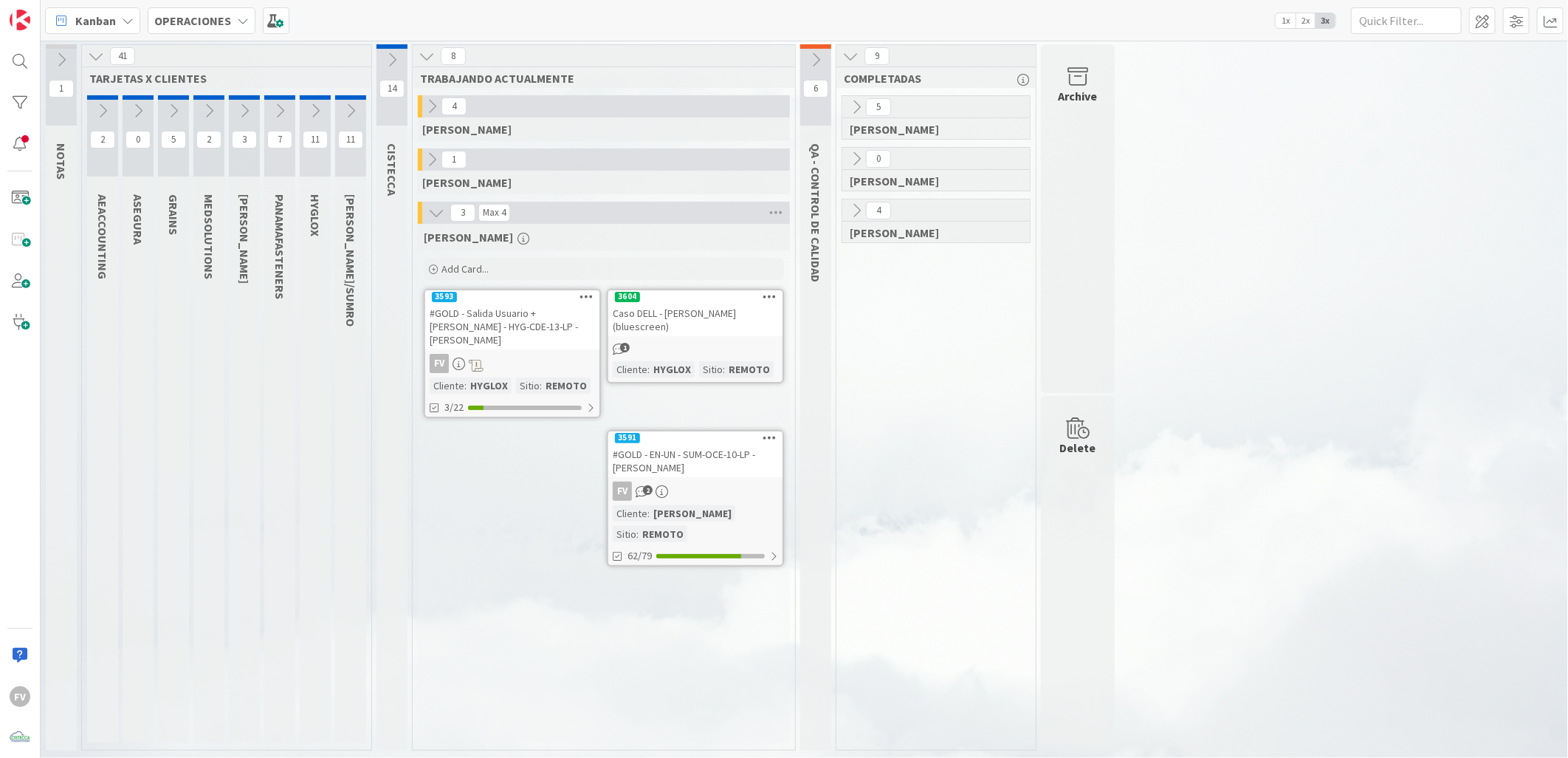
click at [1450, 503] on div "1 NOTAS 41 TARJETAS X CLIENTES 2 AEACCOUNTING 0 ASEGURA 5 GRAINS 2 MEDSOLUTIONS…" at bounding box center [804, 401] width 1521 height 713
click at [687, 526] on div "REMOTO" at bounding box center [663, 534] width 49 height 17
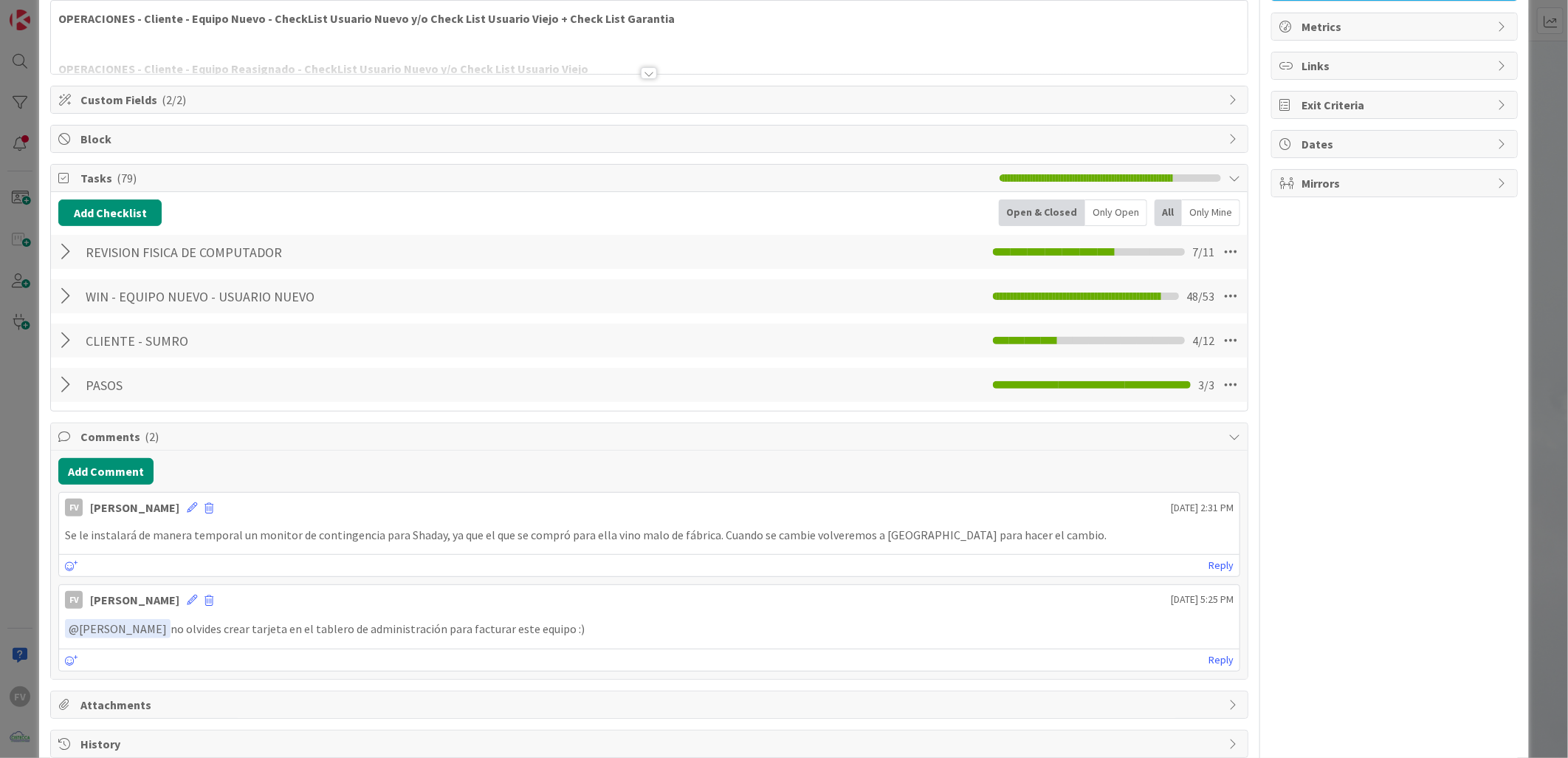
scroll to position [166, 0]
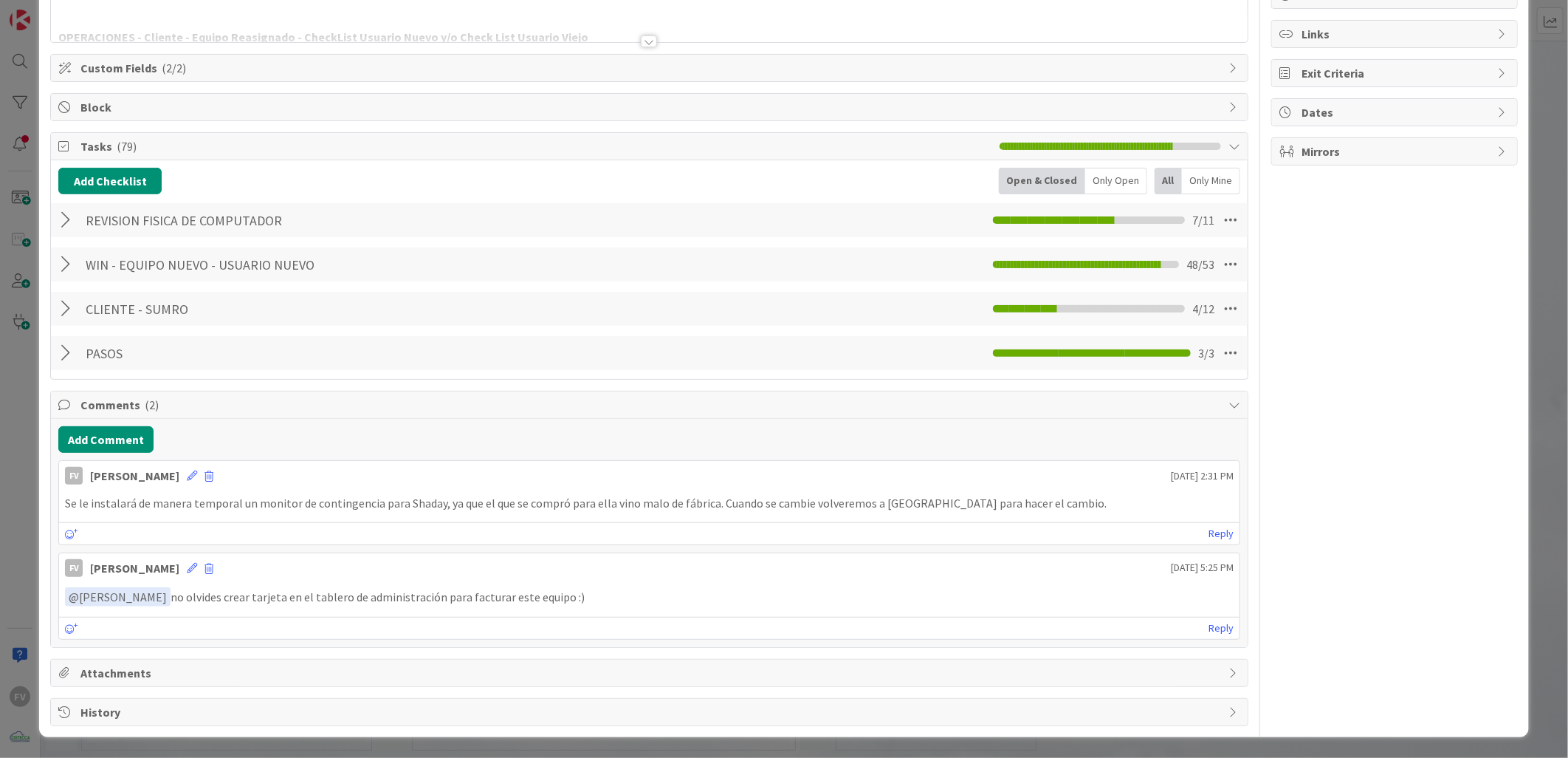
click at [62, 347] on div at bounding box center [67, 353] width 19 height 27
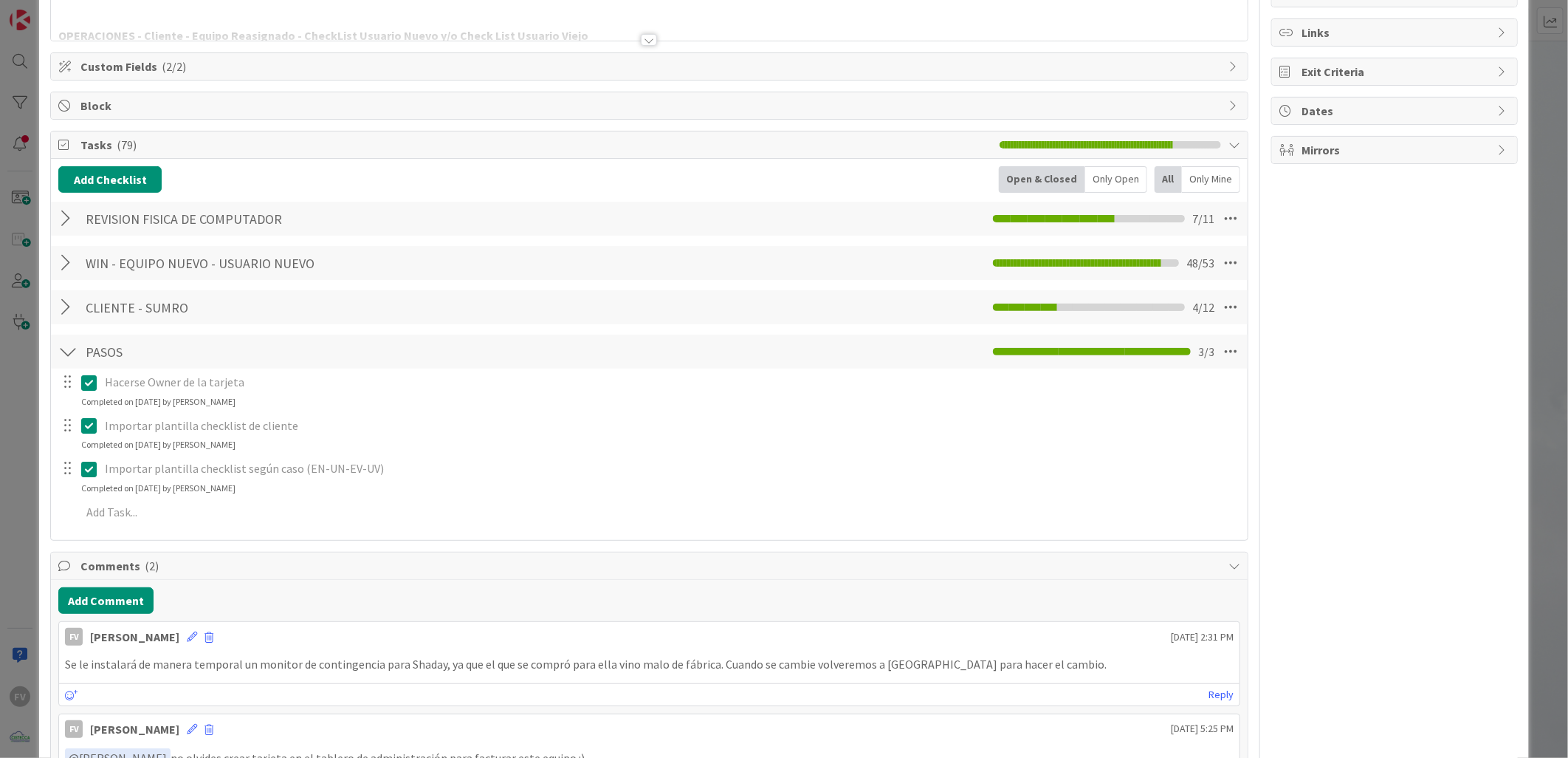
click at [68, 314] on div at bounding box center [67, 307] width 19 height 27
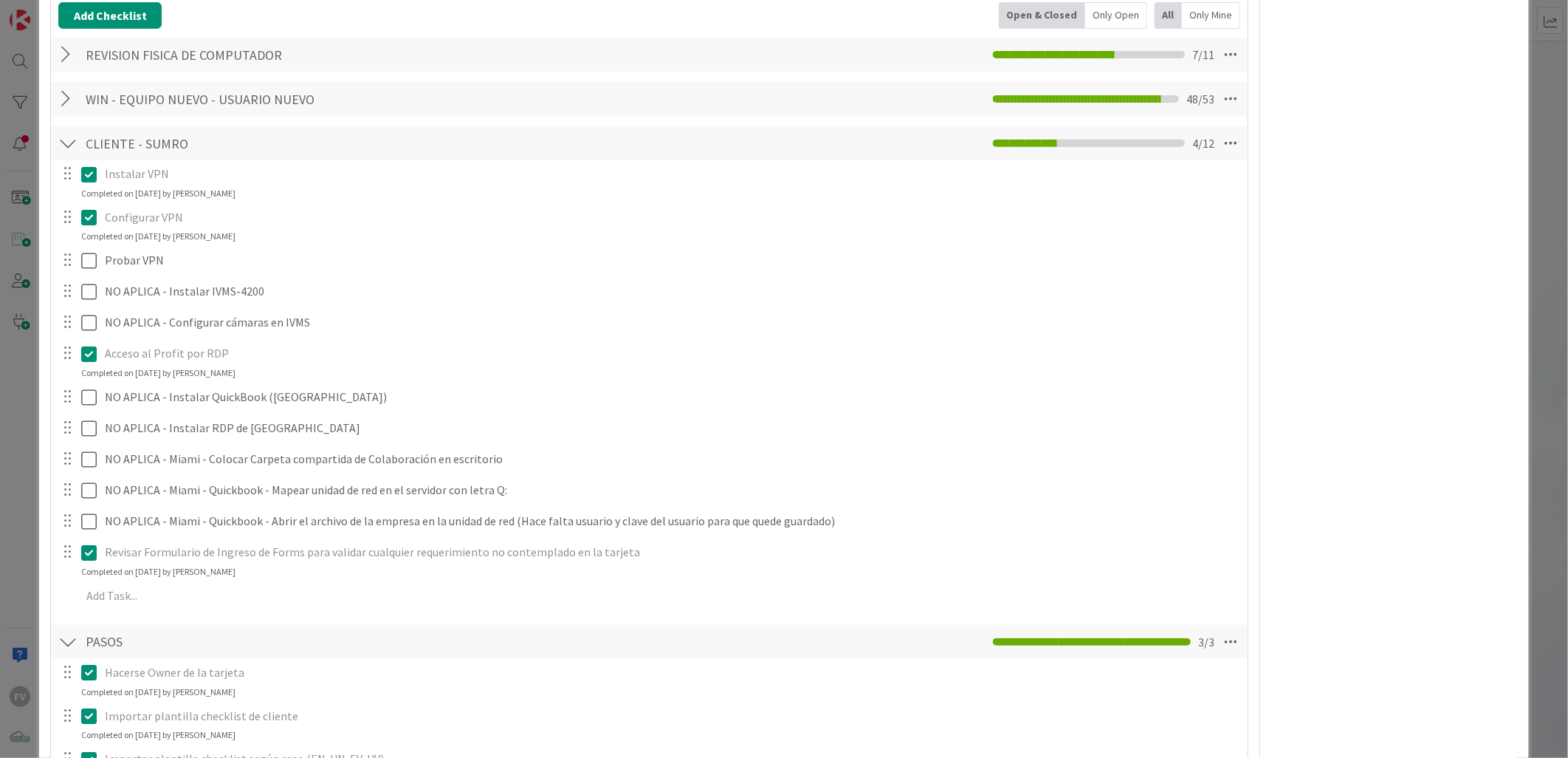
scroll to position [2, 0]
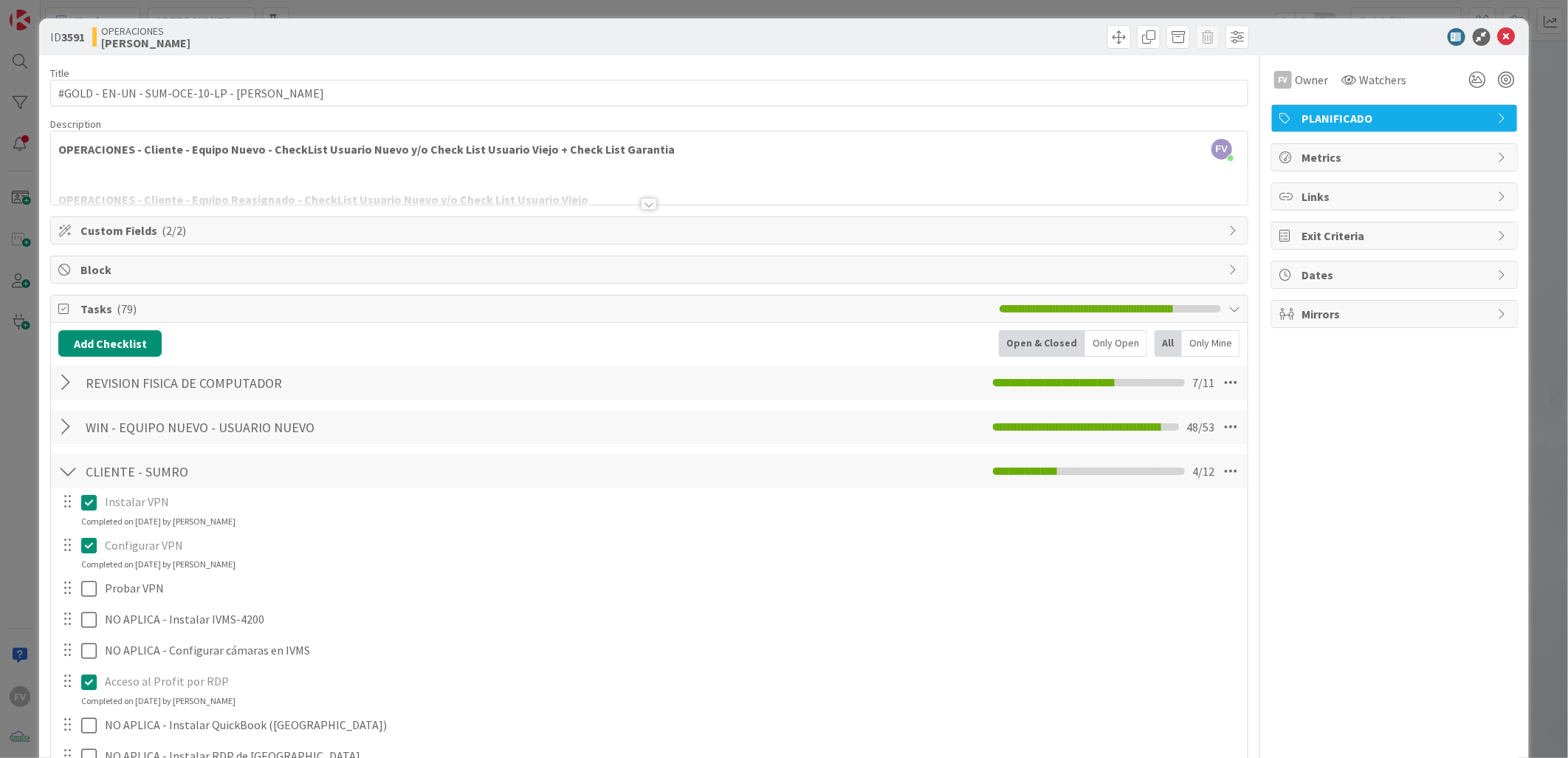
click at [69, 430] on div at bounding box center [67, 426] width 19 height 27
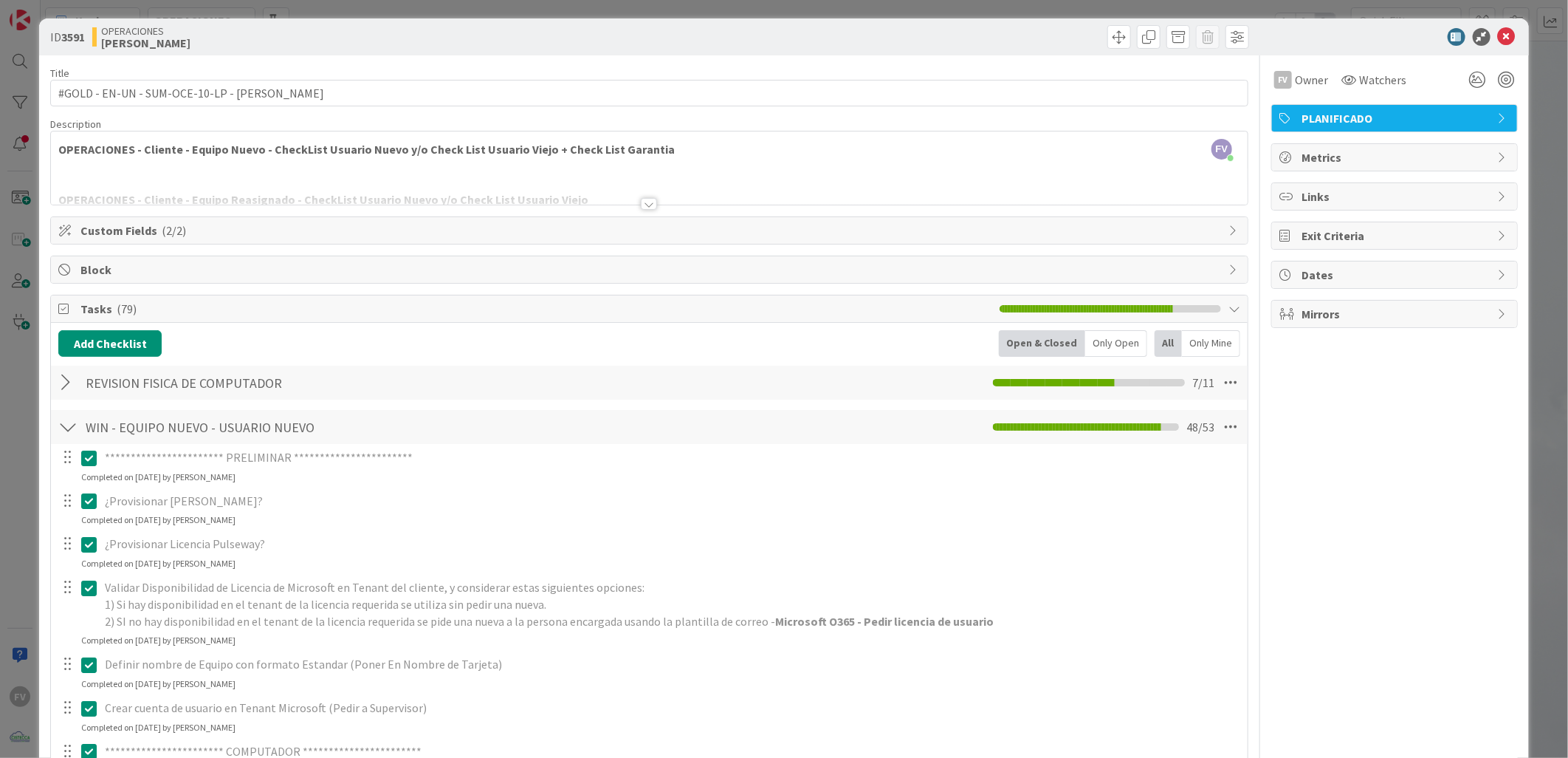
click at [24, 250] on div "**********" at bounding box center [784, 379] width 1568 height 758
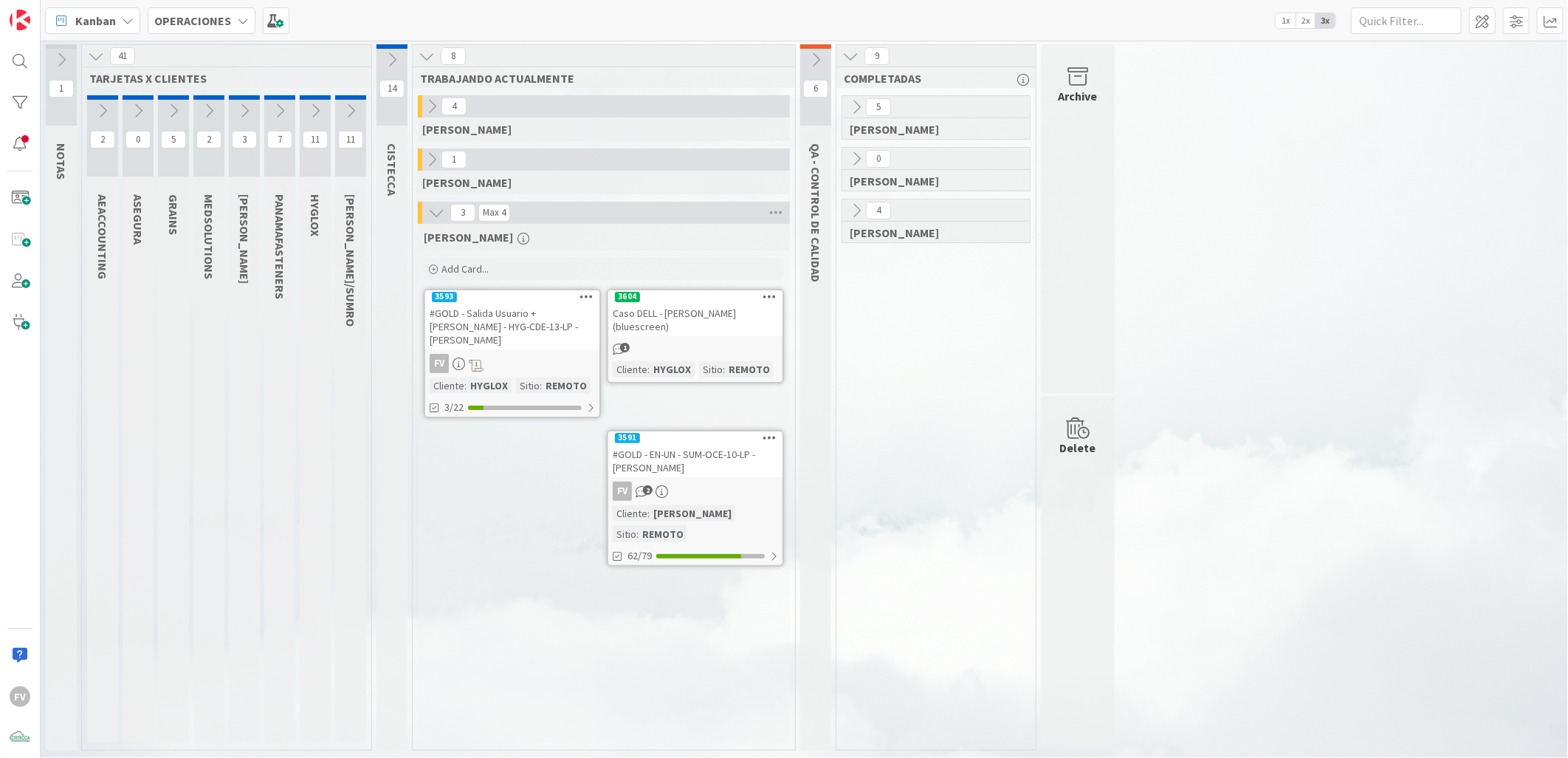
click at [813, 61] on icon at bounding box center [816, 60] width 17 height 17
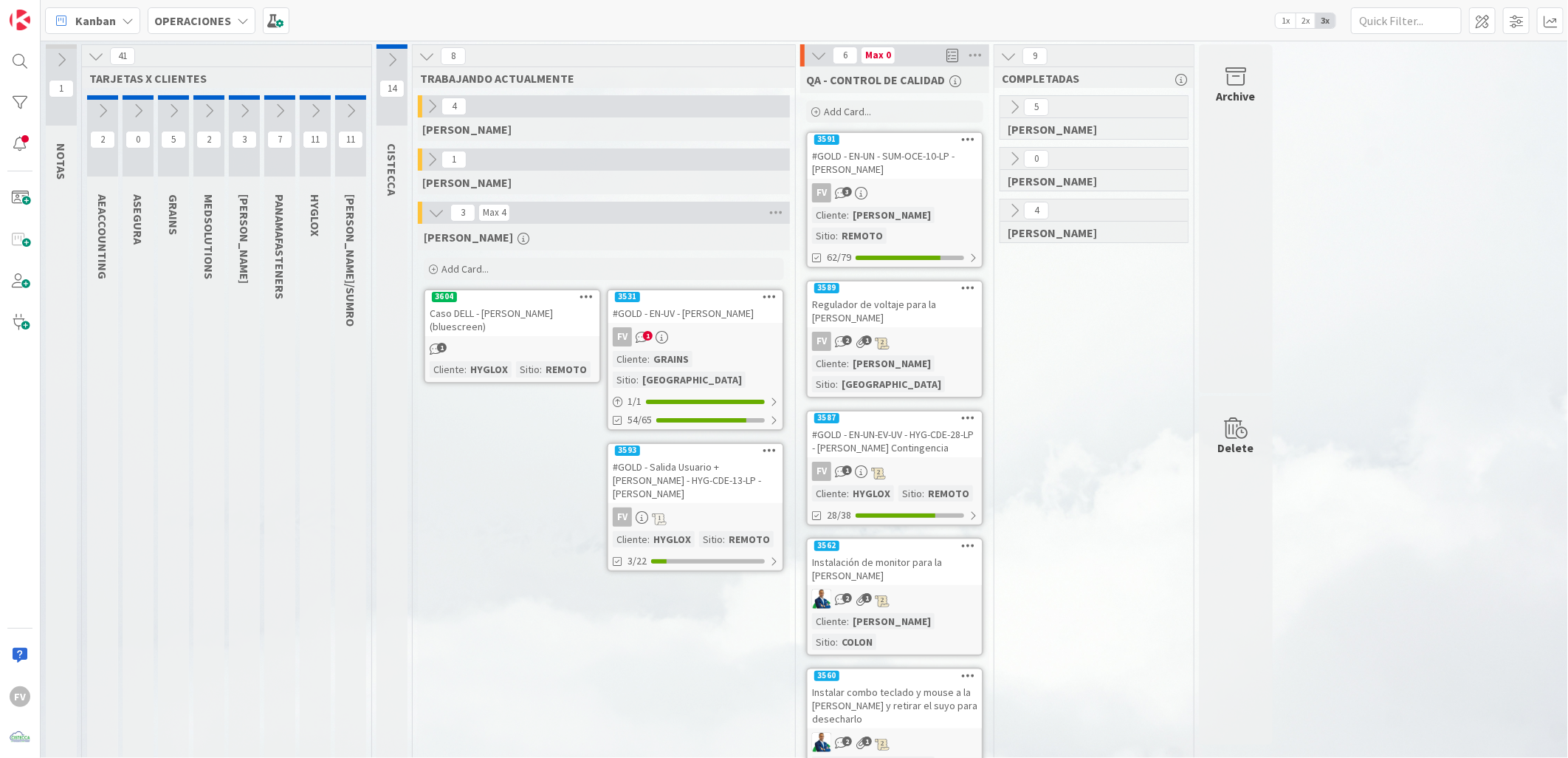
click at [654, 313] on div "#GOLD - EN-UV - Jennifer Ortega" at bounding box center [695, 313] width 174 height 19
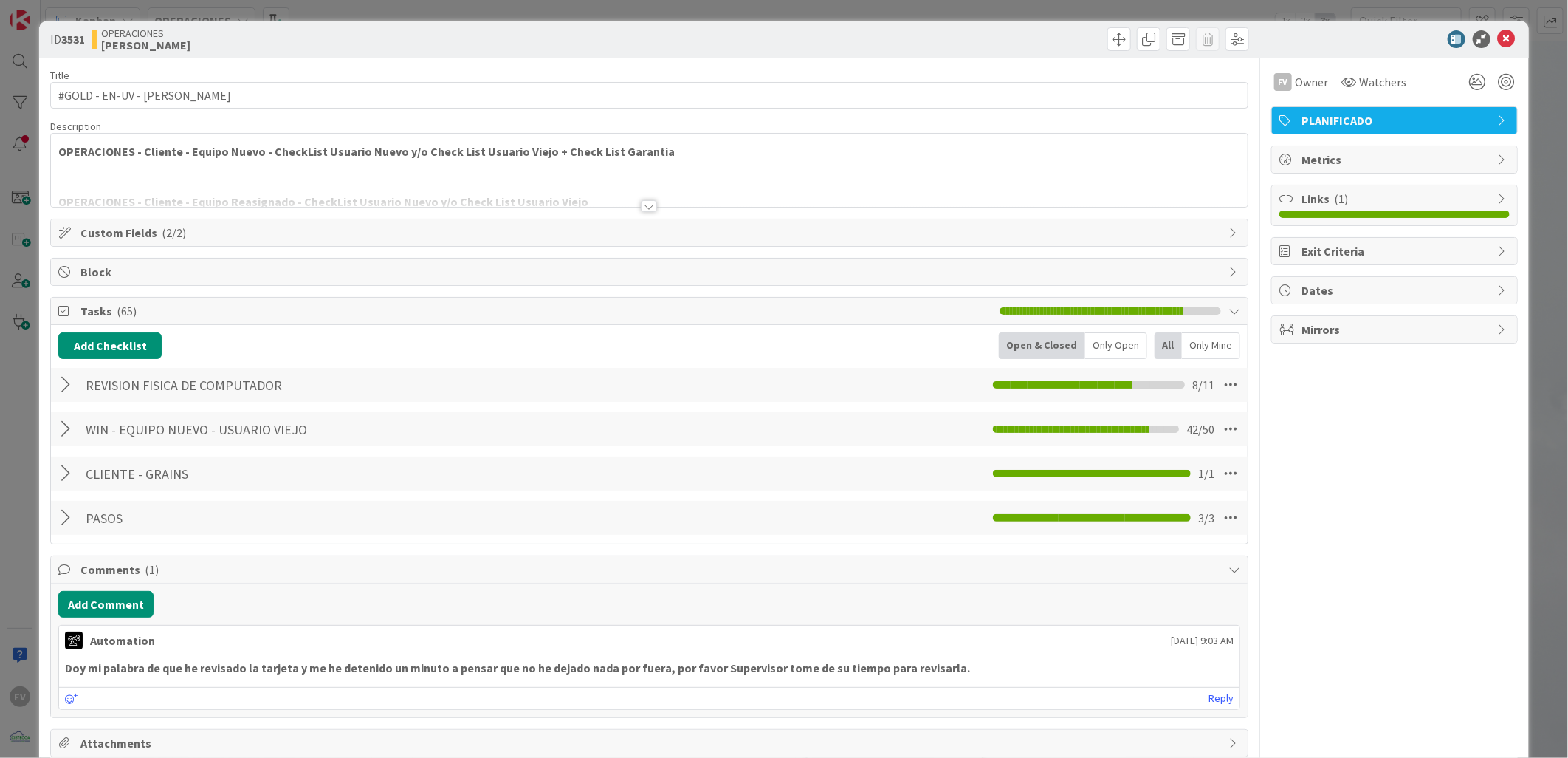
scroll to position [71, 0]
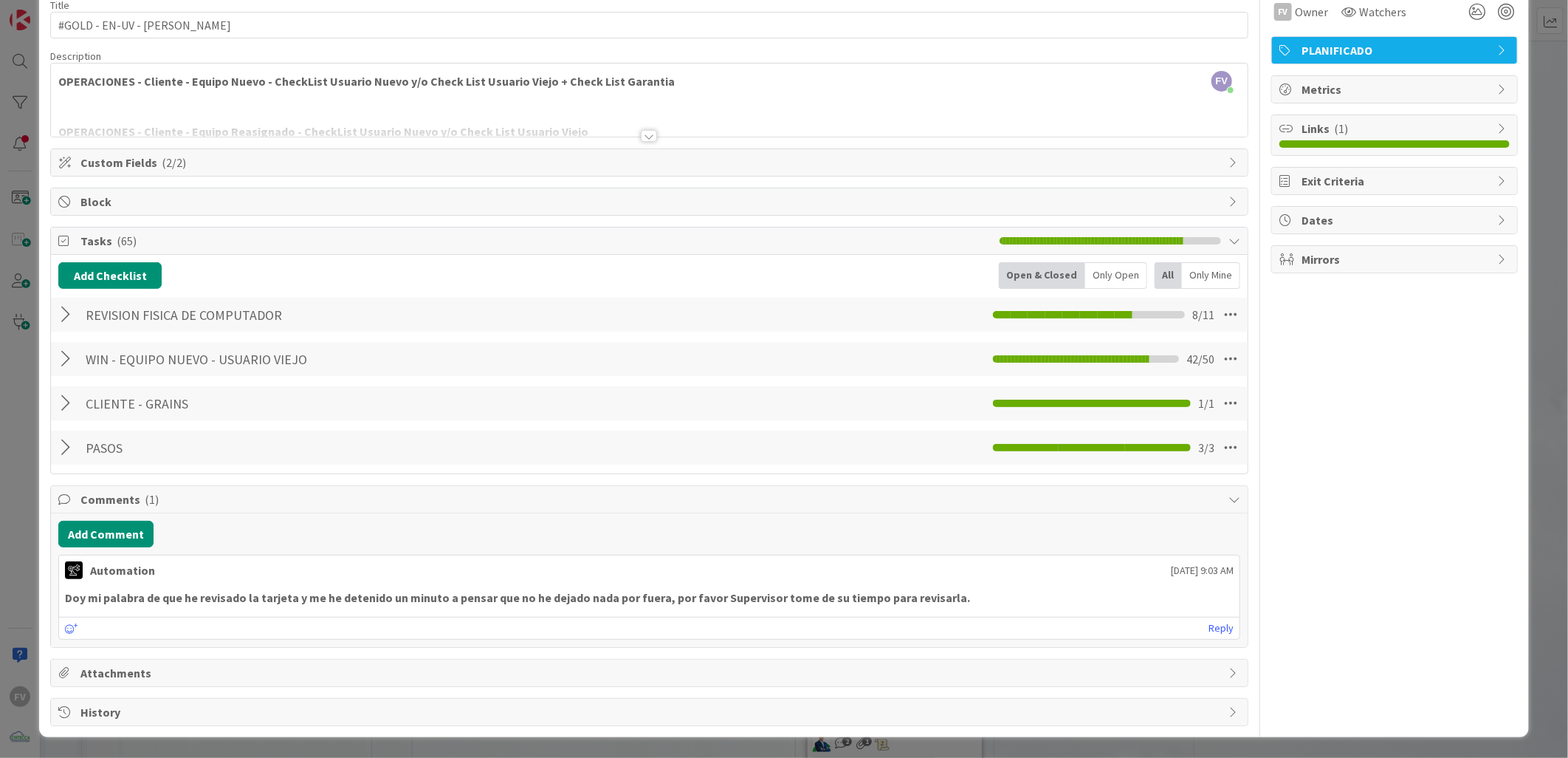
click at [1528, 272] on div "ID 3531 OPERACIONES FERNANDO Title 31 / 128 #GOLD - EN-UV - Jennifer Ortega Des…" at bounding box center [784, 379] width 1568 height 758
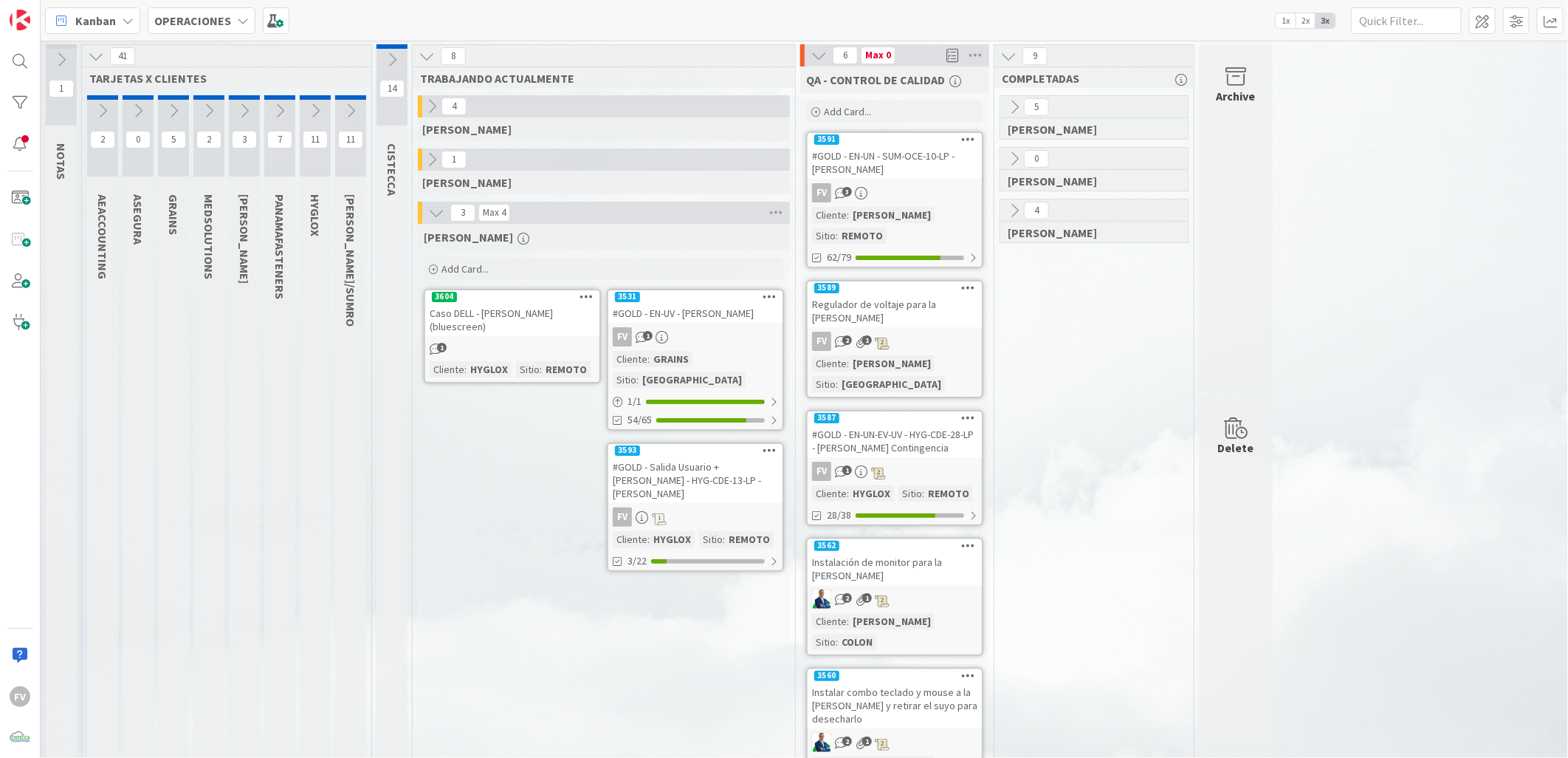
click at [653, 327] on div "FV 1" at bounding box center [695, 336] width 174 height 19
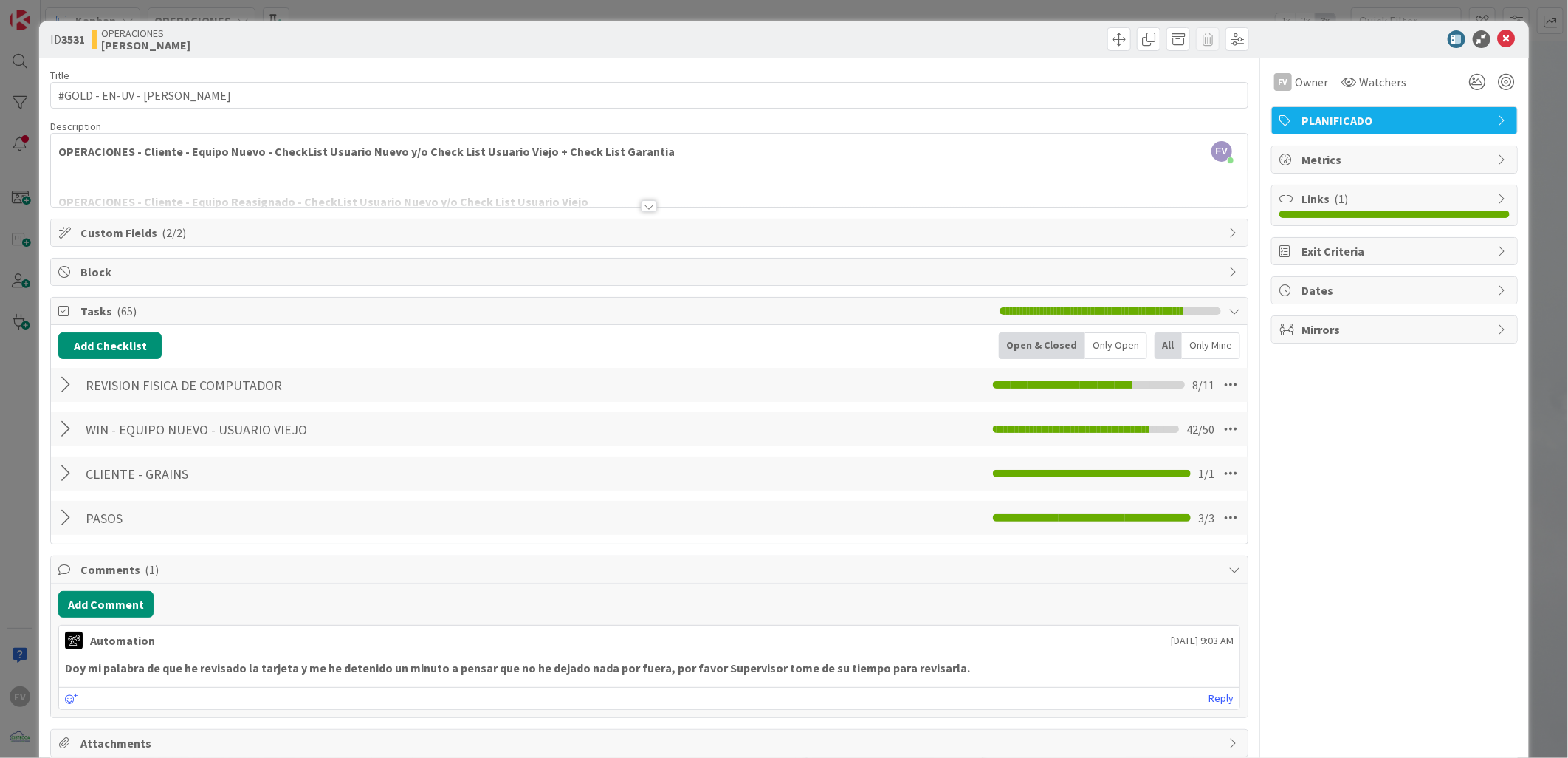
click at [69, 440] on div at bounding box center [67, 428] width 19 height 27
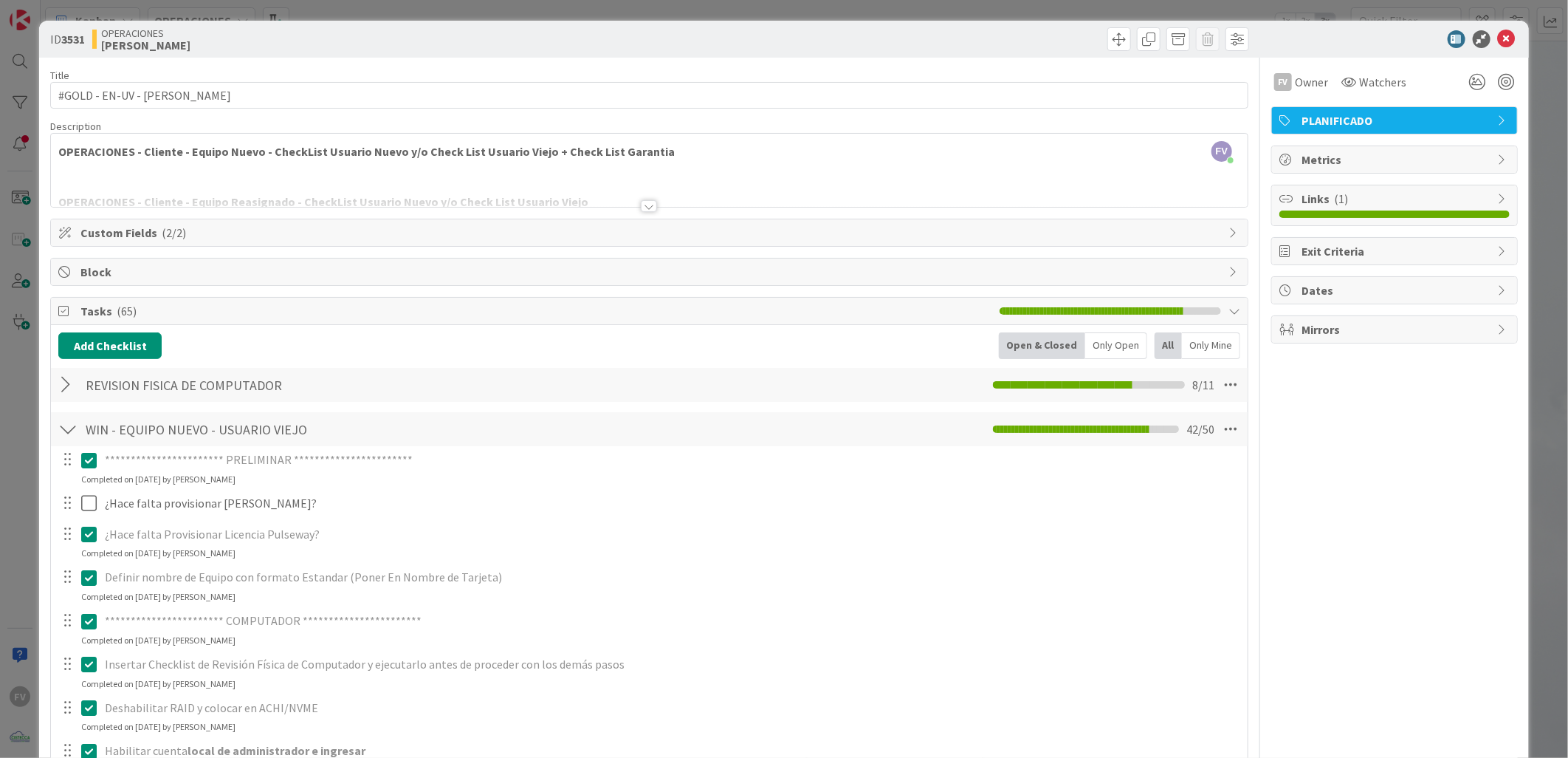
click at [67, 440] on div at bounding box center [67, 428] width 19 height 27
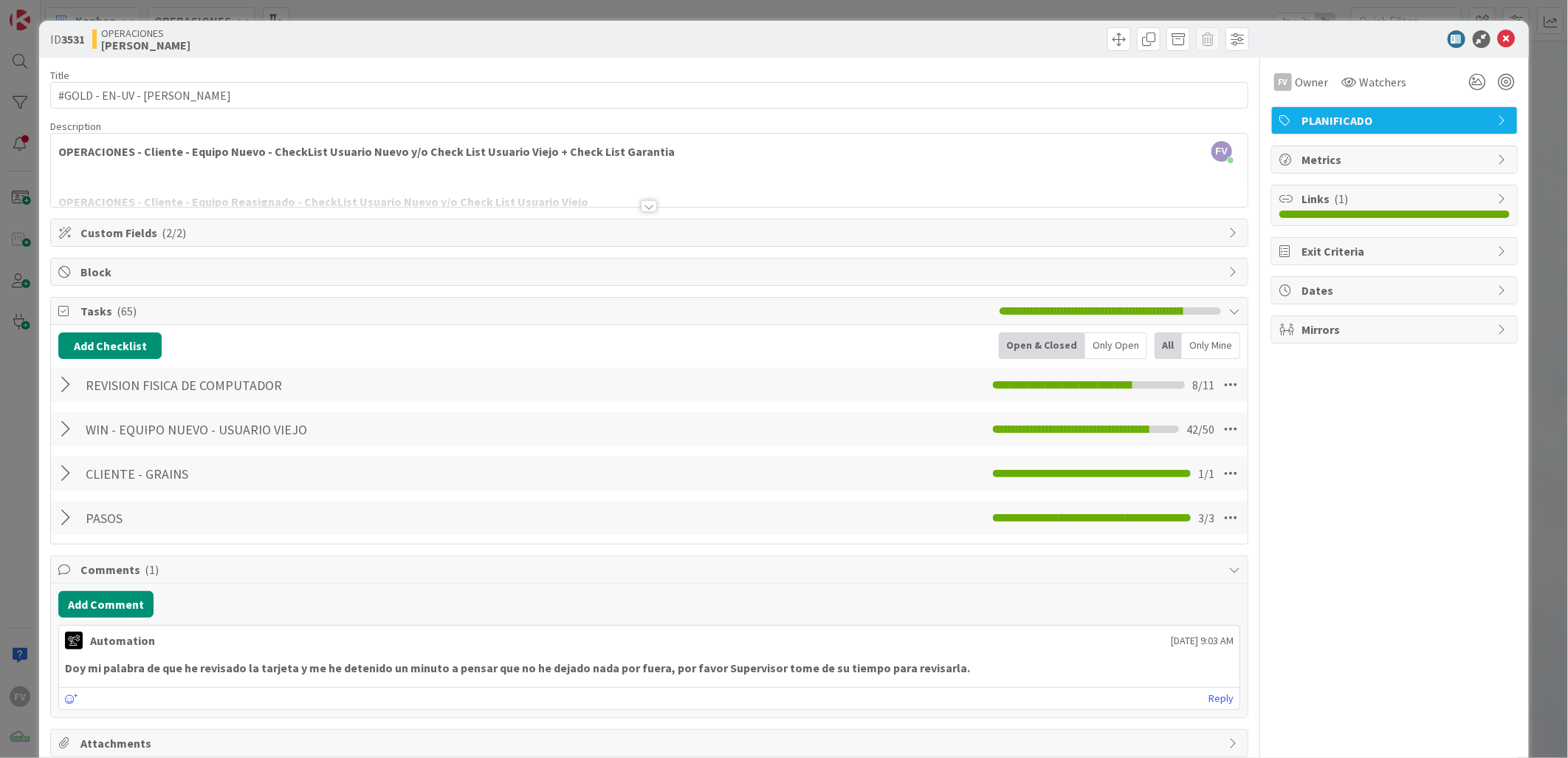
click at [78, 430] on div "WIN - EQUIPO NUEVO - USUARIO VIEJO Checklist Name 34 / 64 WIN - EQUIPO NUEVO - …" at bounding box center [649, 428] width 1197 height 34
click at [69, 423] on div at bounding box center [67, 428] width 19 height 27
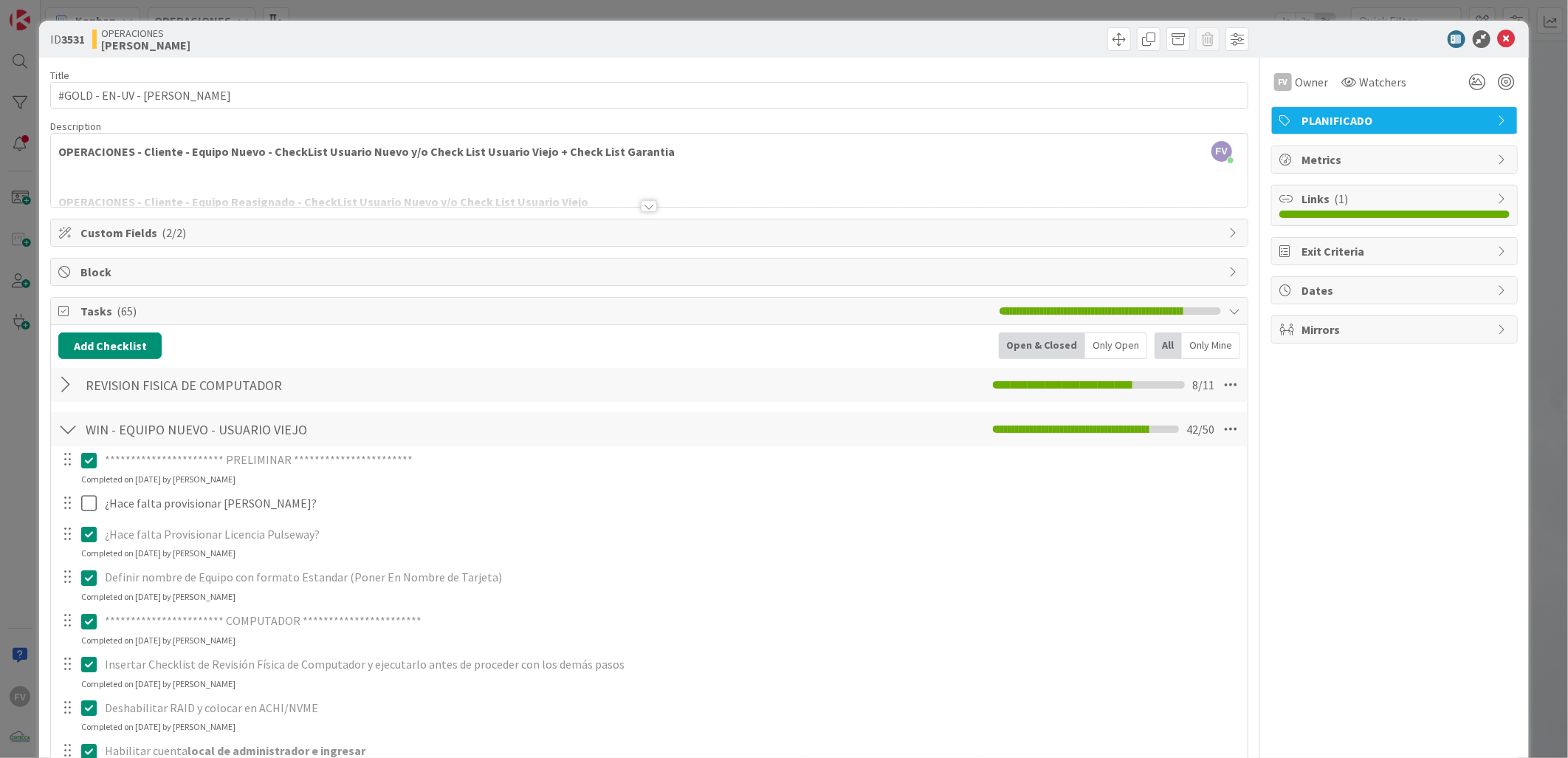
click at [168, 15] on div "**********" at bounding box center [784, 379] width 1568 height 758
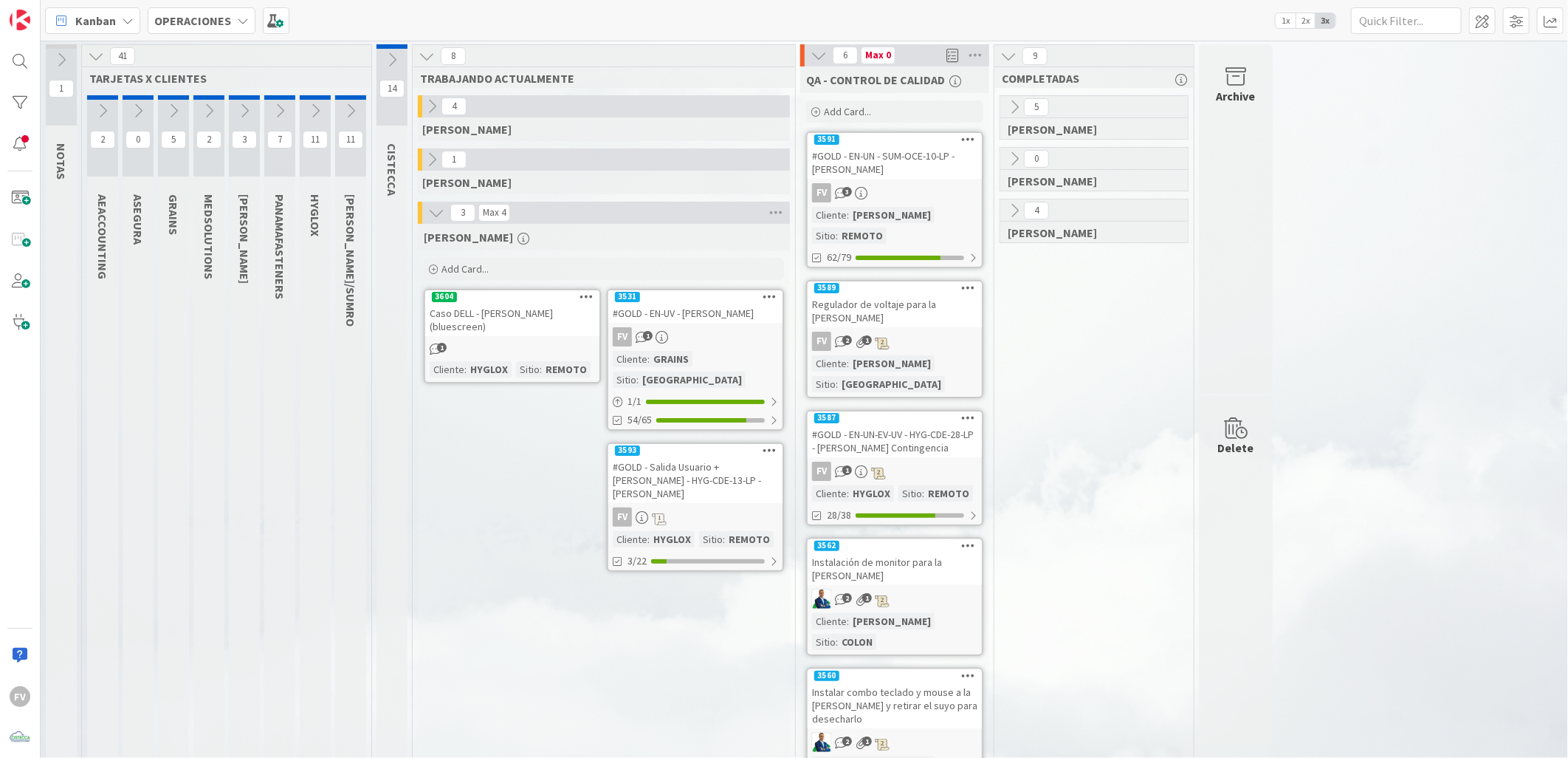
click at [349, 106] on icon at bounding box center [351, 111] width 17 height 17
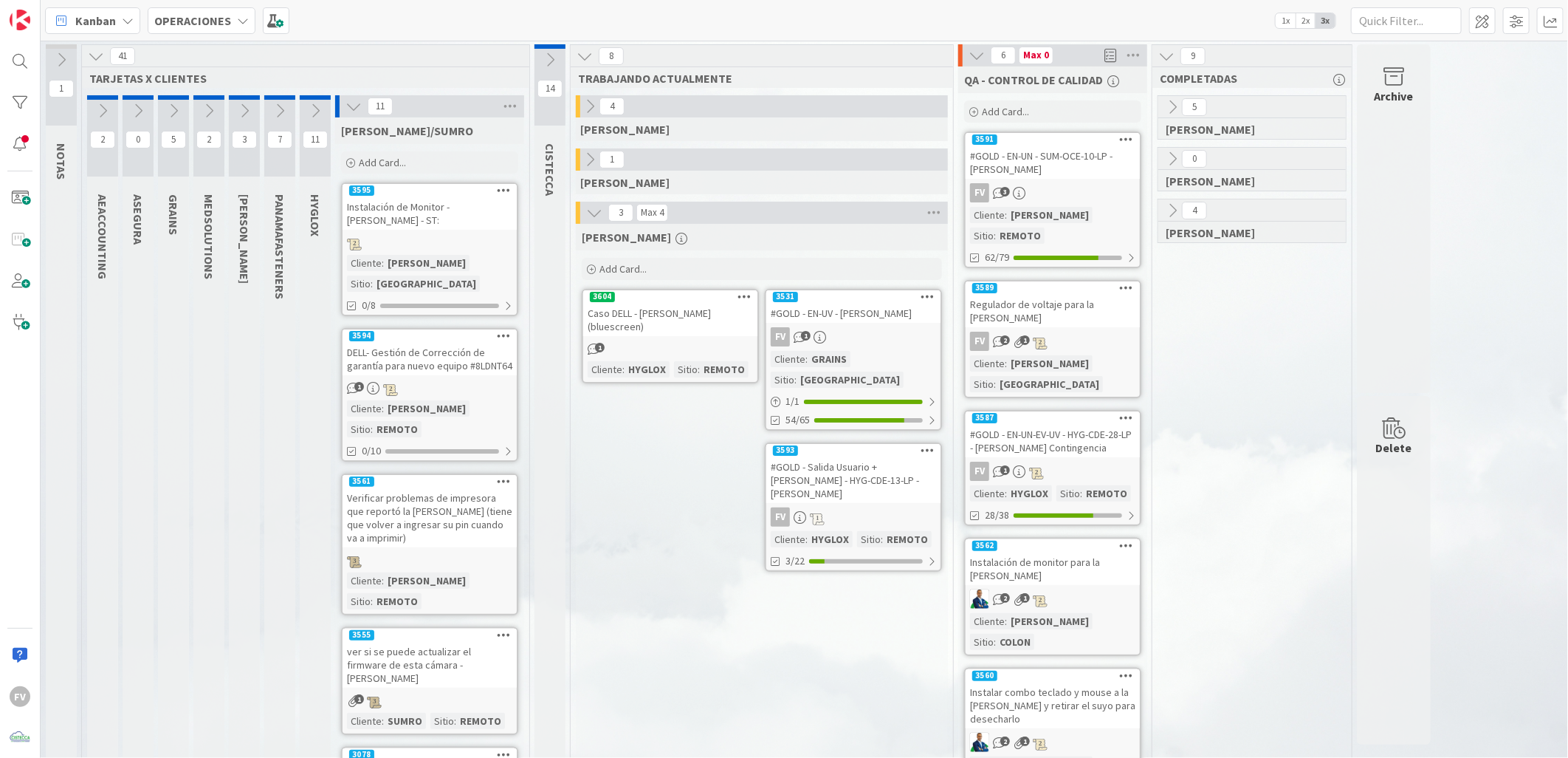
click at [381, 157] on span "Add Card..." at bounding box center [382, 162] width 47 height 13
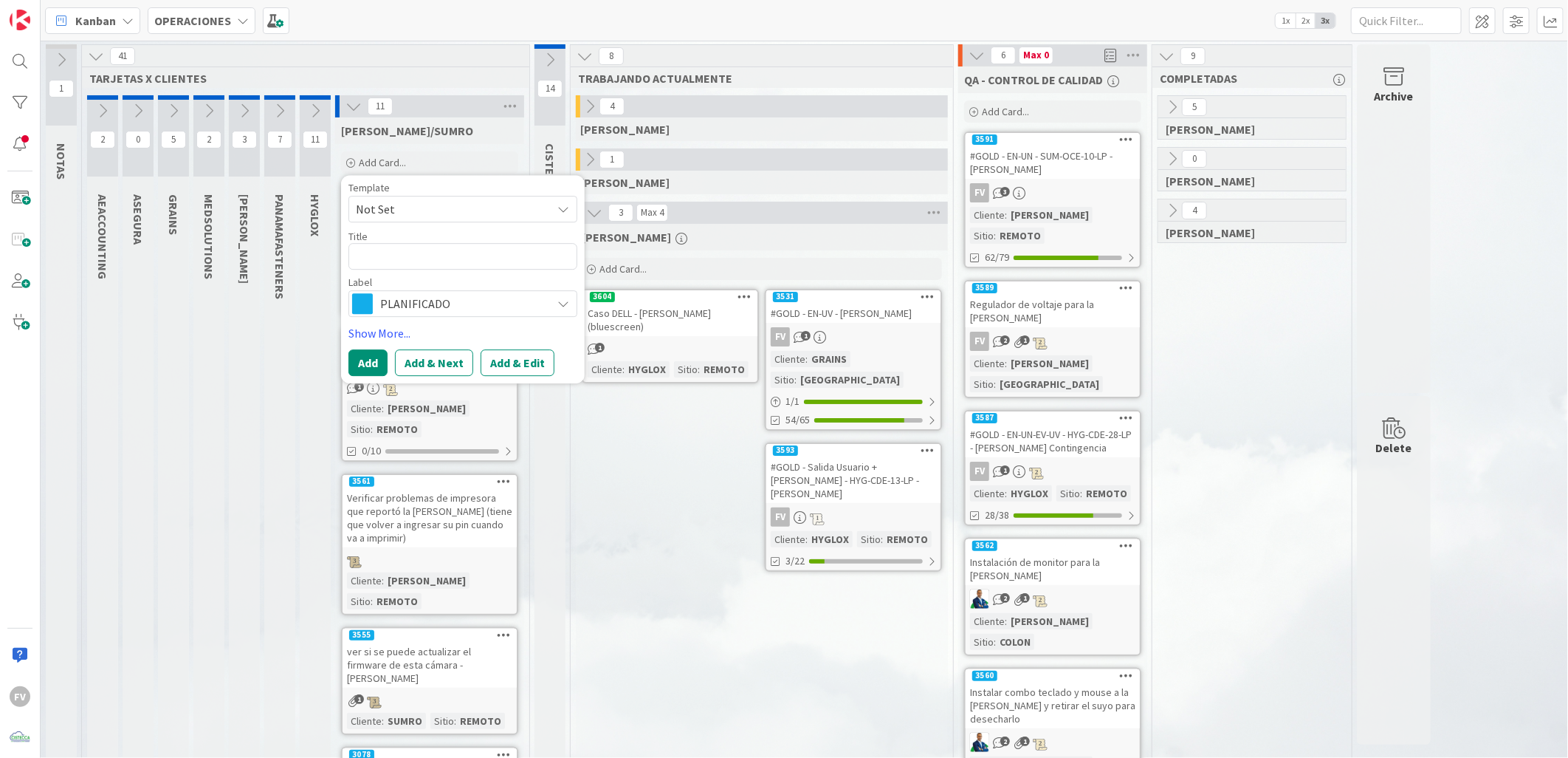
type textarea "x"
type textarea "R"
type textarea "x"
type textarea "Re"
type textarea "x"
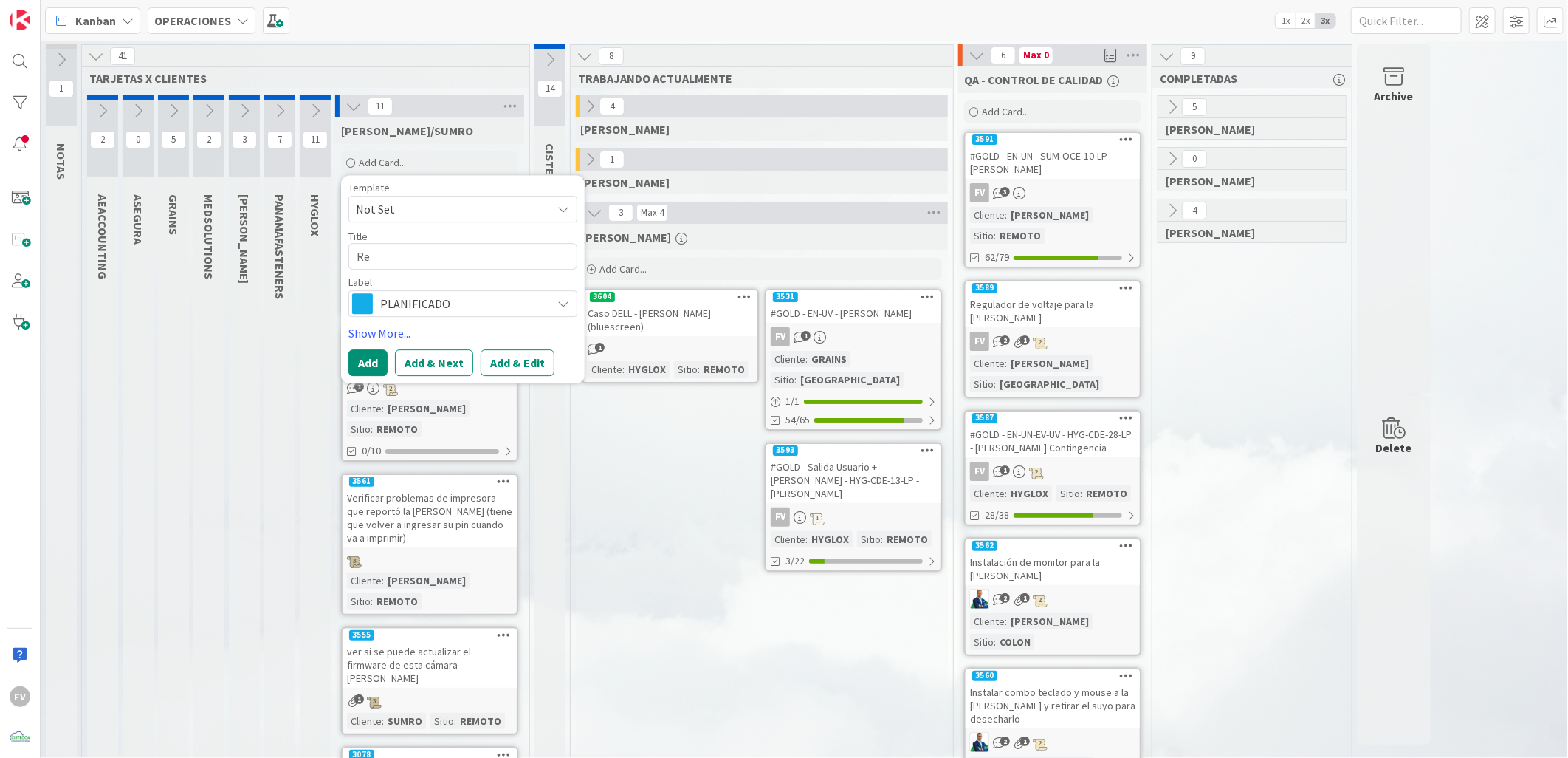
type textarea "Rev"
type textarea "x"
type textarea "Revi"
type textarea "x"
type textarea "Revis"
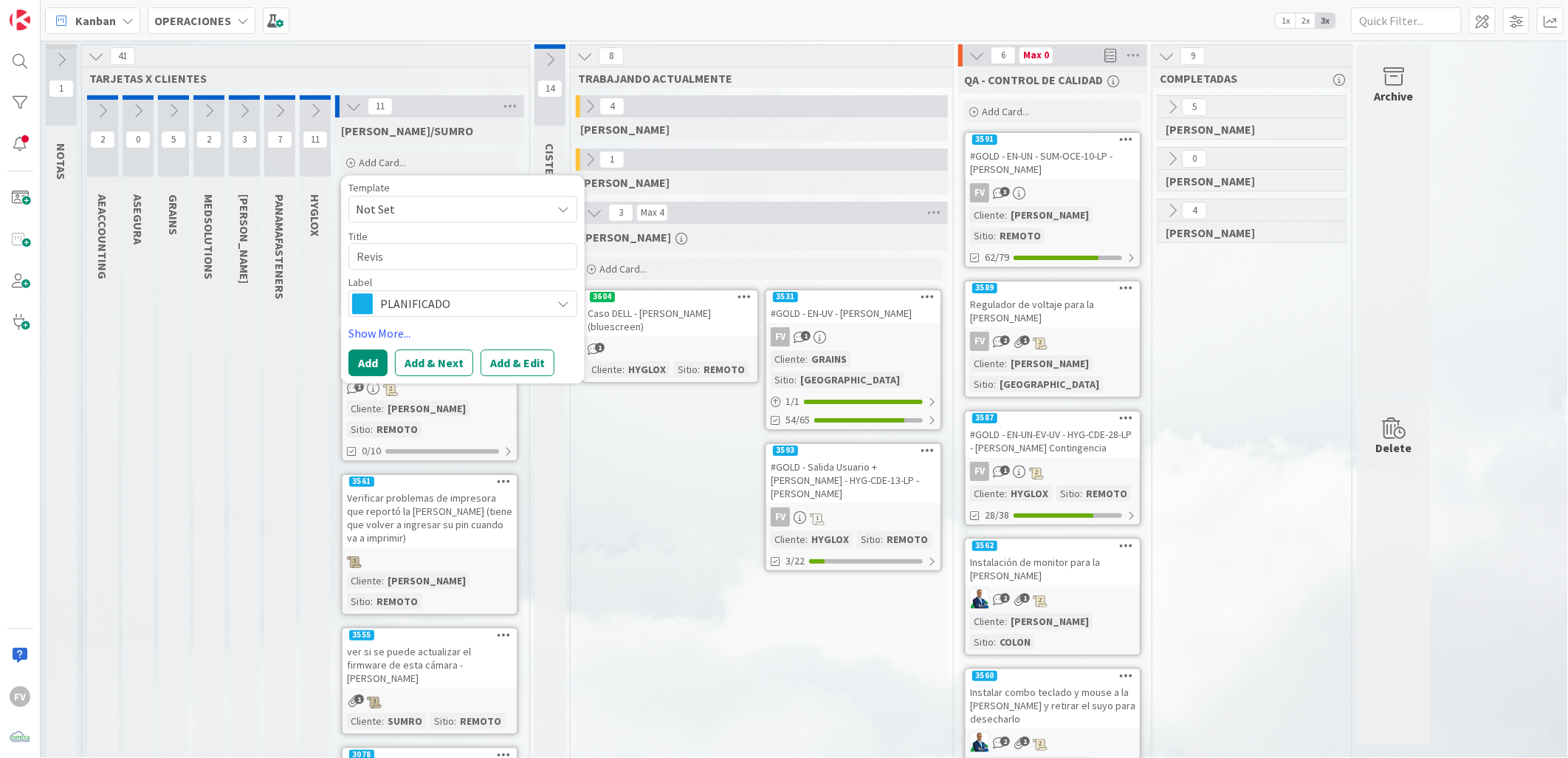
type textarea "x"
type textarea "Revisa"
type textarea "x"
type textarea "Revisar"
click at [553, 255] on textarea "Revisar" at bounding box center [462, 256] width 229 height 27
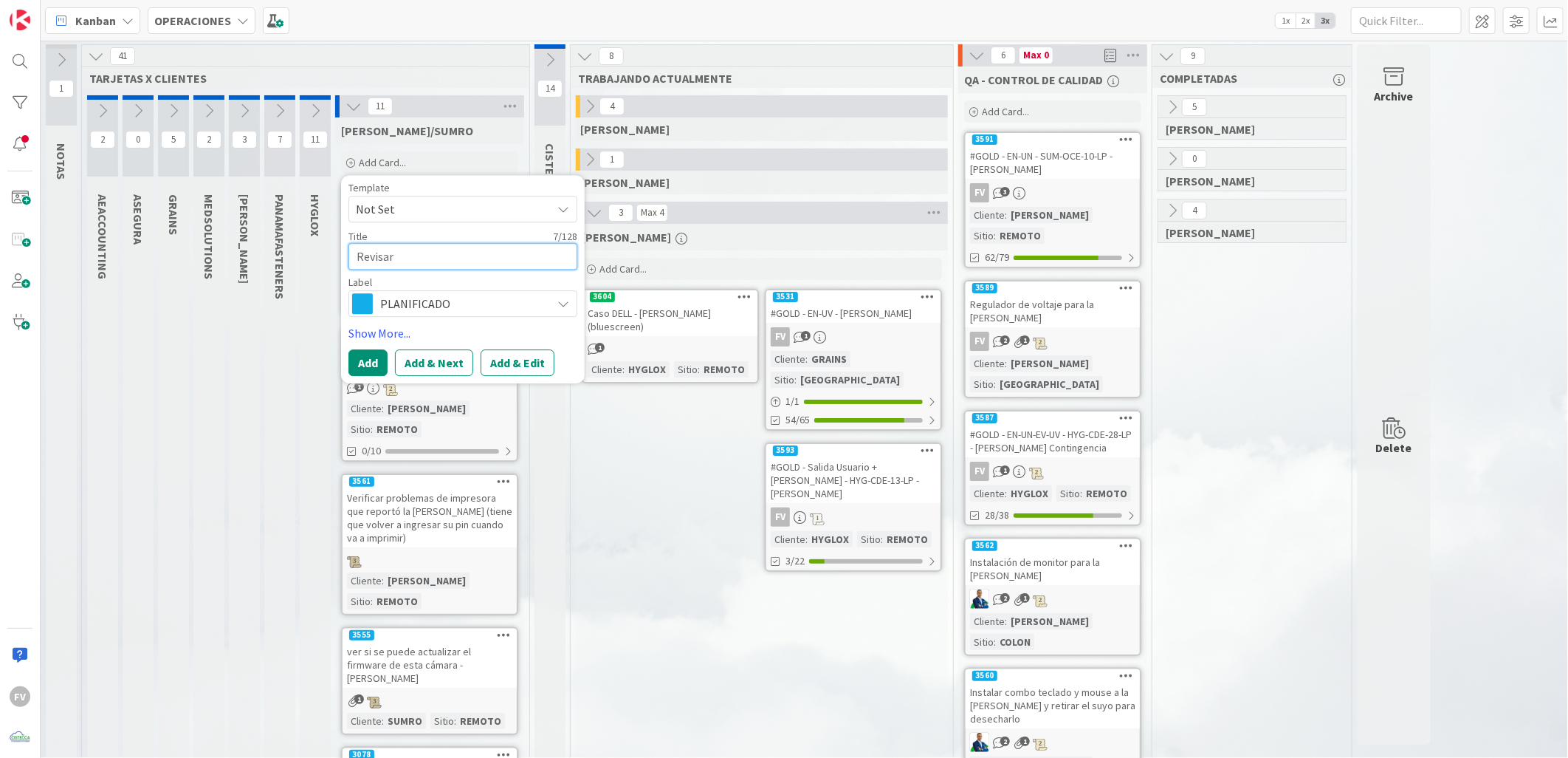
type textarea "x"
type textarea "Revisa"
type textarea "x"
type textarea "Revis"
type textarea "x"
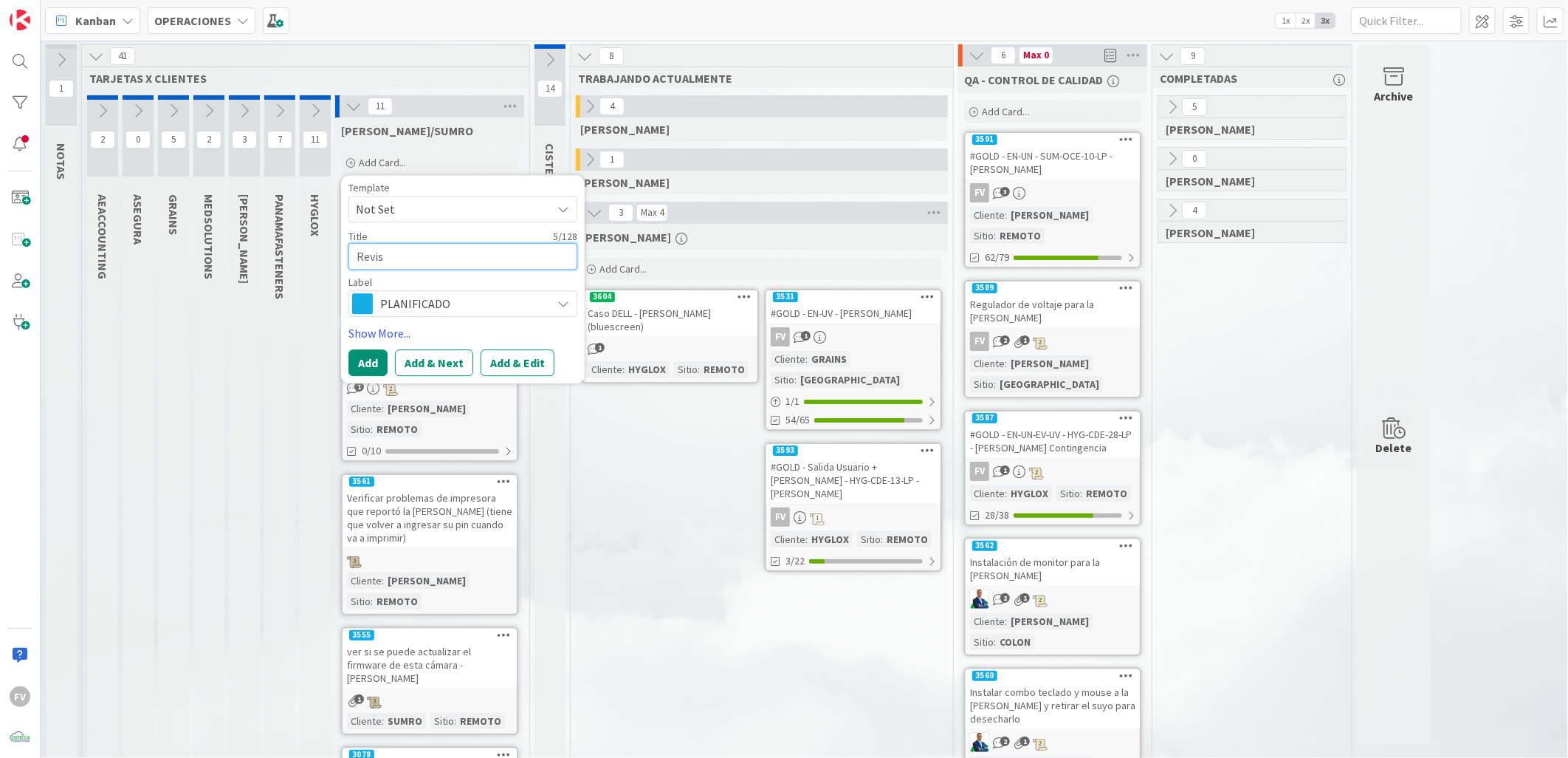
type textarea "Revisi"
type textarea "x"
type textarea "Revisió"
type textarea "x"
type textarea "Revisión"
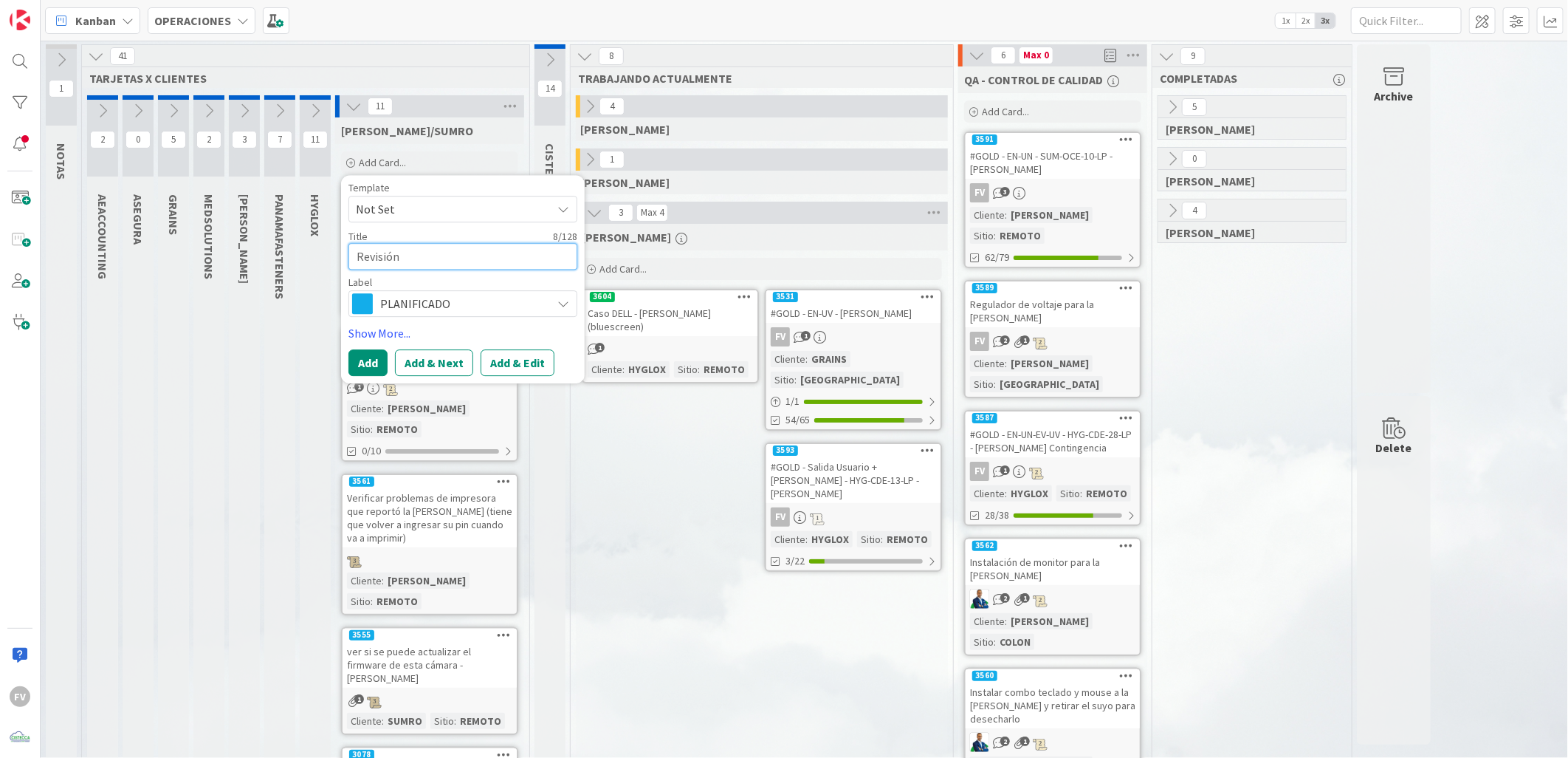
type textarea "x"
type textarea "Revisión"
type textarea "x"
type textarea "Revisión d"
type textarea "x"
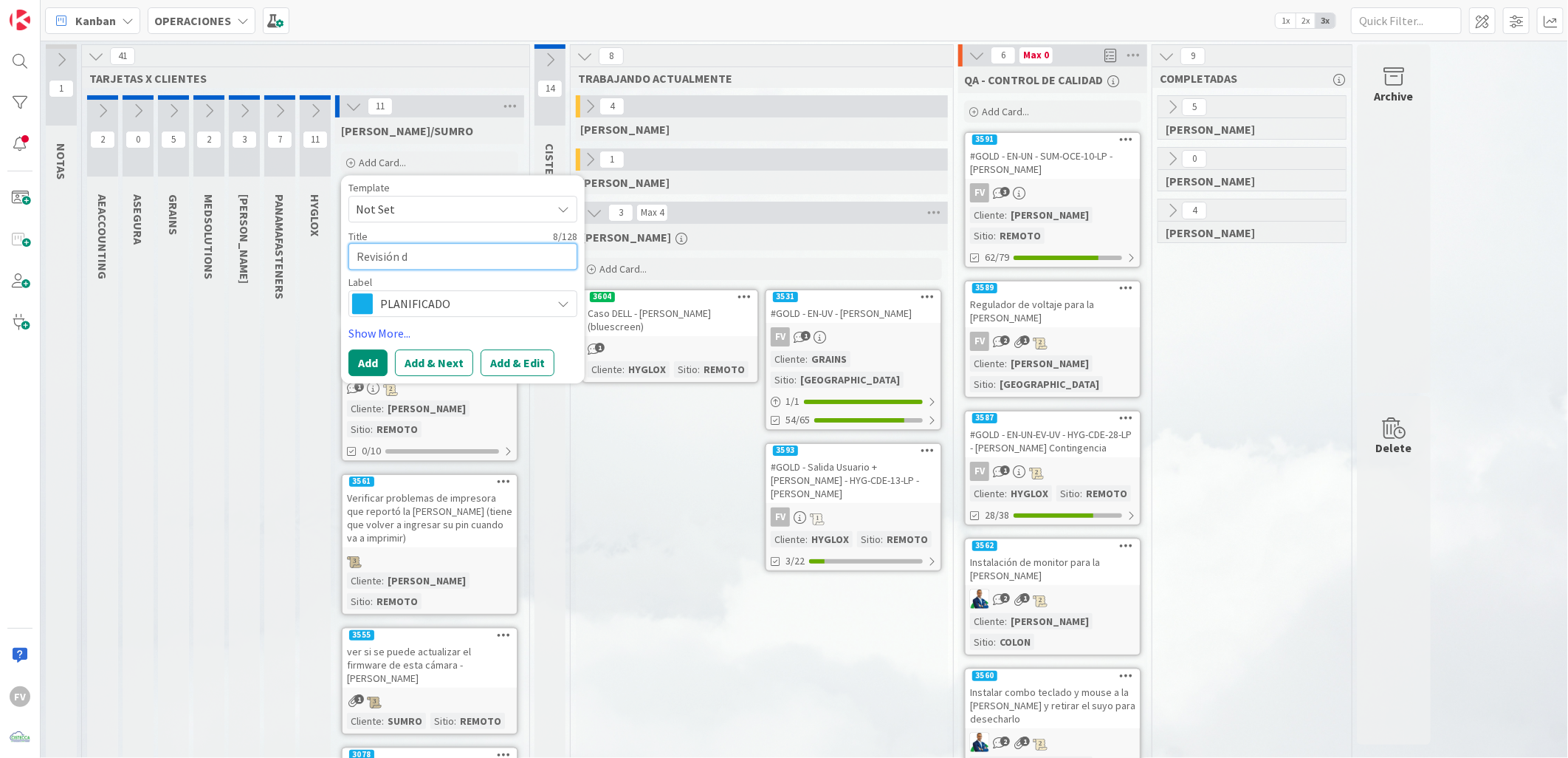
type textarea "Revisión de"
type textarea "x"
type textarea "Revisión de"
type textarea "x"
type textarea "Revisión de b"
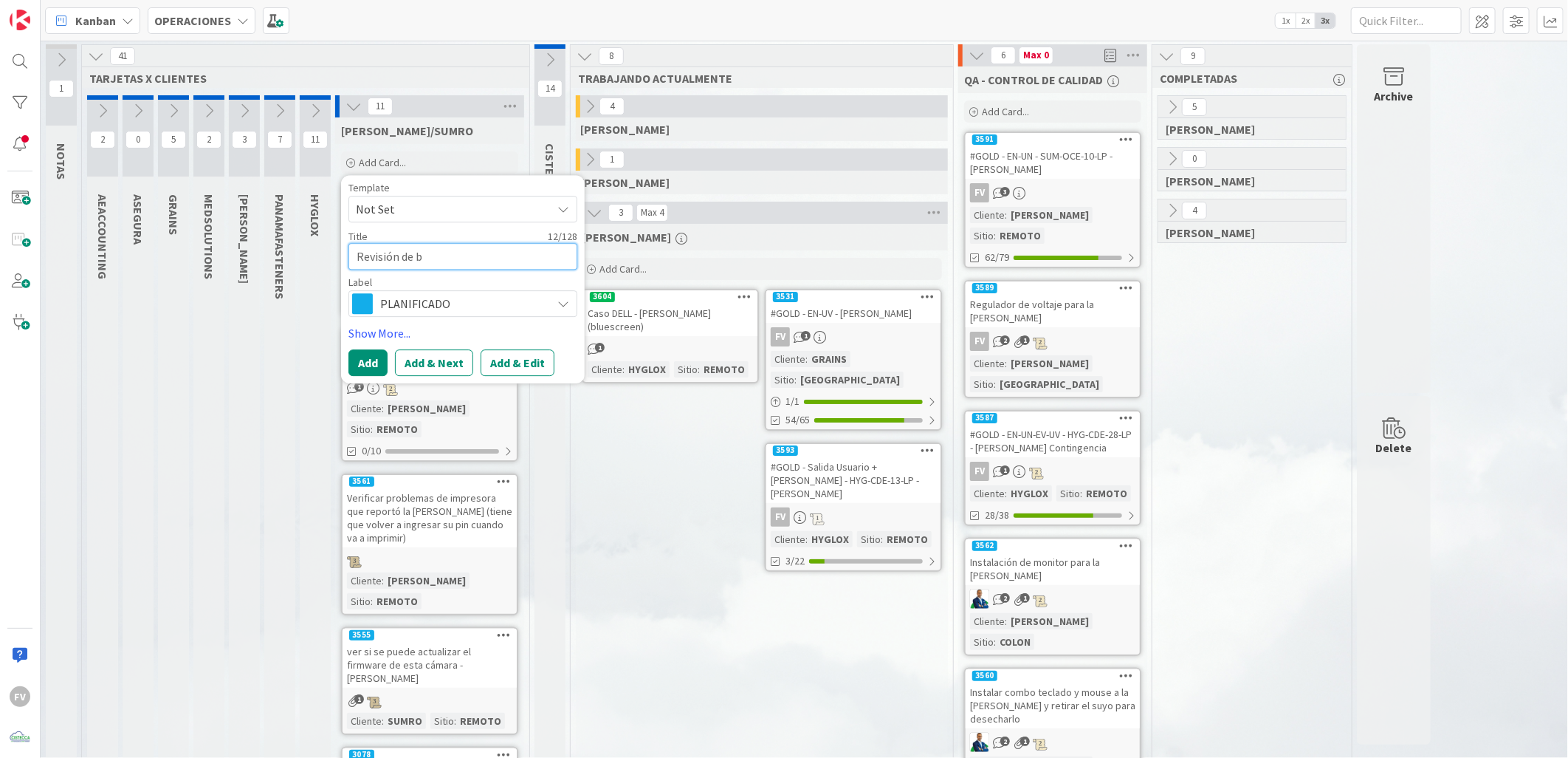
type textarea "x"
type textarea "Revisión de ba"
type textarea "x"
type textarea "Revisión de bat"
type textarea "x"
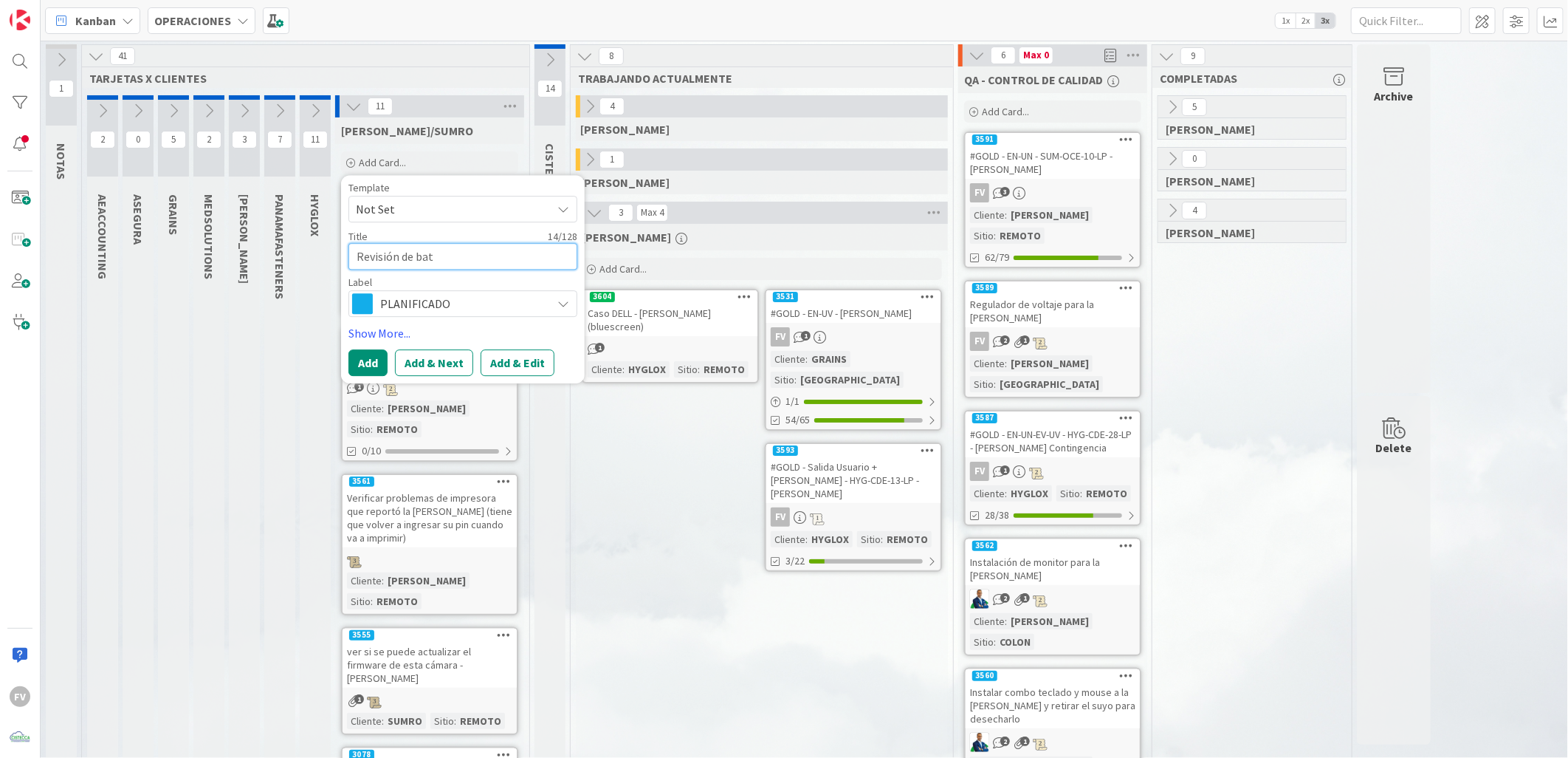
type textarea "Revisión de bate"
type textarea "x"
type textarea "Revisión de bater"
type textarea "x"
type textarea "Revisión de baterí"
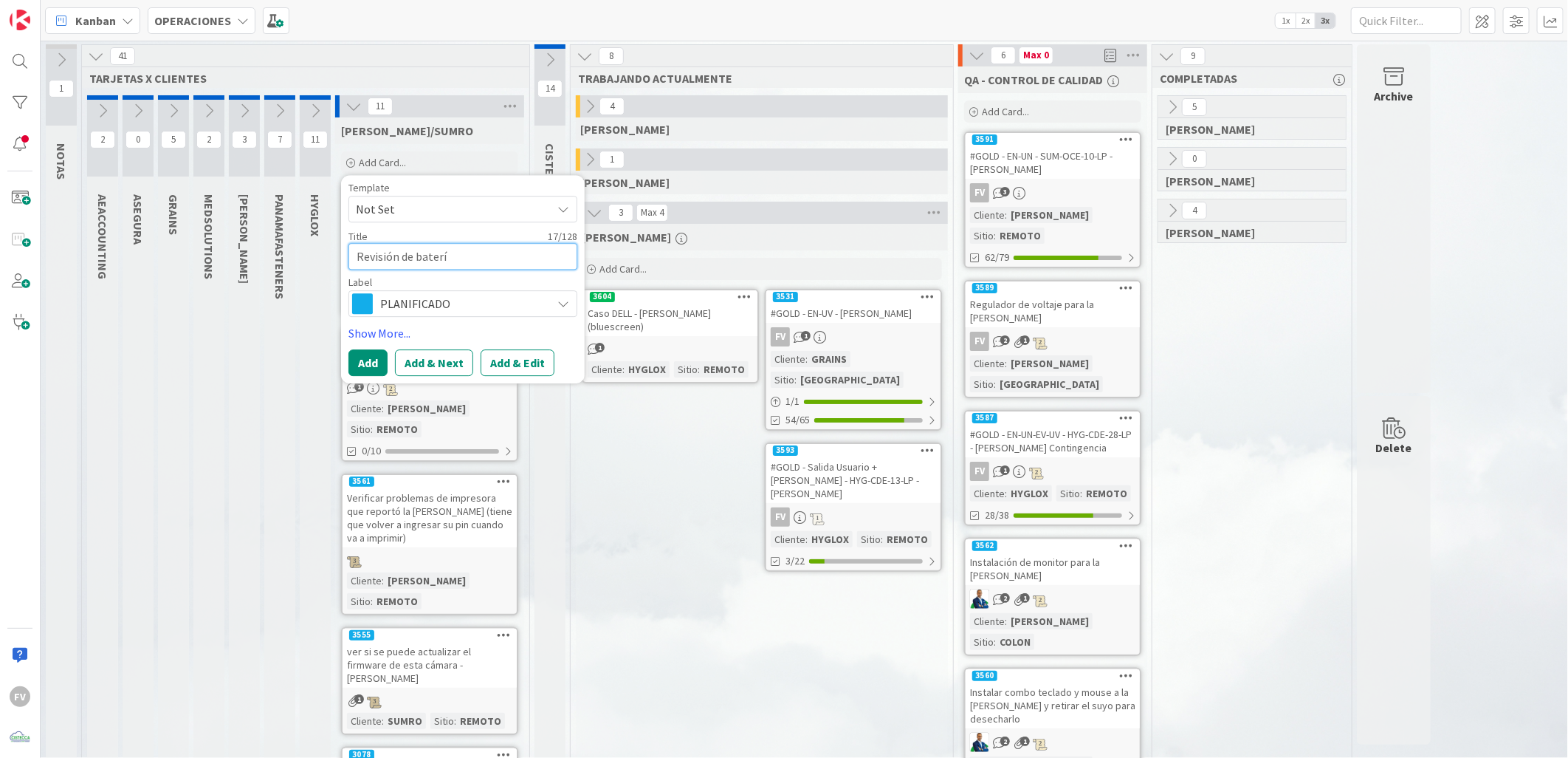
type textarea "x"
type textarea "Revisión de batería"
type textarea "x"
type textarea "Revisión de batería"
type textarea "x"
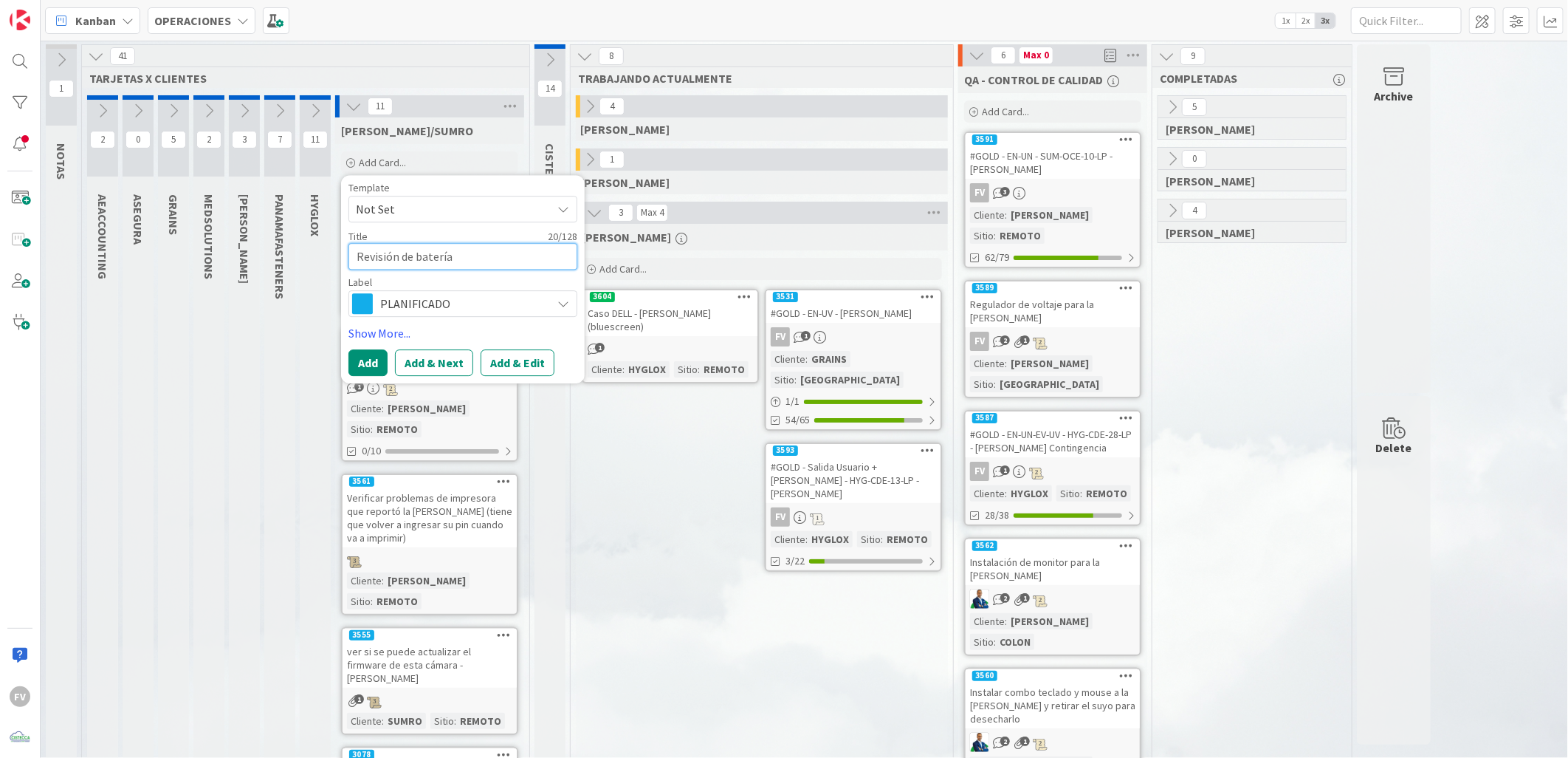
type textarea "Revisión de batería -"
type textarea "x"
type textarea "Revisión de batería -"
type textarea "x"
type textarea "Revisión de batería - L"
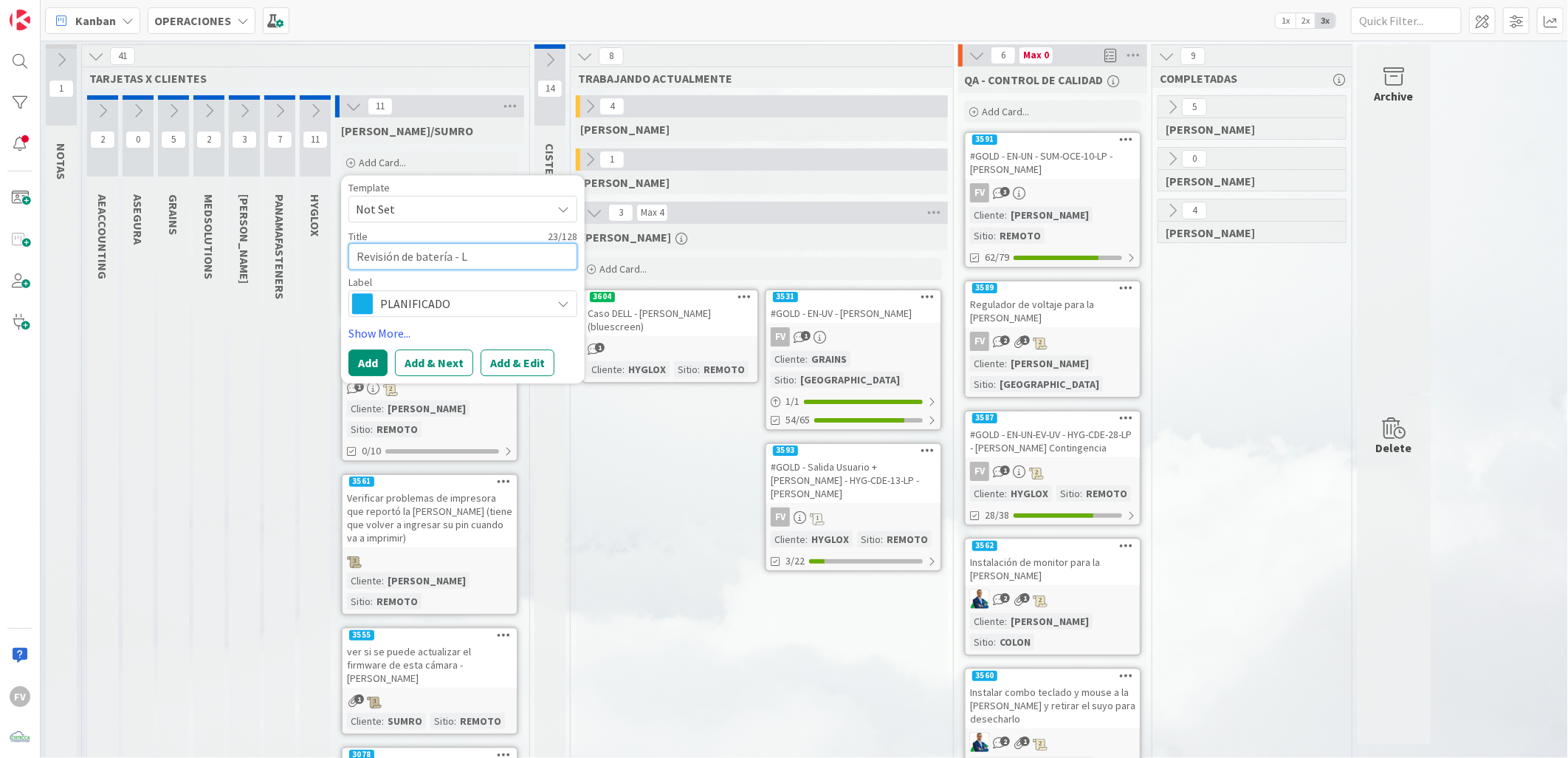
type textarea "x"
type textarea "Revisión de batería - Lu"
type textarea "x"
type textarea "Revisión de batería - Luis"
type textarea "x"
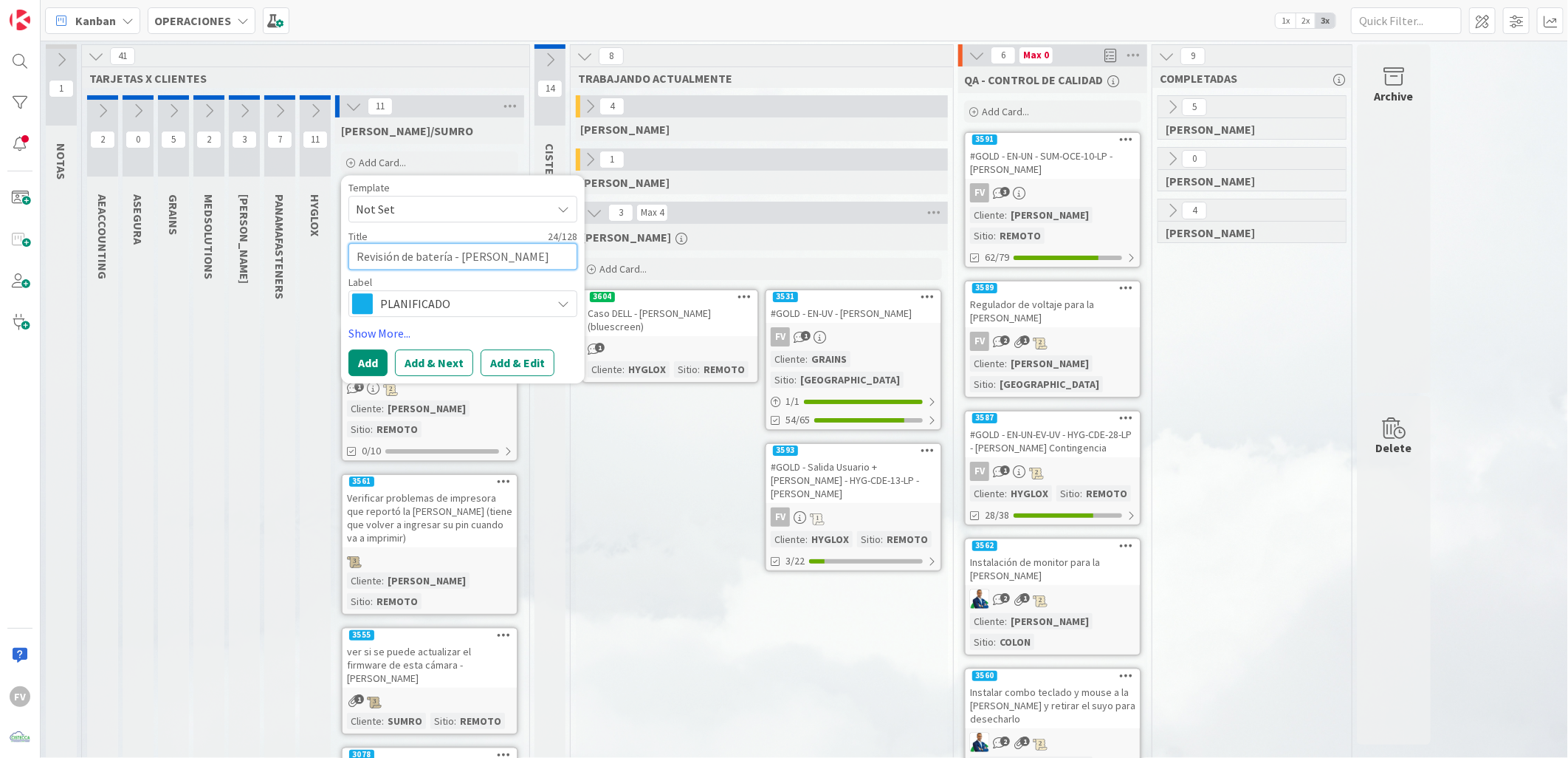
type textarea "Revisión de batería - Luis"
type textarea "x"
type textarea "Revisión de batería - Luis V"
type textarea "x"
type textarea "Revisión de batería - Luis Va"
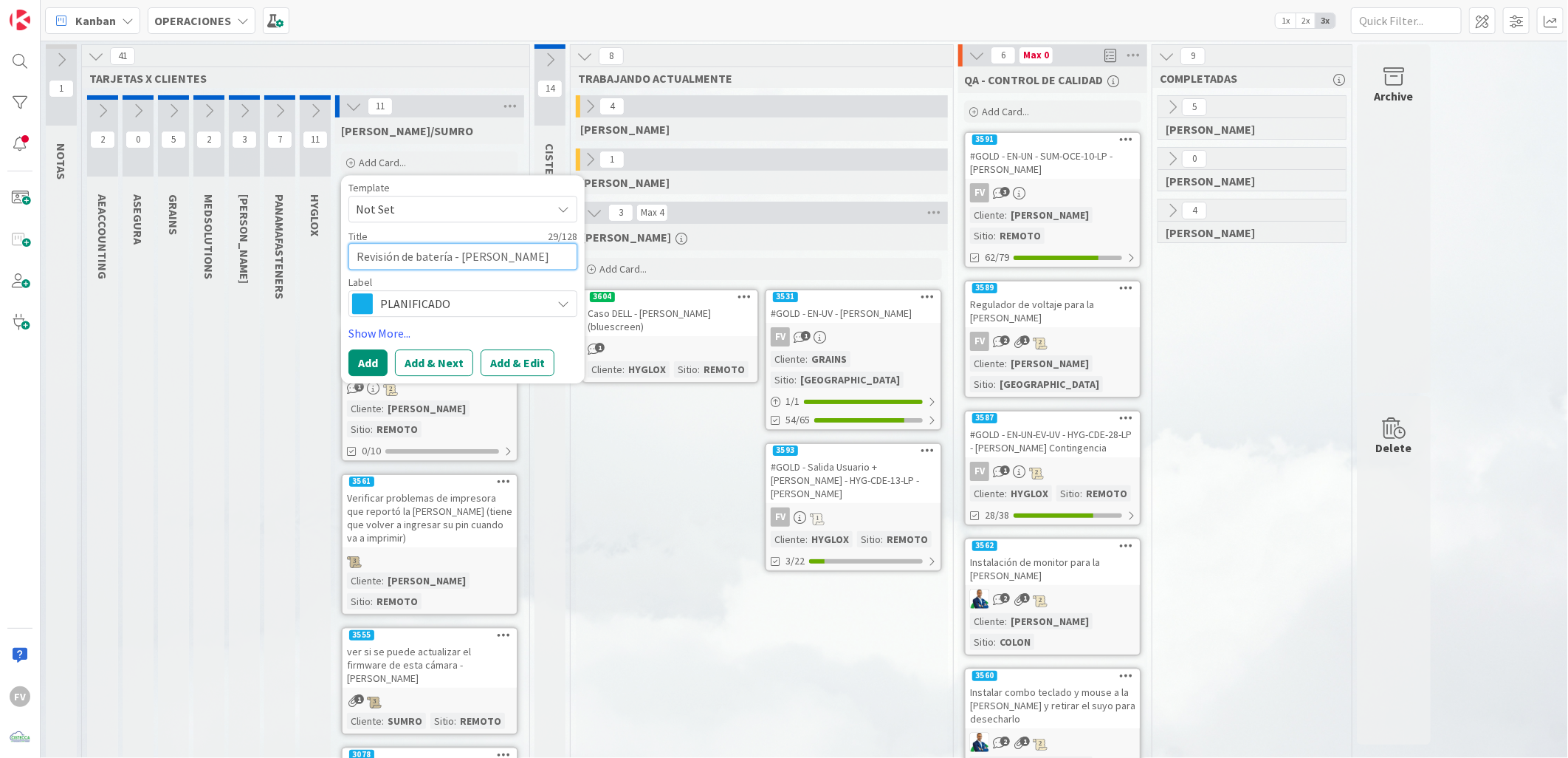
type textarea "x"
type textarea "Revisión de batería - Luis Var"
type textarea "x"
type textarea "Revisión de batería - Luis Vare"
type textarea "x"
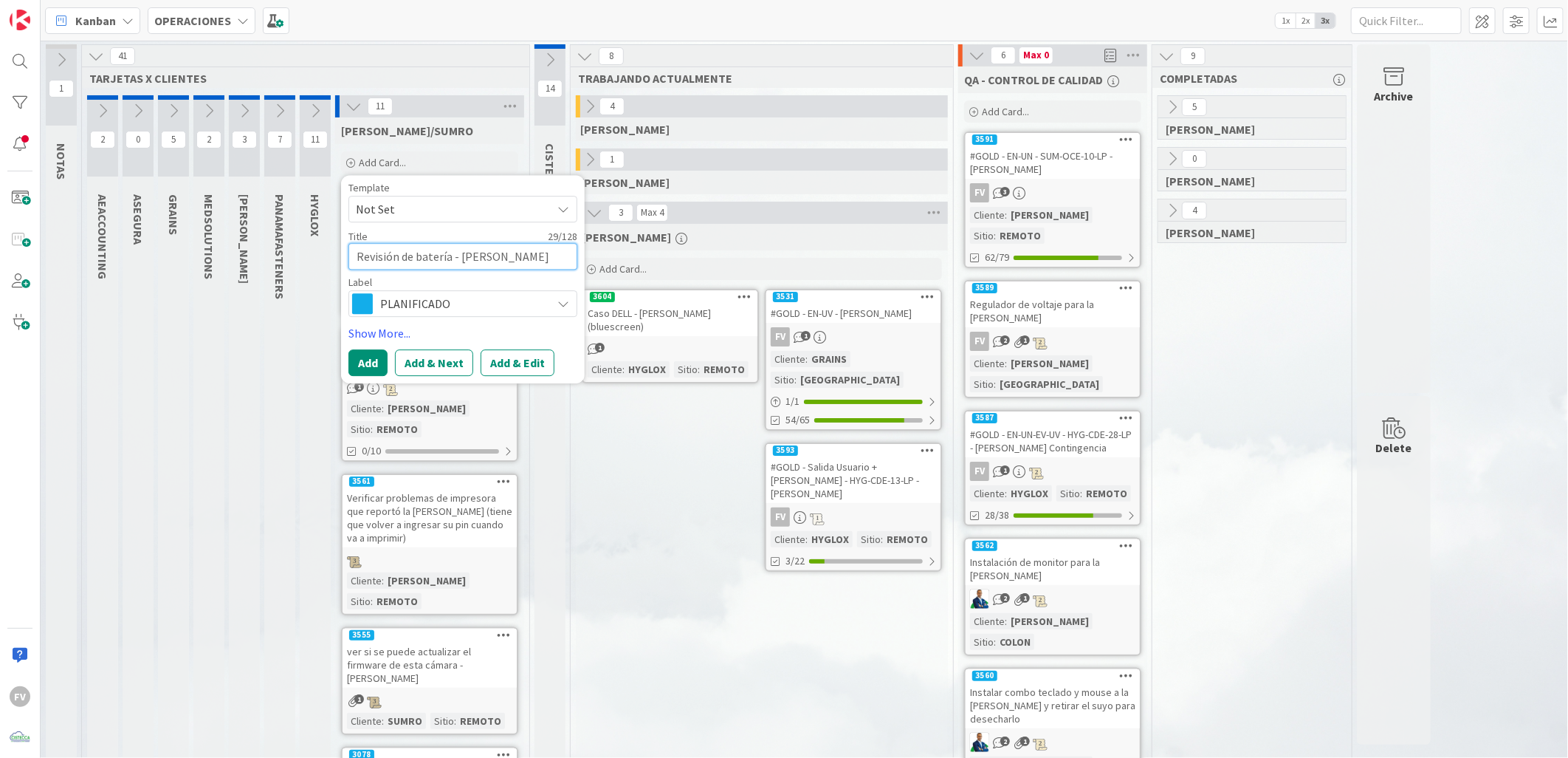
type textarea "Revisión de batería - Luis Varel"
type textarea "x"
type textarea "Revisión de batería - Luis Varela"
click at [348, 363] on button "Add" at bounding box center [367, 362] width 39 height 27
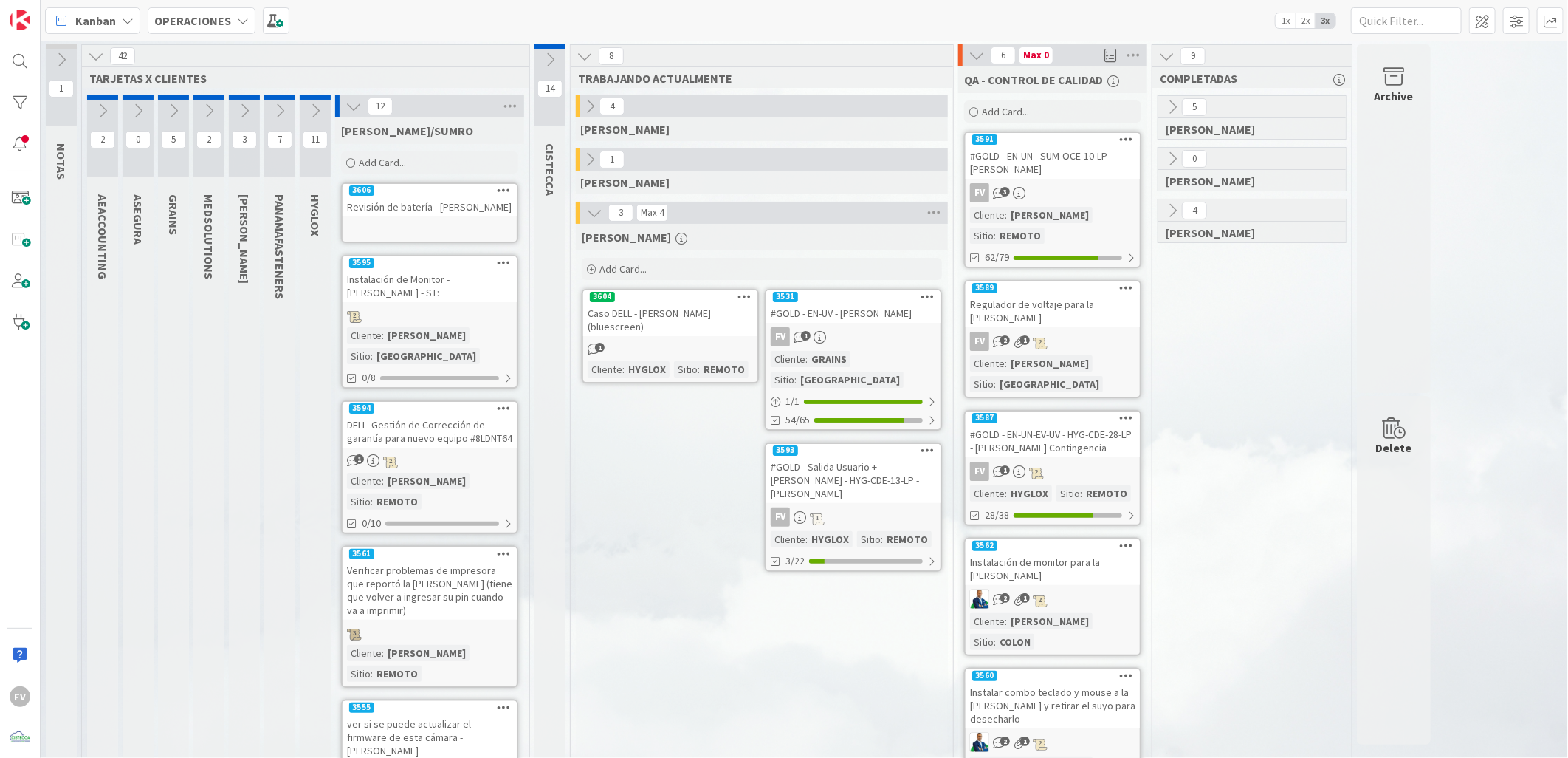
click at [445, 230] on div at bounding box center [429, 229] width 174 height 17
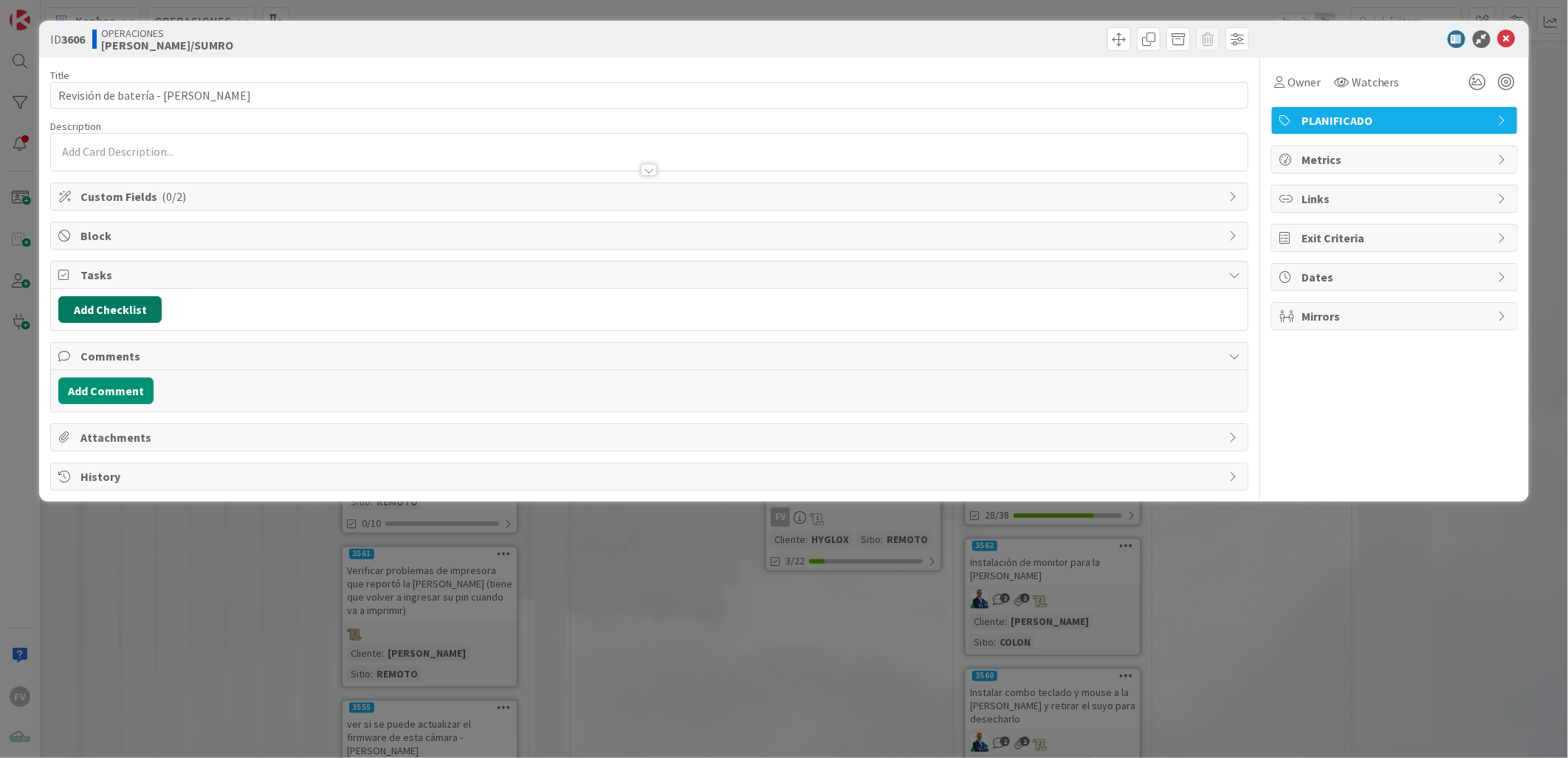
click at [150, 308] on button "Add Checklist" at bounding box center [110, 309] width 103 height 27
click at [121, 299] on button "Add Checklist" at bounding box center [110, 309] width 103 height 27
click at [211, 183] on div "Custom Fields ( 0/2 )" at bounding box center [649, 196] width 1197 height 27
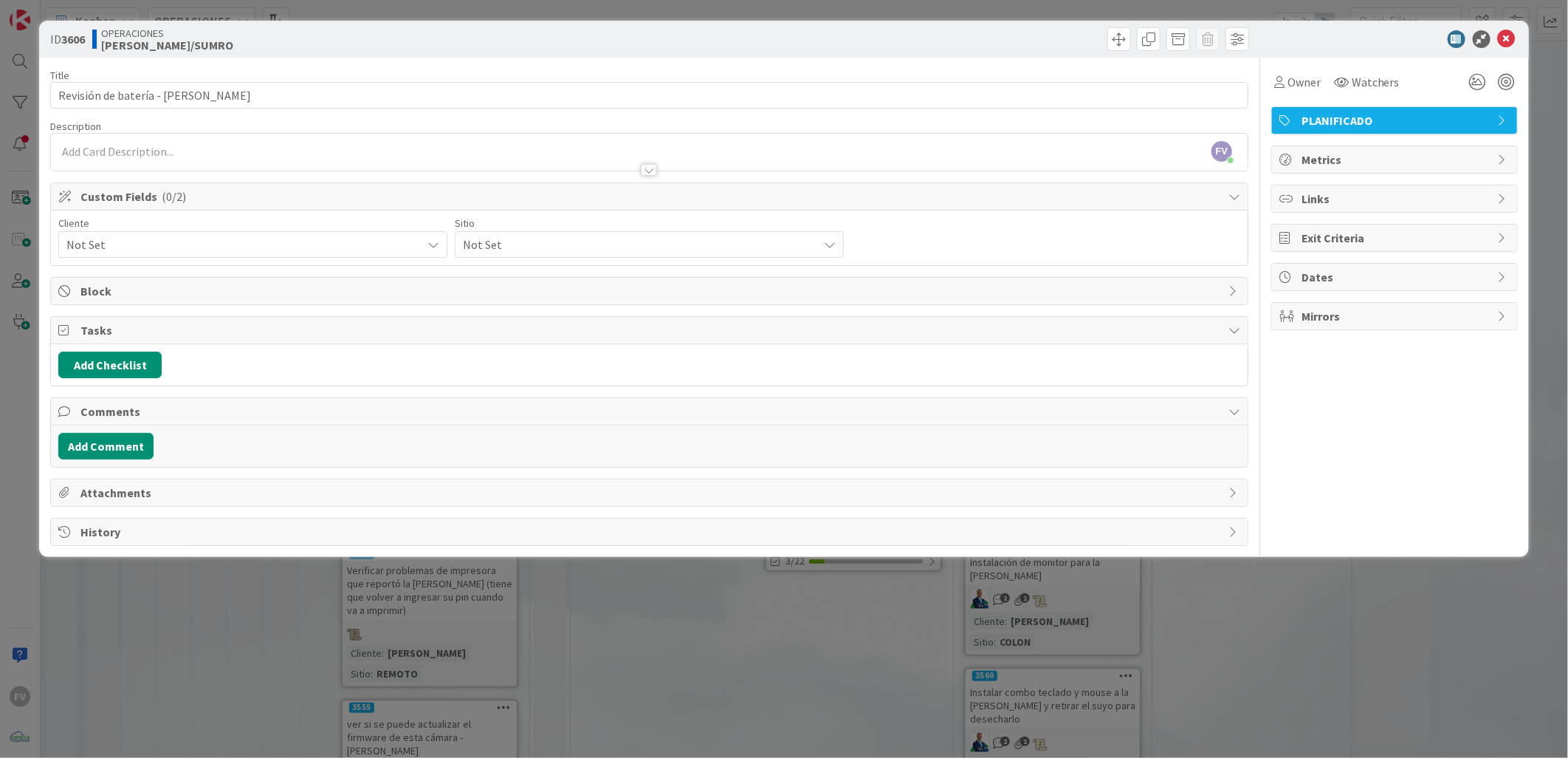
click at [157, 235] on span "Not Set" at bounding box center [240, 244] width 348 height 20
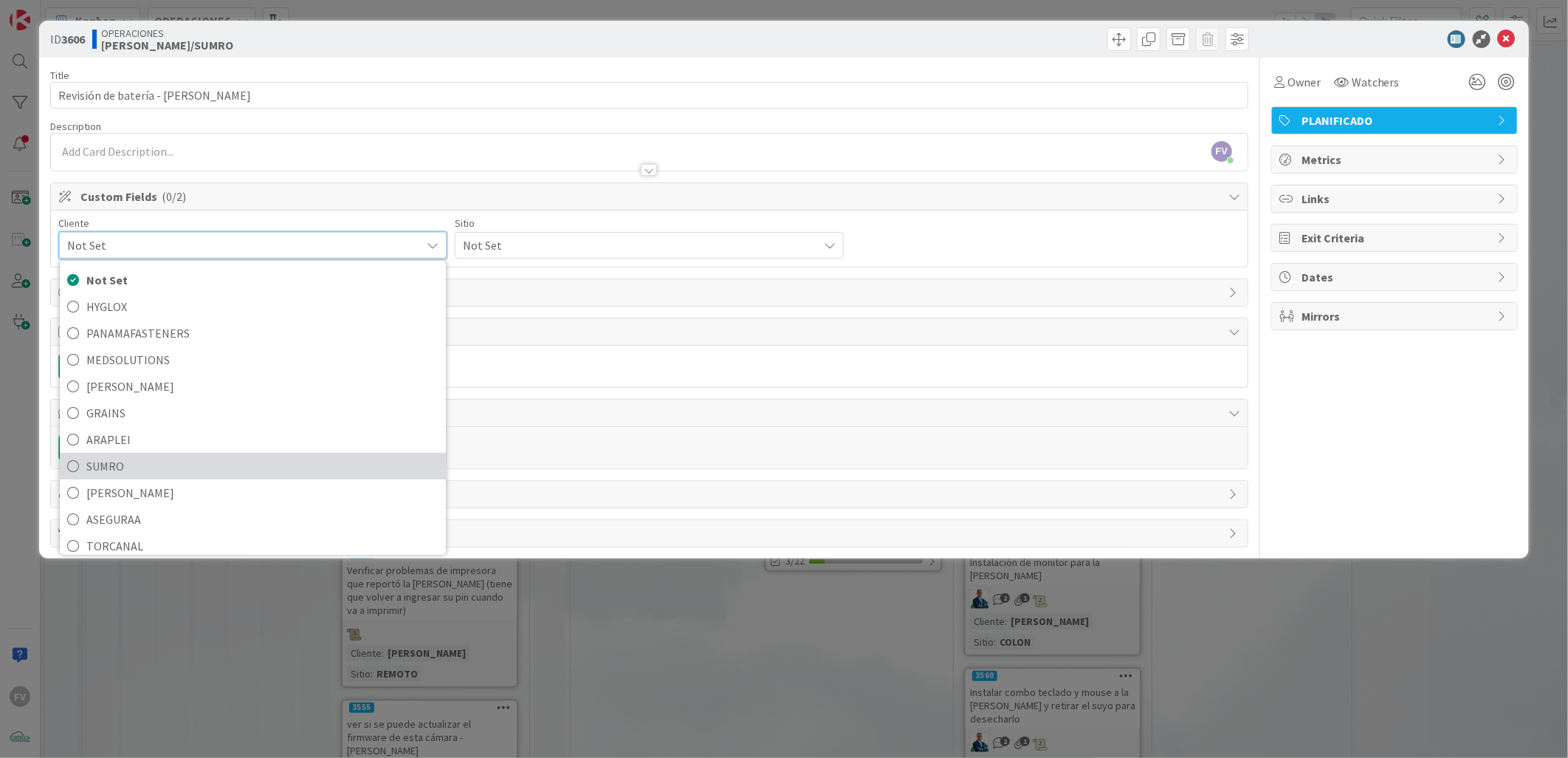
click at [134, 474] on span "SUMRO" at bounding box center [262, 466] width 352 height 22
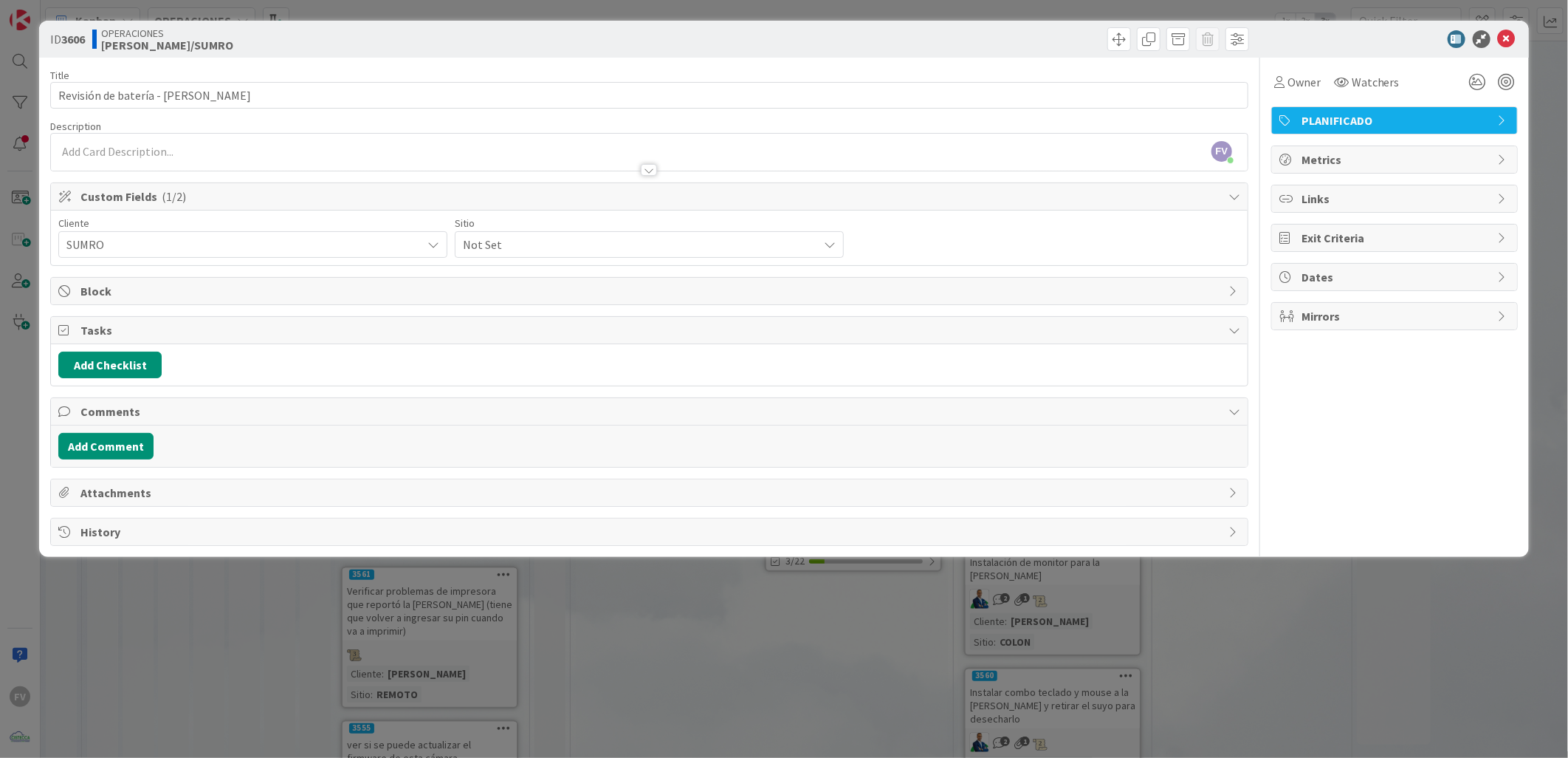
click at [414, 245] on span "Not Set" at bounding box center [240, 244] width 348 height 20
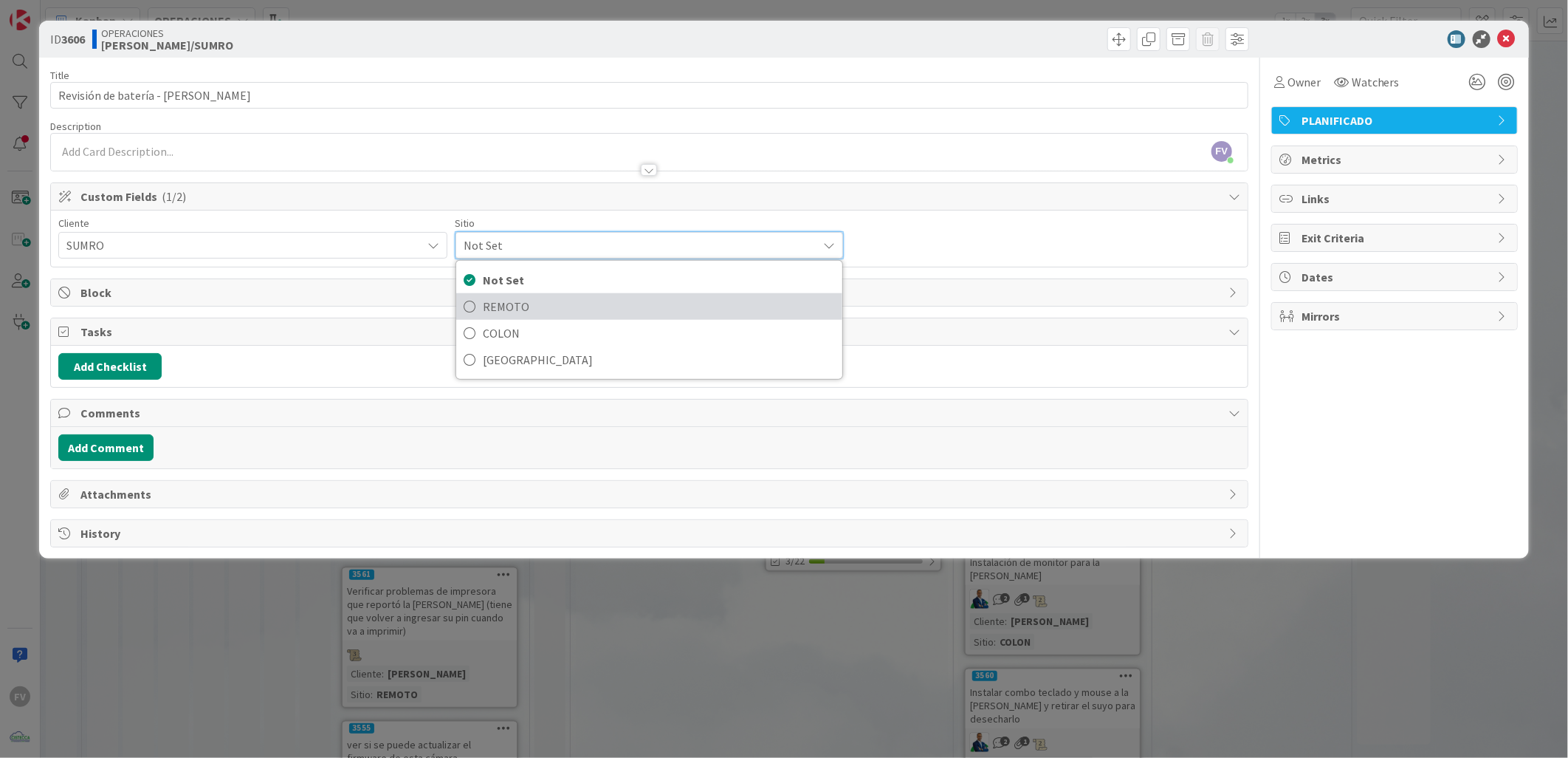
click at [537, 303] on span "REMOTO" at bounding box center [658, 307] width 352 height 22
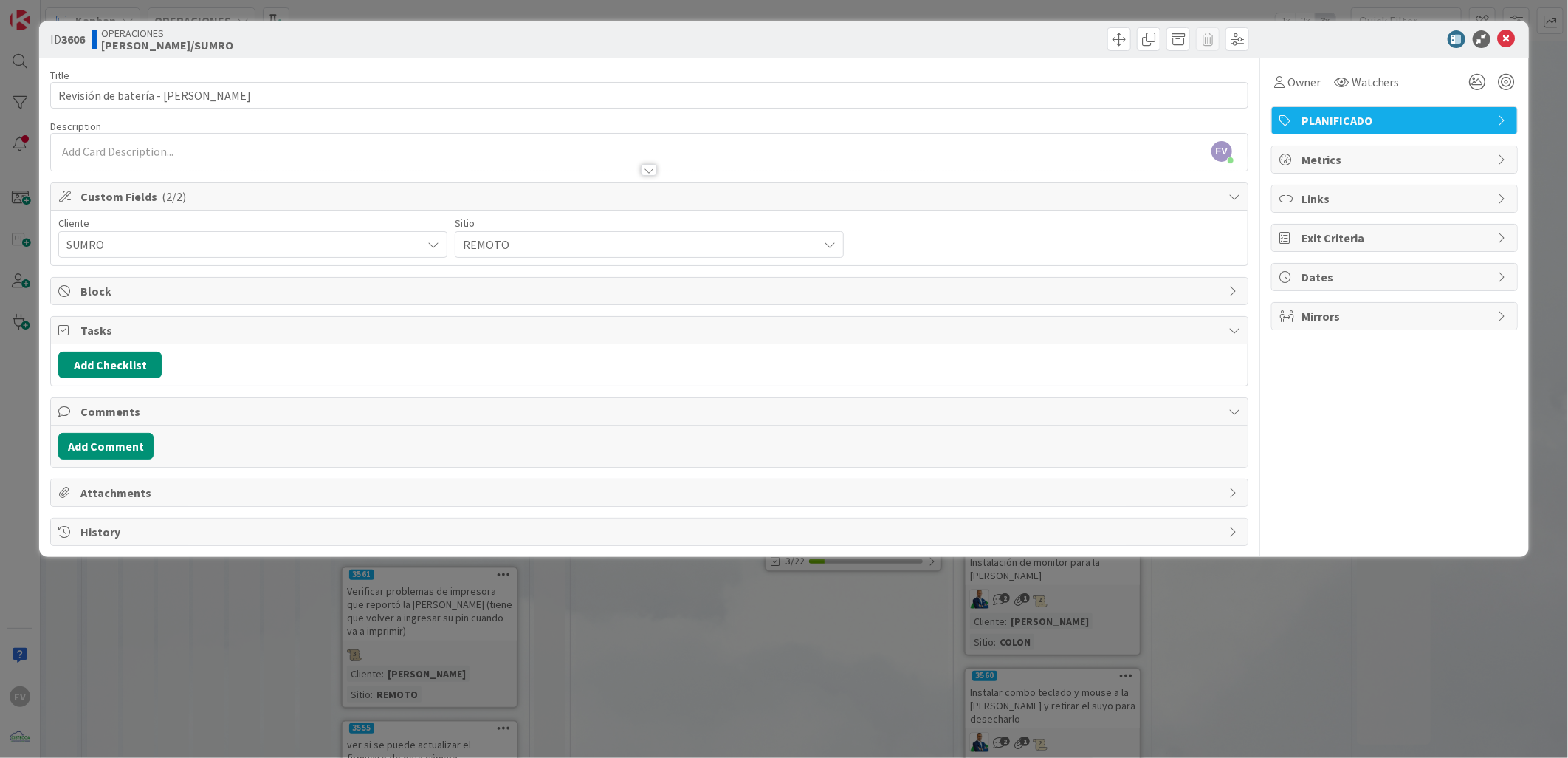
click at [667, 659] on div "ID 3606 OPERACIONES IVOR/SUMRO Title 33 / 128 Revisión de batería - Luis Varela…" at bounding box center [784, 379] width 1568 height 758
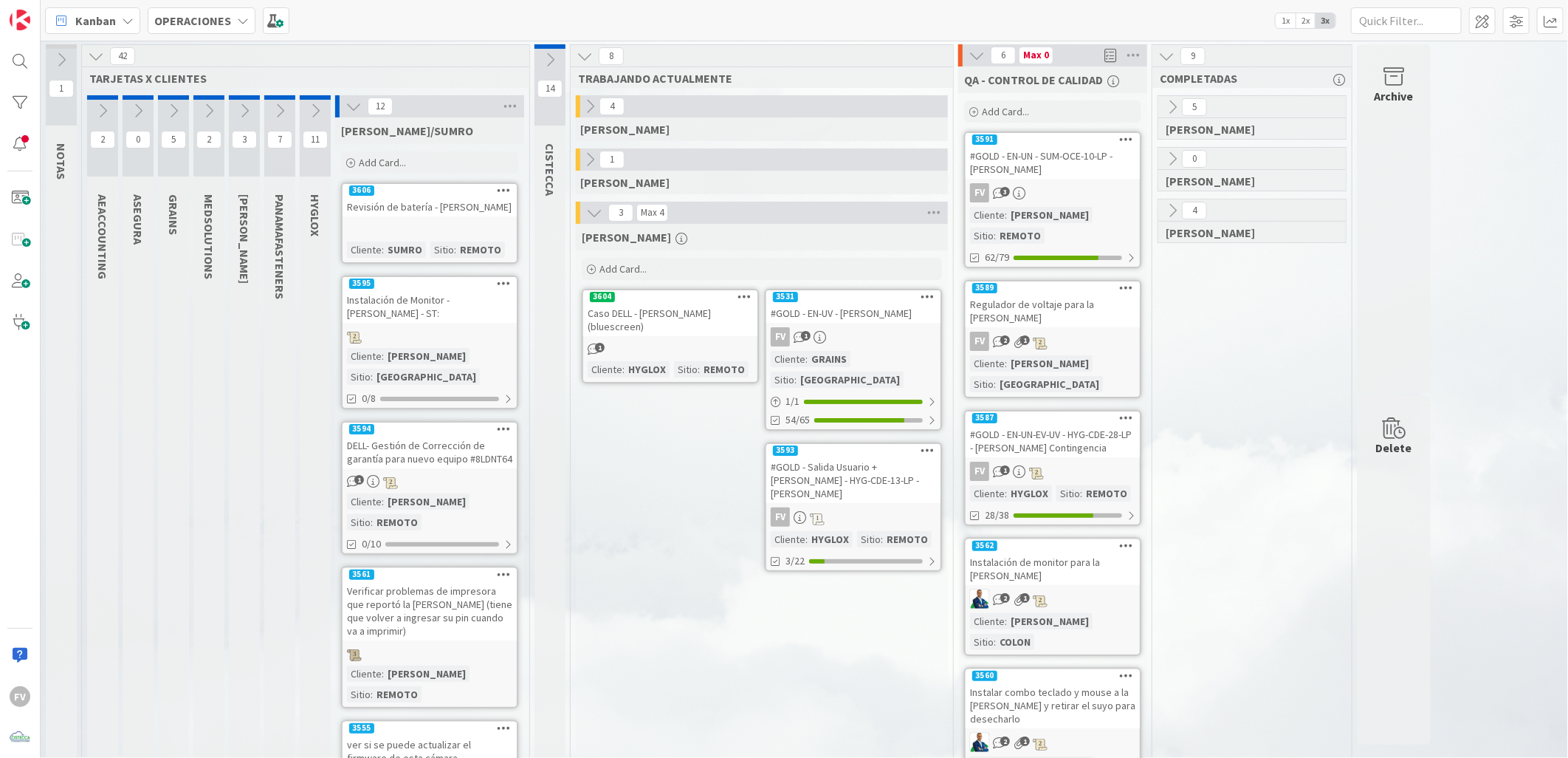
drag, startPoint x: 459, startPoint y: 129, endPoint x: 475, endPoint y: 133, distance: 16.5
drag, startPoint x: 620, startPoint y: 715, endPoint x: 621, endPoint y: 706, distance: 9.1
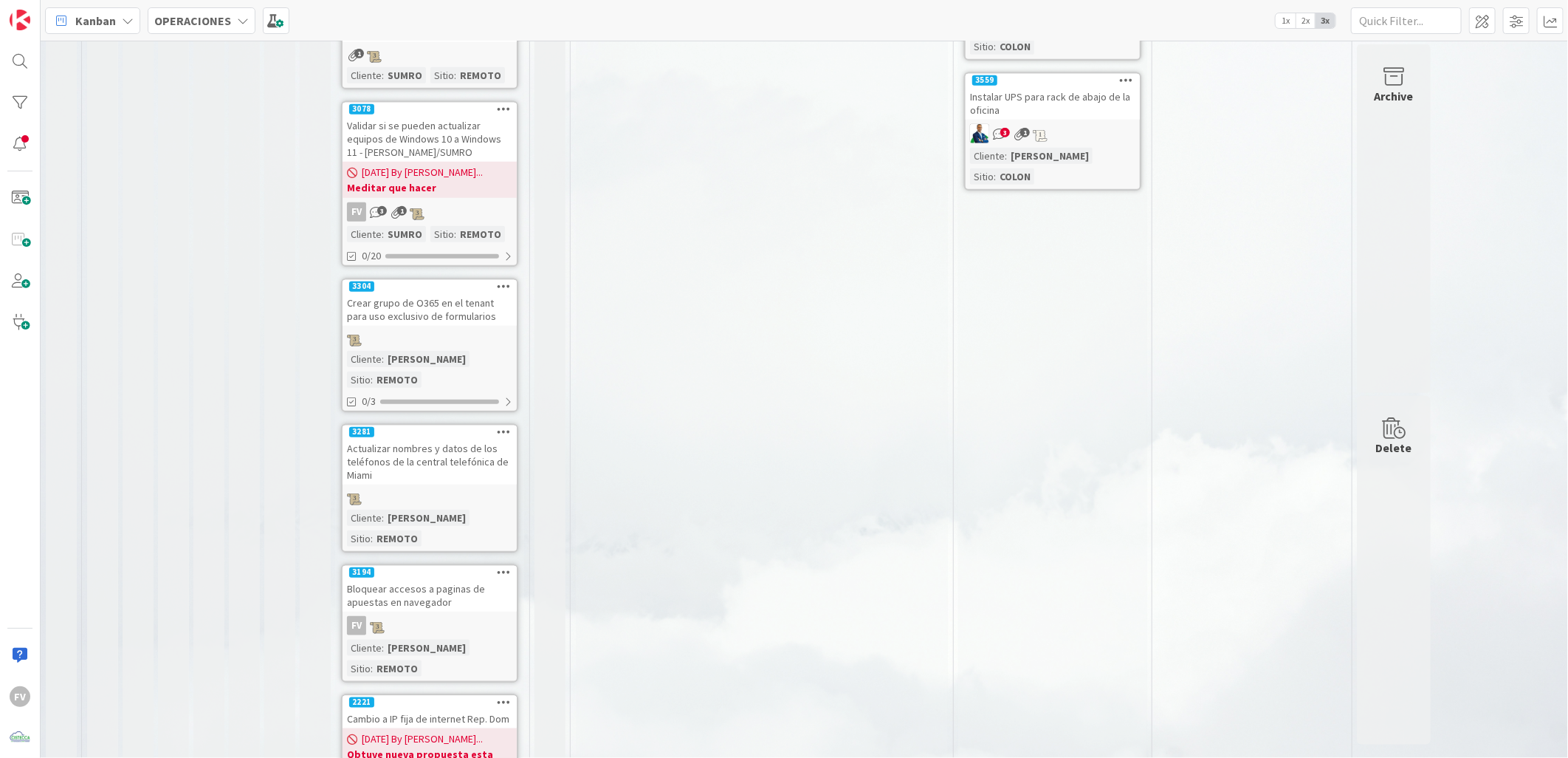
scroll to position [740, 0]
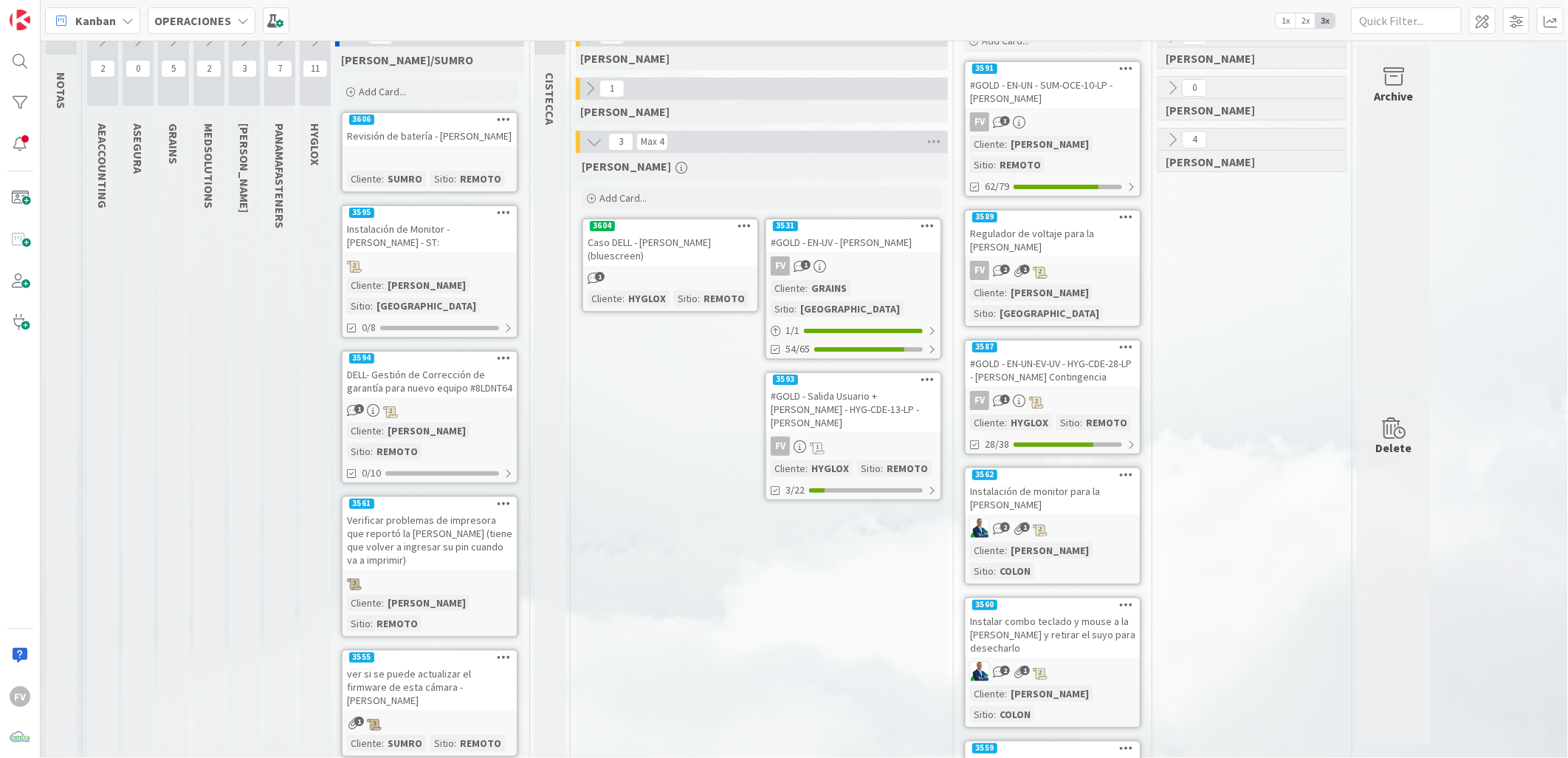
scroll to position [0, 0]
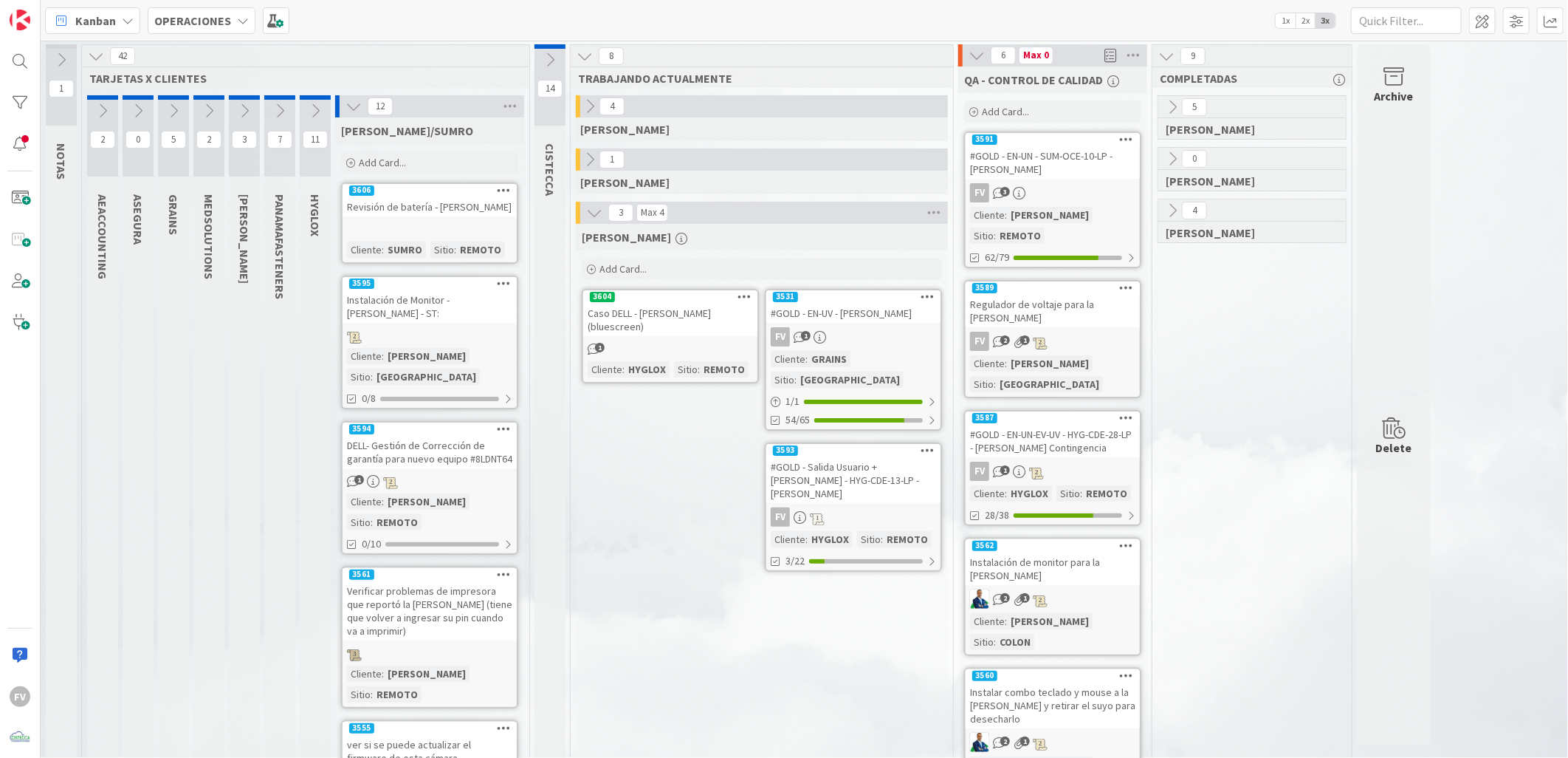
click at [357, 106] on icon at bounding box center [354, 107] width 17 height 17
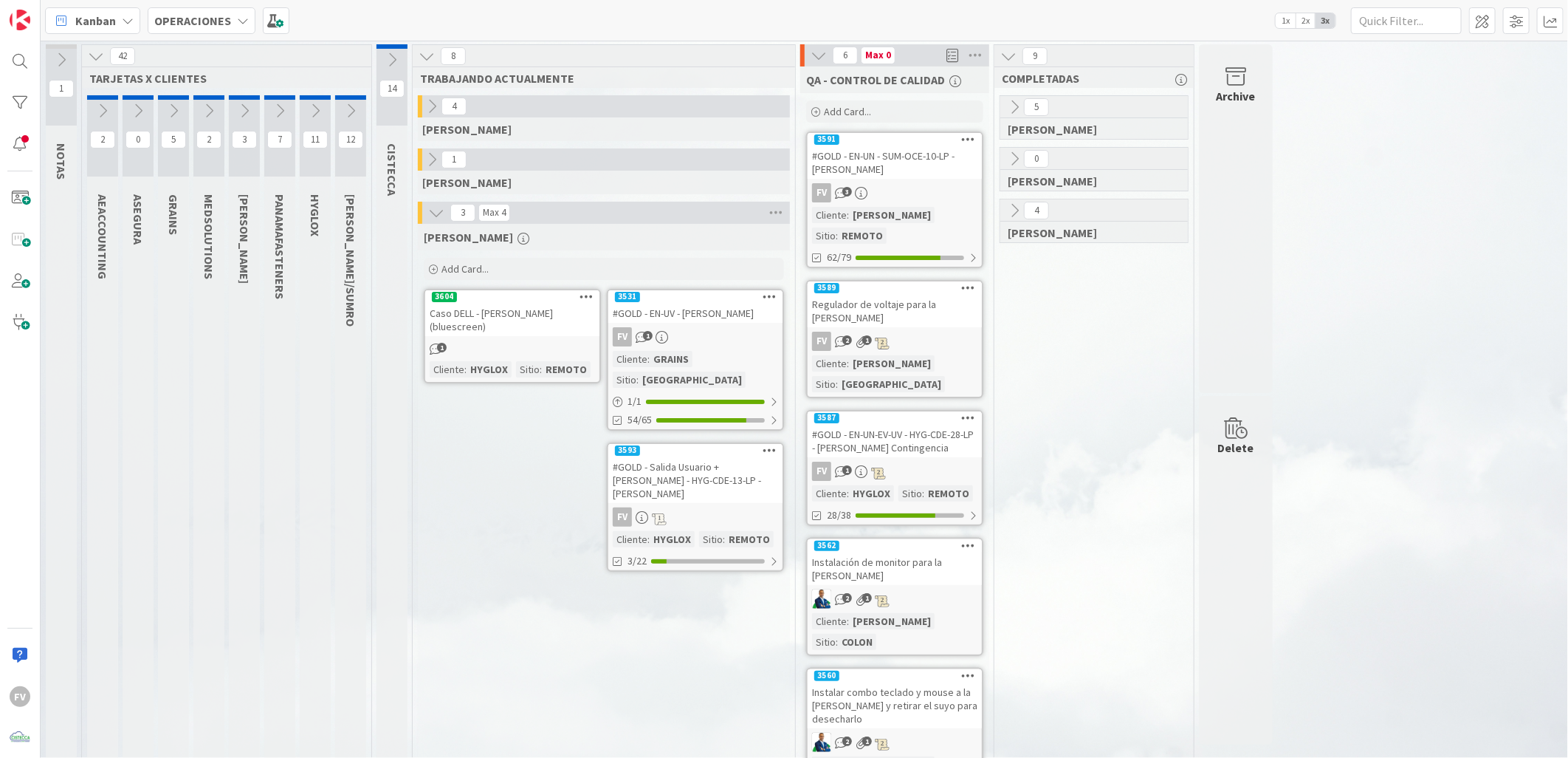
click at [89, 54] on icon at bounding box center [96, 56] width 17 height 17
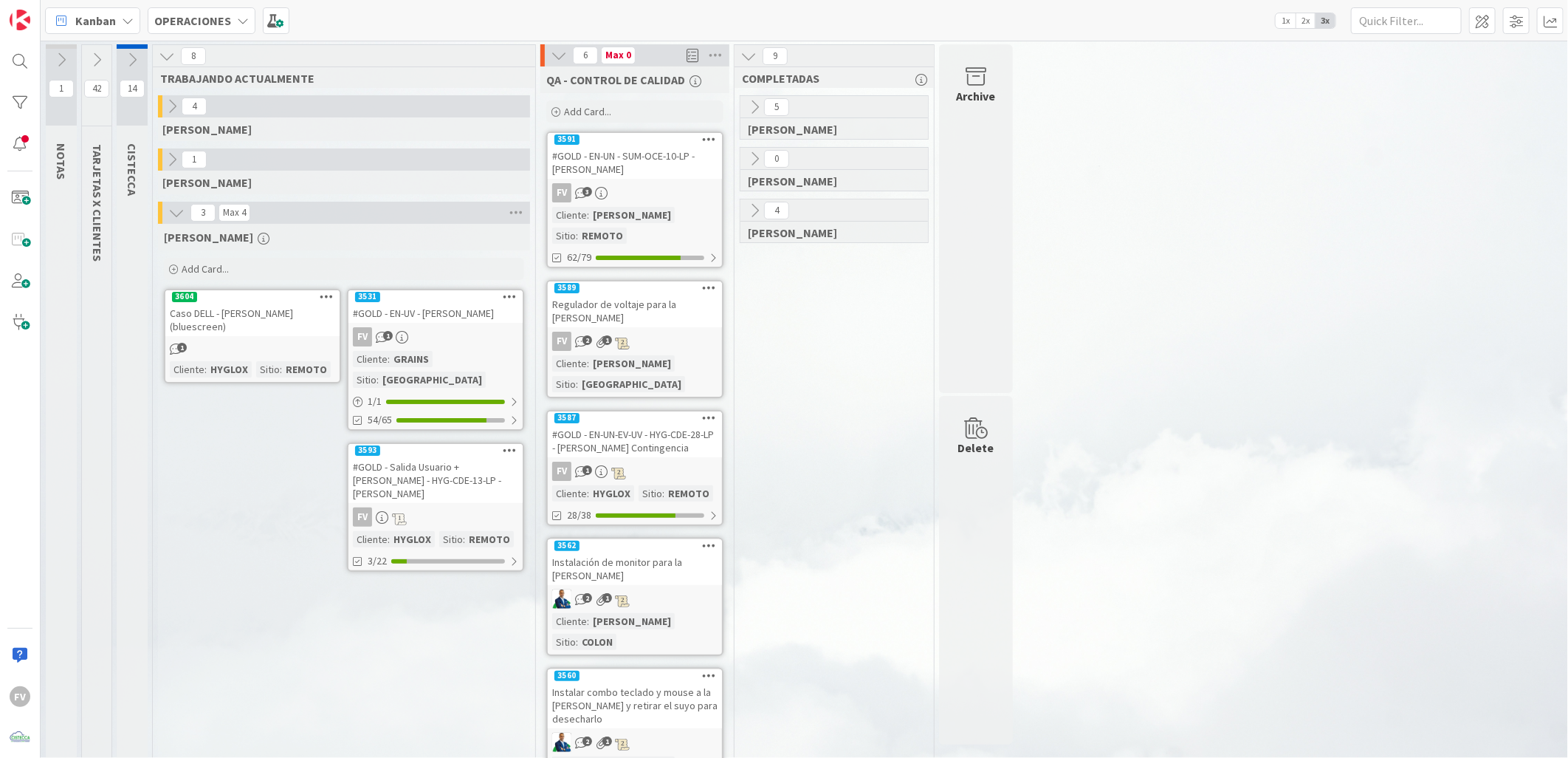
click at [441, 341] on div "FV 1" at bounding box center [435, 336] width 174 height 19
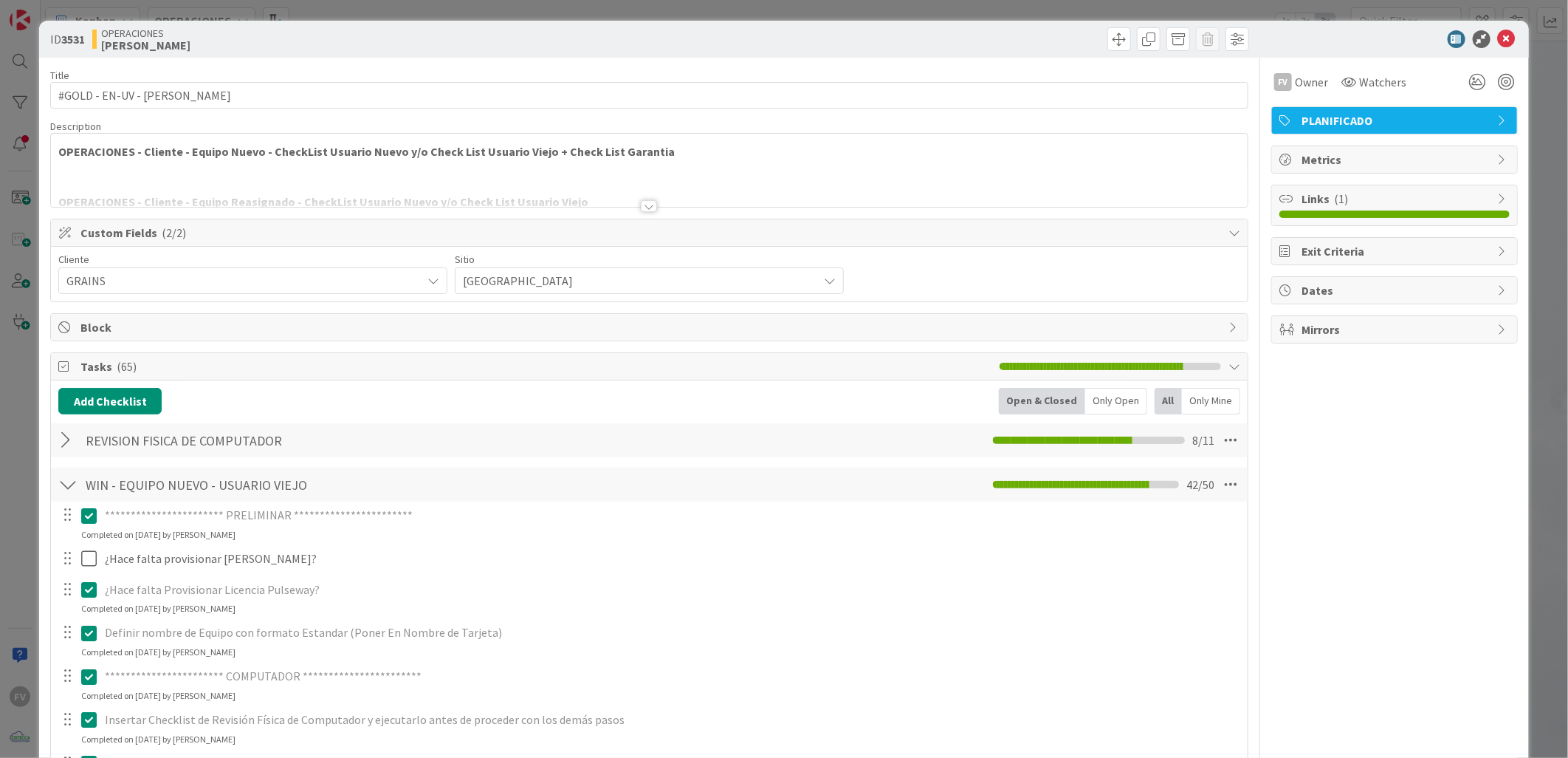
click at [183, 367] on span "Tasks ( 65 )" at bounding box center [536, 366] width 912 height 17
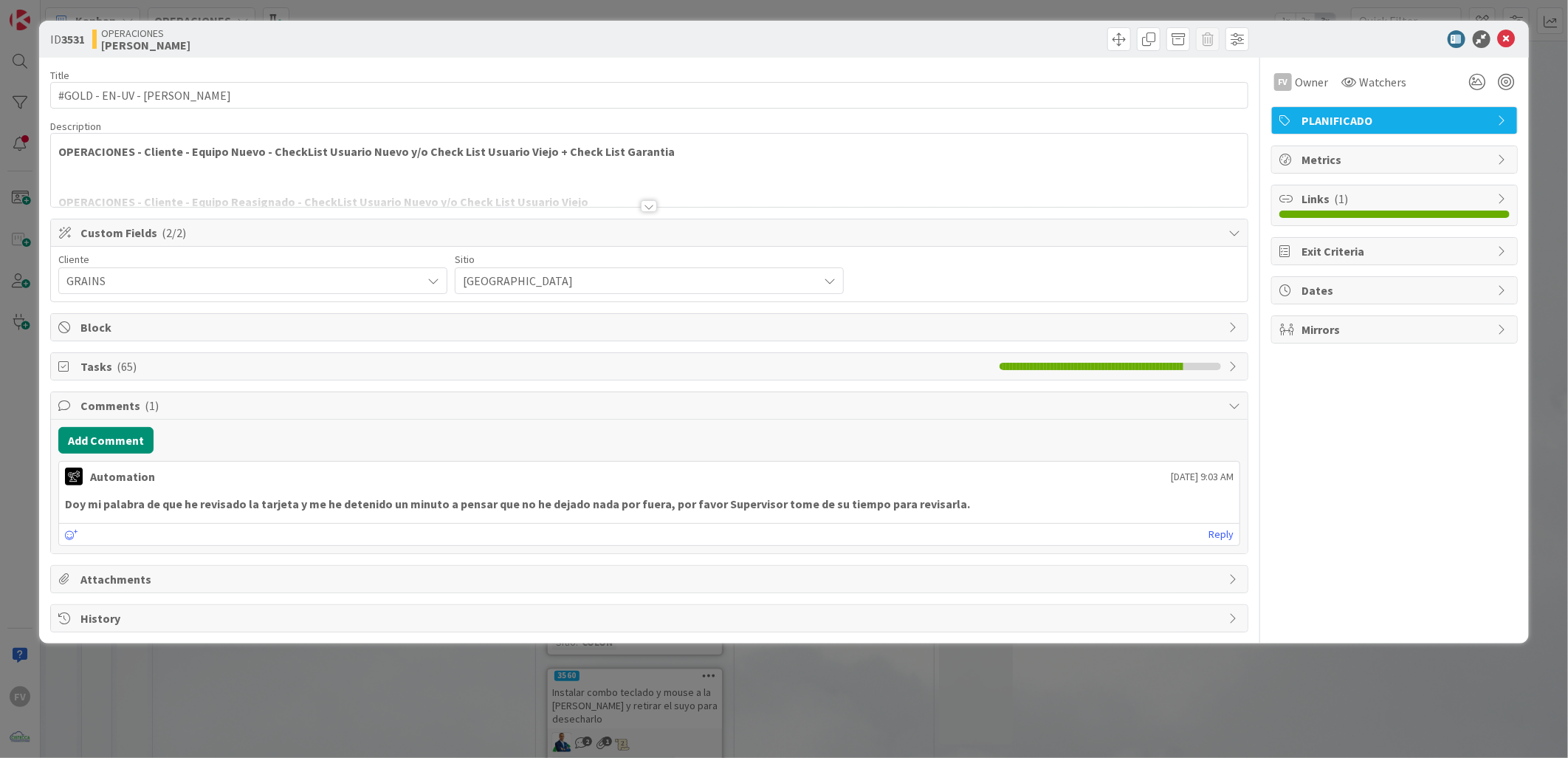
click at [169, 327] on span "Block" at bounding box center [650, 327] width 1141 height 17
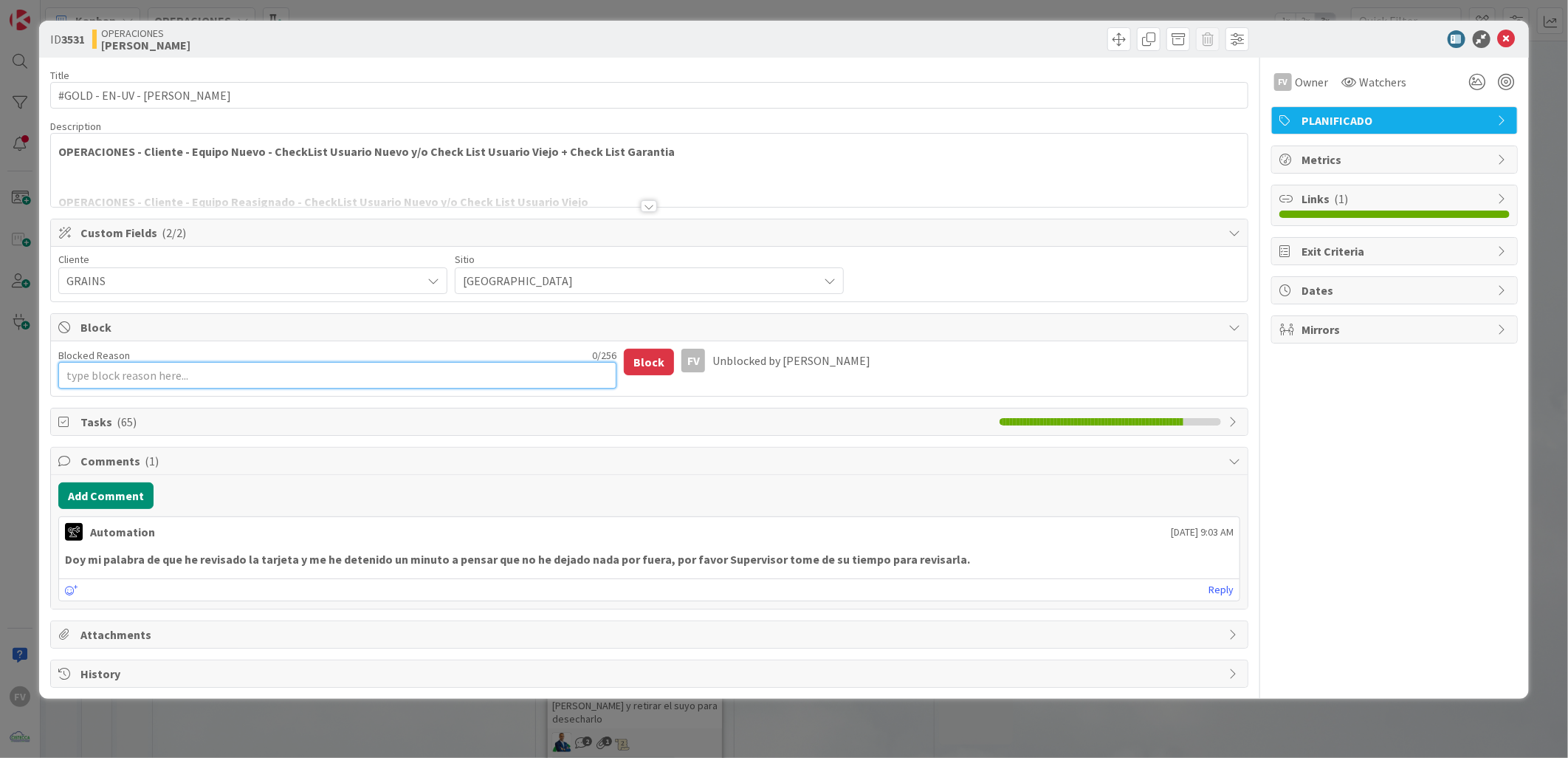
click at [155, 375] on textarea "Blocked Reason" at bounding box center [337, 375] width 558 height 27
type textarea "x"
type textarea "E"
type textarea "x"
type textarea "Es"
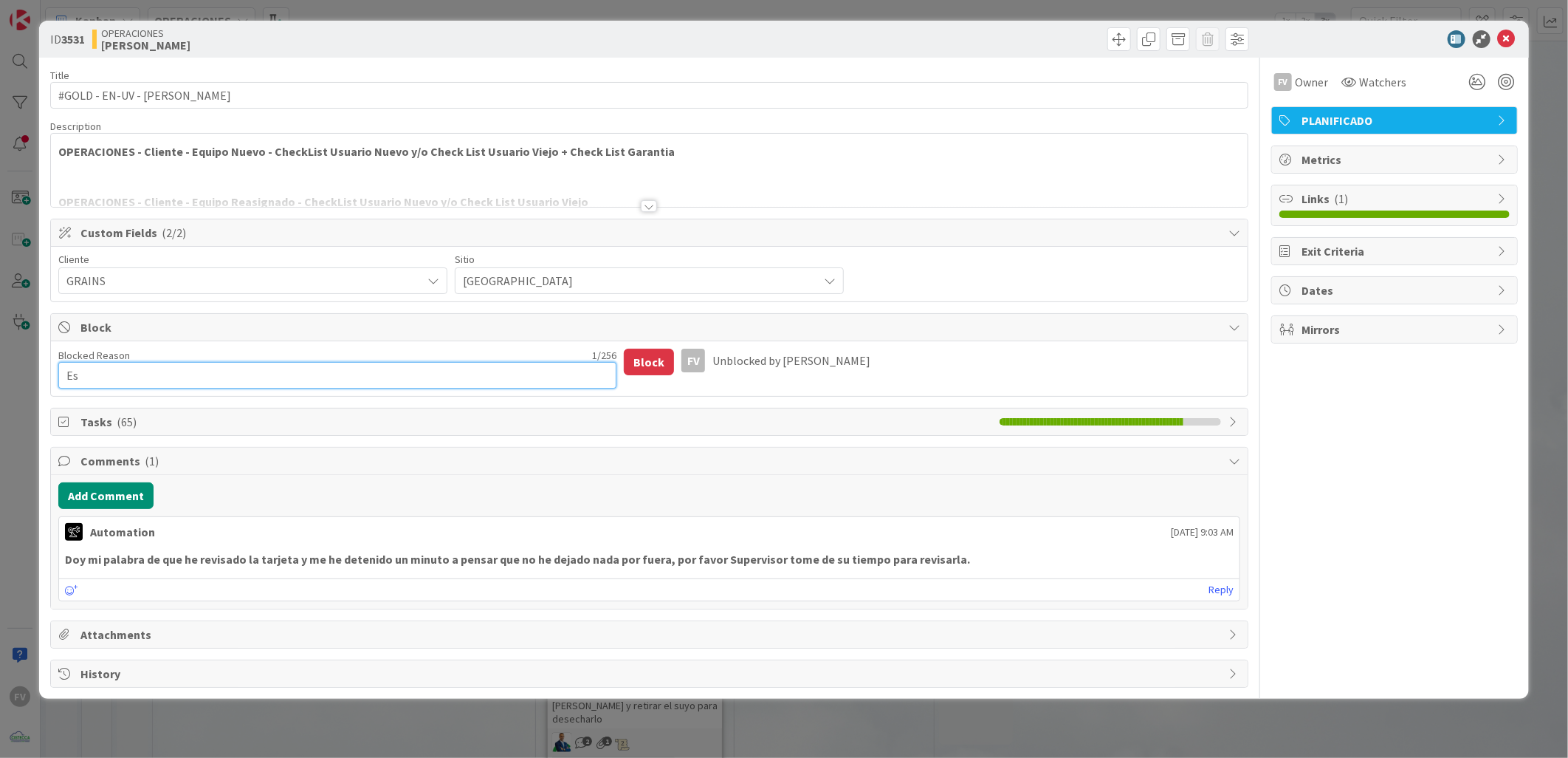
type textarea "x"
type textarea "Esp"
type textarea "x"
type textarea "Espe"
type textarea "x"
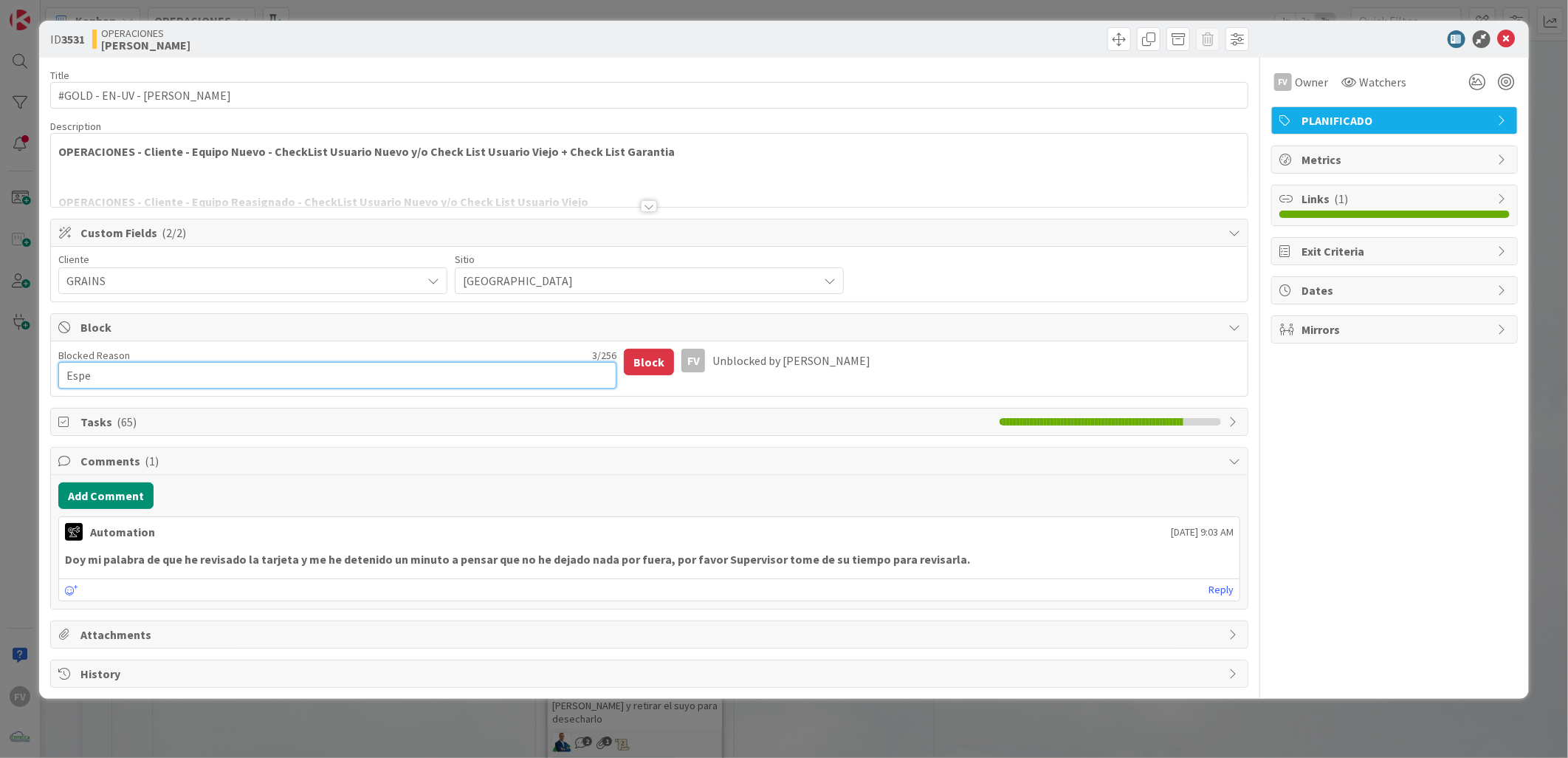
type textarea "Esper"
type textarea "x"
type textarea "Espera"
type textarea "x"
type textarea "Esperan"
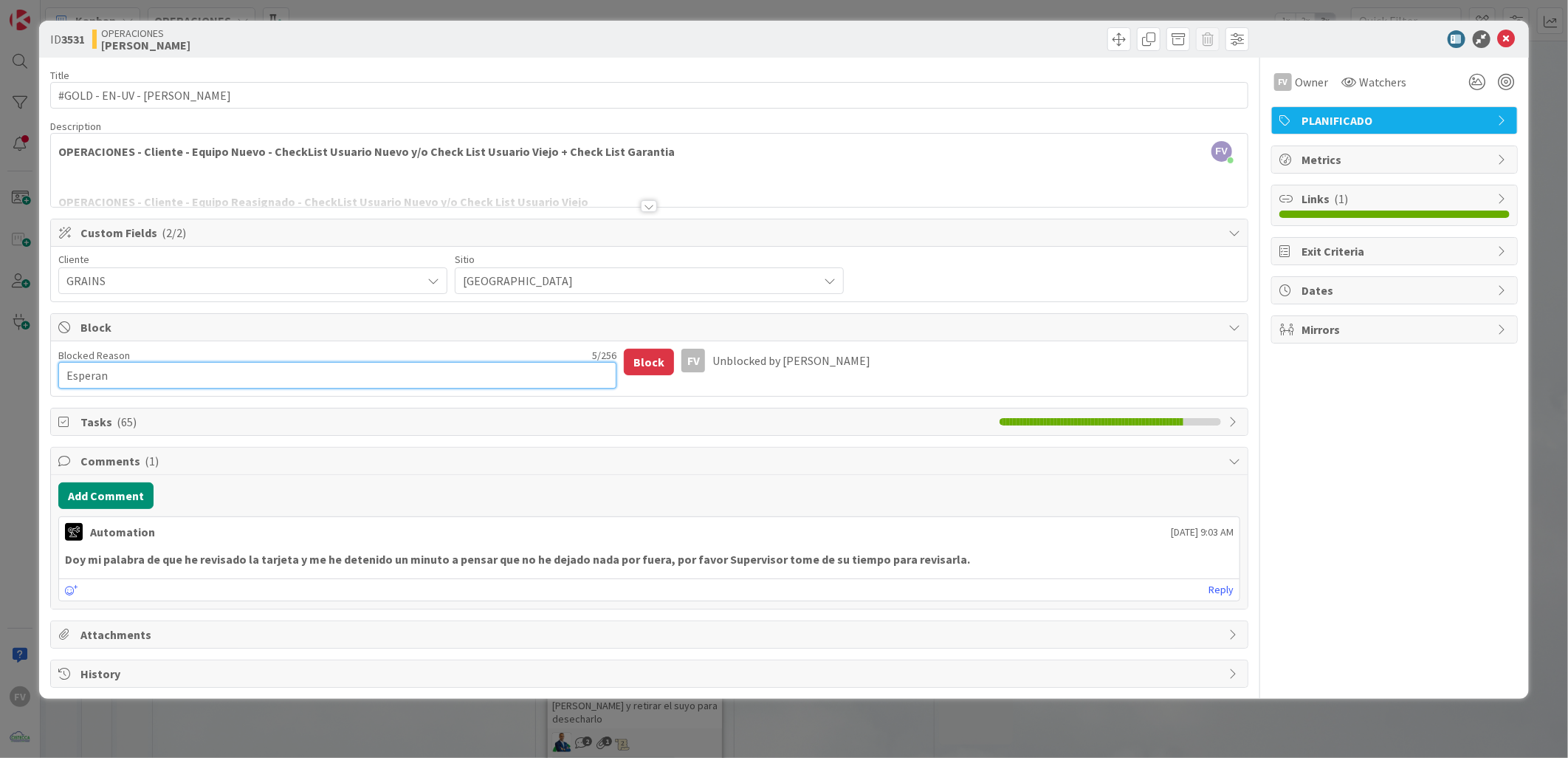
type textarea "x"
type textarea "Esperand"
type textarea "x"
type textarea "Esperando"
type textarea "x"
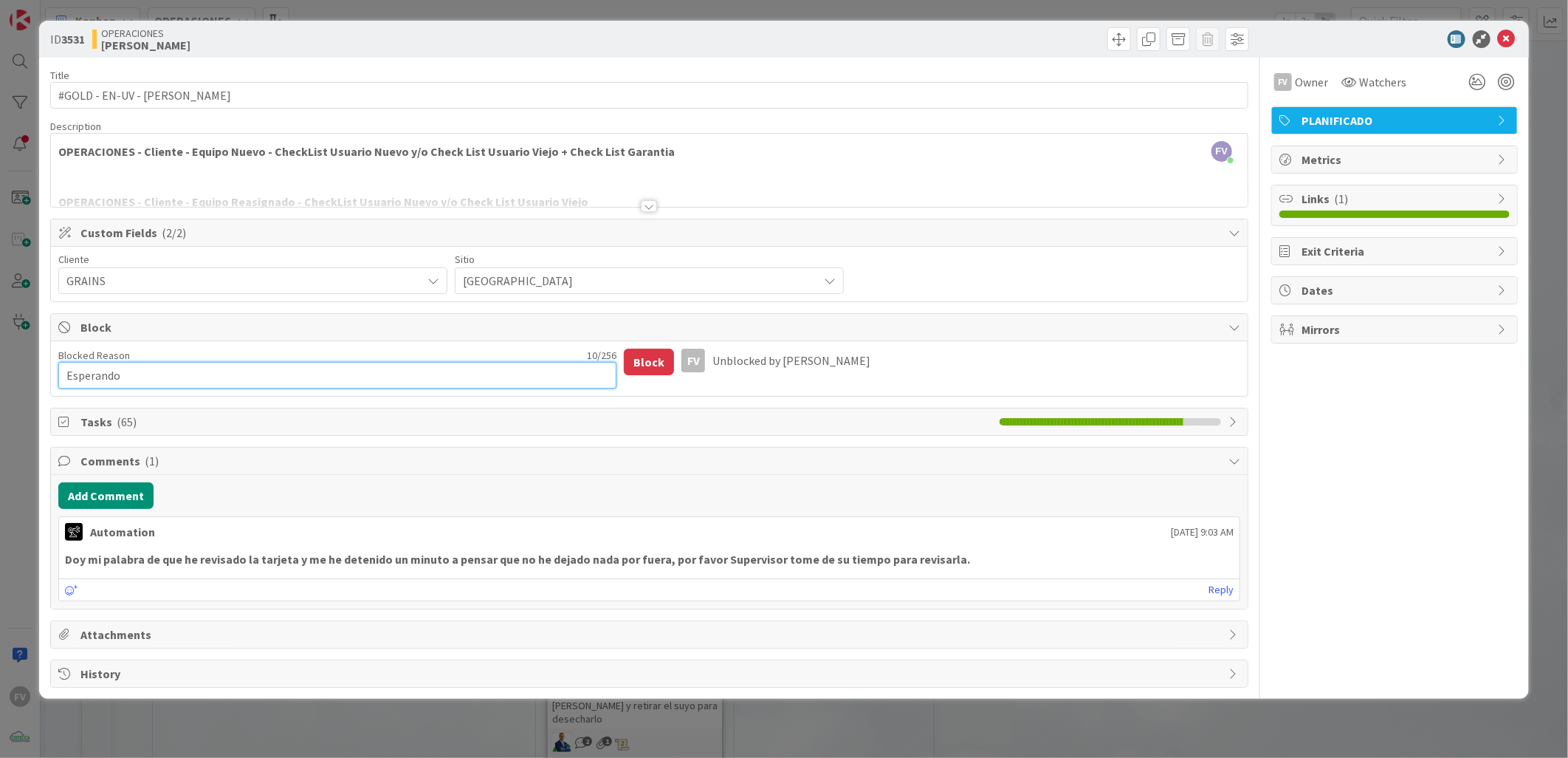
type textarea "Esperando"
type textarea "x"
type textarea "Esperando p"
type textarea "x"
type textarea "Esperando po"
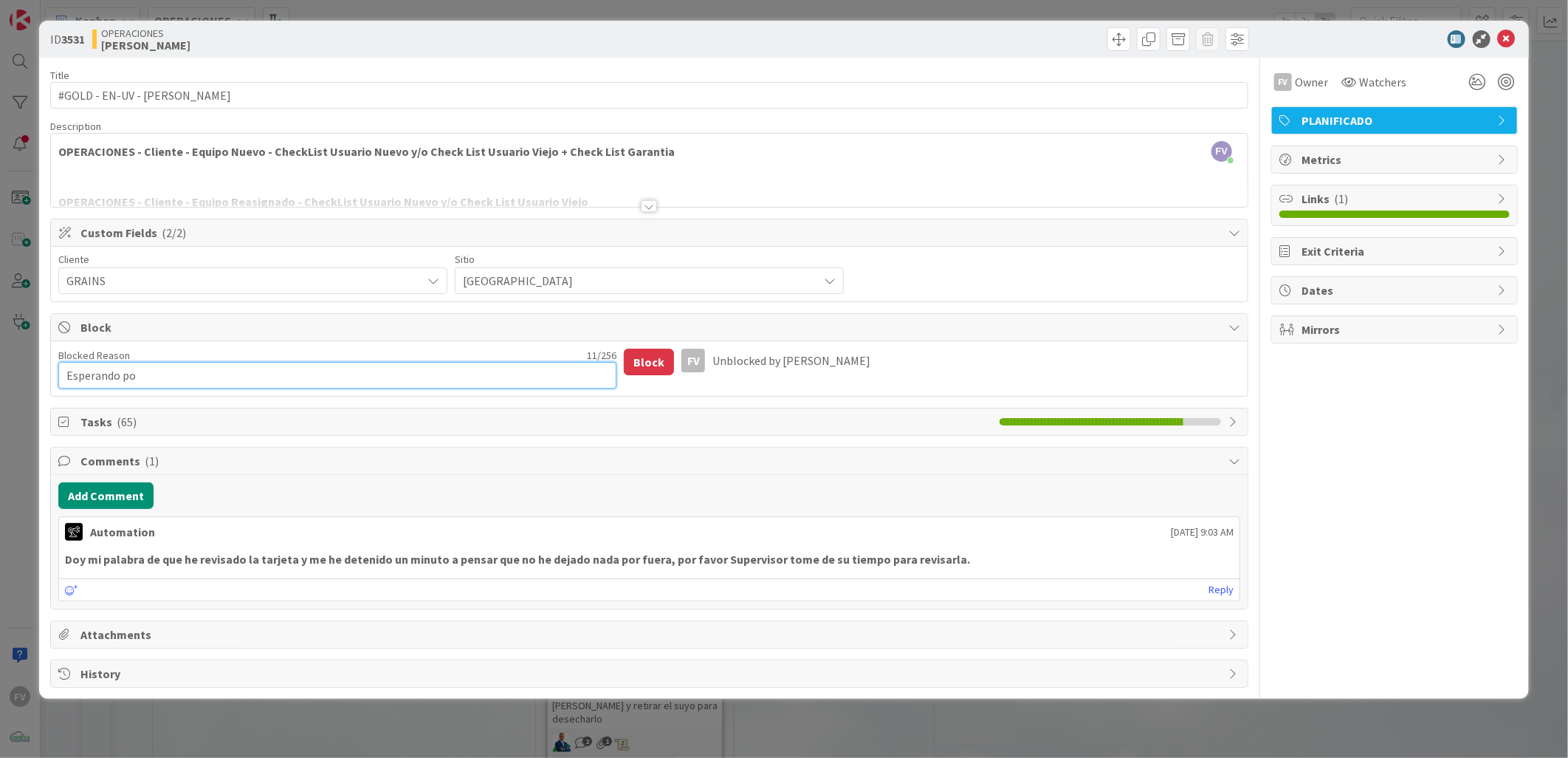
type textarea "x"
type textarea "Esperando por"
type textarea "x"
type textarea "Esperando por"
type textarea "x"
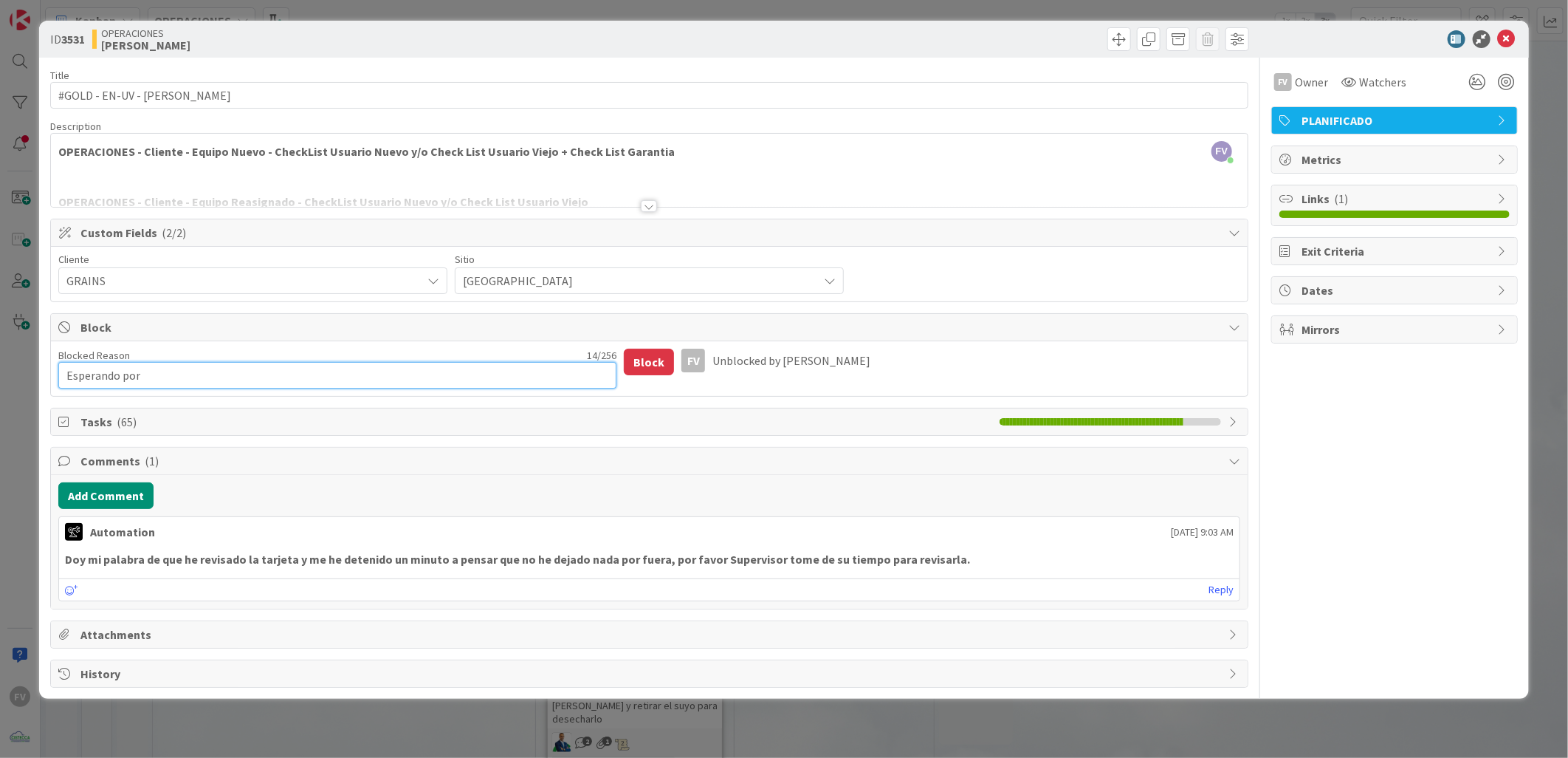
type textarea "Esperando por G"
type textarea "x"
type textarea "Esperando por Ge"
type textarea "x"
type textarea "Esperando por Geo"
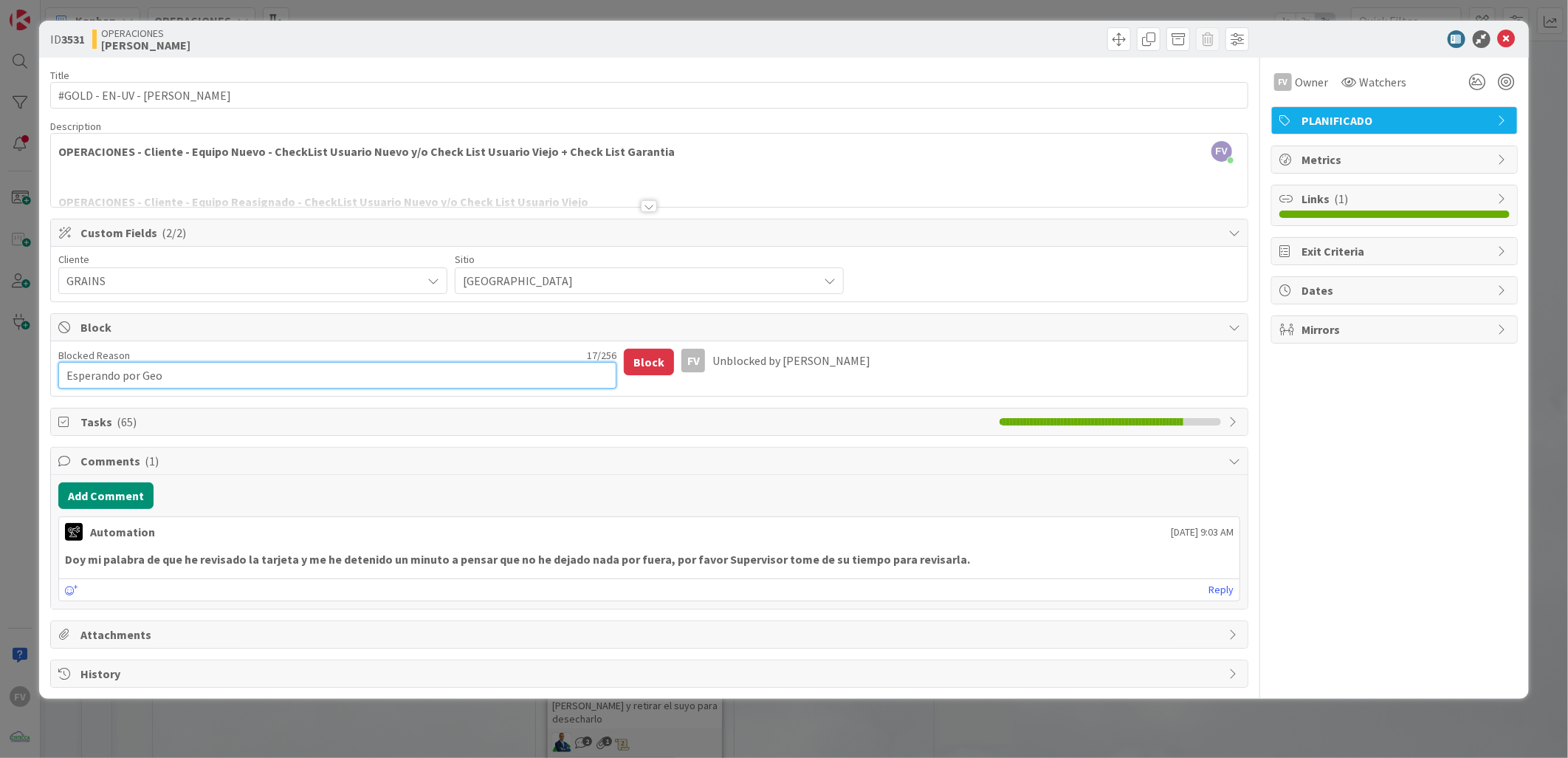
type textarea "x"
type textarea "Esperando por Geor"
type textarea "x"
type textarea "Esperando por Georg"
type textarea "x"
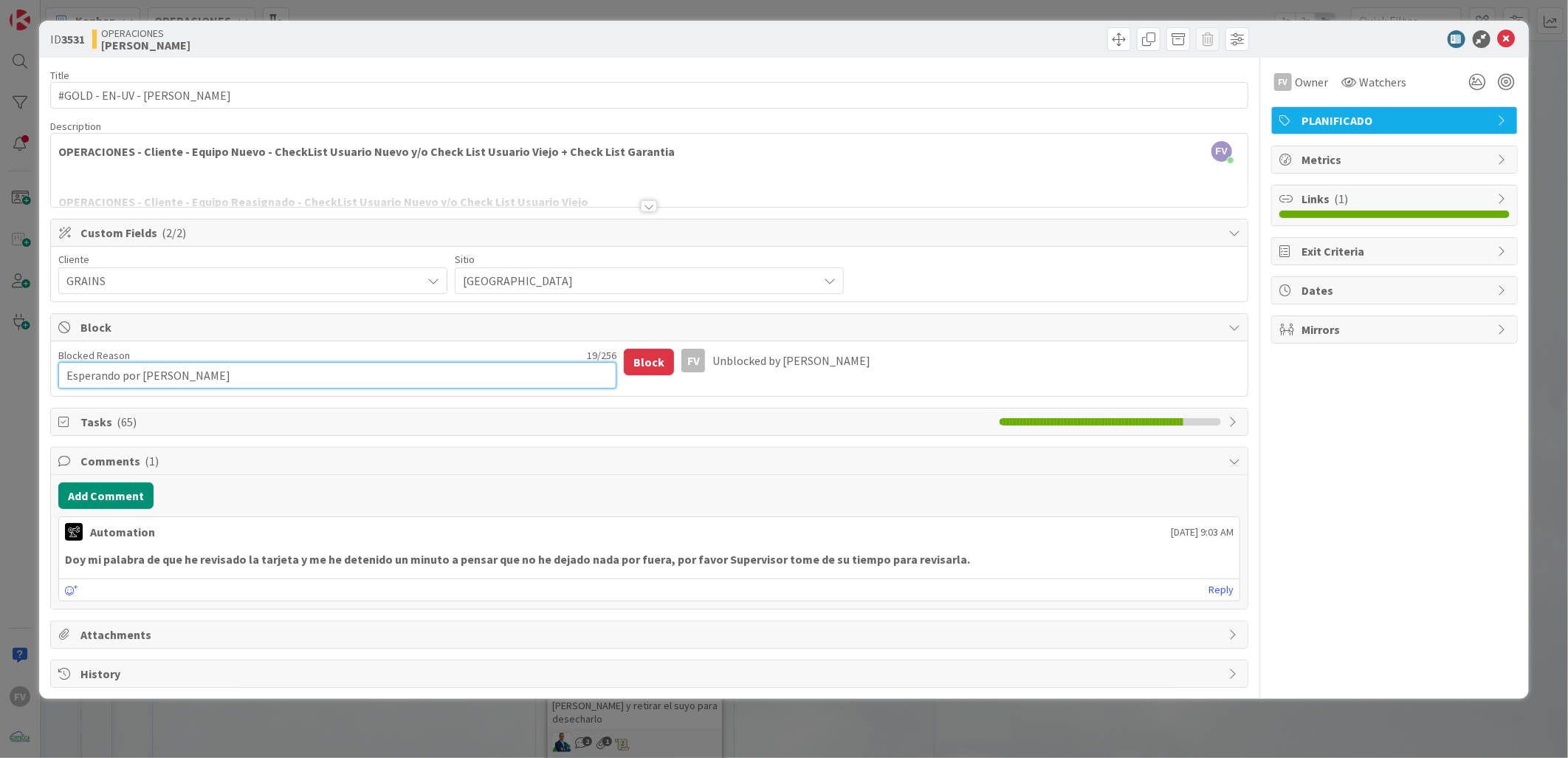
type textarea "Esperando por George"
type textarea "x"
type textarea "Esperando por George"
type textarea "x"
type textarea "Esperando por George q"
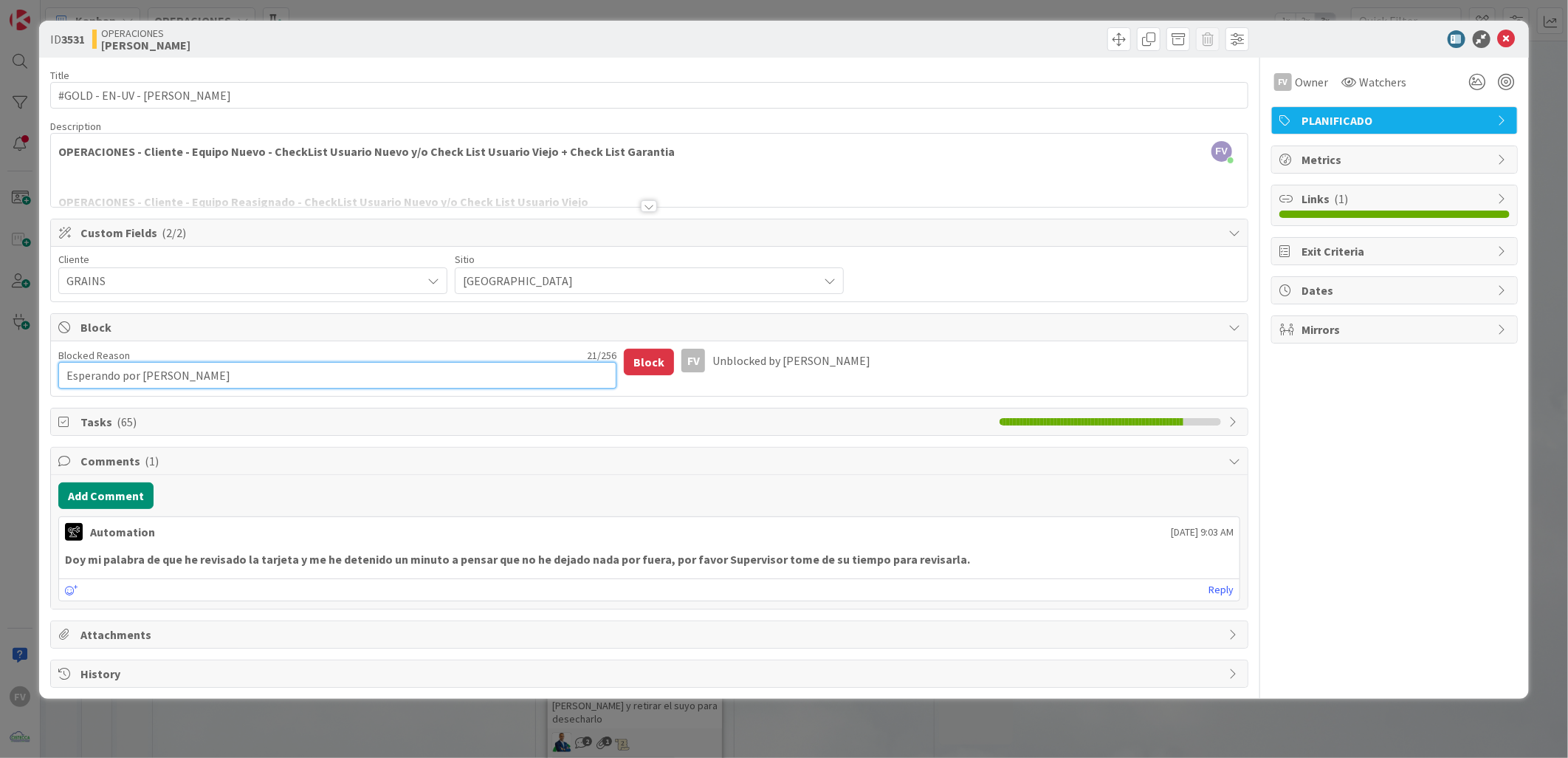
type textarea "x"
type textarea "Esperando por George qu"
type textarea "x"
type textarea "Esperando por George que"
type textarea "x"
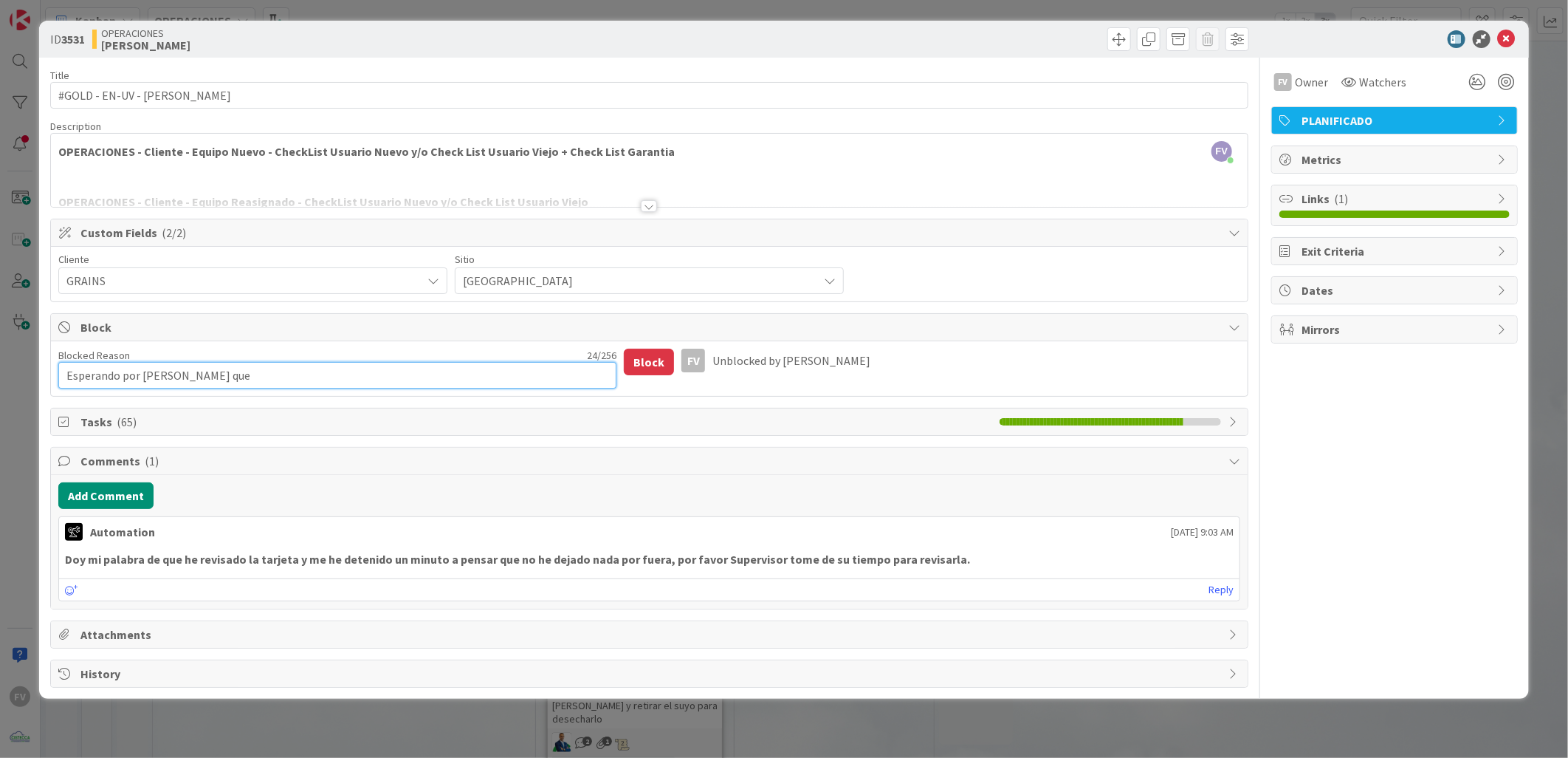
type textarea "Esperando por George que"
type textarea "x"
type textarea "Esperando por George que r"
type textarea "x"
type textarea "Esperando por George que re"
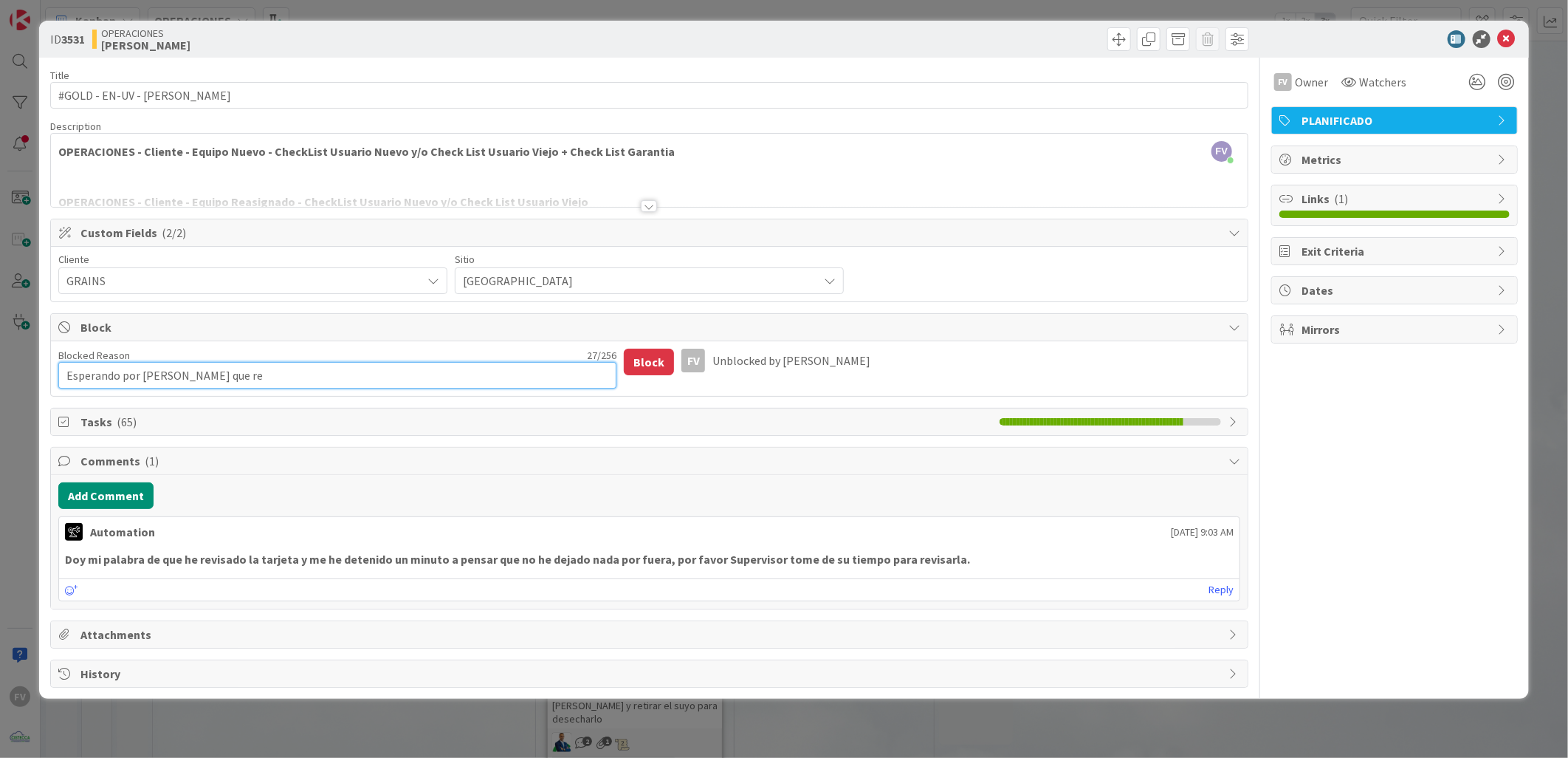
type textarea "x"
type textarea "Esperando por George que ree"
type textarea "x"
type textarea "Esperando por George que rees"
type textarea "x"
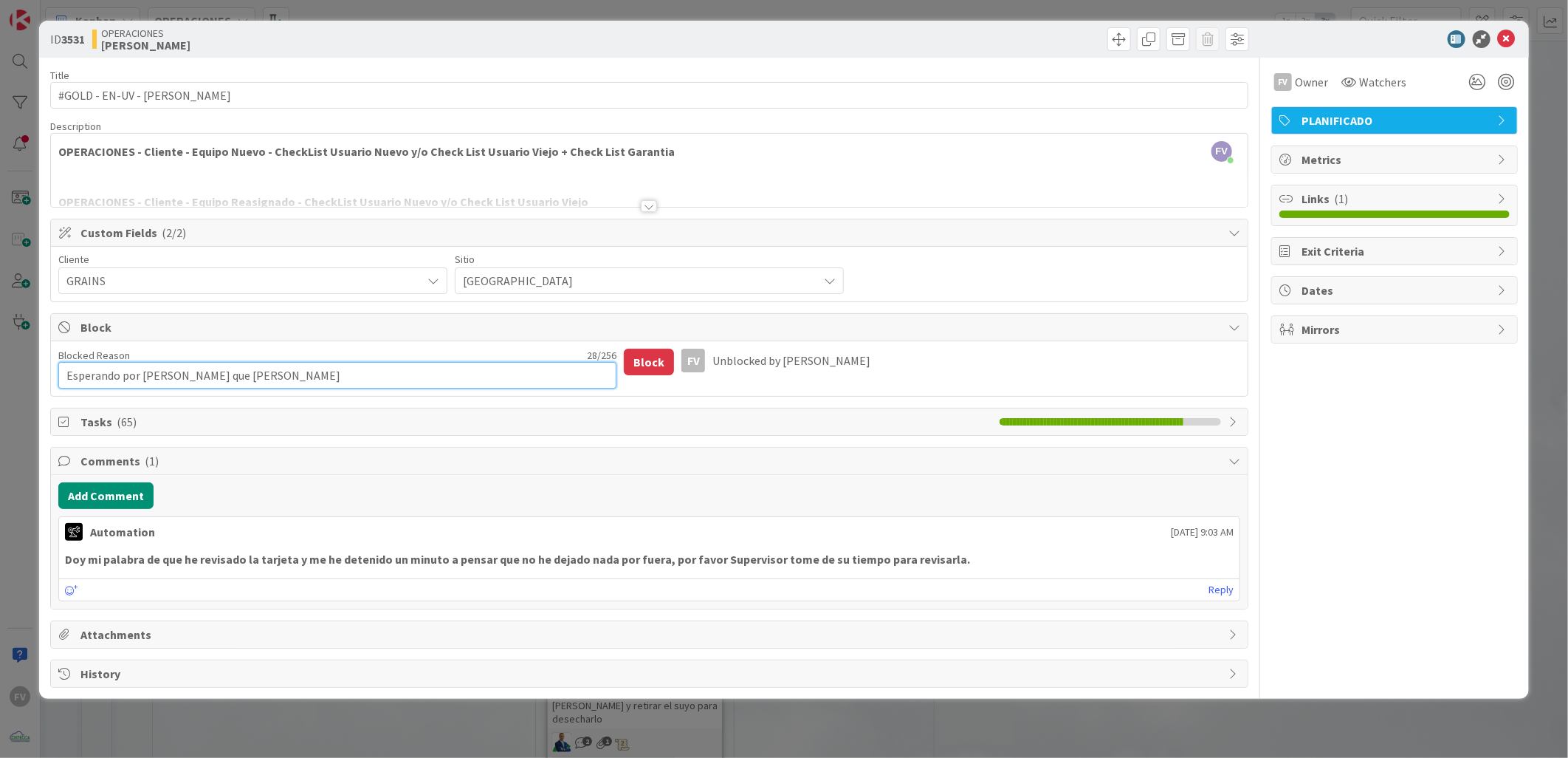
type textarea "Esperando por George que reest"
type textarea "x"
type textarea "Esperando por George que rees"
type textarea "x"
type textarea "Esperando por George que ree"
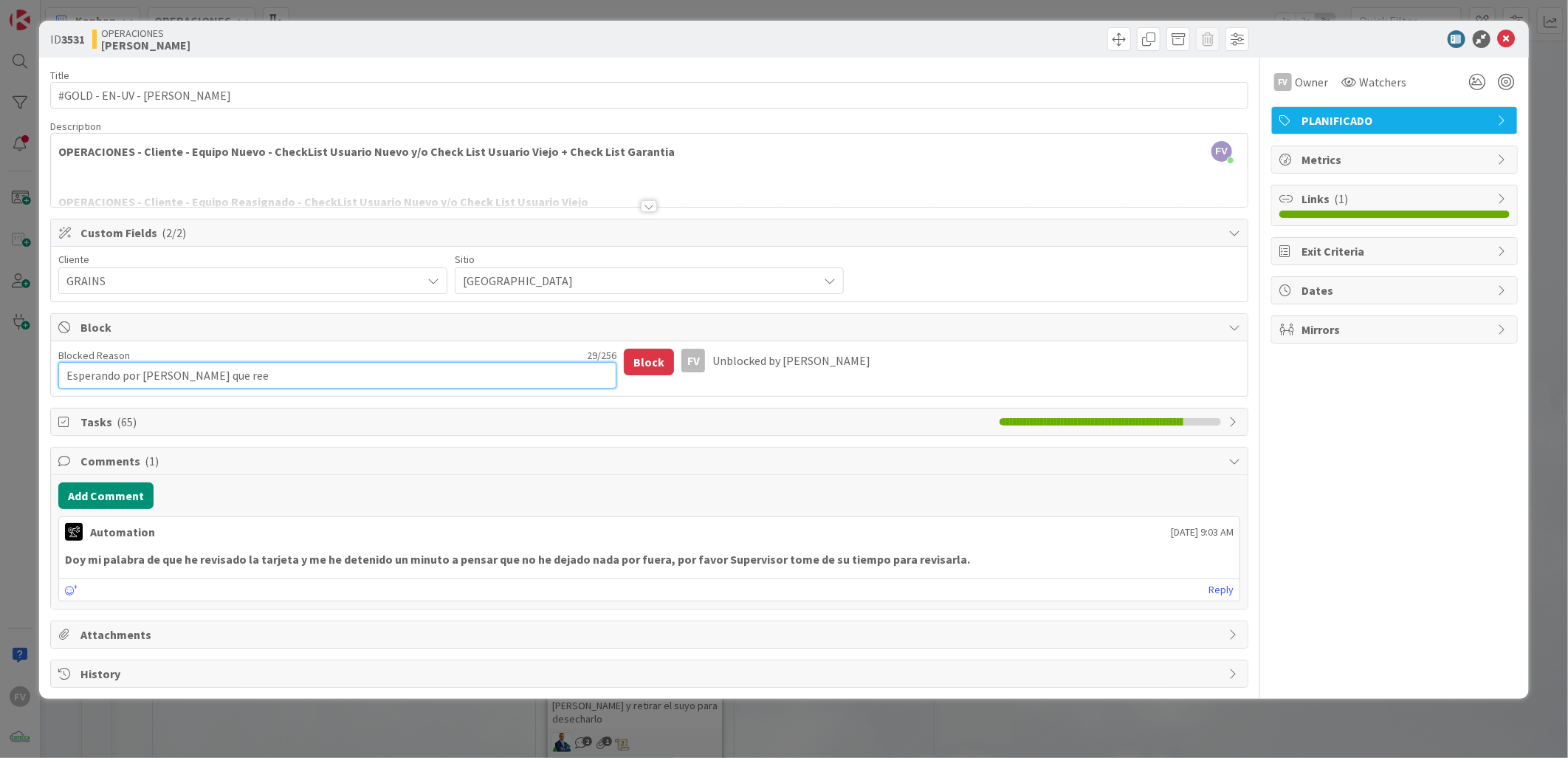
type textarea "x"
type textarea "Esperando por George que re"
type textarea "x"
type textarea "Esperando por George que r"
type textarea "x"
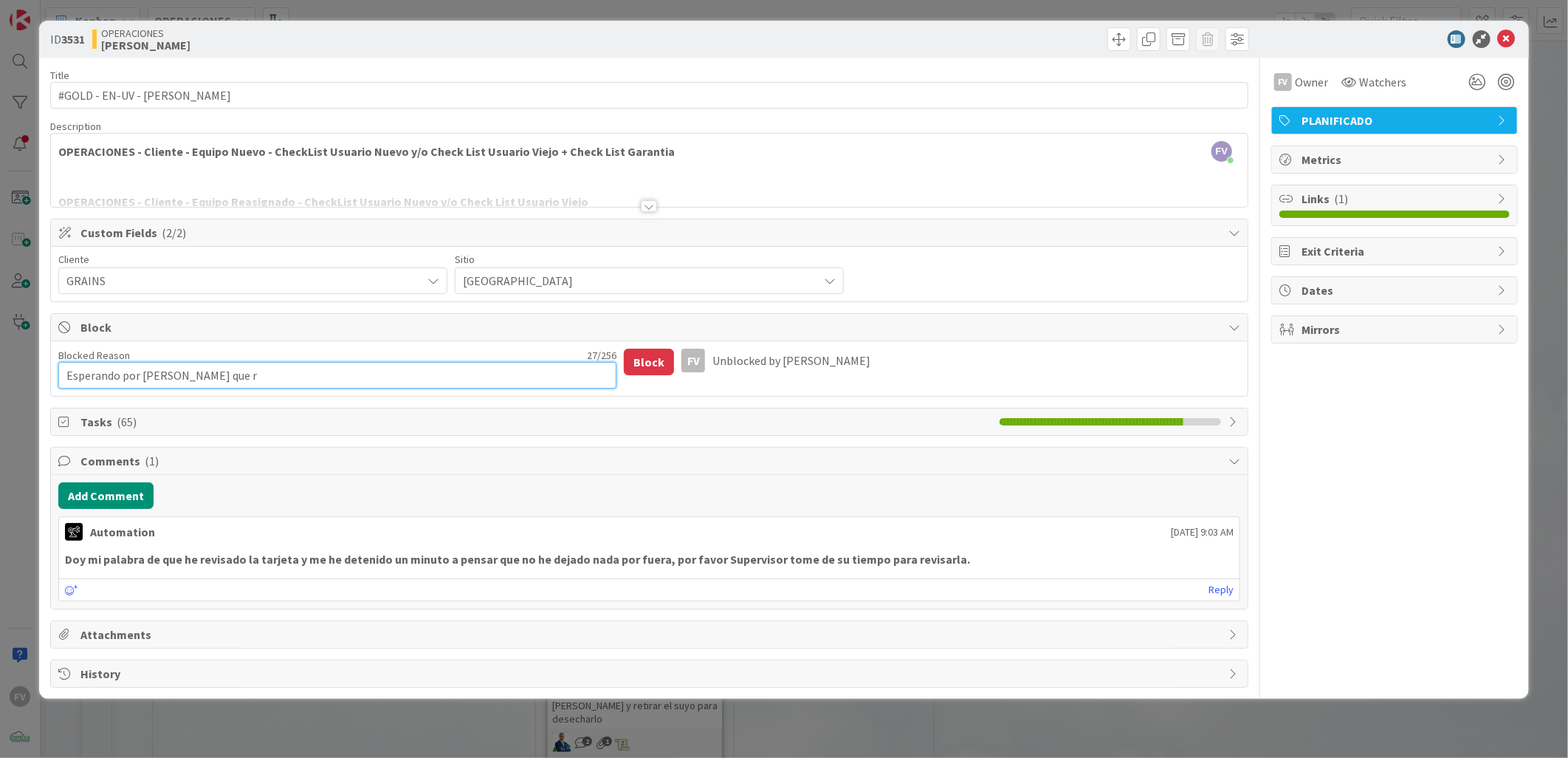
type textarea "Esperando por George que"
type textarea "x"
type textarea "Esperando por George que e"
type textarea "x"
type textarea "Esperando por George que es"
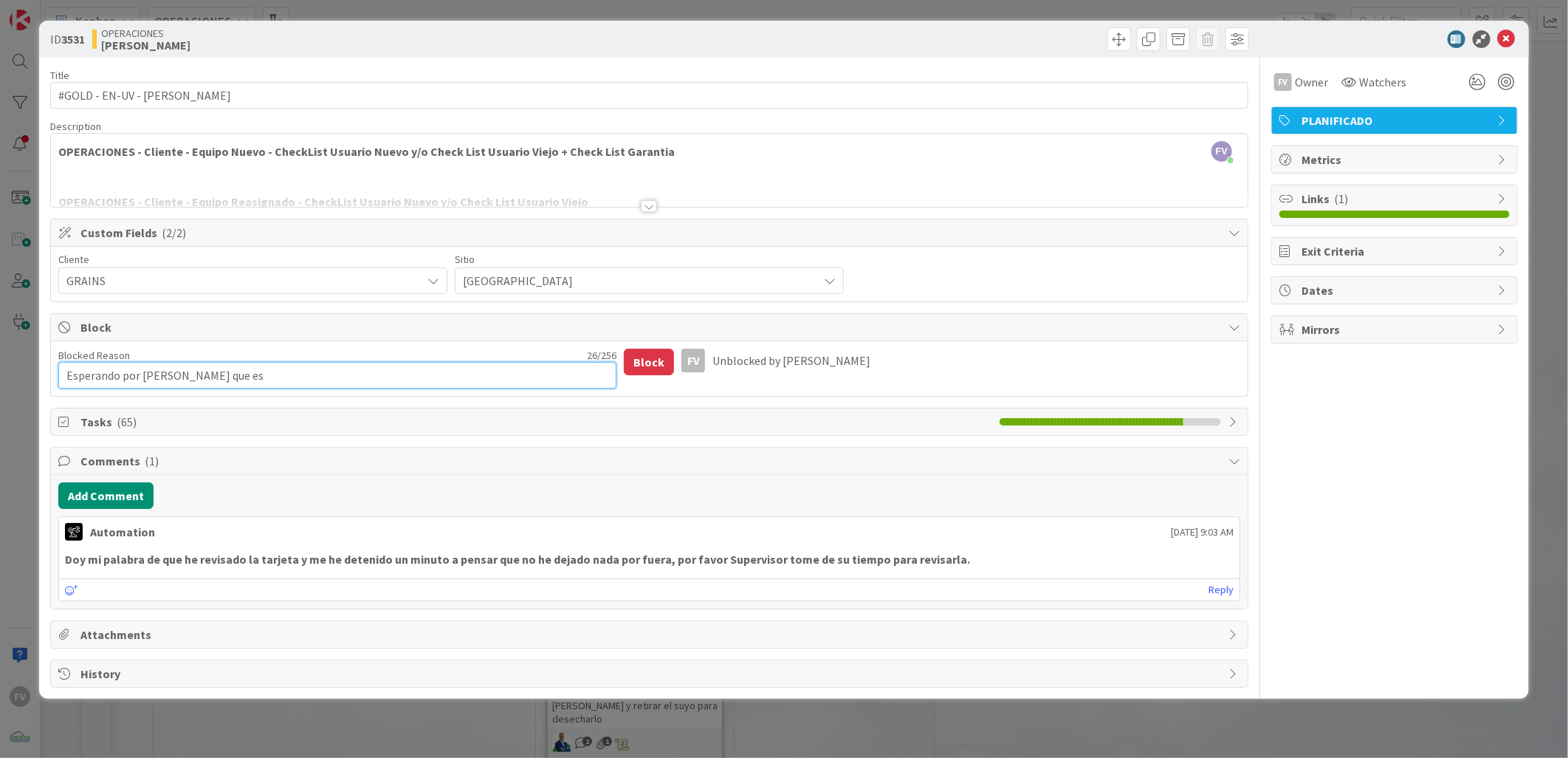
type textarea "x"
type textarea "Esperando por George que esc"
type textarea "x"
type textarea "Esperando por George que esca"
type textarea "x"
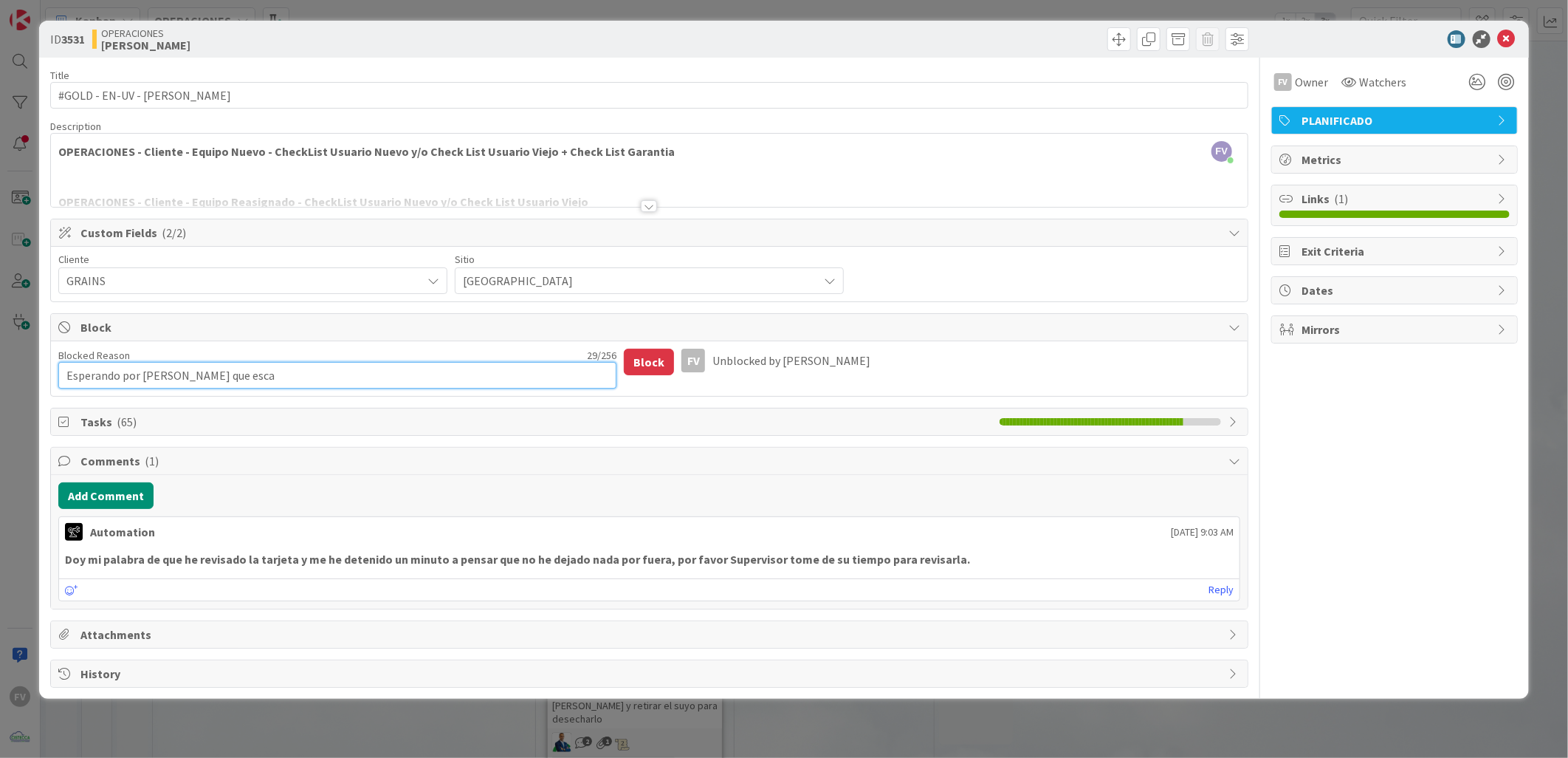
type textarea "Esperando por George que escae"
type textarea "x"
type textarea "Esperando por George que escae"
type textarea "x"
type textarea "Esperando por George que escae e"
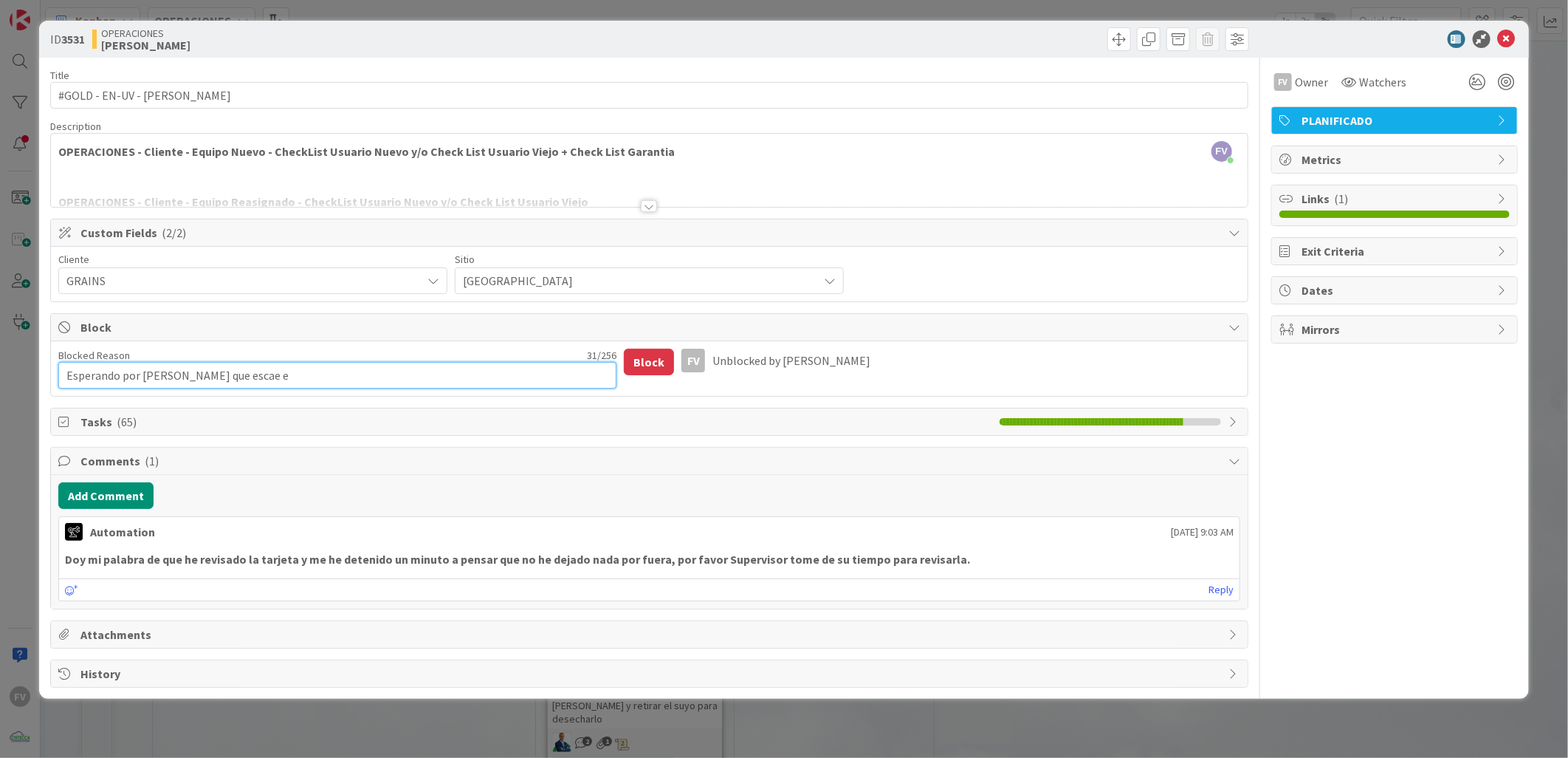
type textarea "x"
type textarea "Esperando por George que escae"
type textarea "x"
type textarea "Esperando por George que escae"
type textarea "x"
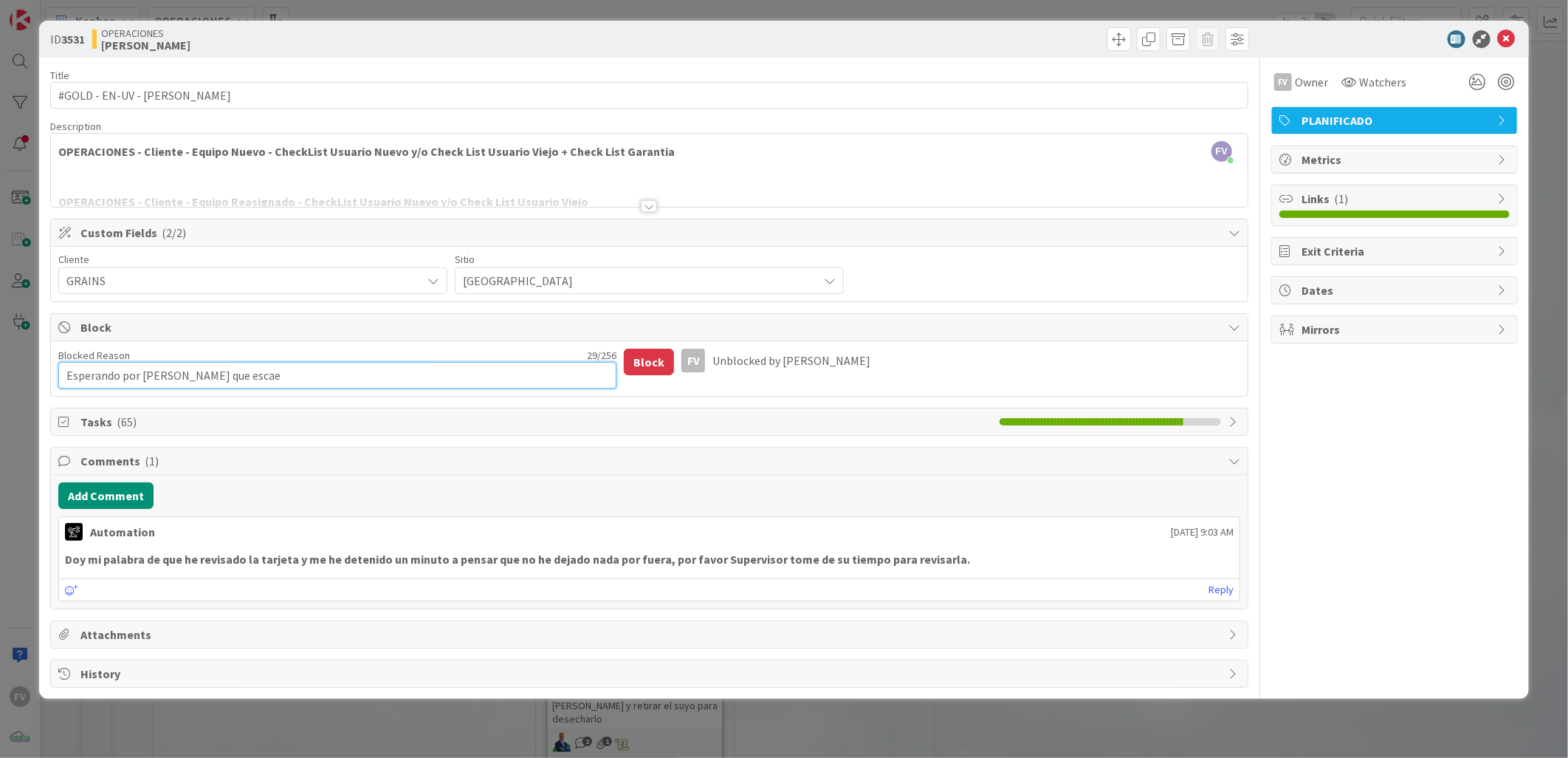
type textarea "Esperando por George que esca"
type textarea "x"
type textarea "Esperando por George que escal"
type textarea "x"
type textarea "Esperando por George que escale"
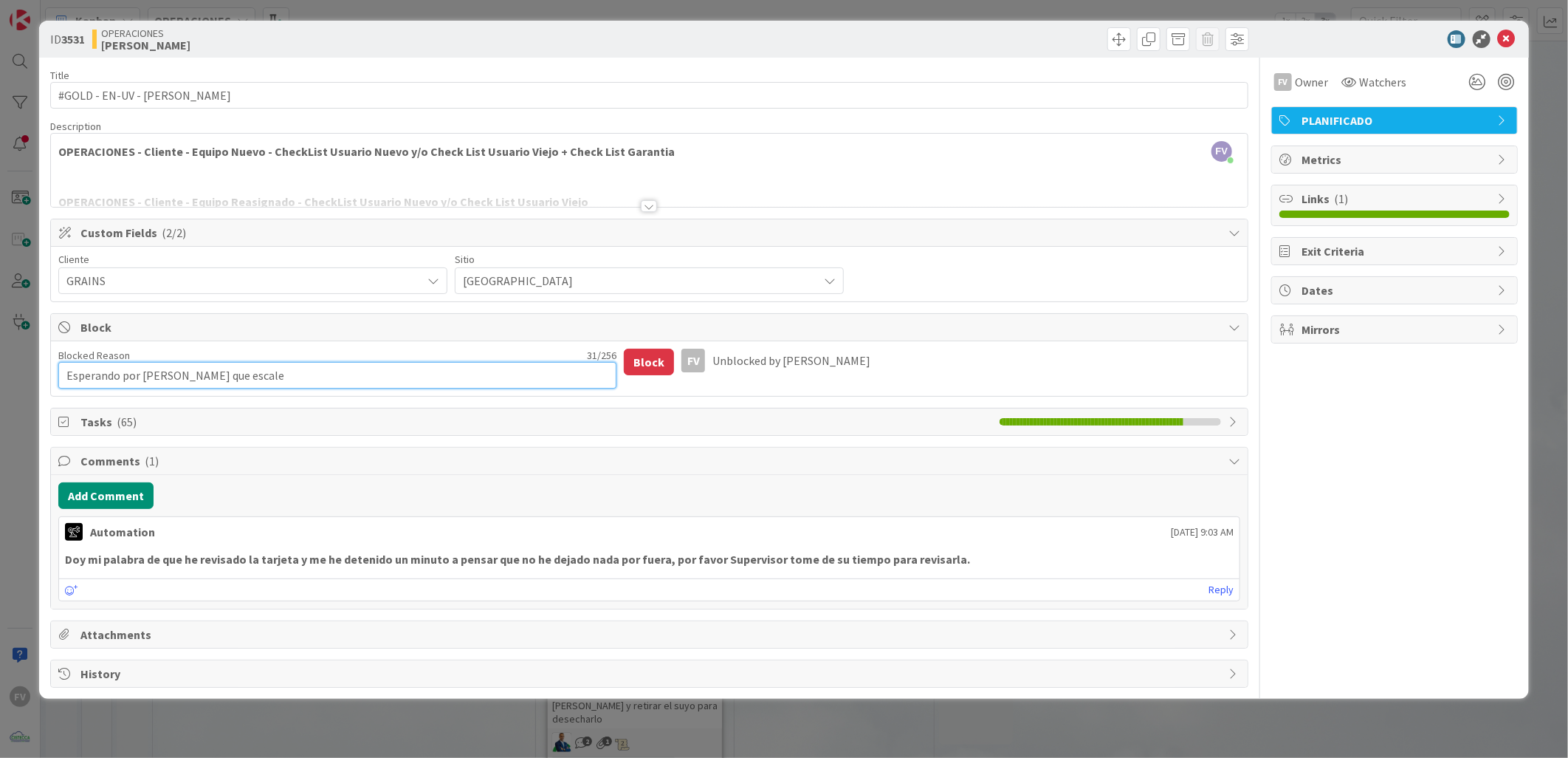
type textarea "x"
type textarea "Esperando por George que escale"
type textarea "x"
type textarea "Esperando por George que escale p"
type textarea "x"
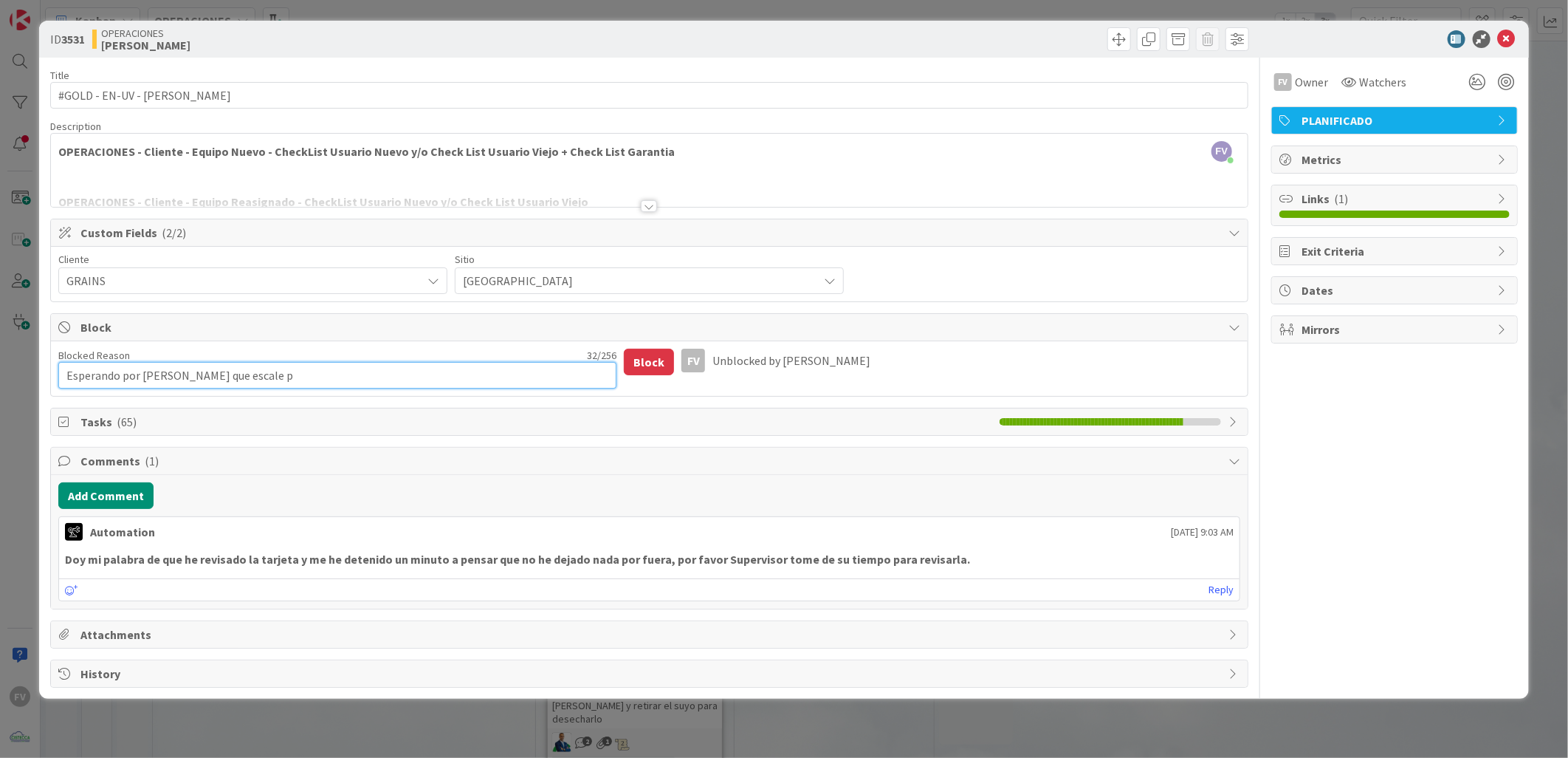
type textarea "Esperando por George que escale pa"
type textarea "x"
type textarea "Esperando por George que escale par"
type textarea "x"
type textarea "Esperando por George que escale para"
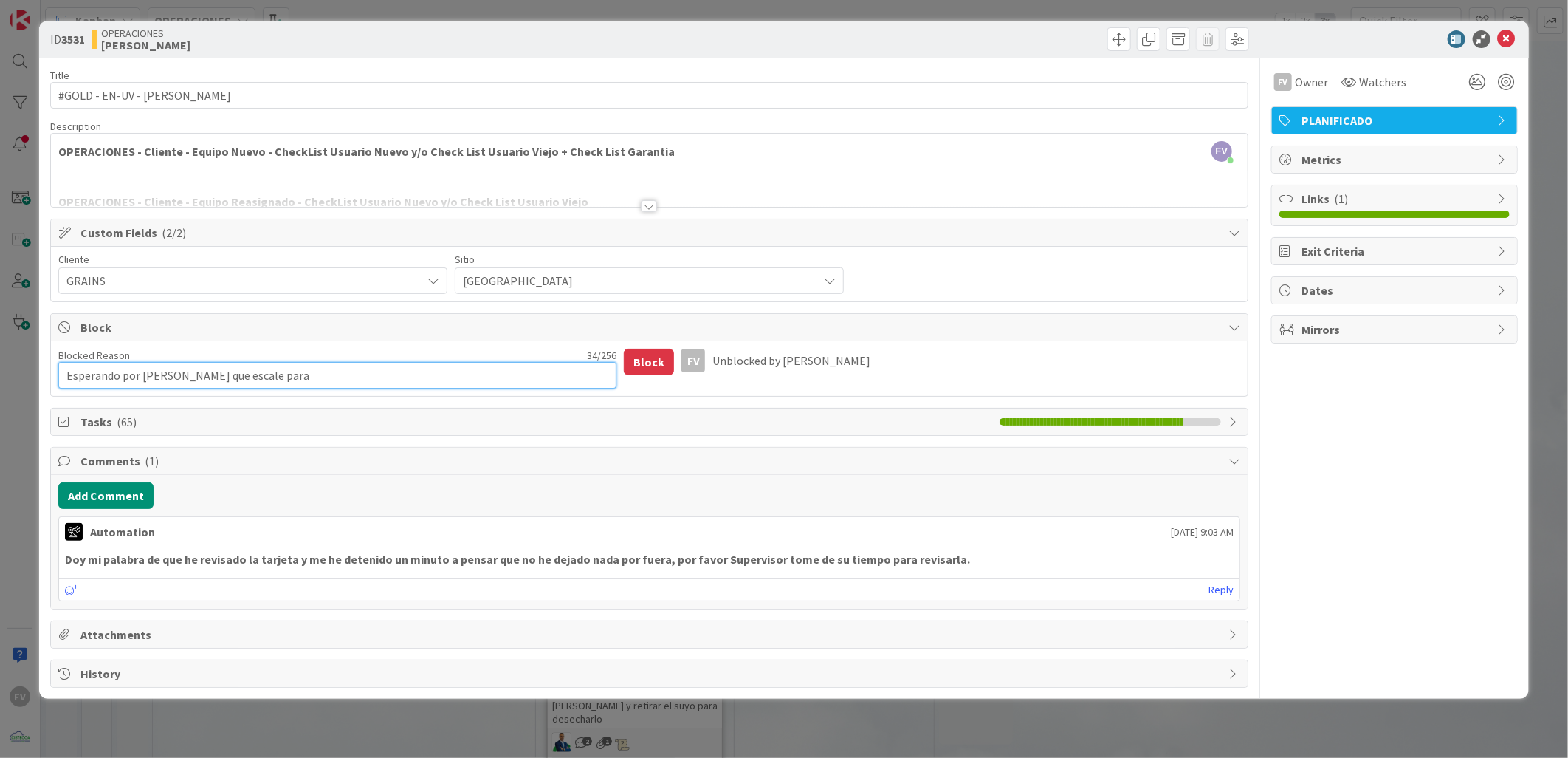
type textarea "x"
type textarea "Esperando por George que escale para"
type textarea "x"
type textarea "Esperando por George que escale para r"
type textarea "x"
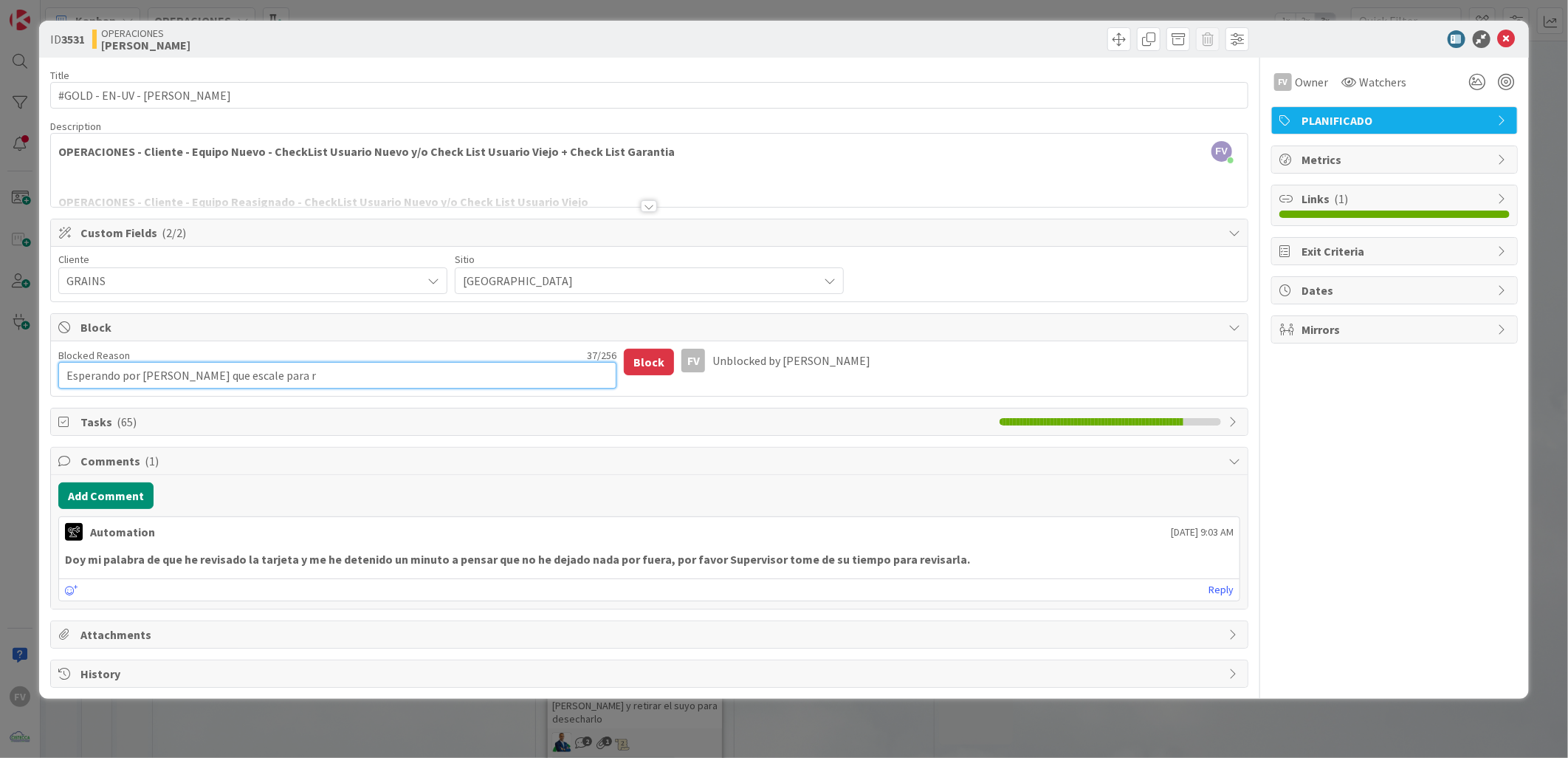
type textarea "Esperando por George que escale para re"
type textarea "x"
type textarea "Esperando por George que escale para ree"
type textarea "x"
type textarea "Esperando por George que escale para rees"
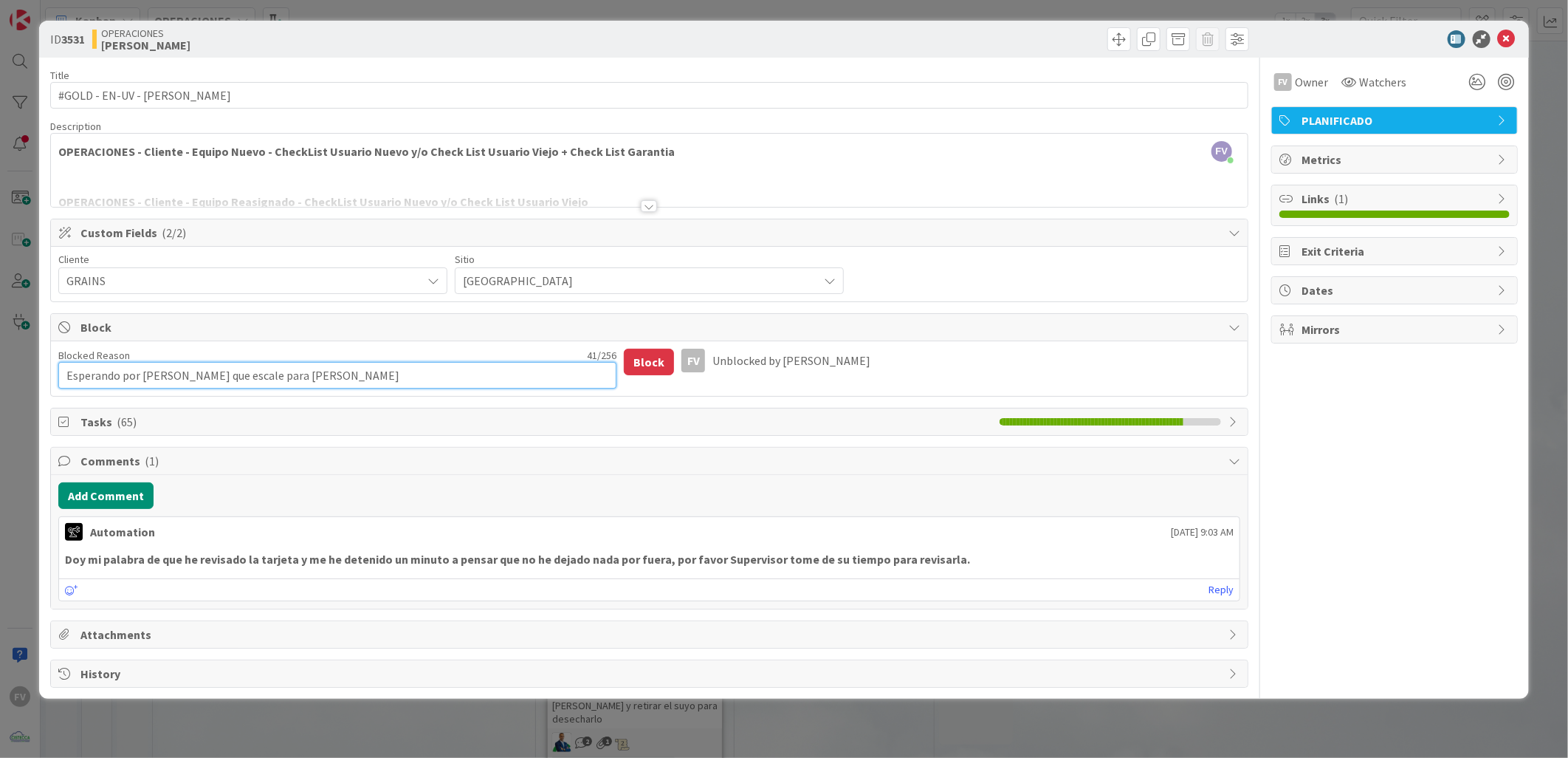
type textarea "x"
type textarea "Esperando por George que escale para reest"
type textarea "x"
type textarea "Esperando por George que escale para reesta"
type textarea "x"
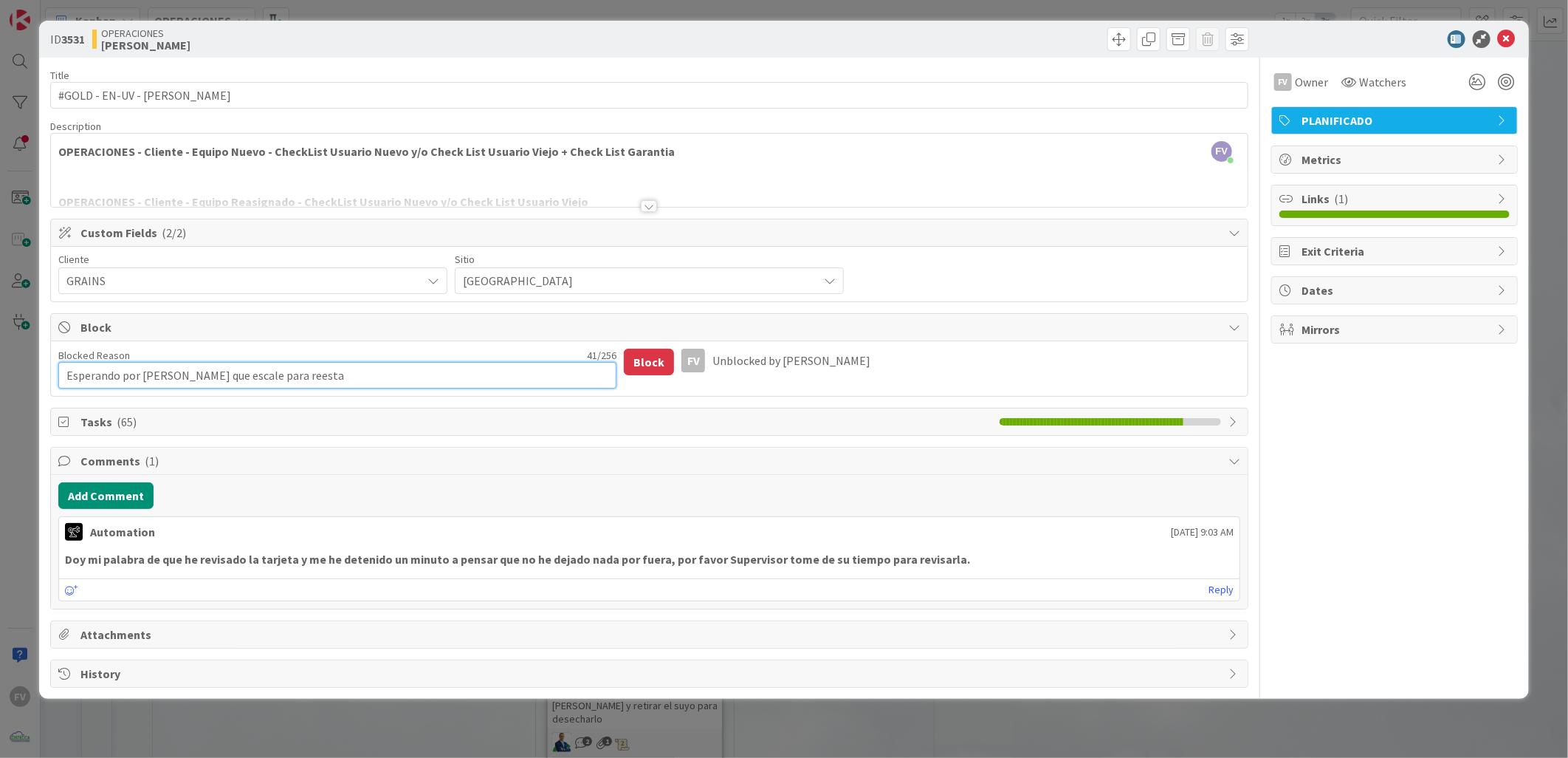
type textarea "Esperando por George que escale para reestab"
type textarea "x"
type textarea "Esperando por George que escale para reestabl"
type textarea "x"
type textarea "Esperando por George que escale para reestable"
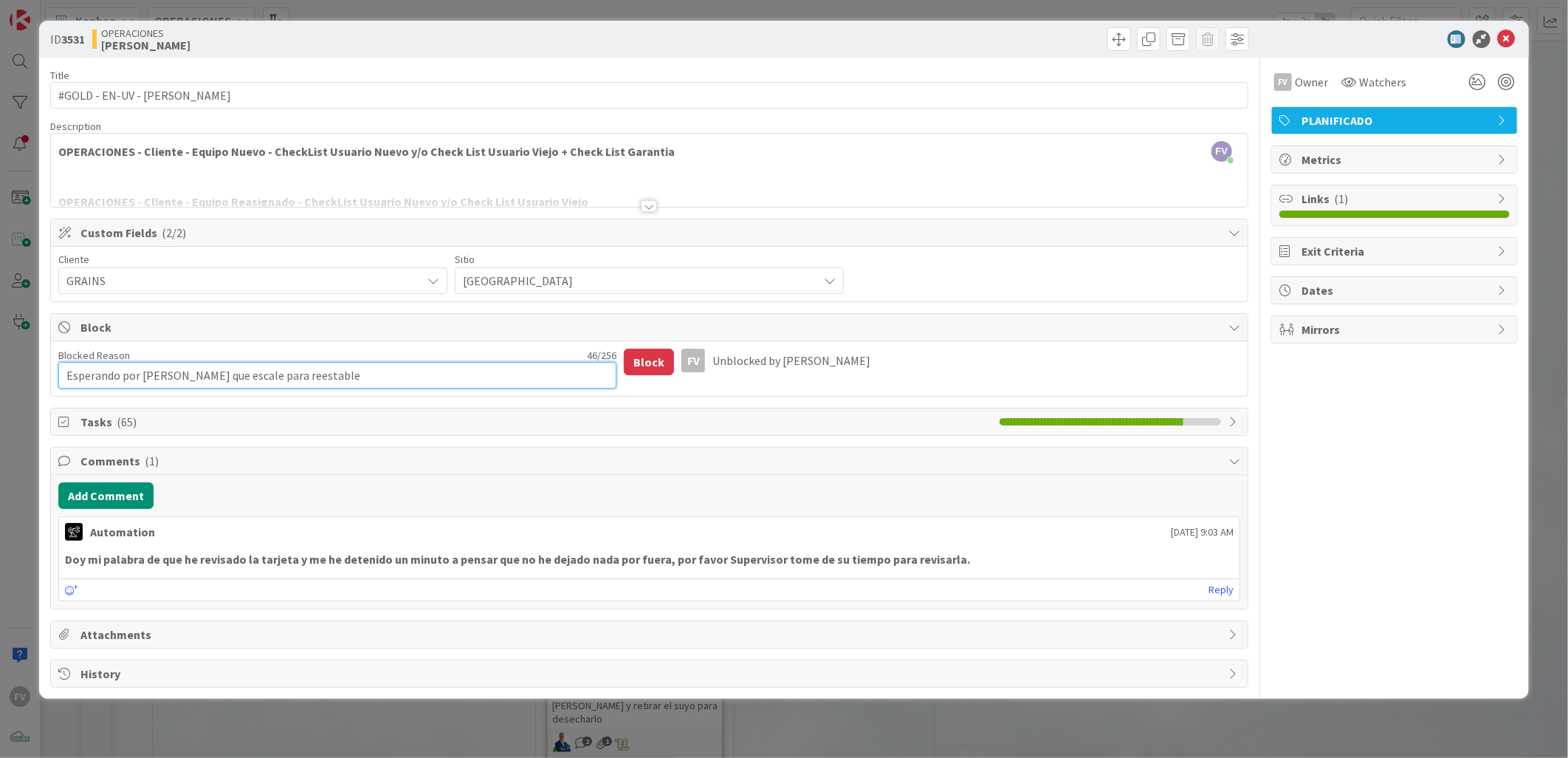
type textarea "x"
type textarea "Esperando por George que escale para reestablec"
type textarea "x"
type textarea "Esperando por George que escale para reestablece"
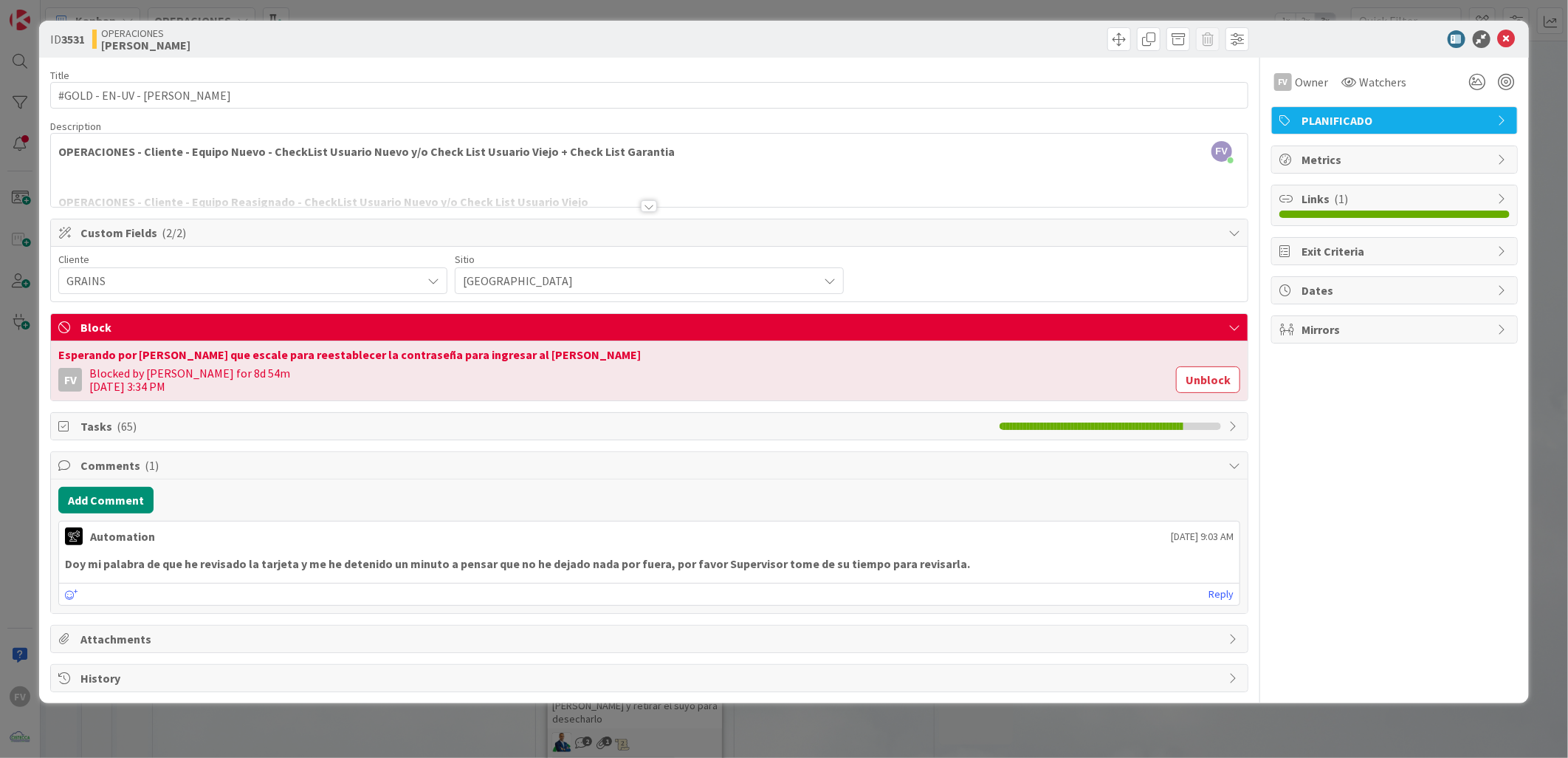
click at [857, 724] on div "ID 3531 OPERACIONES FERNANDO Title 31 / 128 #GOLD - EN-UV - Jennifer Ortega Des…" at bounding box center [784, 379] width 1568 height 758
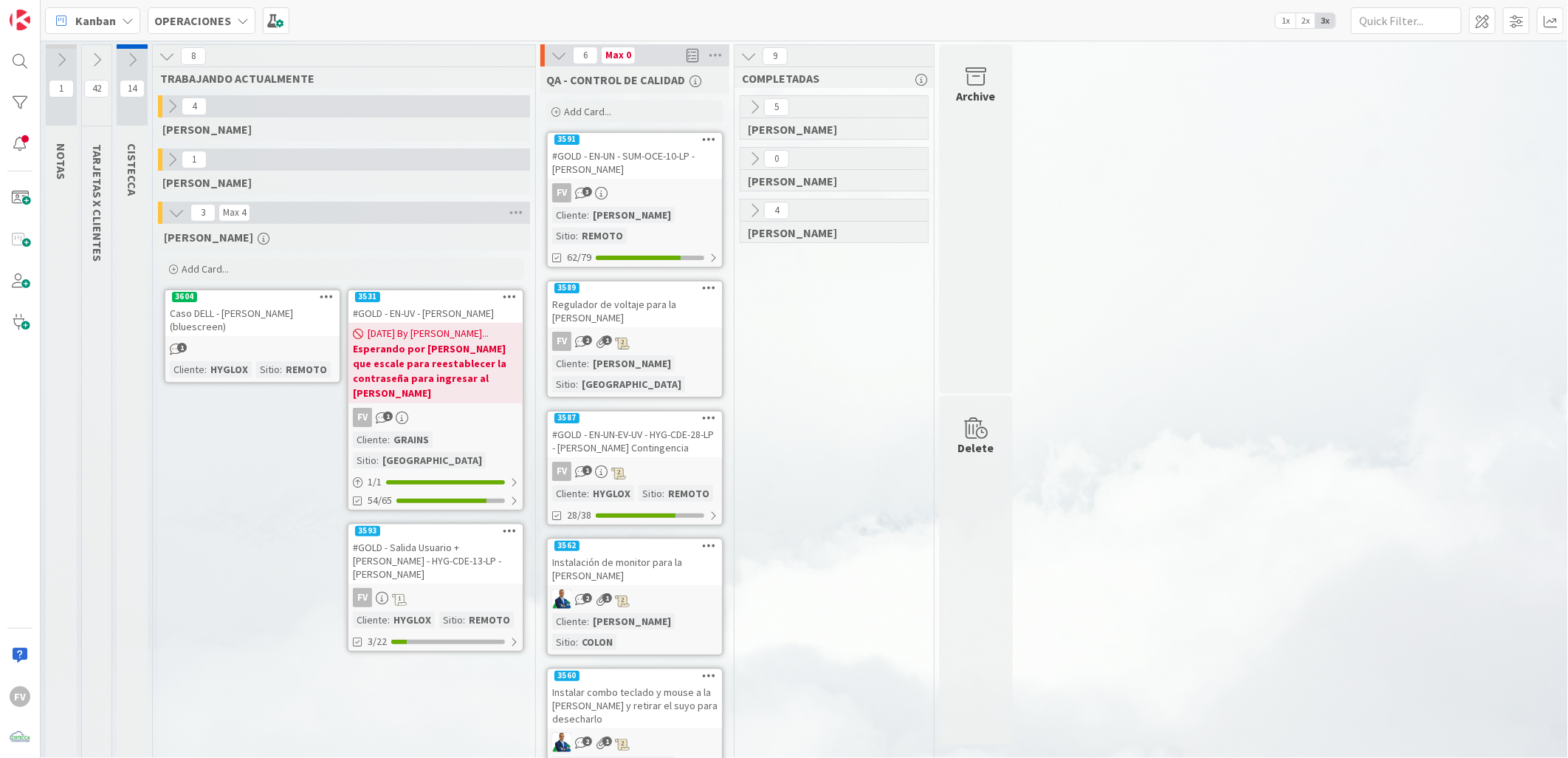
click at [98, 55] on icon at bounding box center [97, 60] width 17 height 17
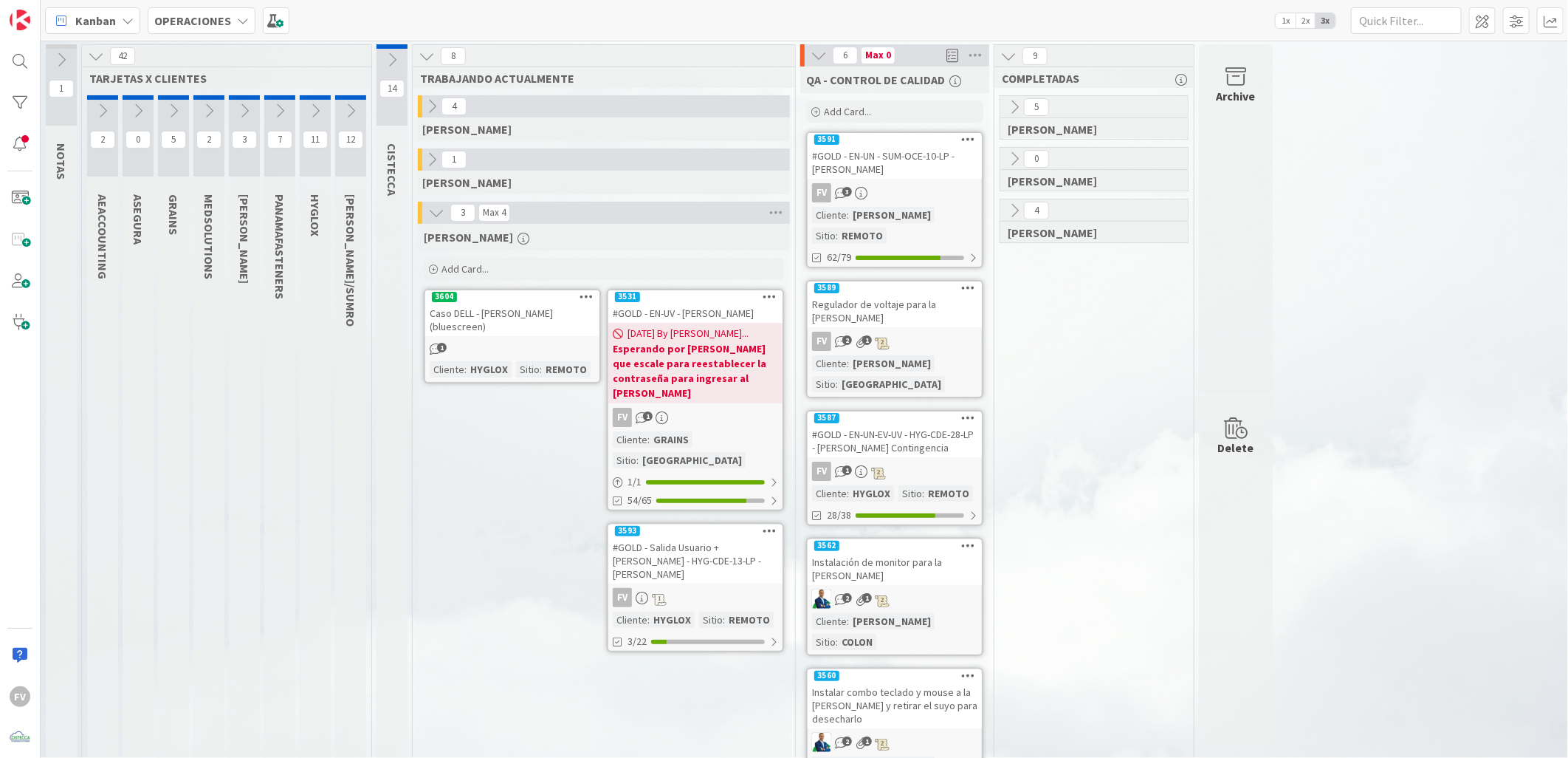
click at [168, 112] on icon at bounding box center [174, 111] width 17 height 17
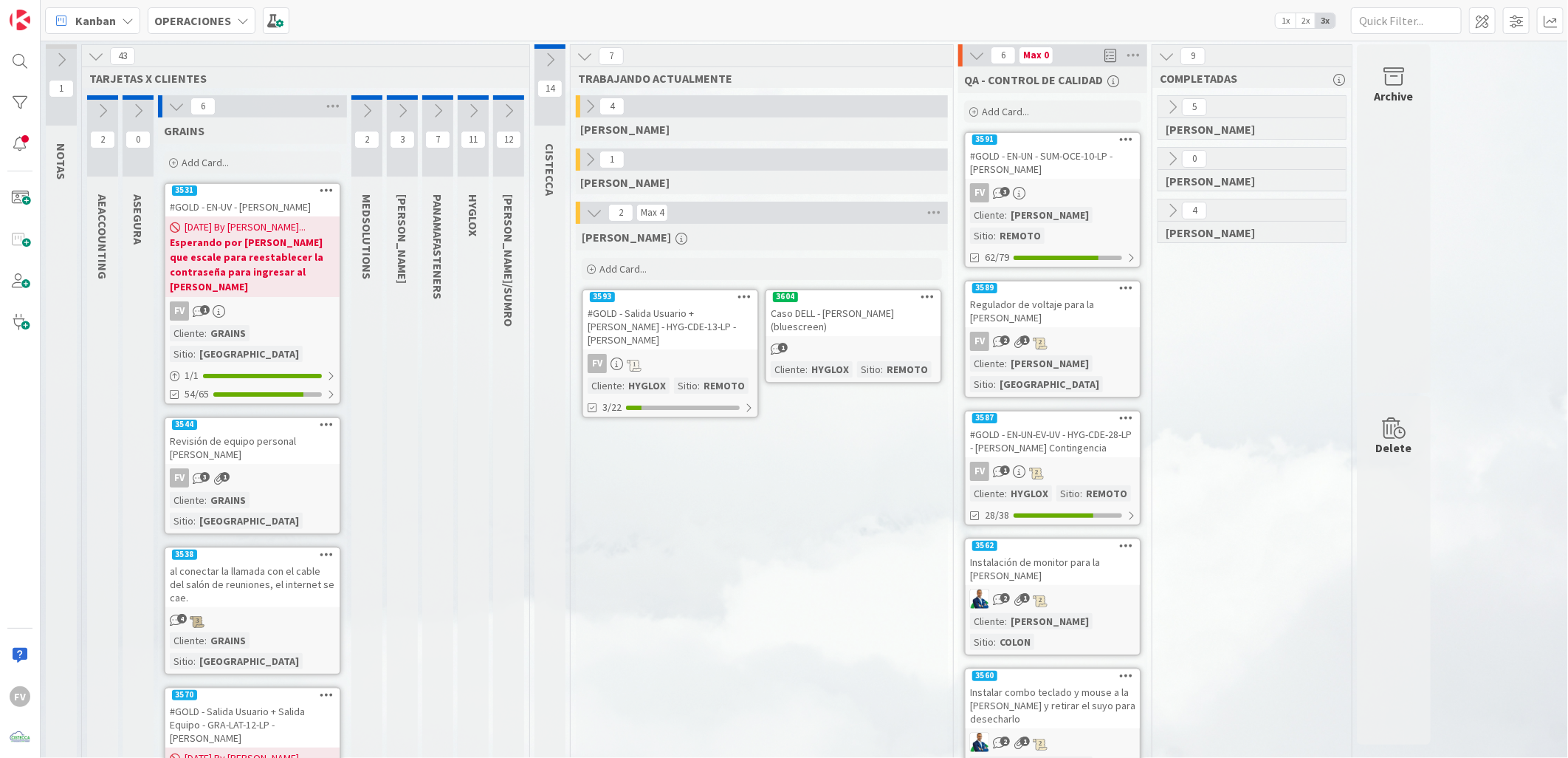
click at [179, 100] on icon at bounding box center [177, 107] width 17 height 17
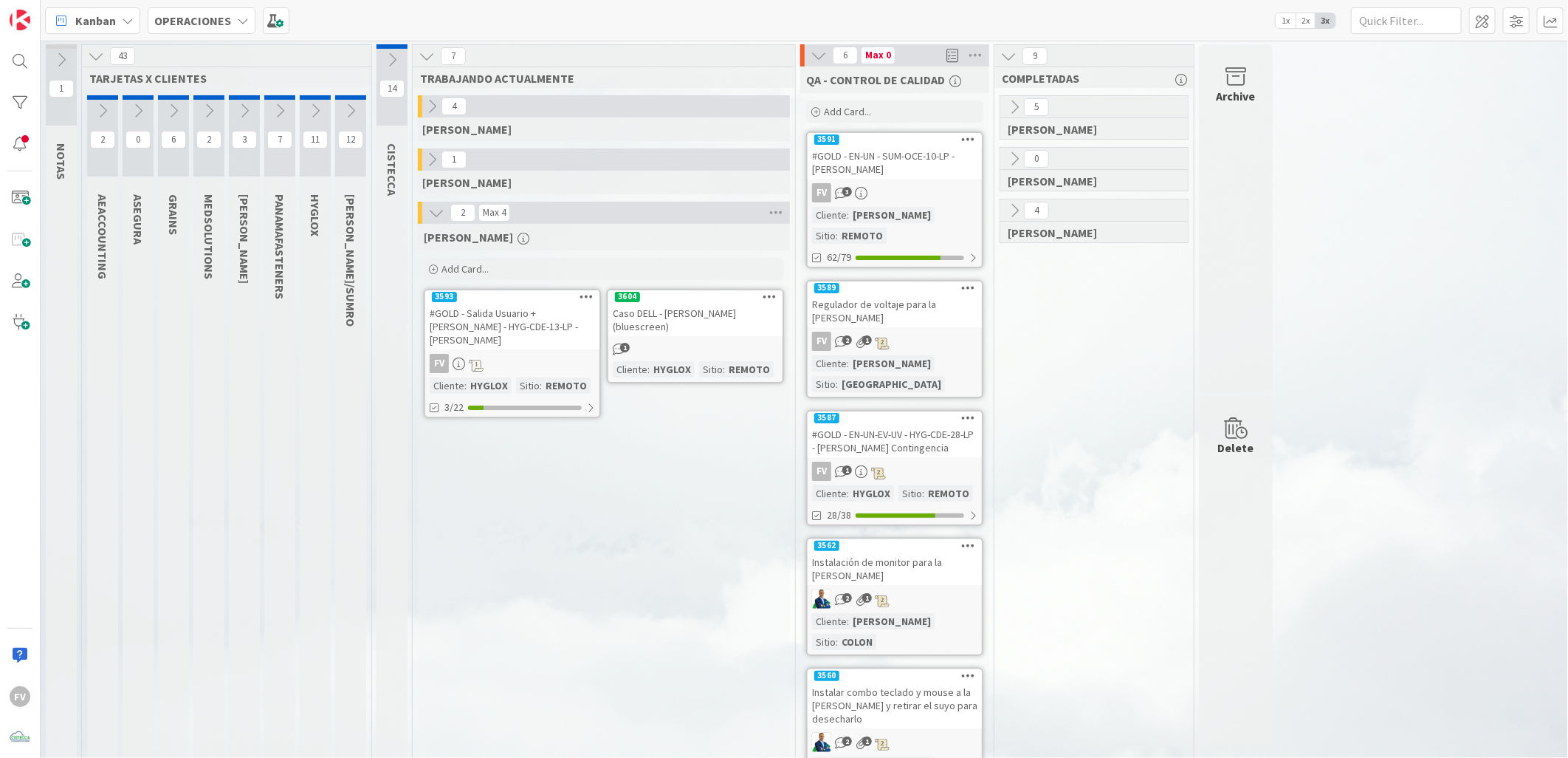
click at [315, 110] on icon at bounding box center [316, 111] width 17 height 17
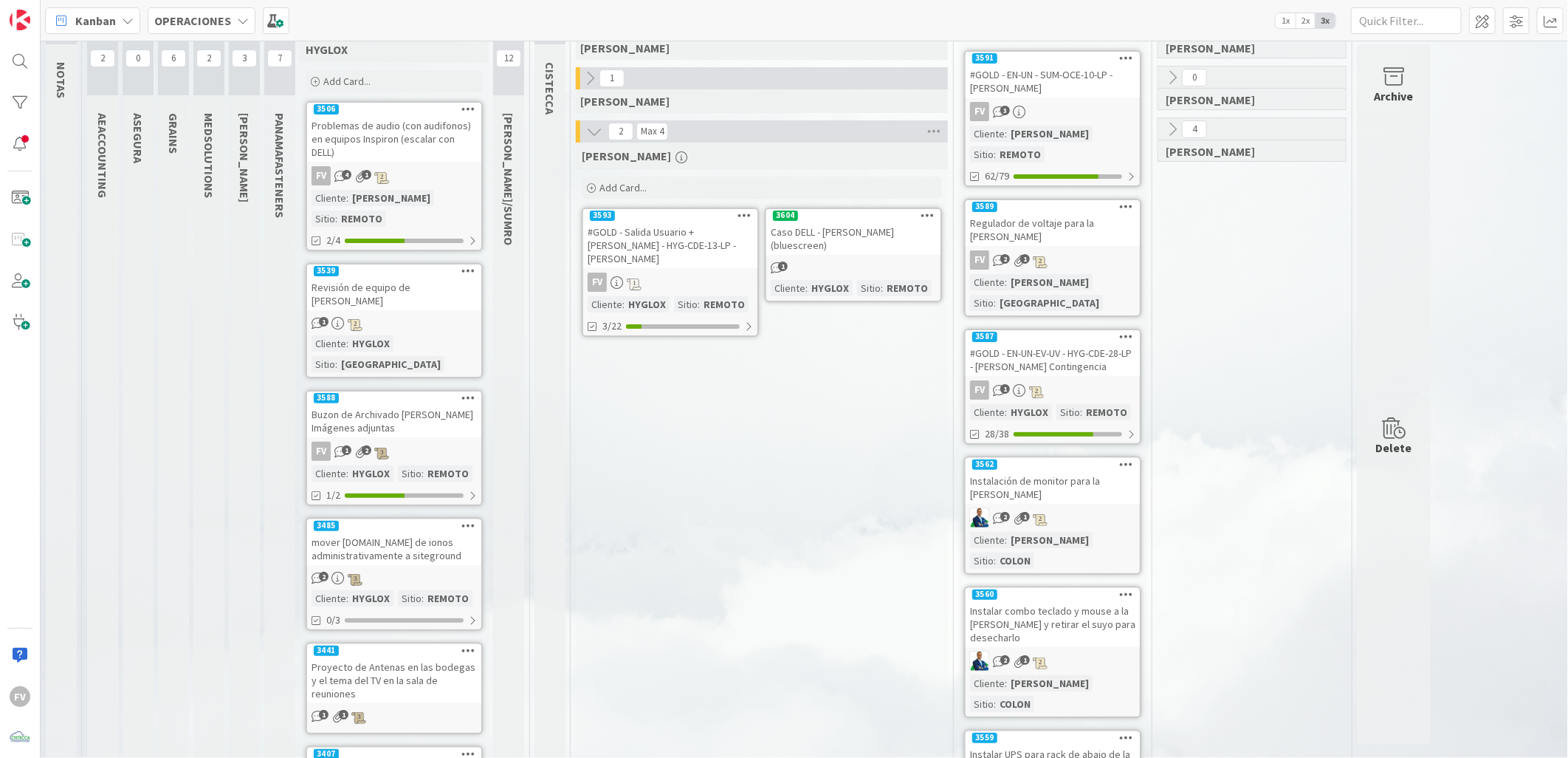
scroll to position [82, 0]
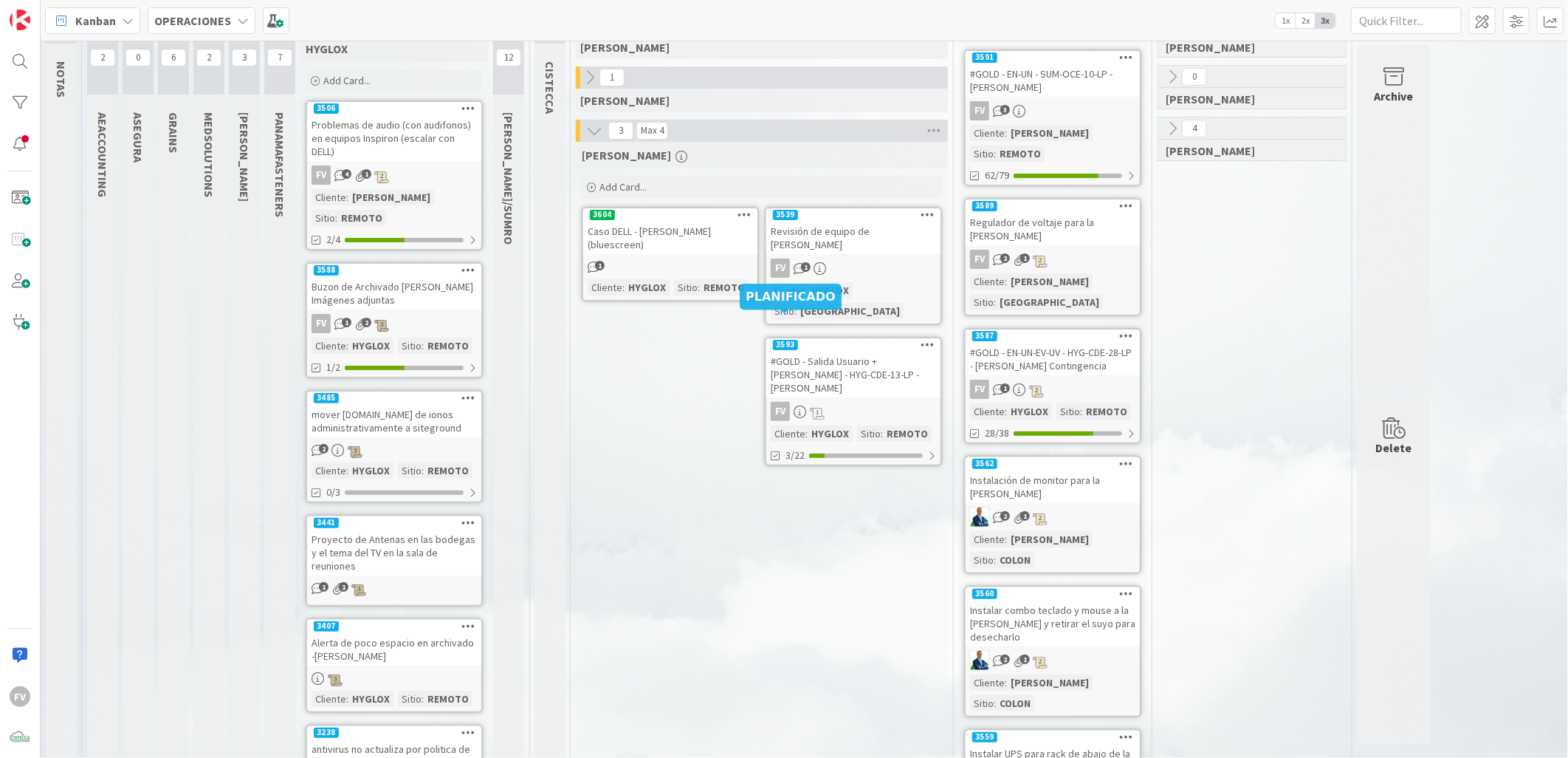
click at [816, 262] on icon at bounding box center [820, 269] width 13 height 13
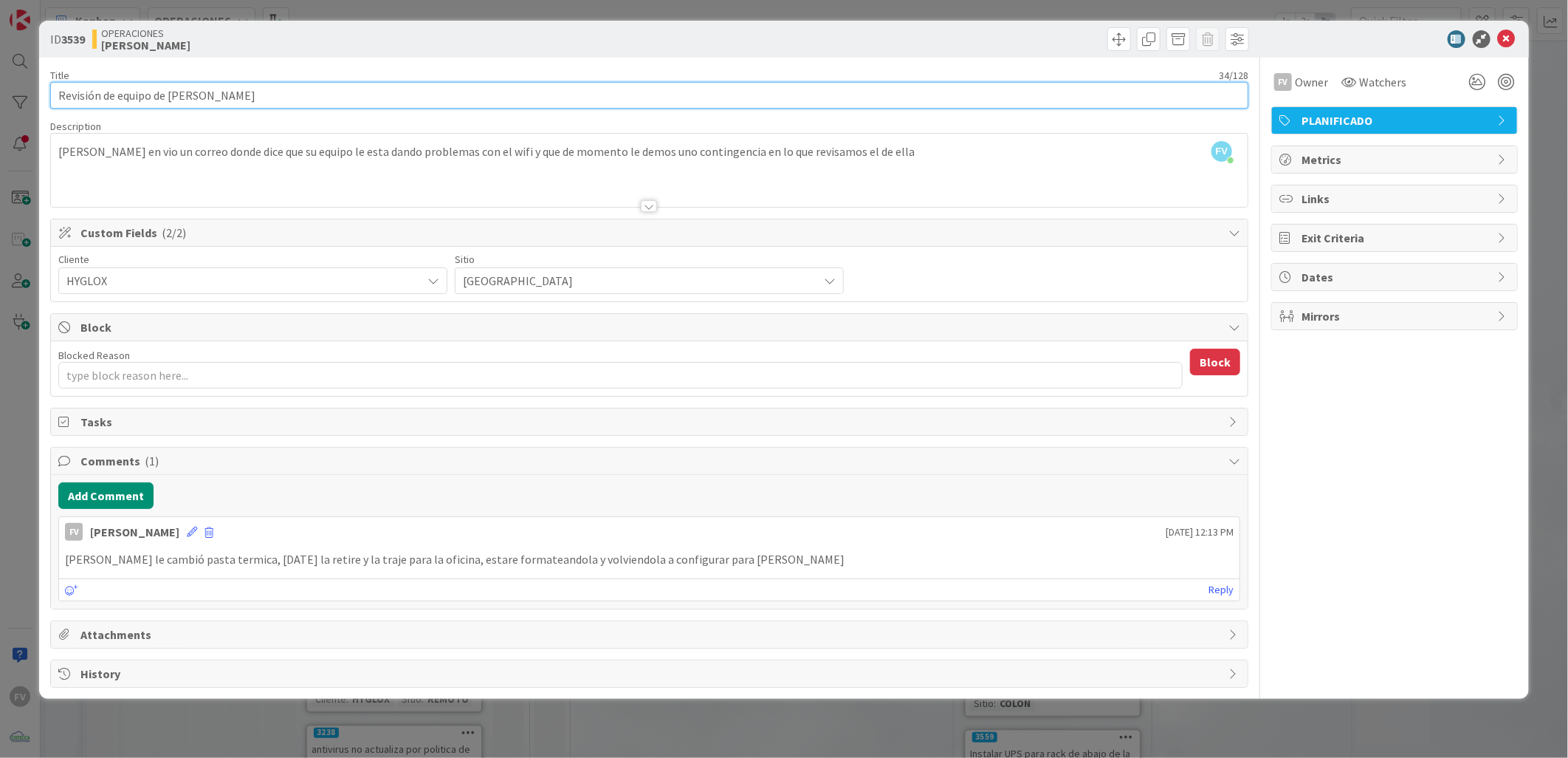
drag, startPoint x: 323, startPoint y: 98, endPoint x: -190, endPoint y: 96, distance: 513.0
click at [0, 96] on html "FV Kanban OPERACIONES 1x 2x 3x 1 NOTAS 42 TARJETAS X CLIENTES 2 AEACCOUNTING 0 …" at bounding box center [784, 379] width 1568 height 758
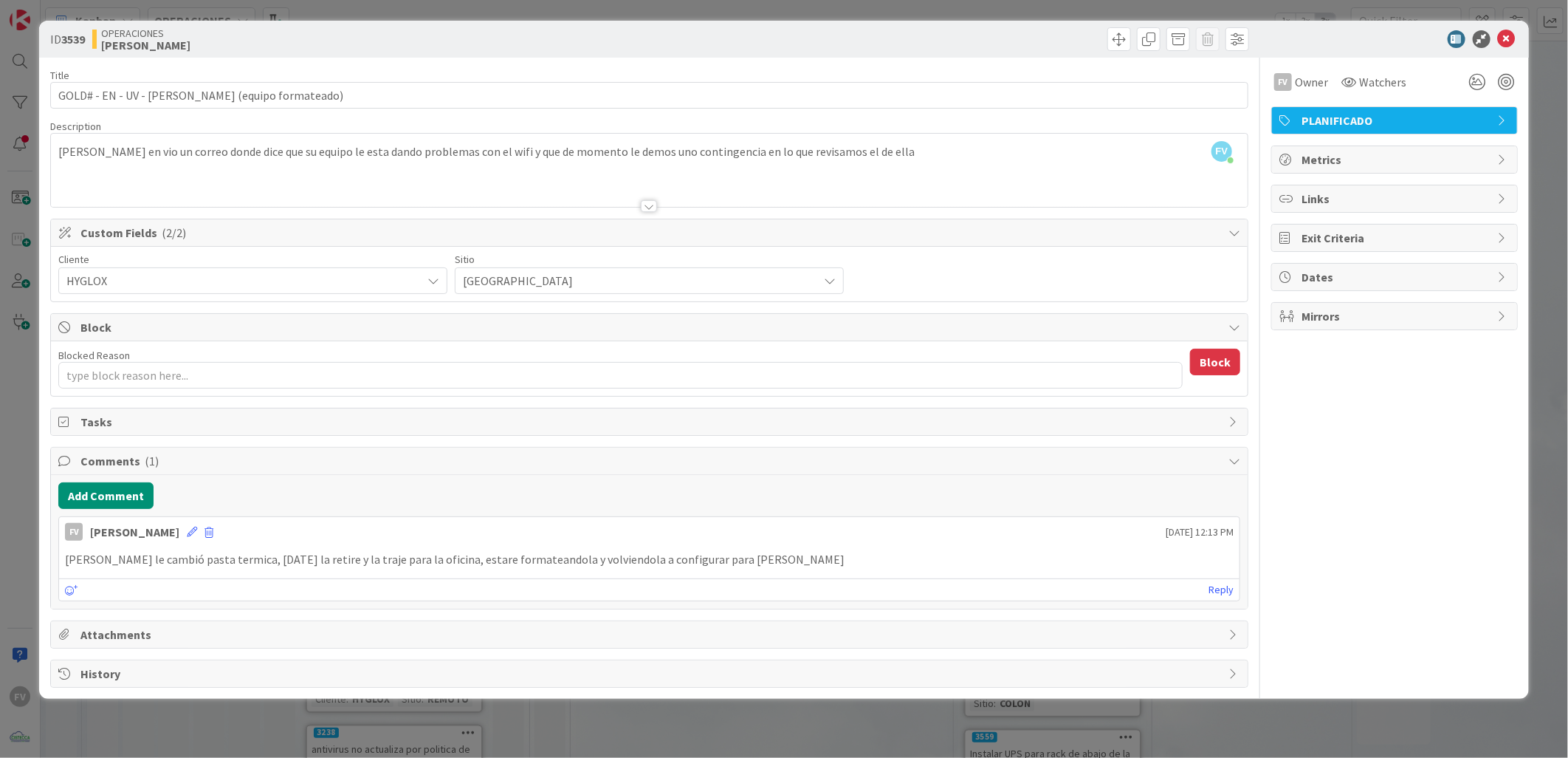
click at [1349, 452] on div "FV Owner Watchers PLANIFICADO Metrics Links Exit Criteria Dates Mirrors" at bounding box center [1395, 373] width 247 height 630
click at [190, 326] on span "Block" at bounding box center [650, 327] width 1141 height 17
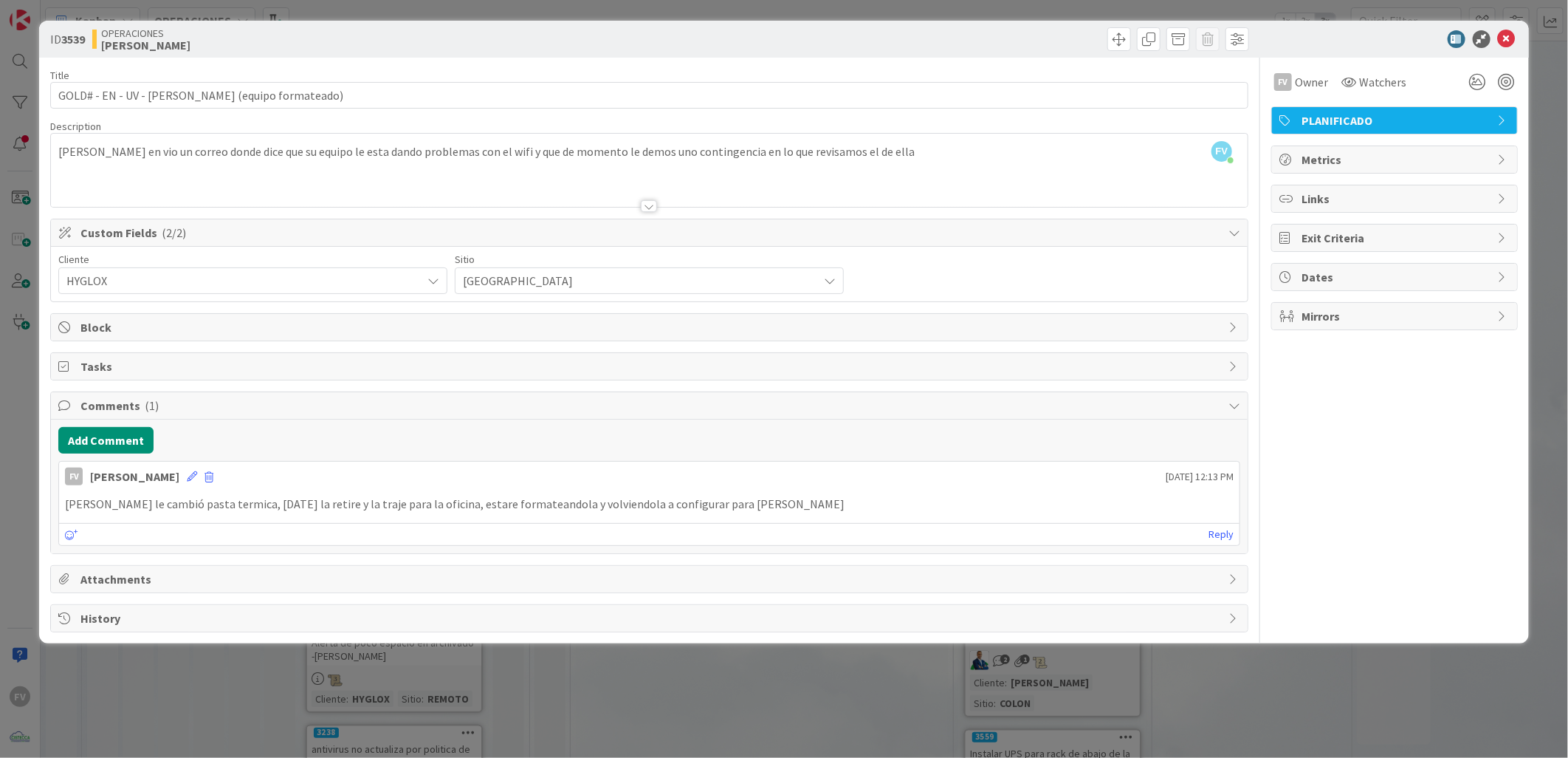
click at [113, 408] on span "Comments ( 1 )" at bounding box center [650, 405] width 1141 height 17
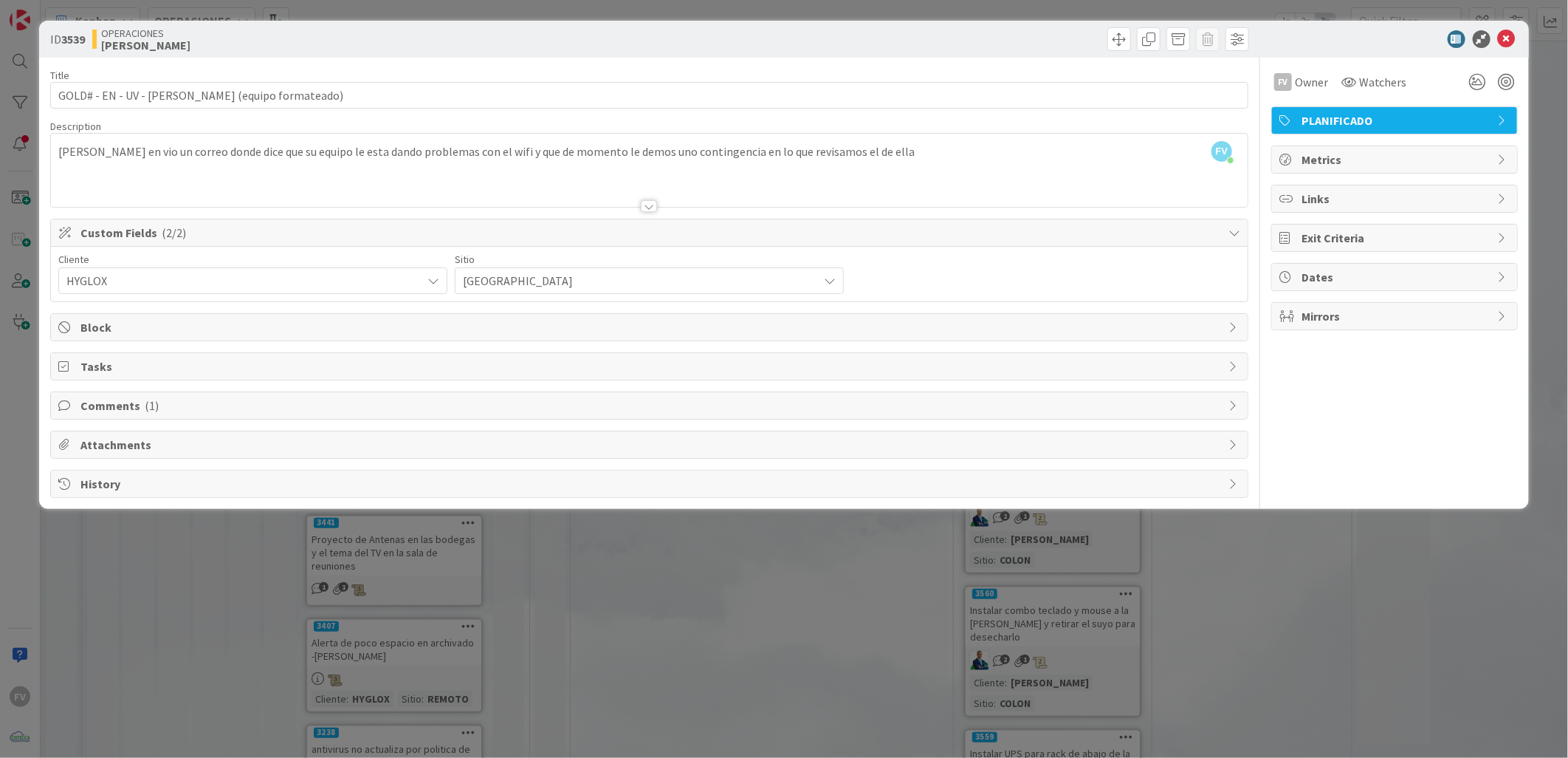
click at [109, 365] on span "Tasks" at bounding box center [650, 366] width 1141 height 17
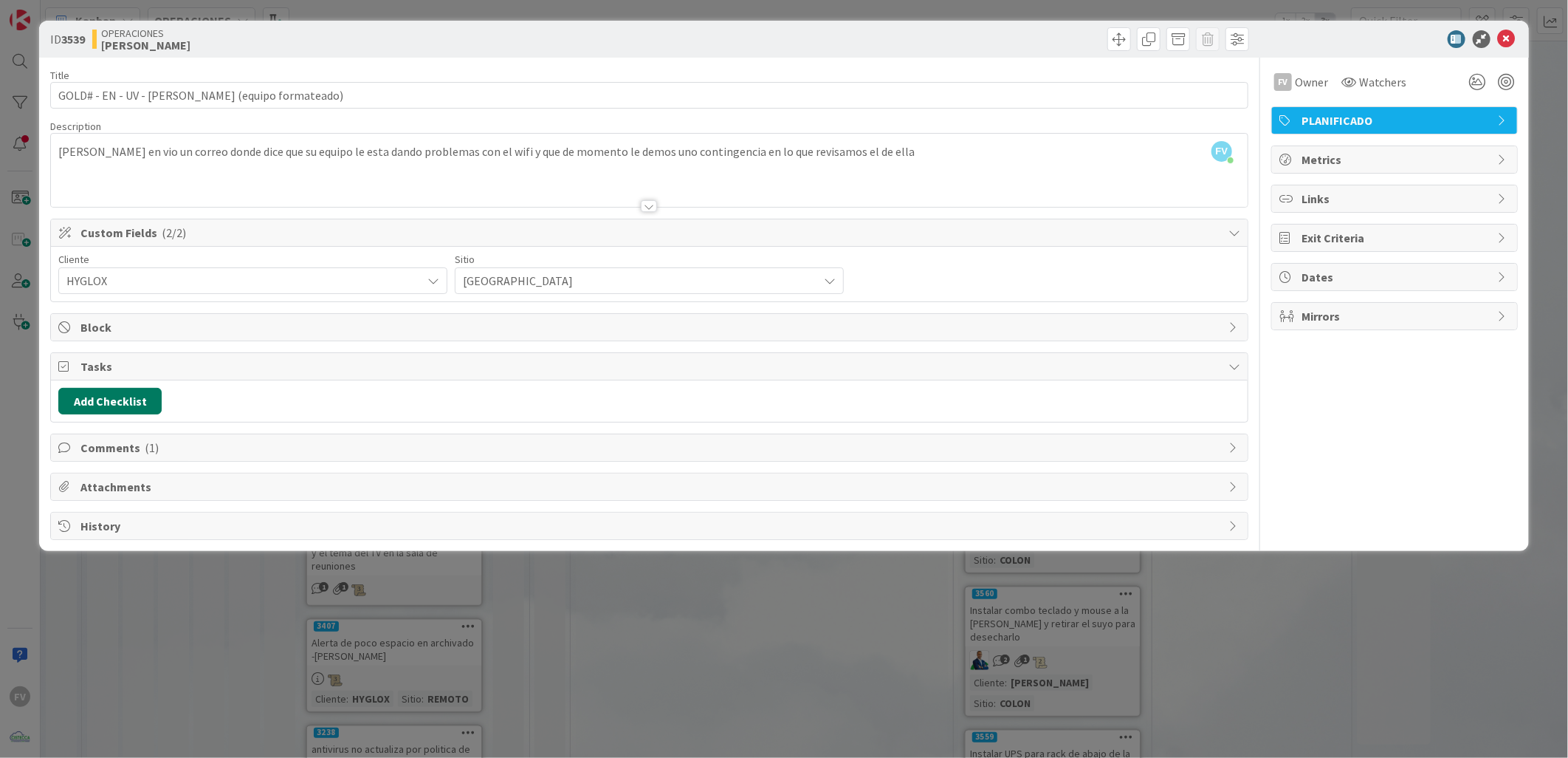
click at [113, 402] on button "Add Checklist" at bounding box center [110, 401] width 103 height 27
click at [104, 536] on link "Load template" at bounding box center [103, 534] width 75 height 15
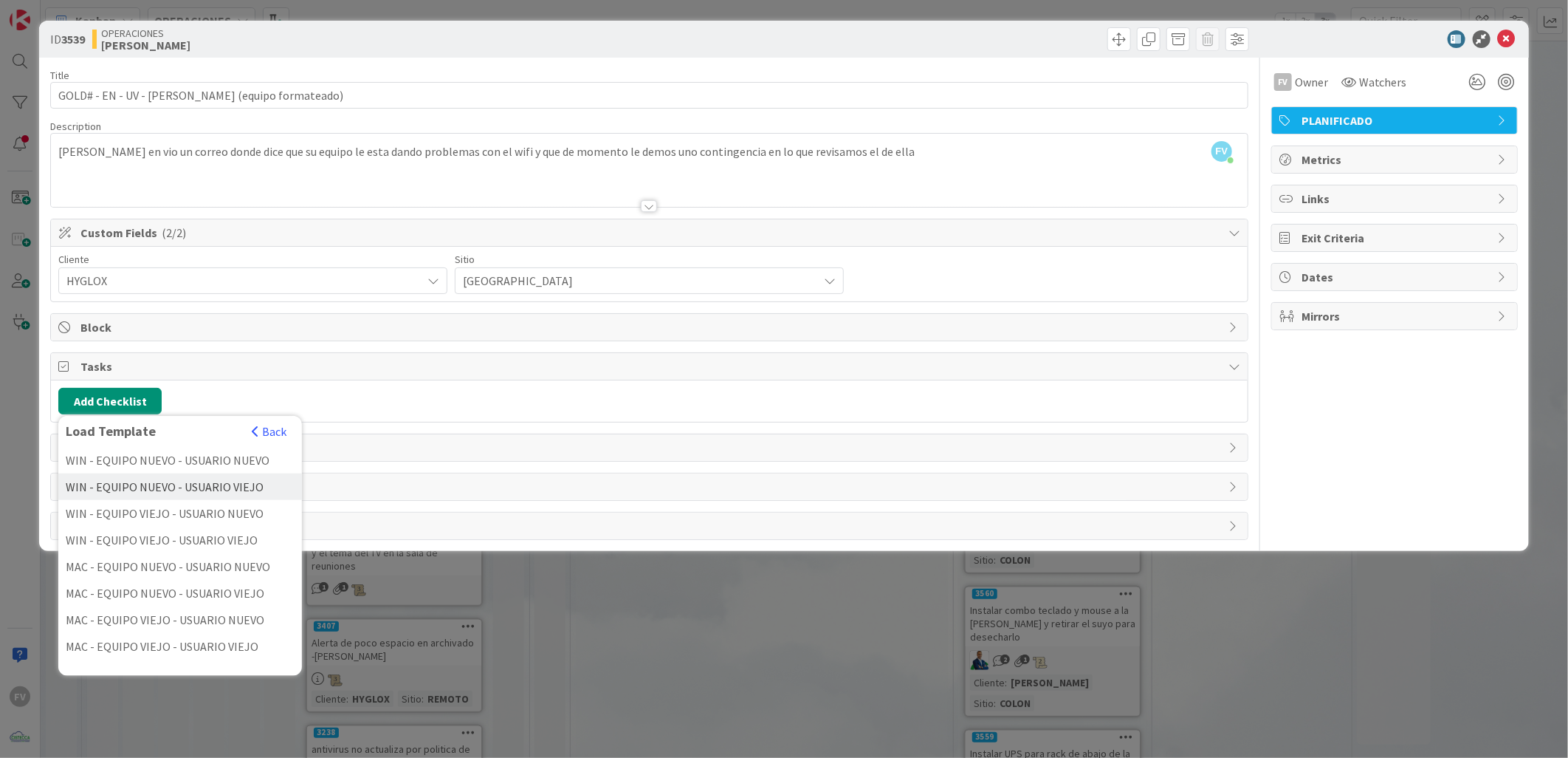
click at [250, 484] on div "WIN - EQUIPO NUEVO - USUARIO VIEJO" at bounding box center [180, 486] width 244 height 27
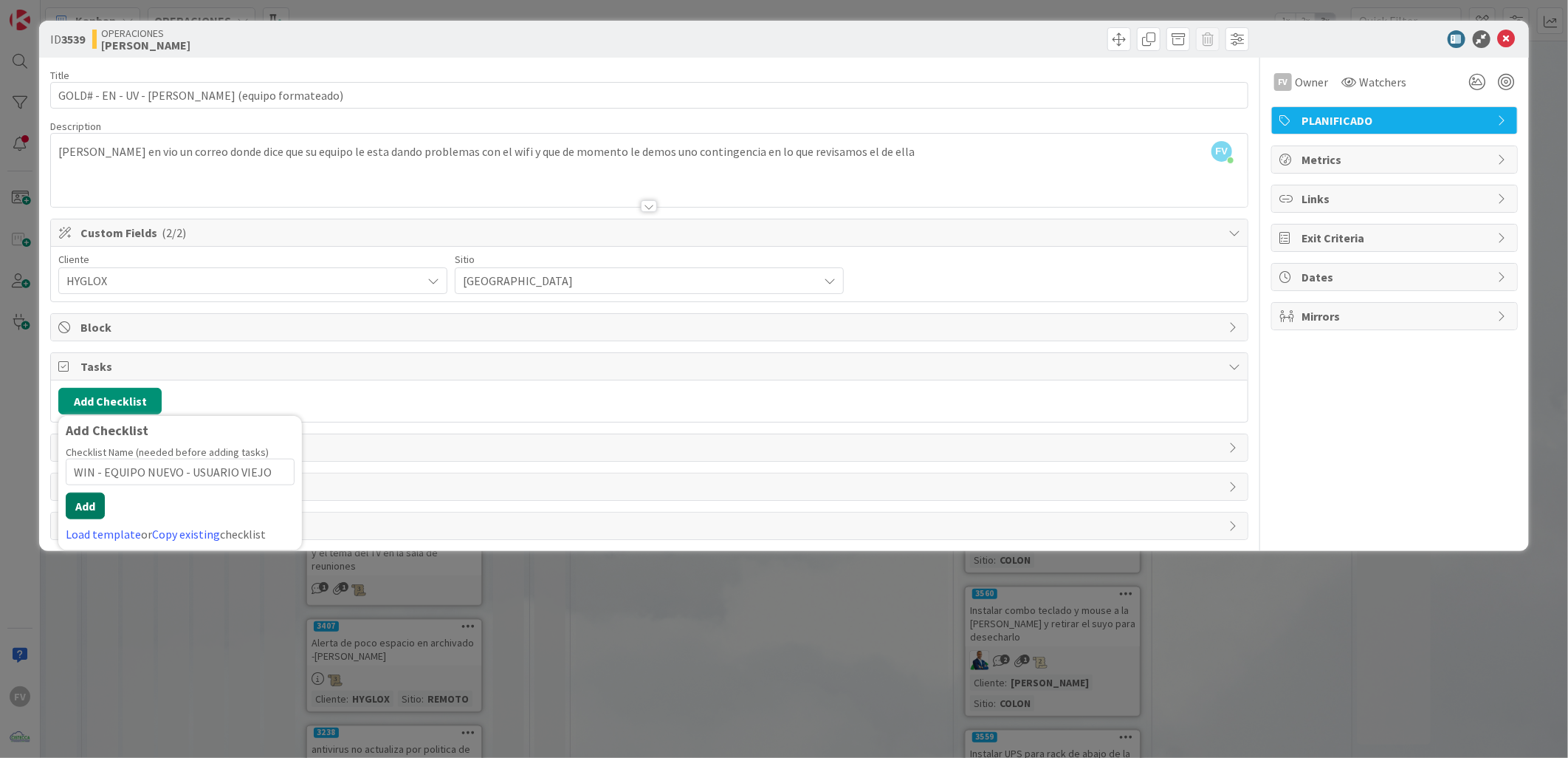
click at [82, 513] on button "Add" at bounding box center [85, 506] width 39 height 27
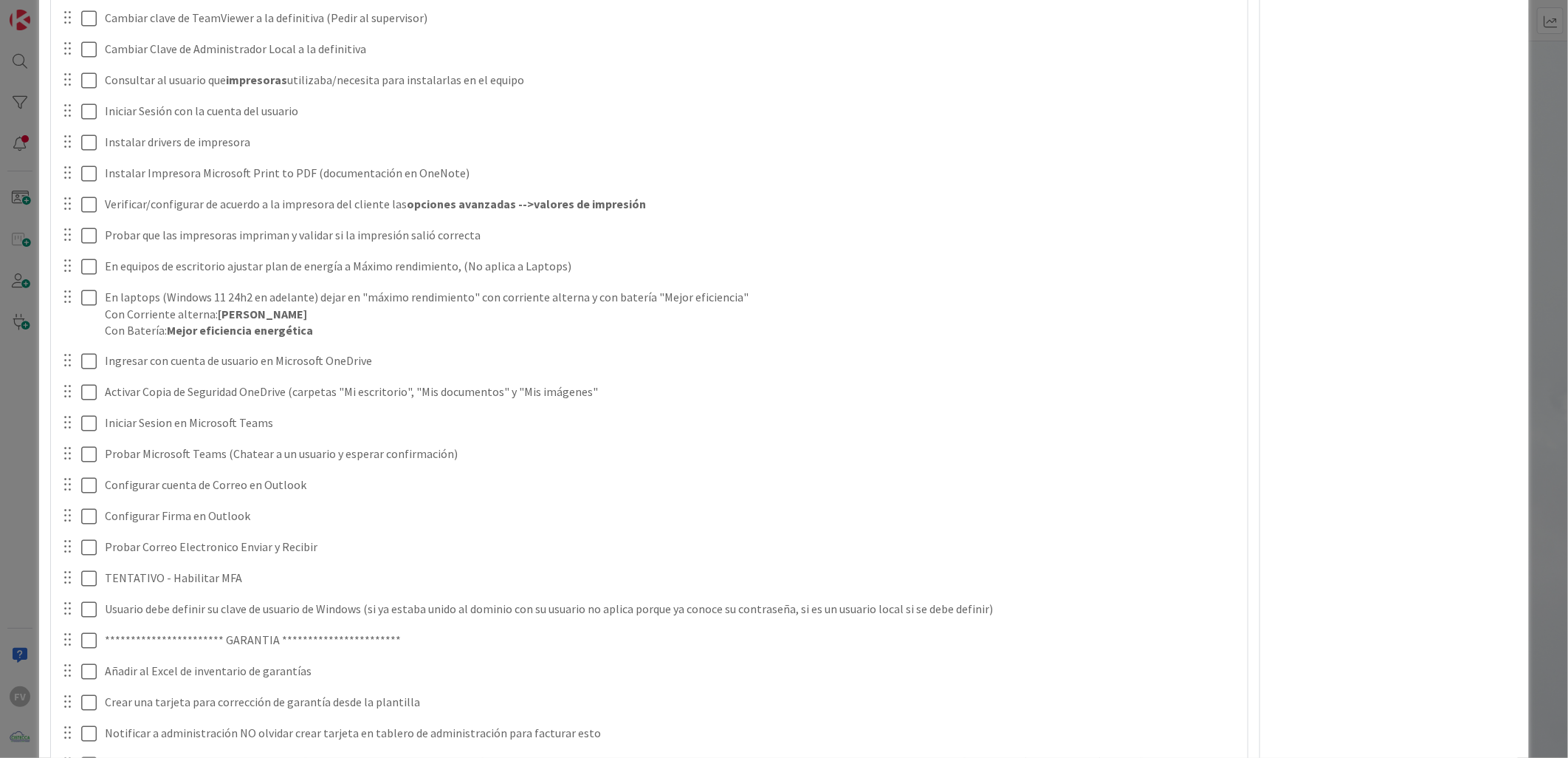
scroll to position [1505, 0]
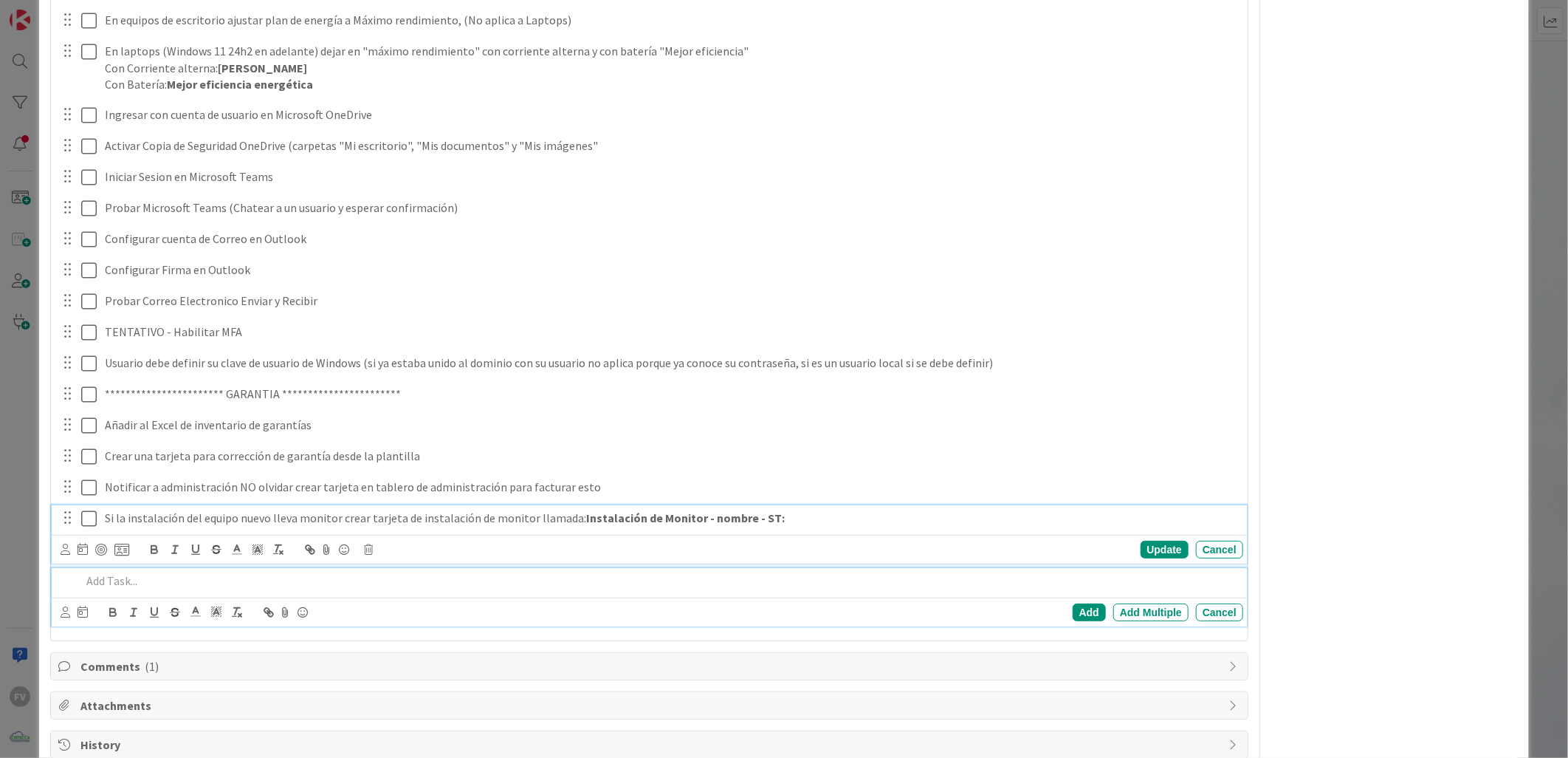
click at [106, 514] on p "Si la instalación del equipo nuevo lleva monitor crear tarjeta de instalación d…" at bounding box center [670, 518] width 1132 height 17
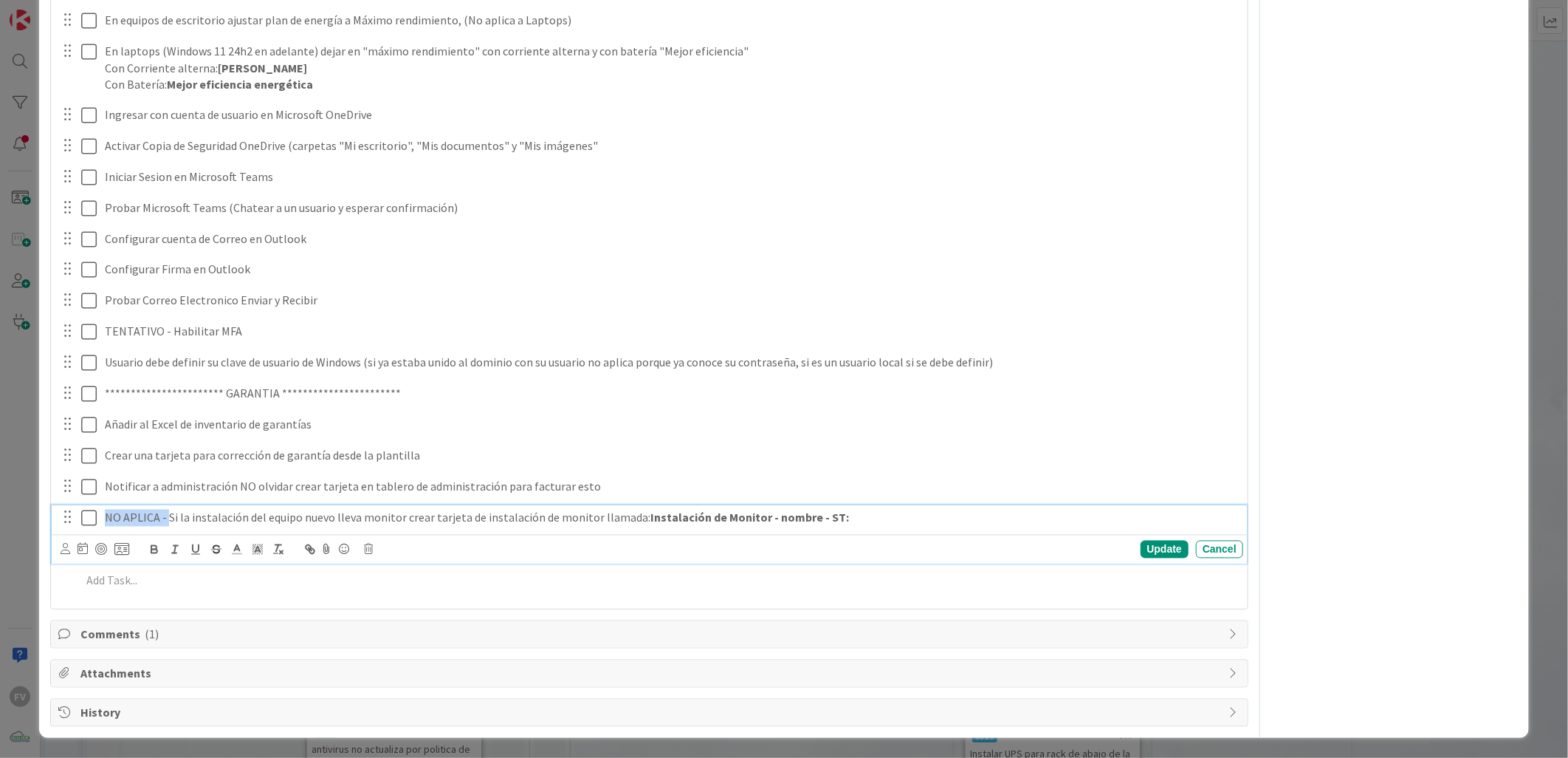
drag, startPoint x: 102, startPoint y: 549, endPoint x: 166, endPoint y: 526, distance: 68.0
click at [166, 526] on div "NO APLICA - Si la instalación del equipo nuevo lleva monitor crear tarjeta de i…" at bounding box center [670, 518] width 1144 height 26
copy p "NO APLICA -"
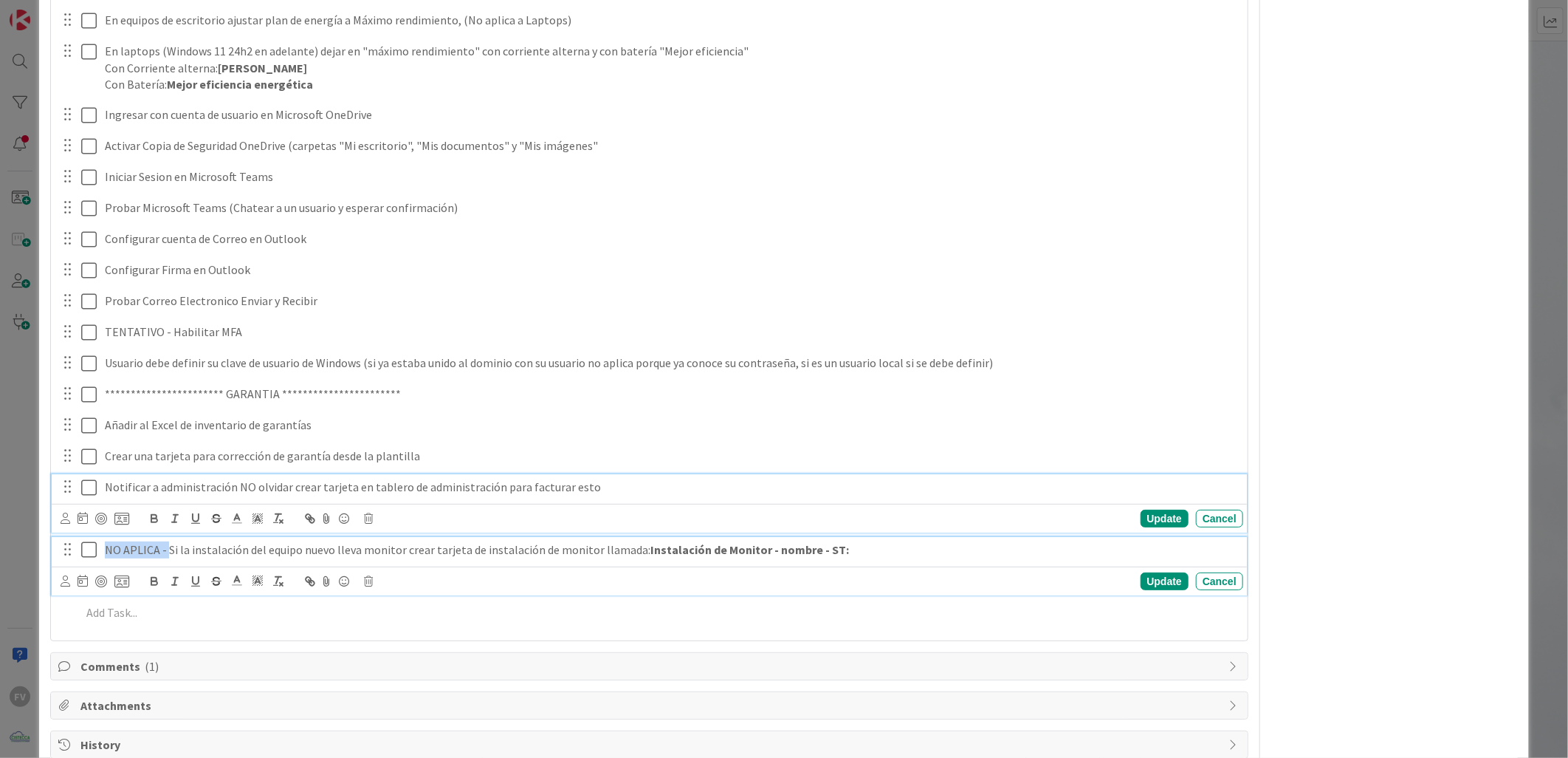
click at [104, 484] on div "Notificar a administración NO olvidar crear tarjeta en tablero de administració…" at bounding box center [649, 503] width 1195 height 58
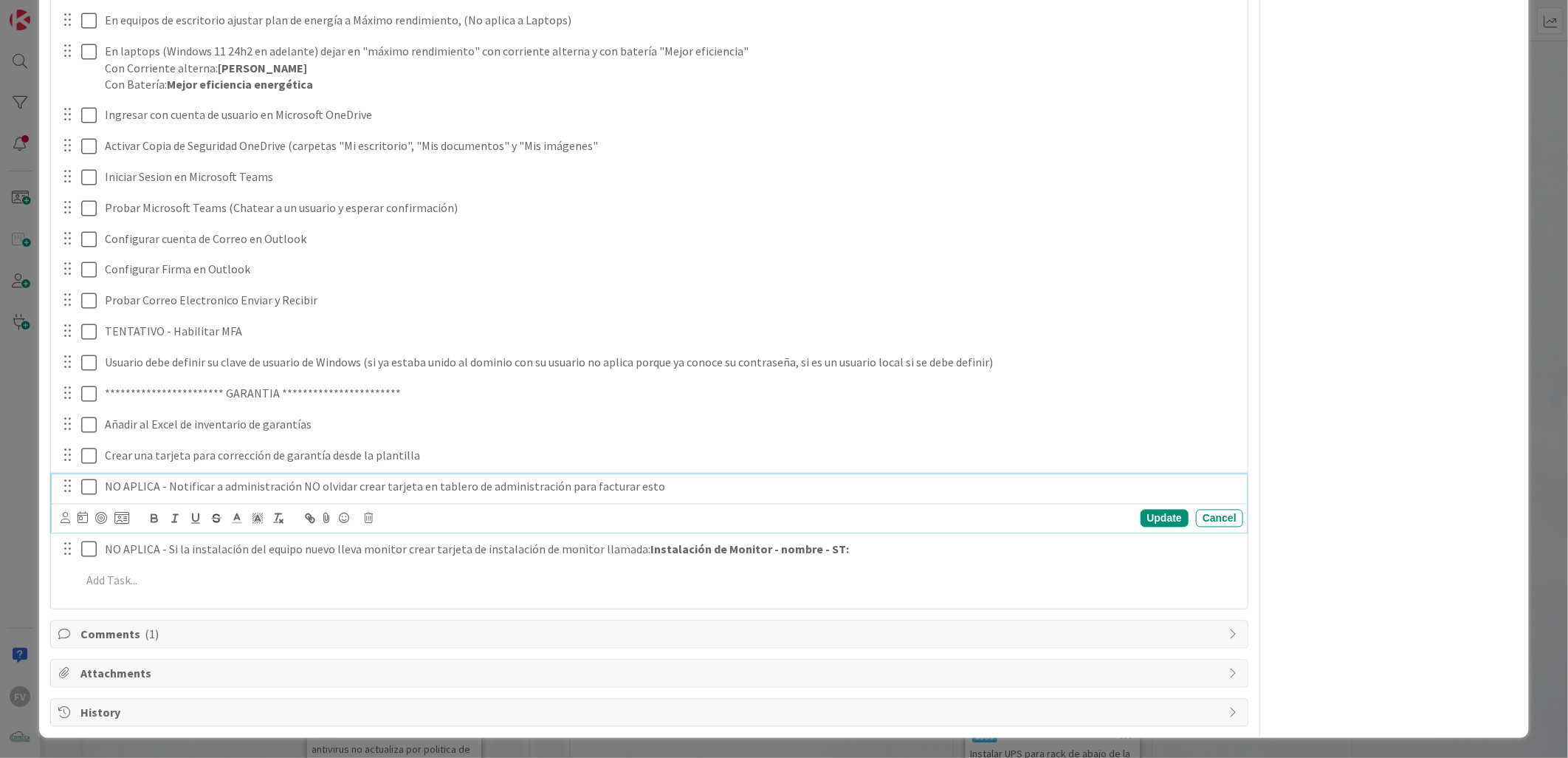
scroll to position [1474, 0]
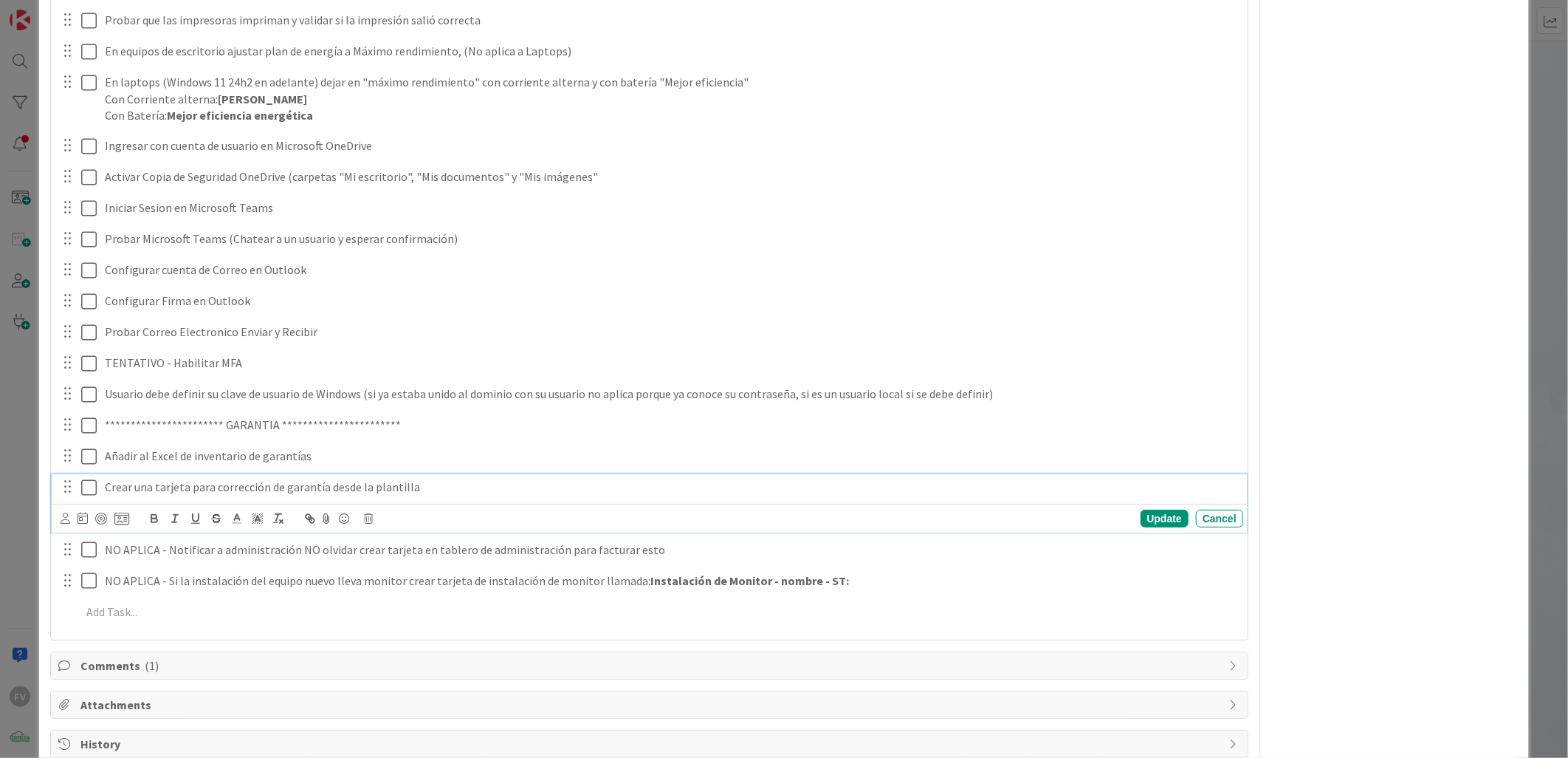
click at [101, 484] on div "Crear una tarjeta para corrección de garantía desde la plantilla Update Cancel" at bounding box center [649, 503] width 1195 height 58
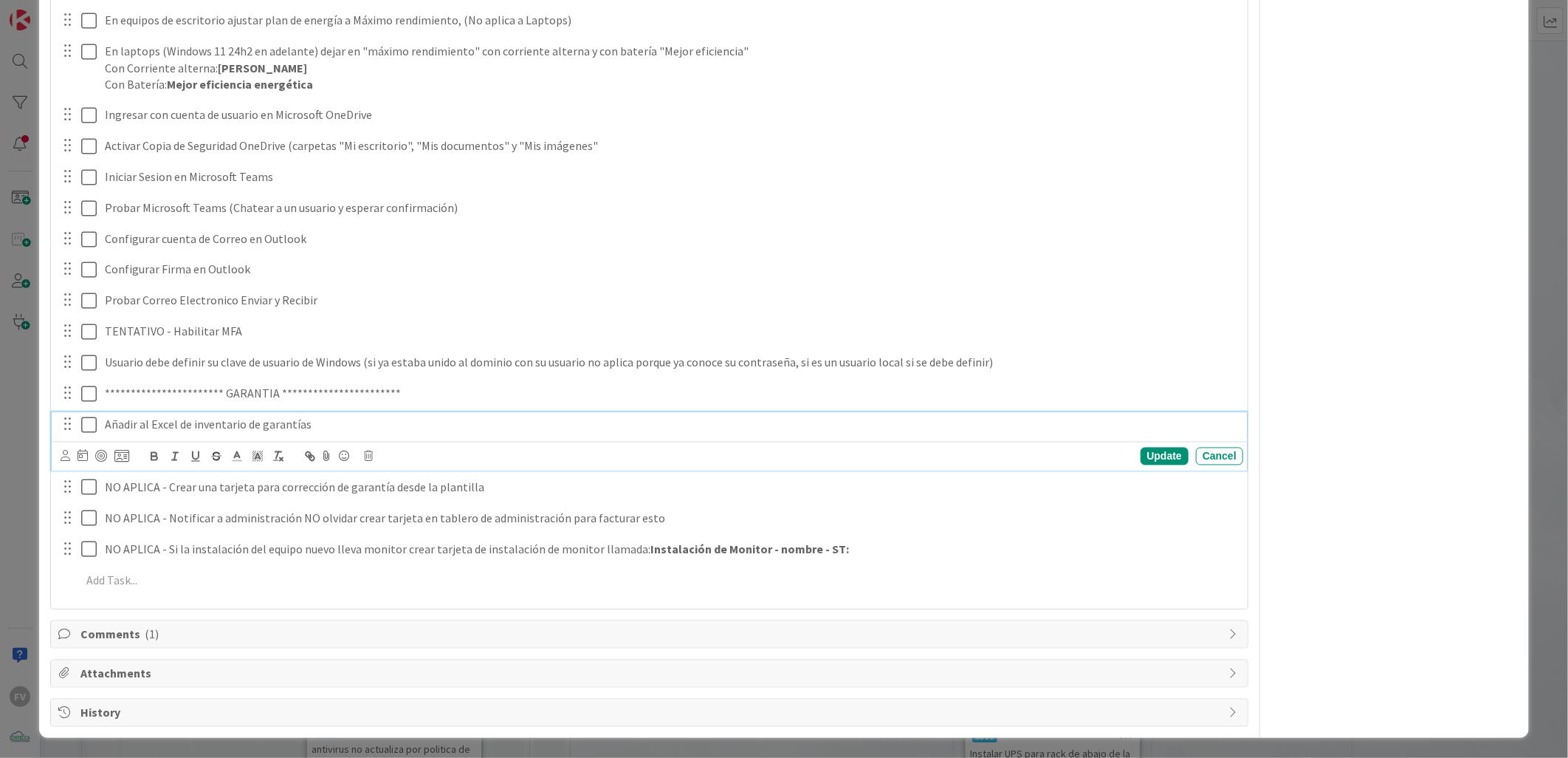
click at [102, 450] on body "FV Kanban OPERACIONES 1x 2x 3x 1 NOTAS 42 TARJETAS X CLIENTES 2 AEACCOUNTING 0 …" at bounding box center [784, 379] width 1568 height 758
click at [89, 419] on div "**********" at bounding box center [649, 410] width 1195 height 58
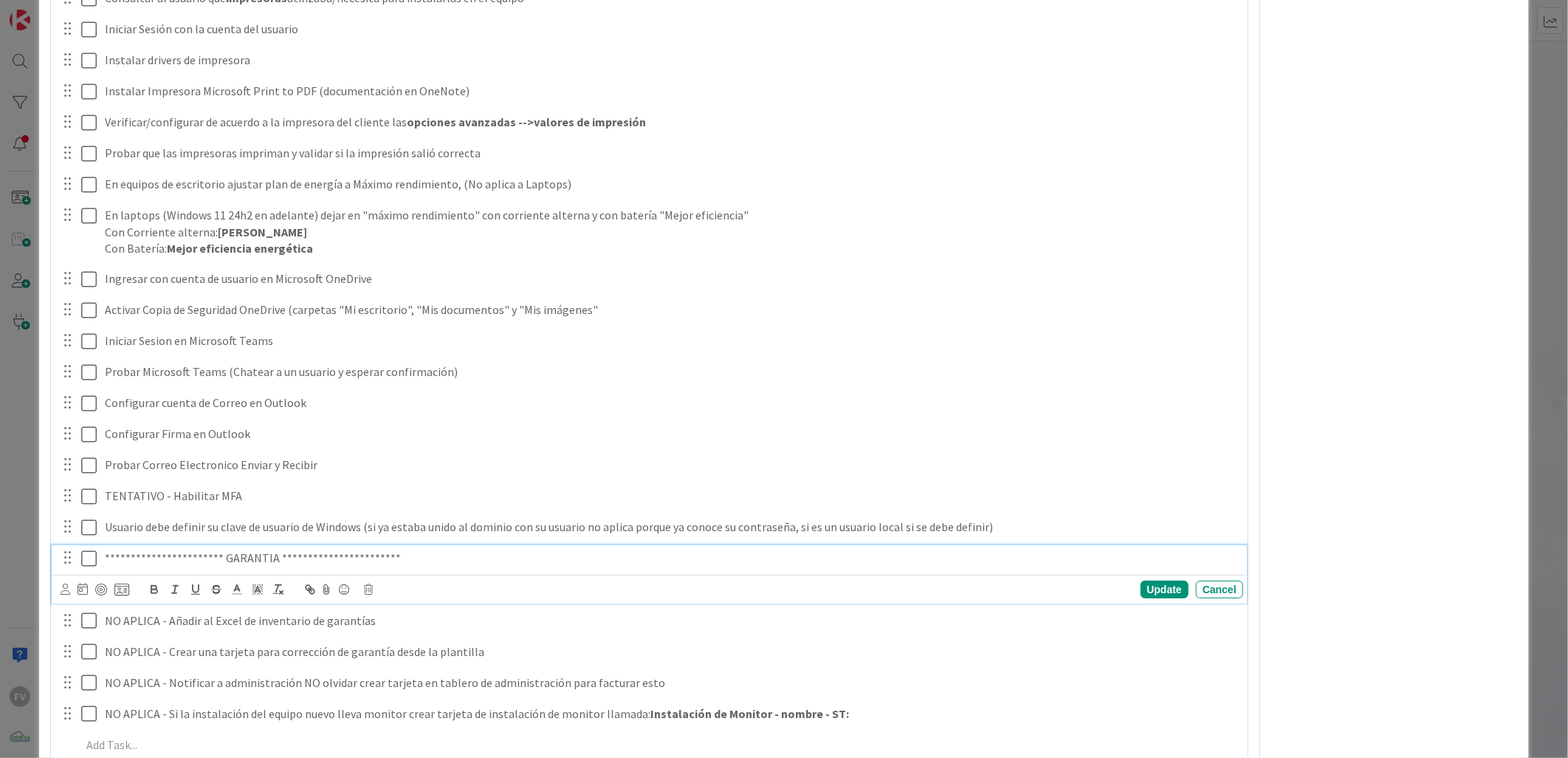
click at [93, 557] on icon at bounding box center [92, 557] width 22 height 17
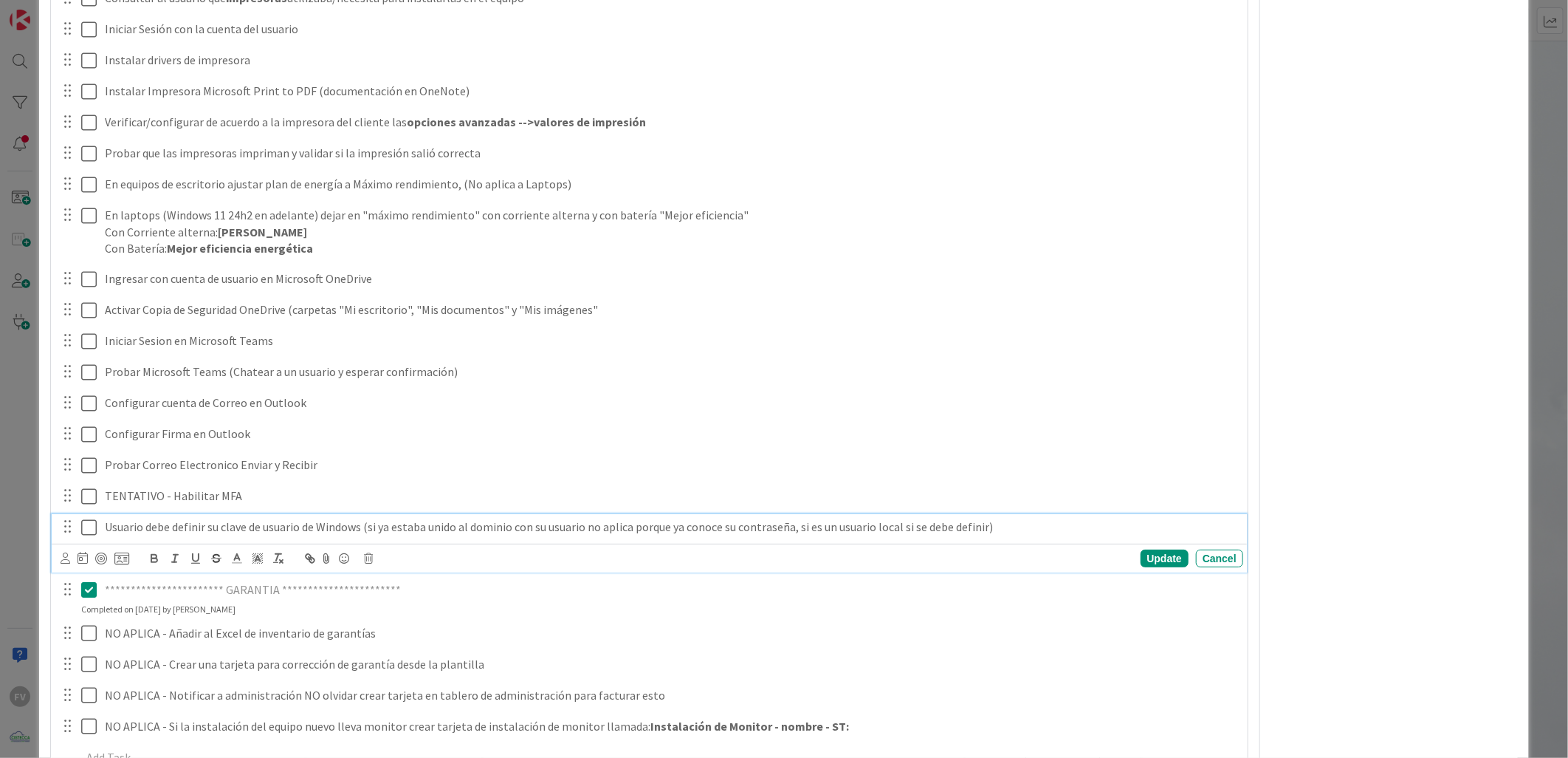
click at [105, 531] on p "Usuario debe definir su clave de usuario de Windows (si ya estaba unido al domi…" at bounding box center [670, 527] width 1132 height 17
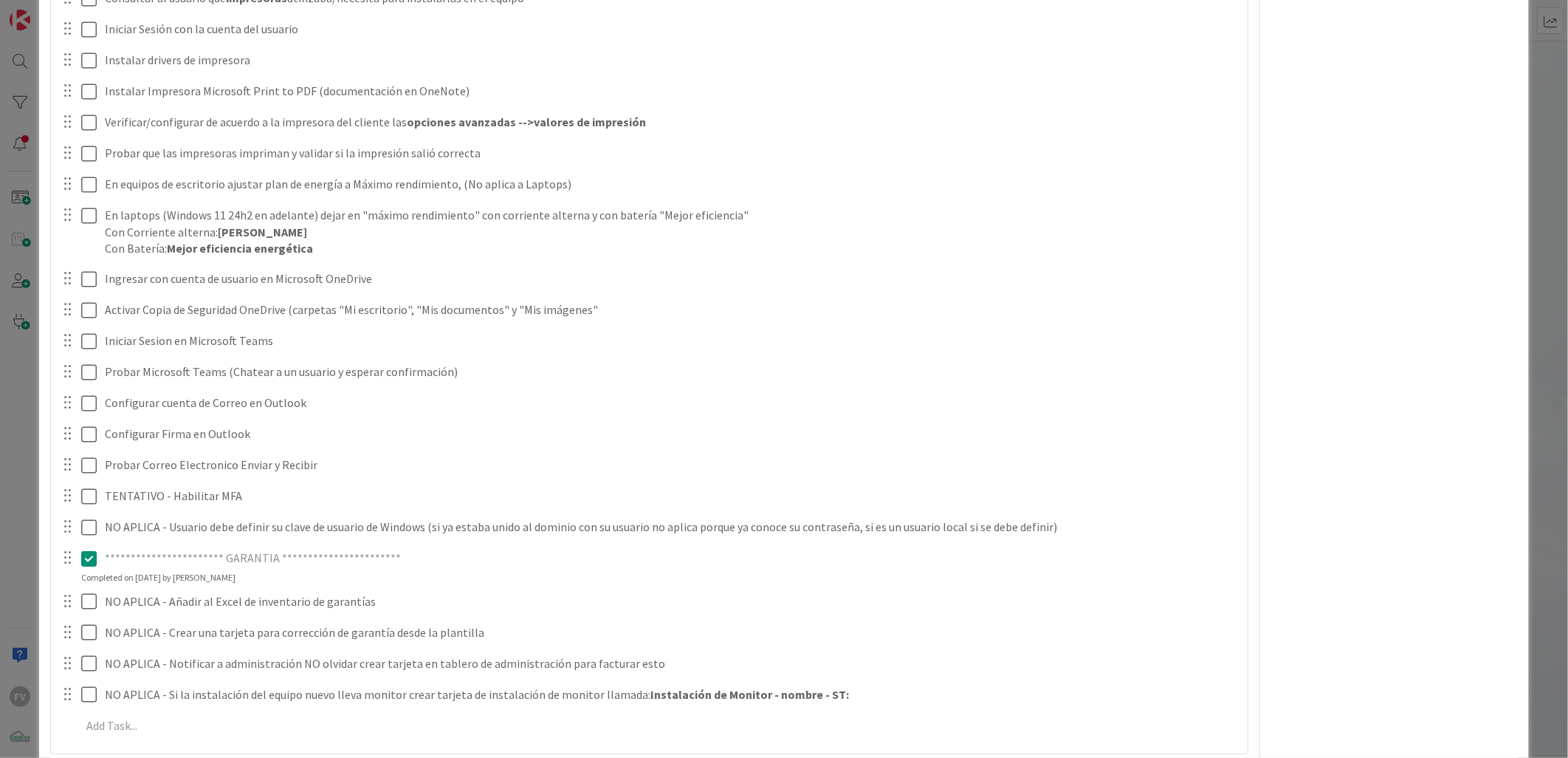
scroll to position [1259, 0]
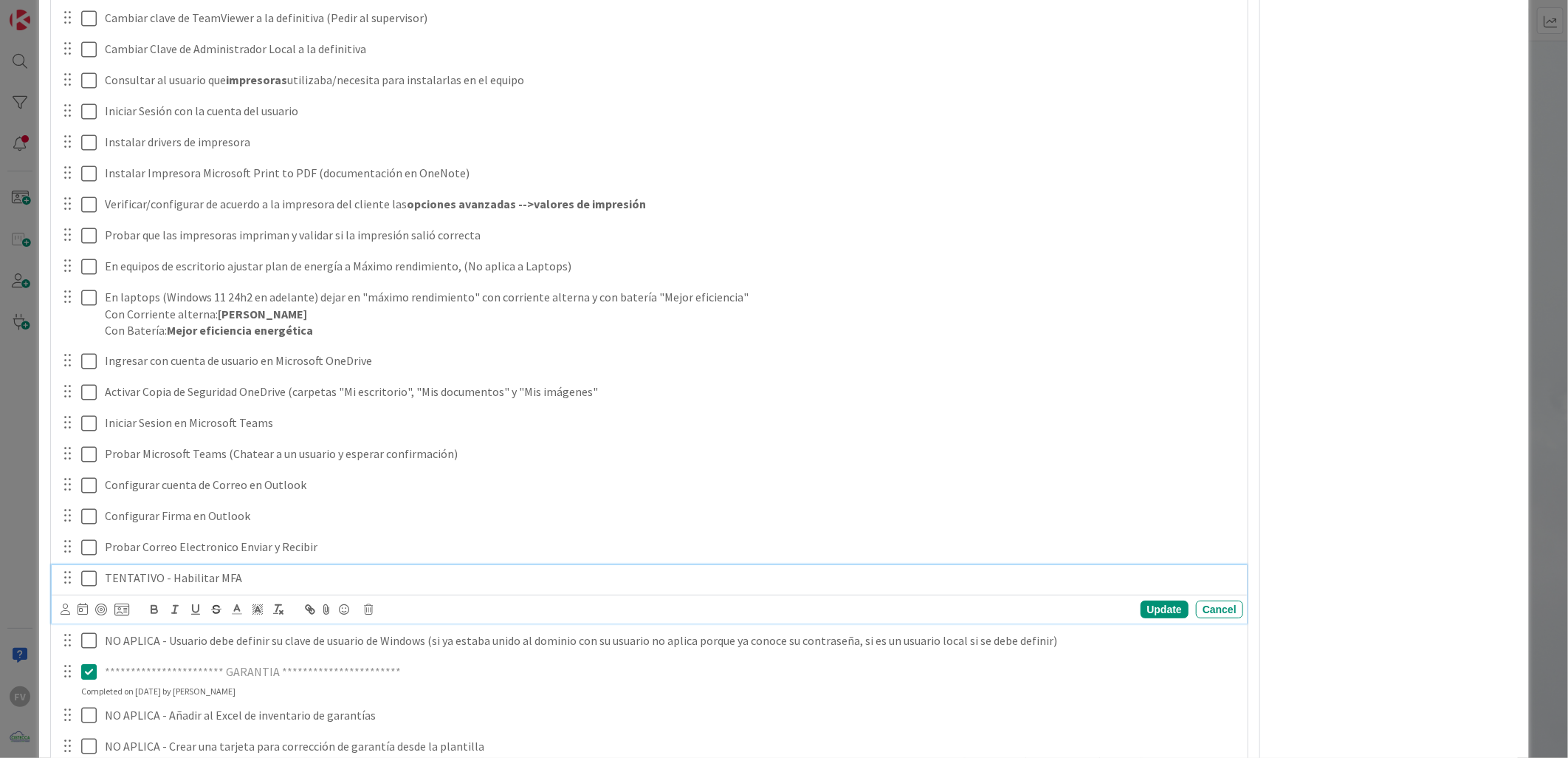
click at [106, 575] on p "TENTATIVO - Habilitar MFA" at bounding box center [670, 577] width 1132 height 17
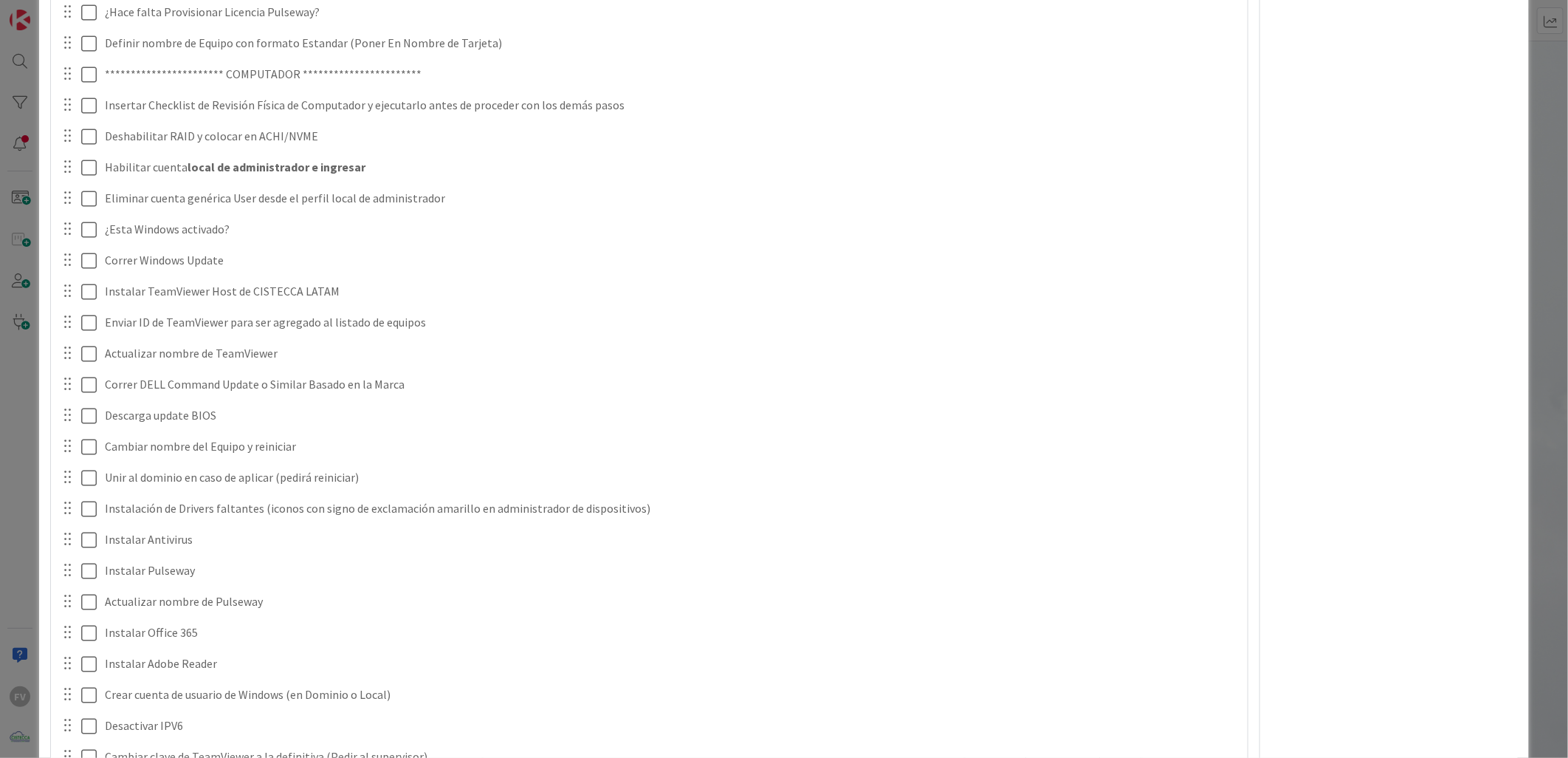
scroll to position [274, 0]
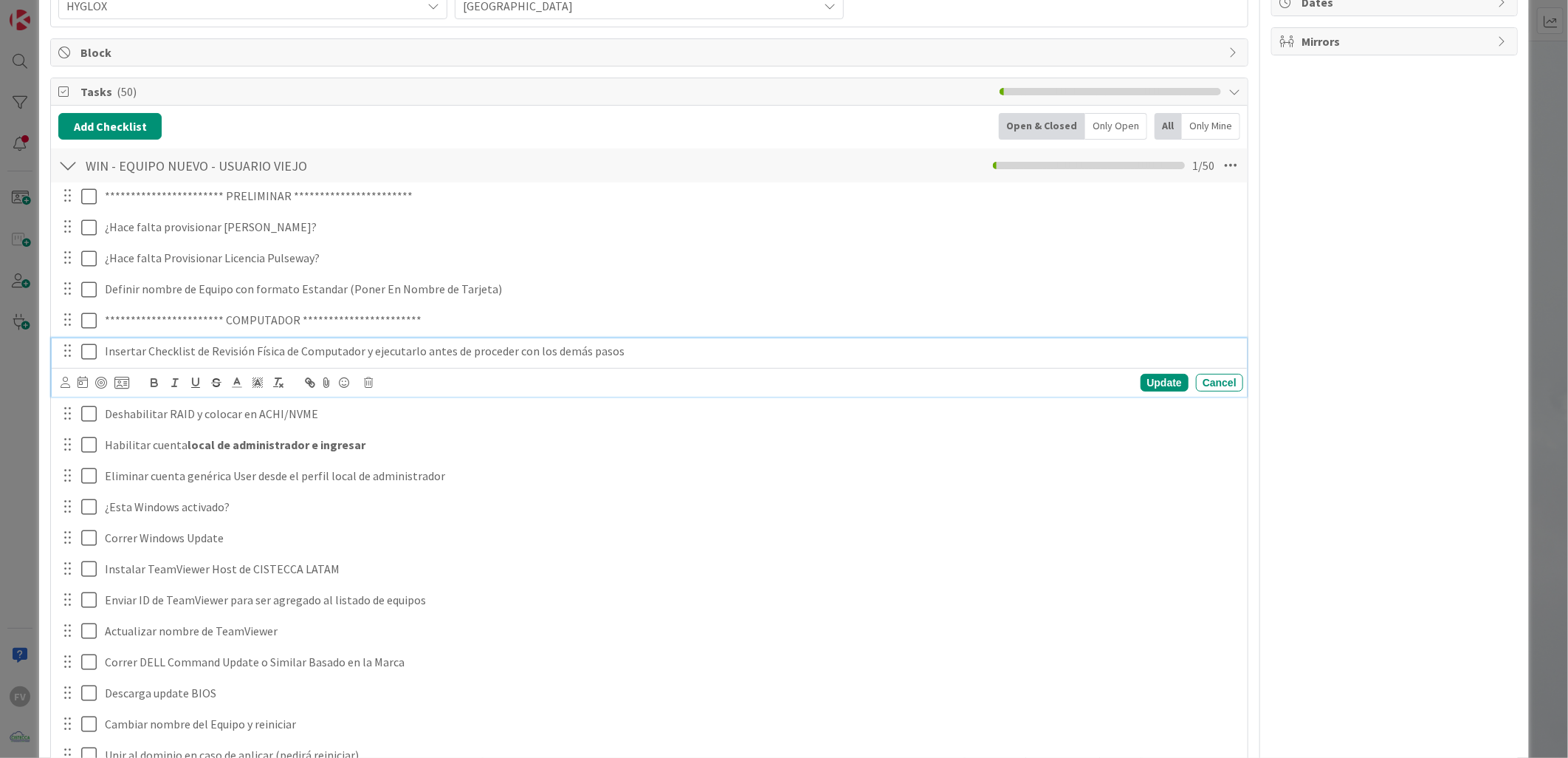
click at [99, 356] on div "Insertar Checklist de Revisión Física de Computador y ejecutarlo antes de proce…" at bounding box center [670, 351] width 1144 height 26
click at [86, 125] on button "Add Checklist" at bounding box center [110, 126] width 103 height 27
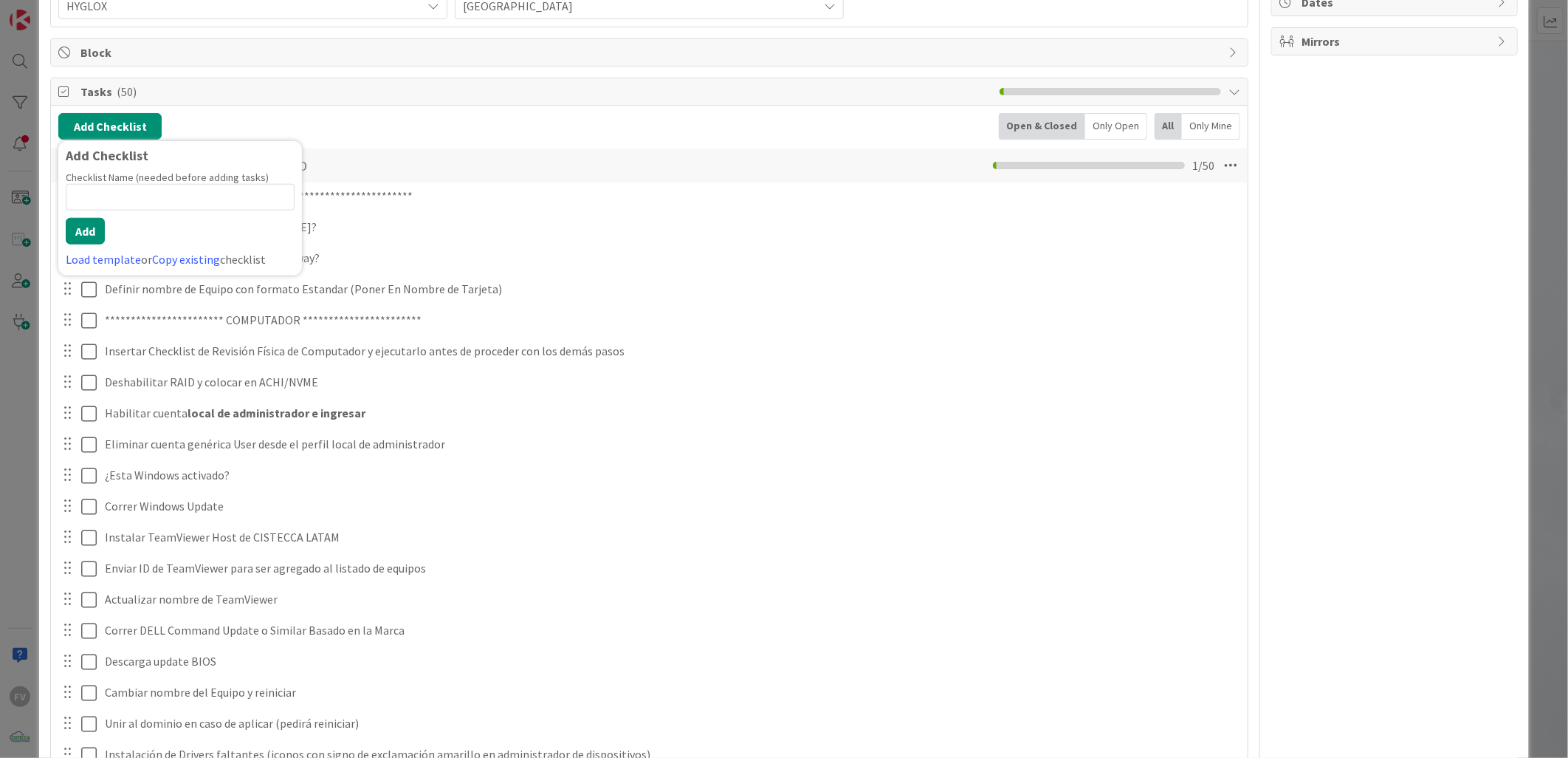
click at [113, 246] on div "Checklist Name (needed before adding tasks) 0 / 64 Add Load template or Copy ex…" at bounding box center [180, 219] width 229 height 98
click at [113, 251] on link "Load template" at bounding box center [103, 259] width 75 height 15
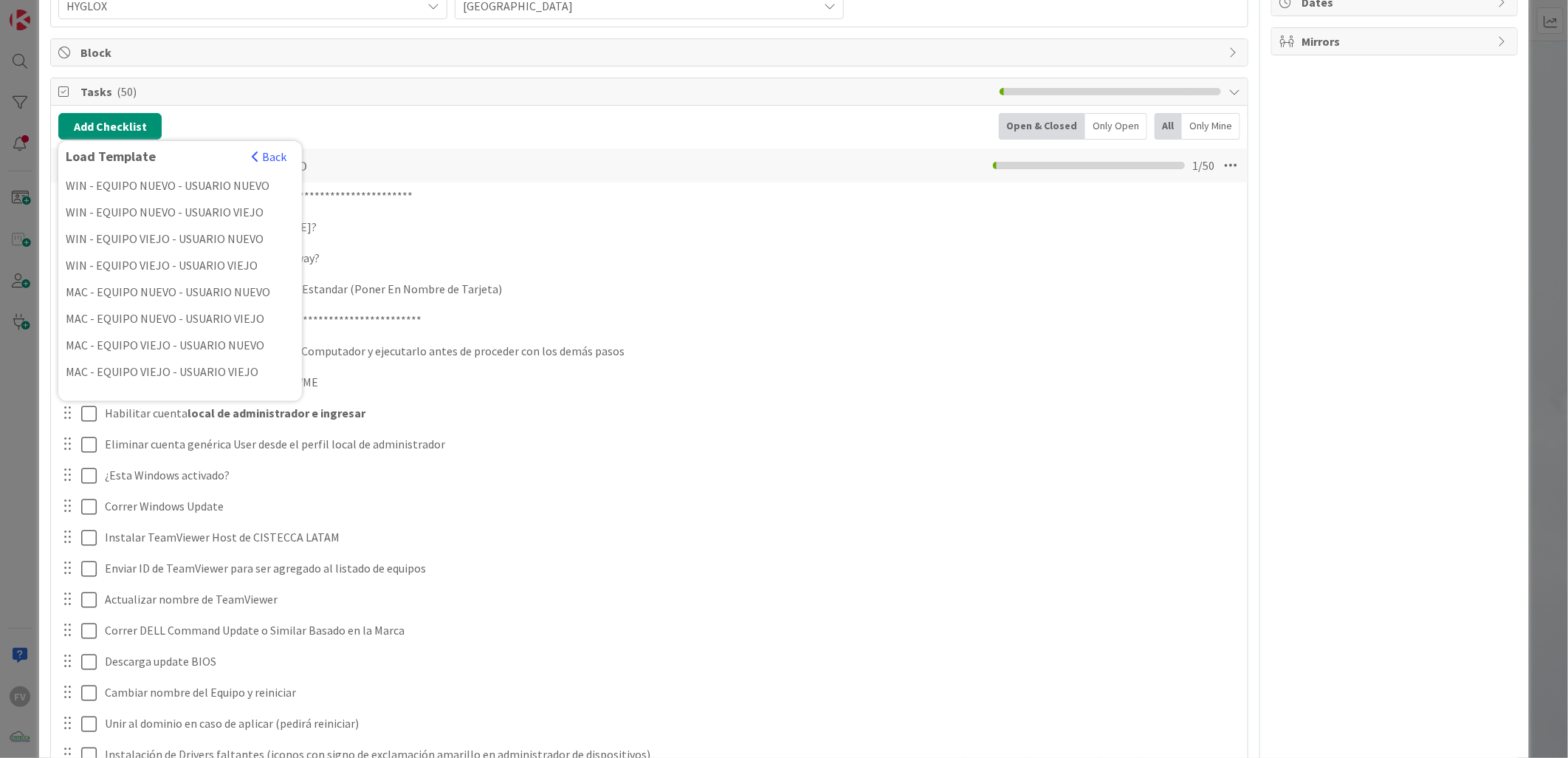
scroll to position [434, 0]
click at [144, 262] on div "HYGLOX - Salida de Usuario" at bounding box center [180, 257] width 244 height 27
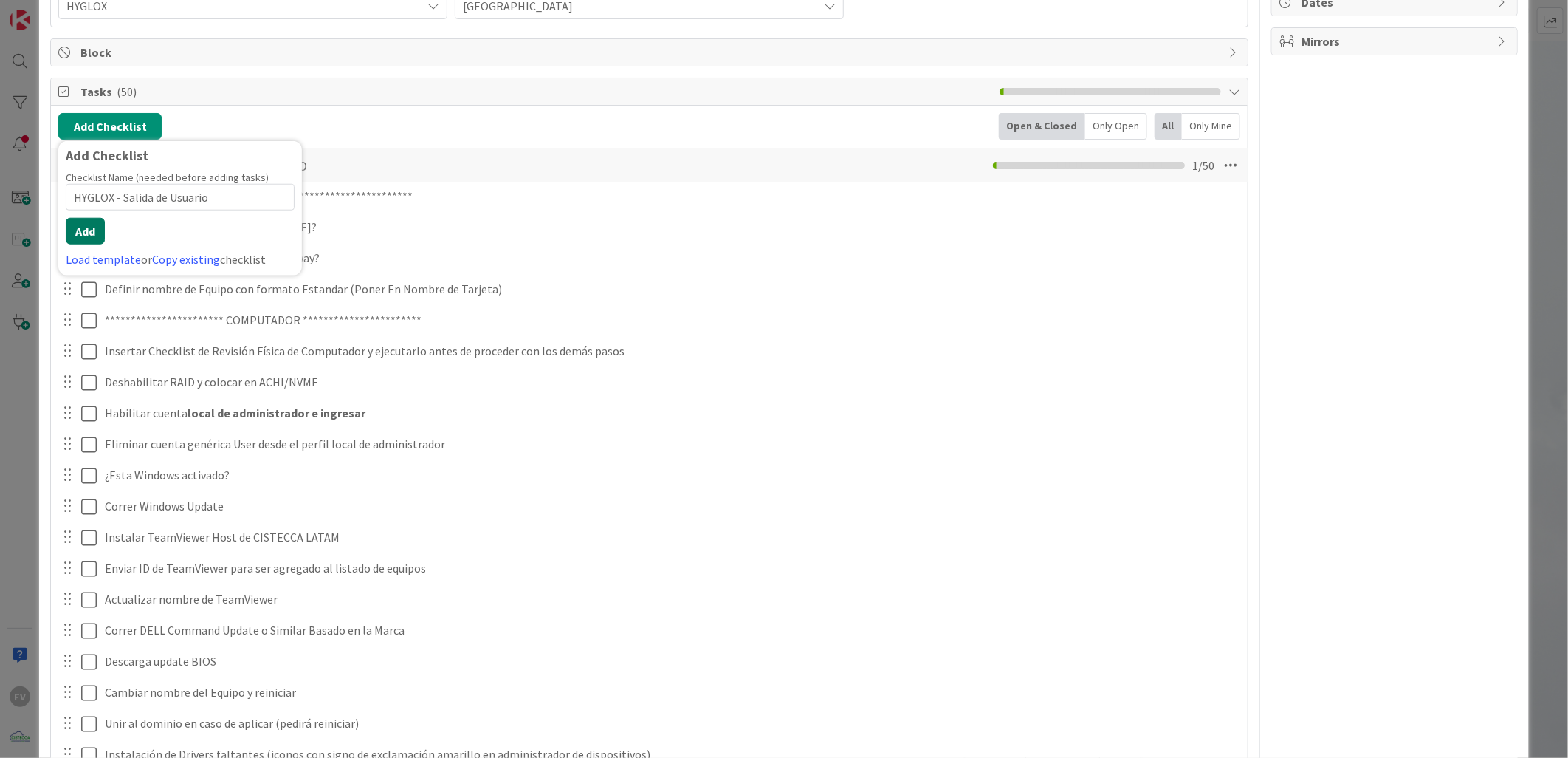
click at [83, 232] on button "Add" at bounding box center [85, 231] width 39 height 27
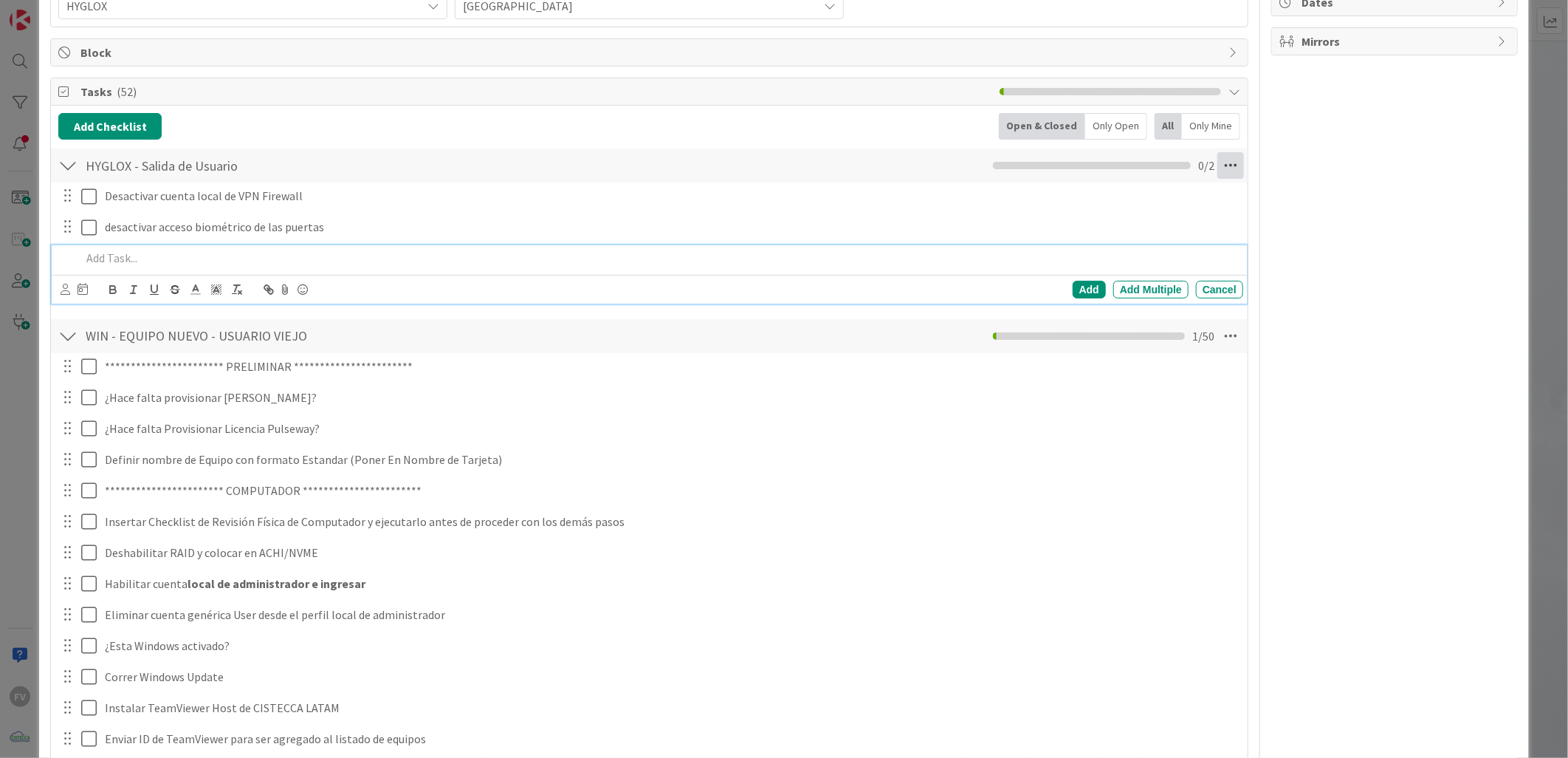
click at [1220, 175] on icon at bounding box center [1230, 165] width 27 height 27
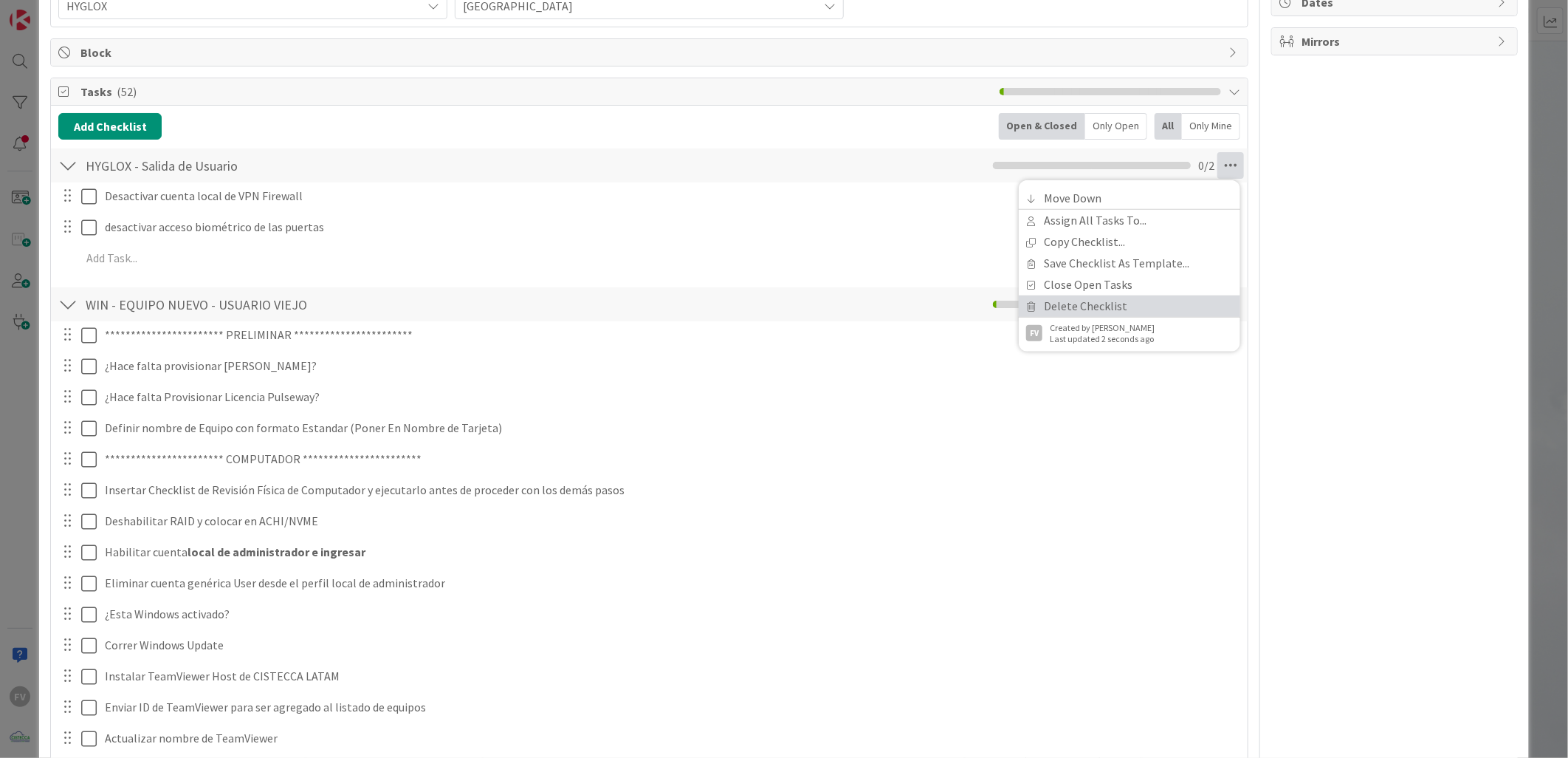
click at [1127, 300] on link "Delete Checklist" at bounding box center [1129, 306] width 222 height 21
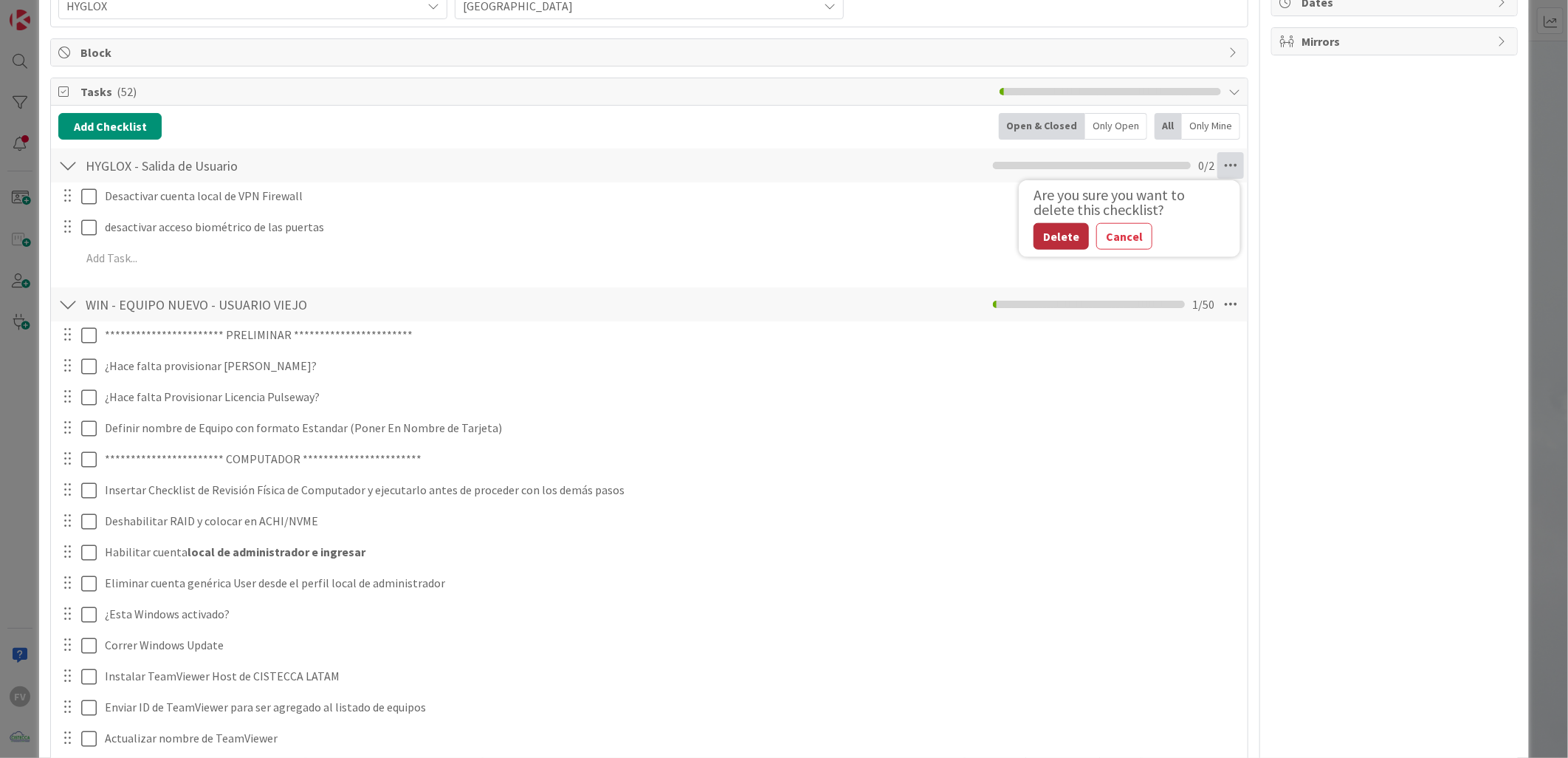
click at [1036, 246] on button "Delete" at bounding box center [1061, 236] width 55 height 27
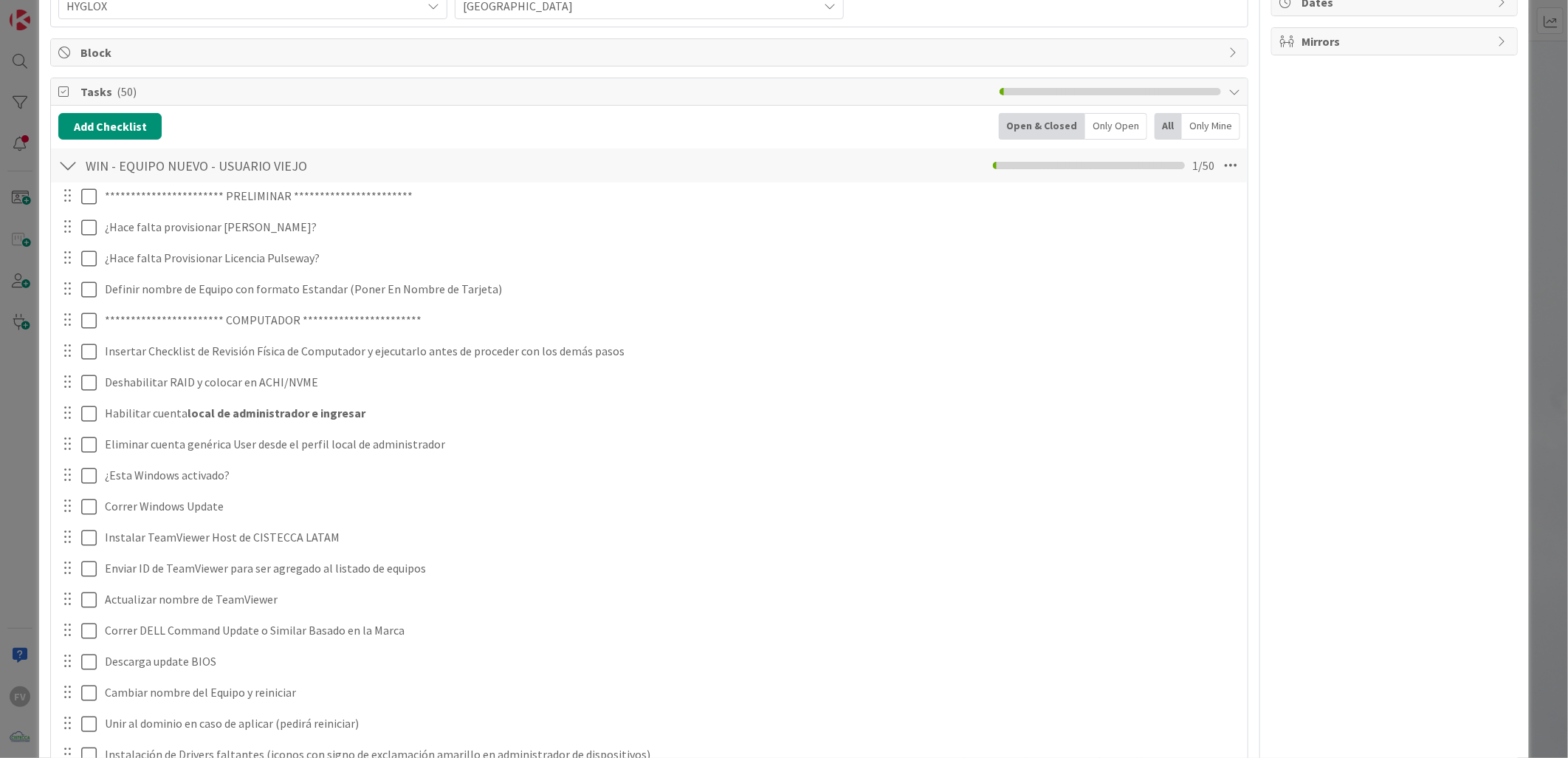
click at [4, 165] on div "**********" at bounding box center [784, 379] width 1568 height 758
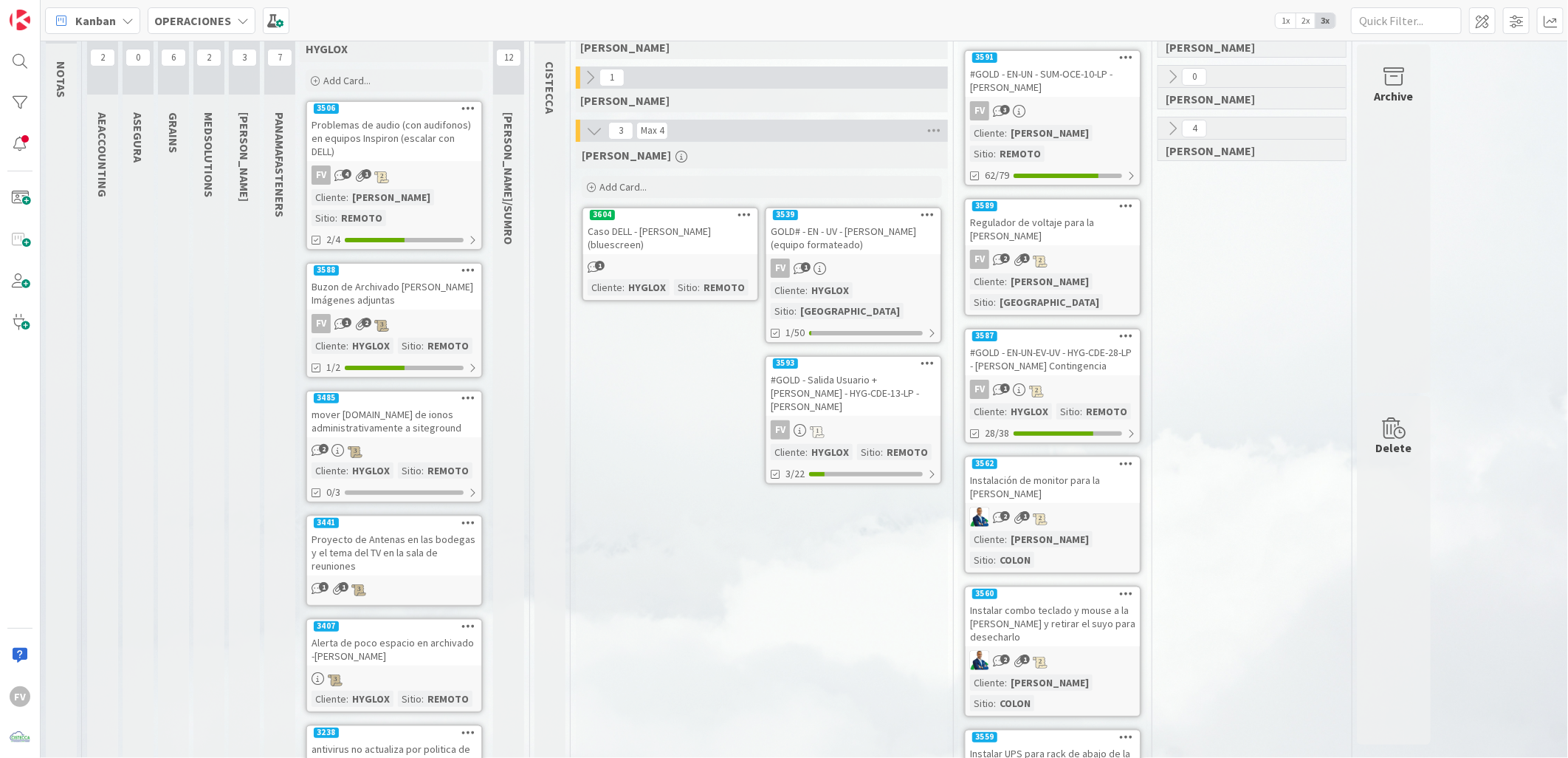
click at [880, 378] on div "#GOLD - Salida Usuario + [PERSON_NAME] - HYG-CDE-13-LP - [PERSON_NAME]" at bounding box center [853, 393] width 174 height 46
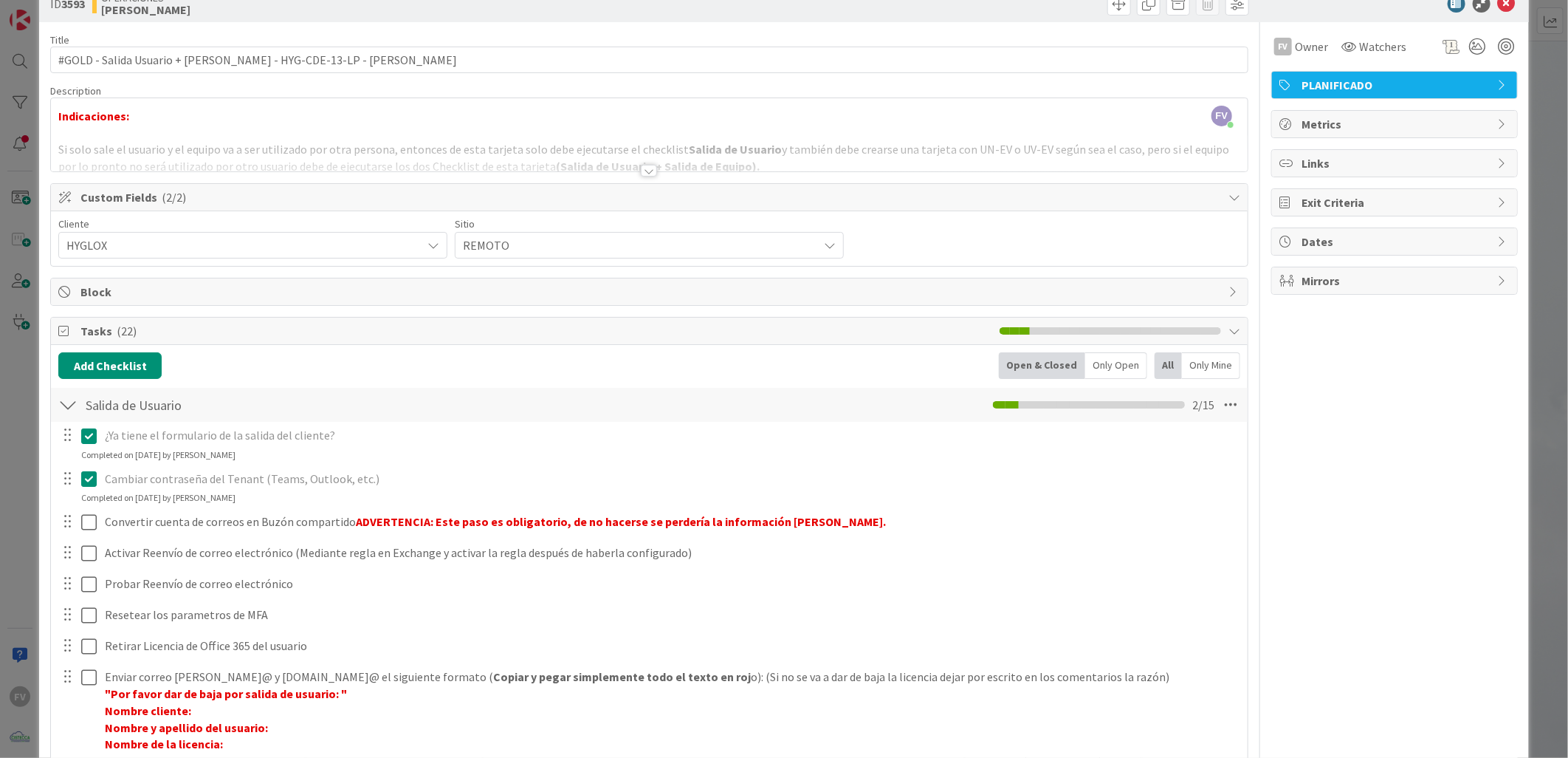
scroll to position [31, 0]
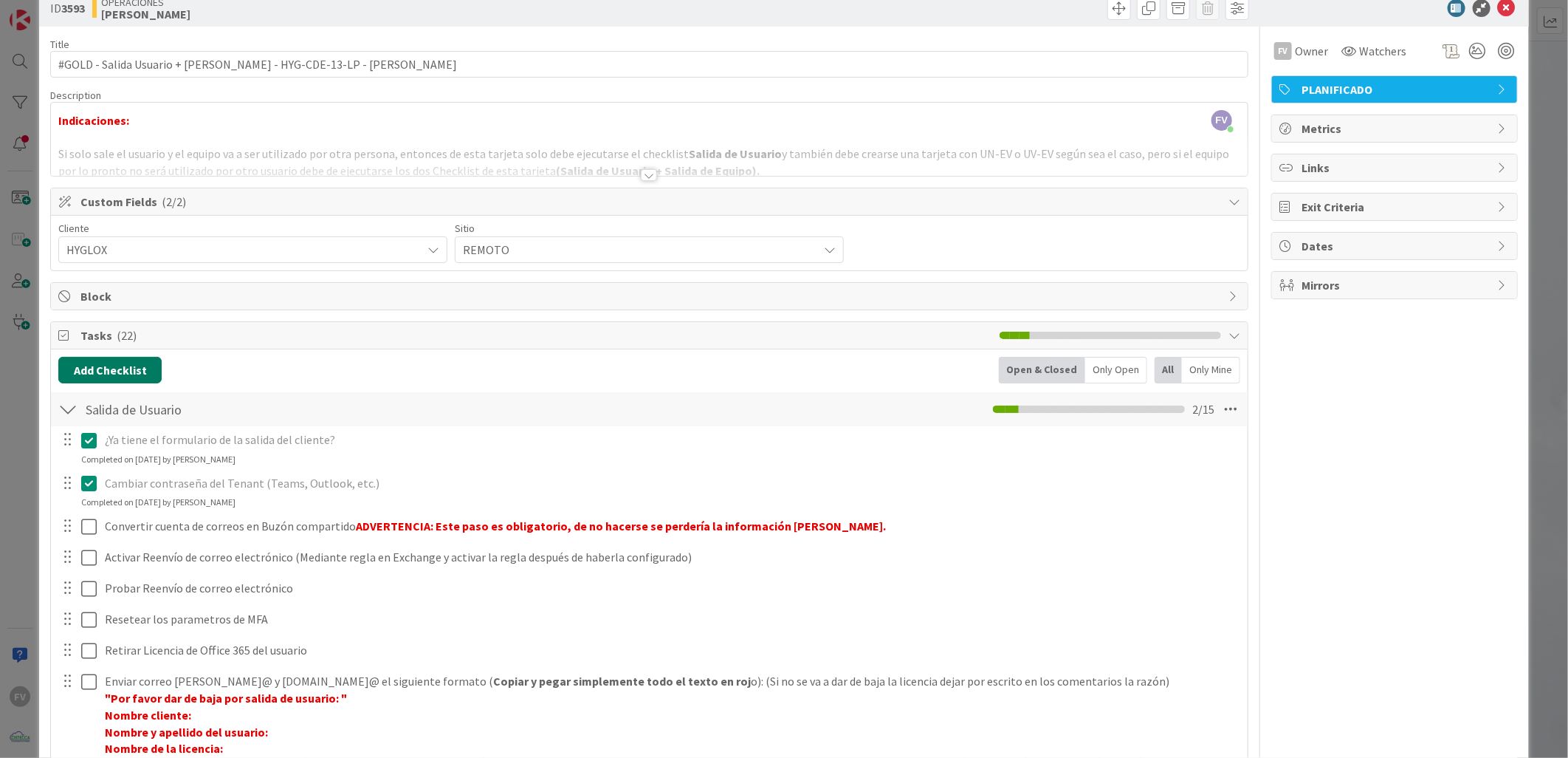
click at [120, 363] on button "Add Checklist" at bounding box center [110, 369] width 103 height 27
click at [118, 498] on link "Load template" at bounding box center [103, 503] width 75 height 15
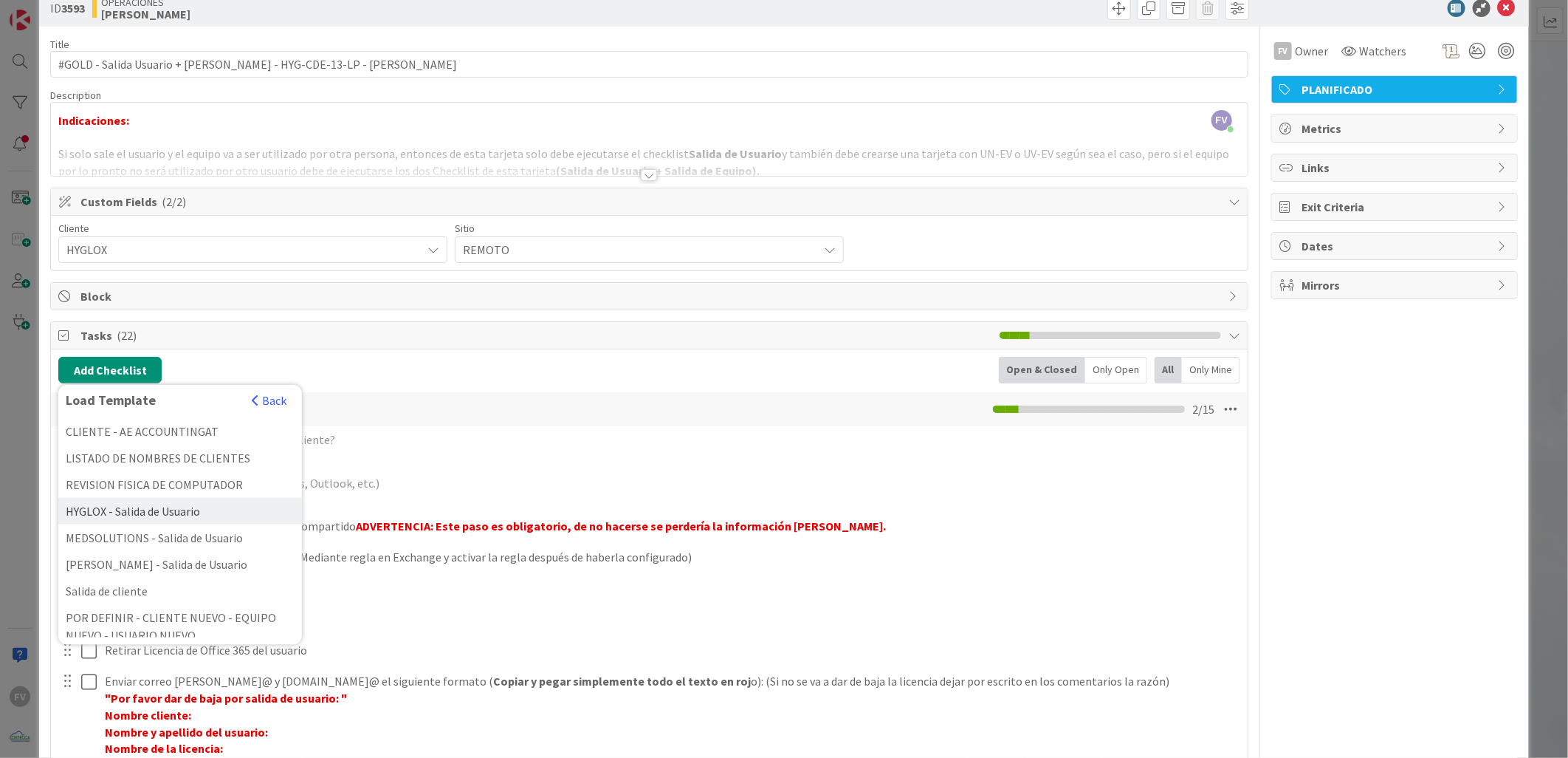
scroll to position [434, 0]
click at [166, 500] on div "HYGLOX - Salida de Usuario" at bounding box center [180, 500] width 244 height 27
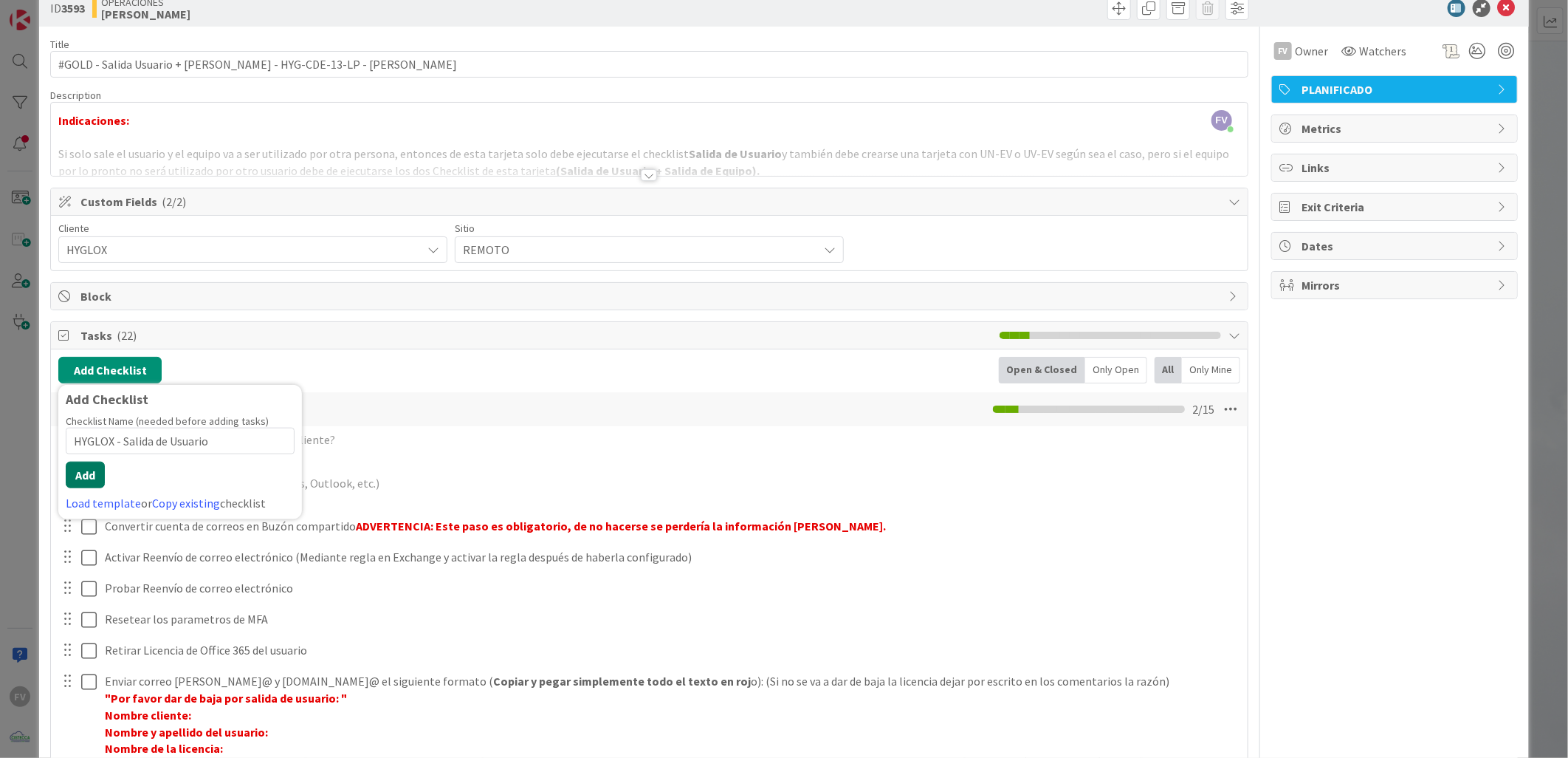
click at [91, 476] on button "Add" at bounding box center [85, 474] width 39 height 27
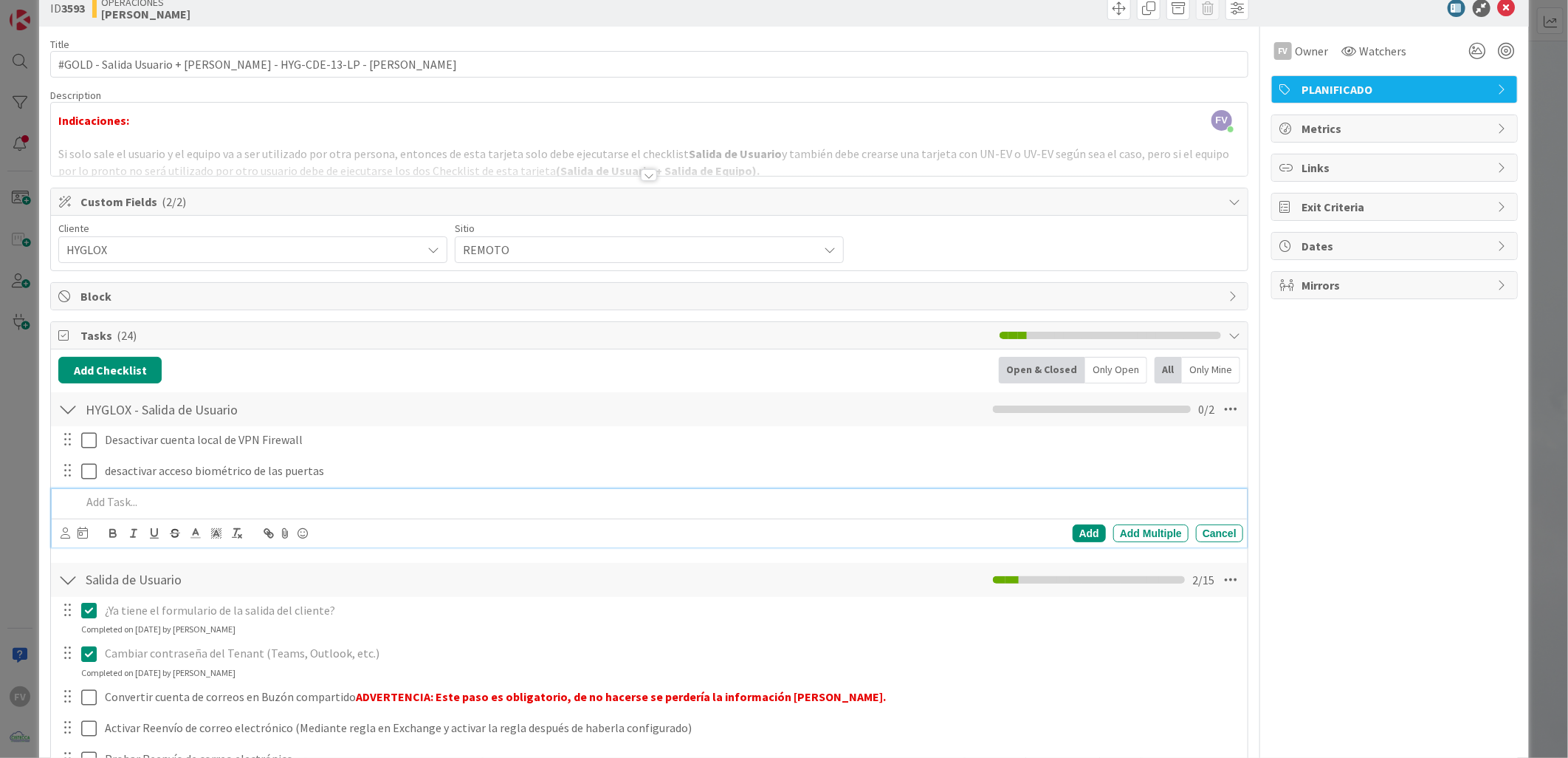
scroll to position [195, 0]
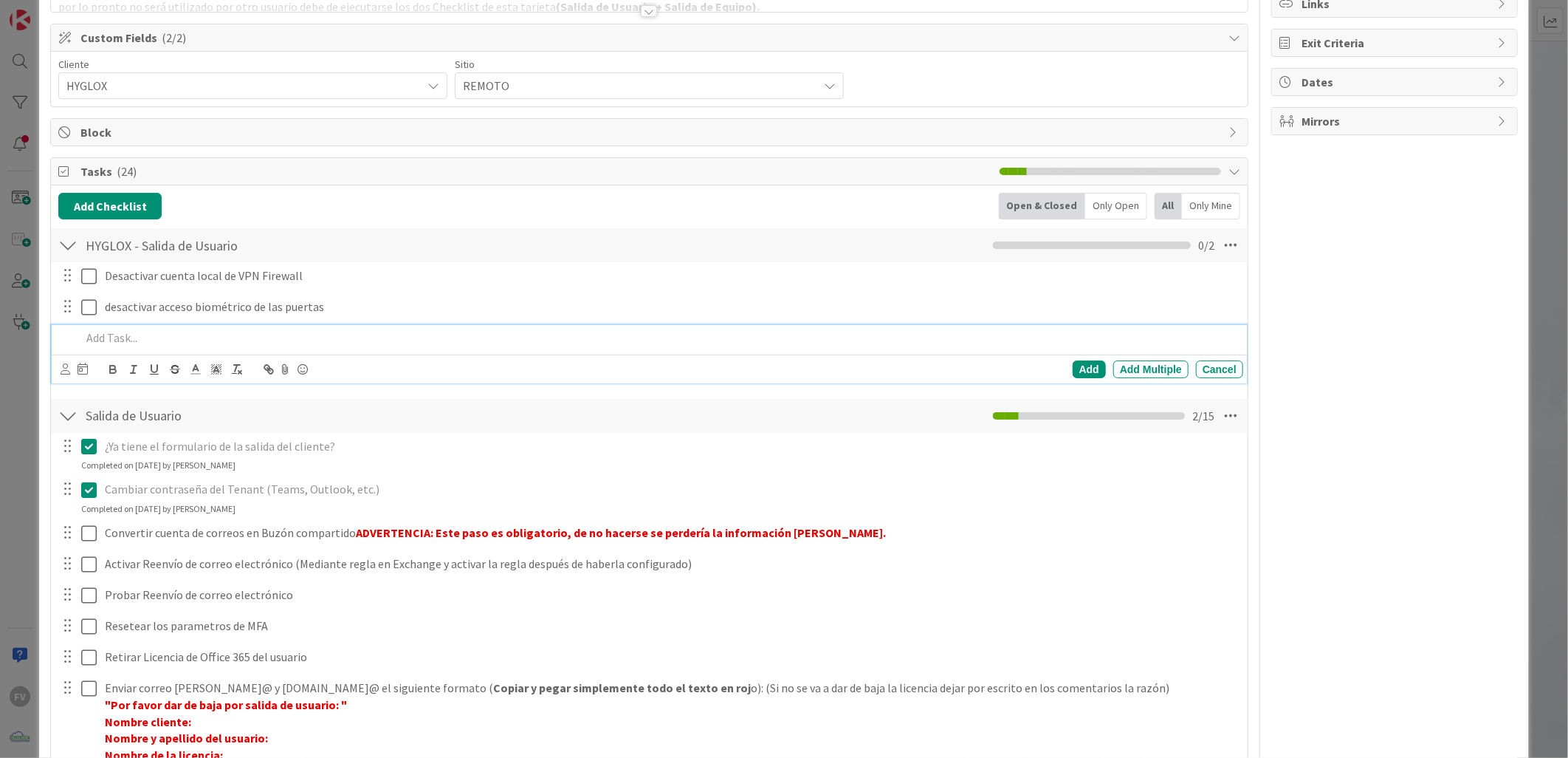
click at [22, 342] on div "ID 3593 OPERACIONES FERNANDO Title 75 / 128 #GOLD - Salida Usuario + Salida Equ…" at bounding box center [784, 379] width 1568 height 758
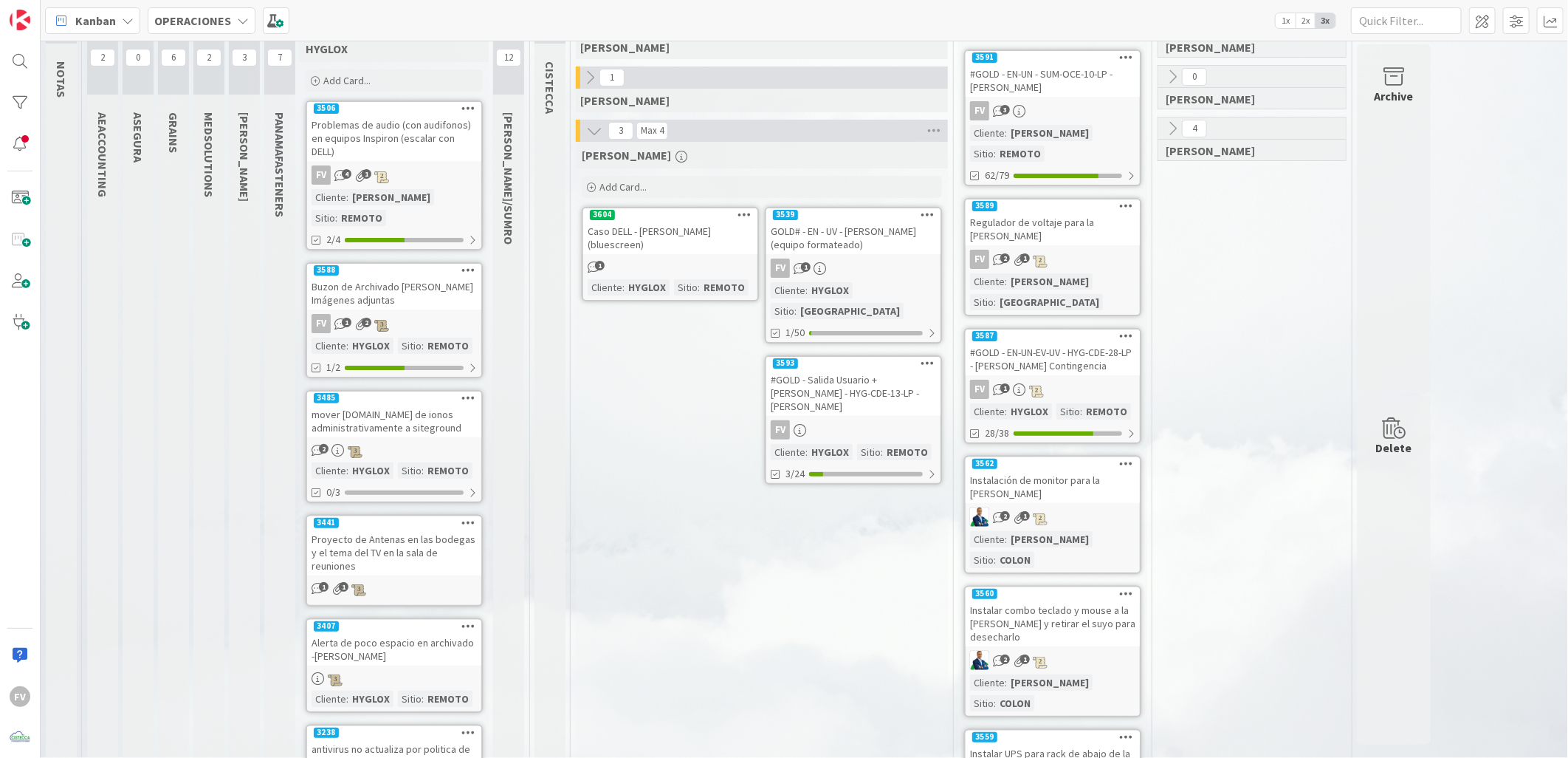
scroll to position [164, 0]
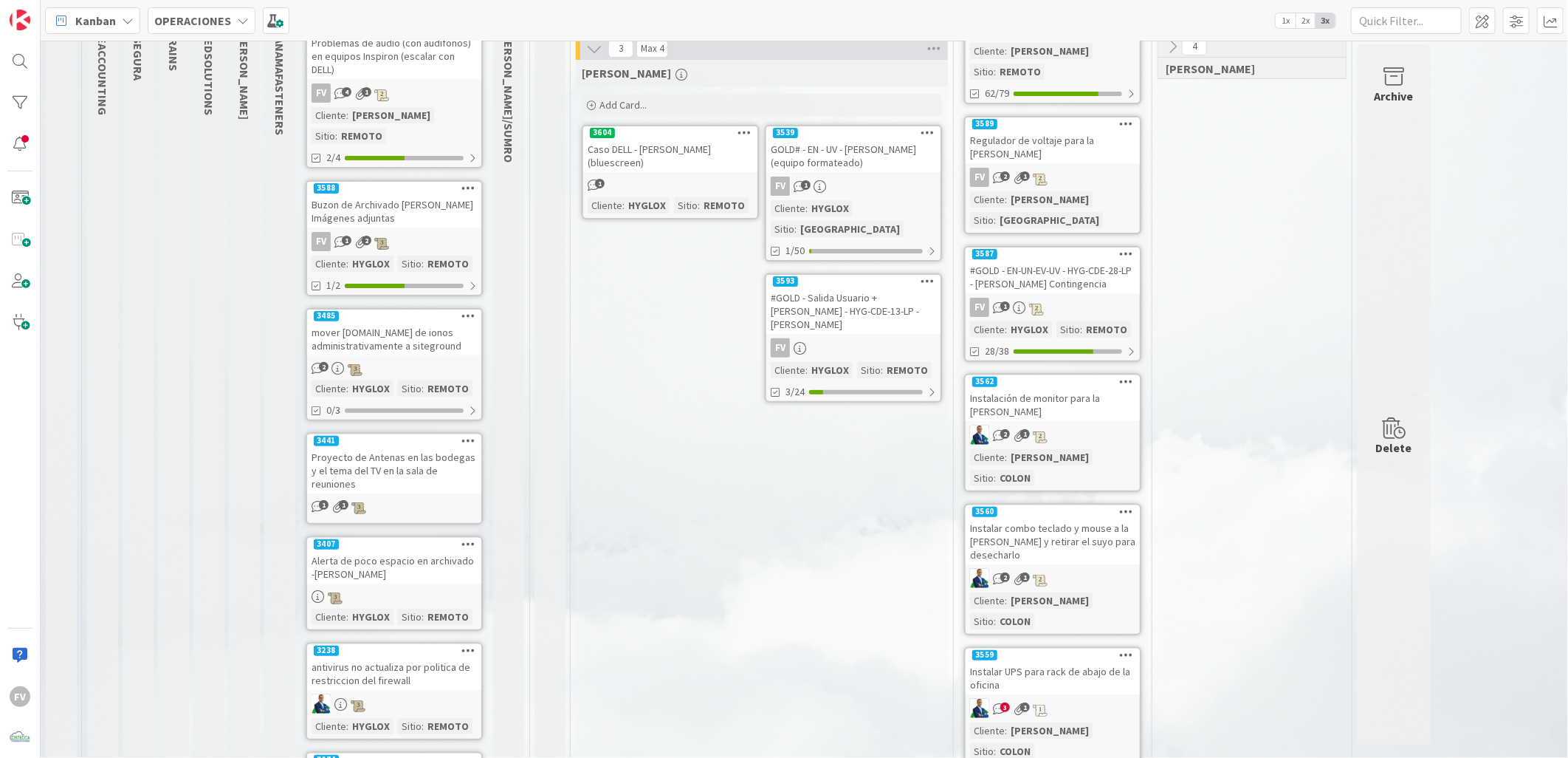
click at [840, 191] on icon at bounding box center [837, 188] width 15 height 13
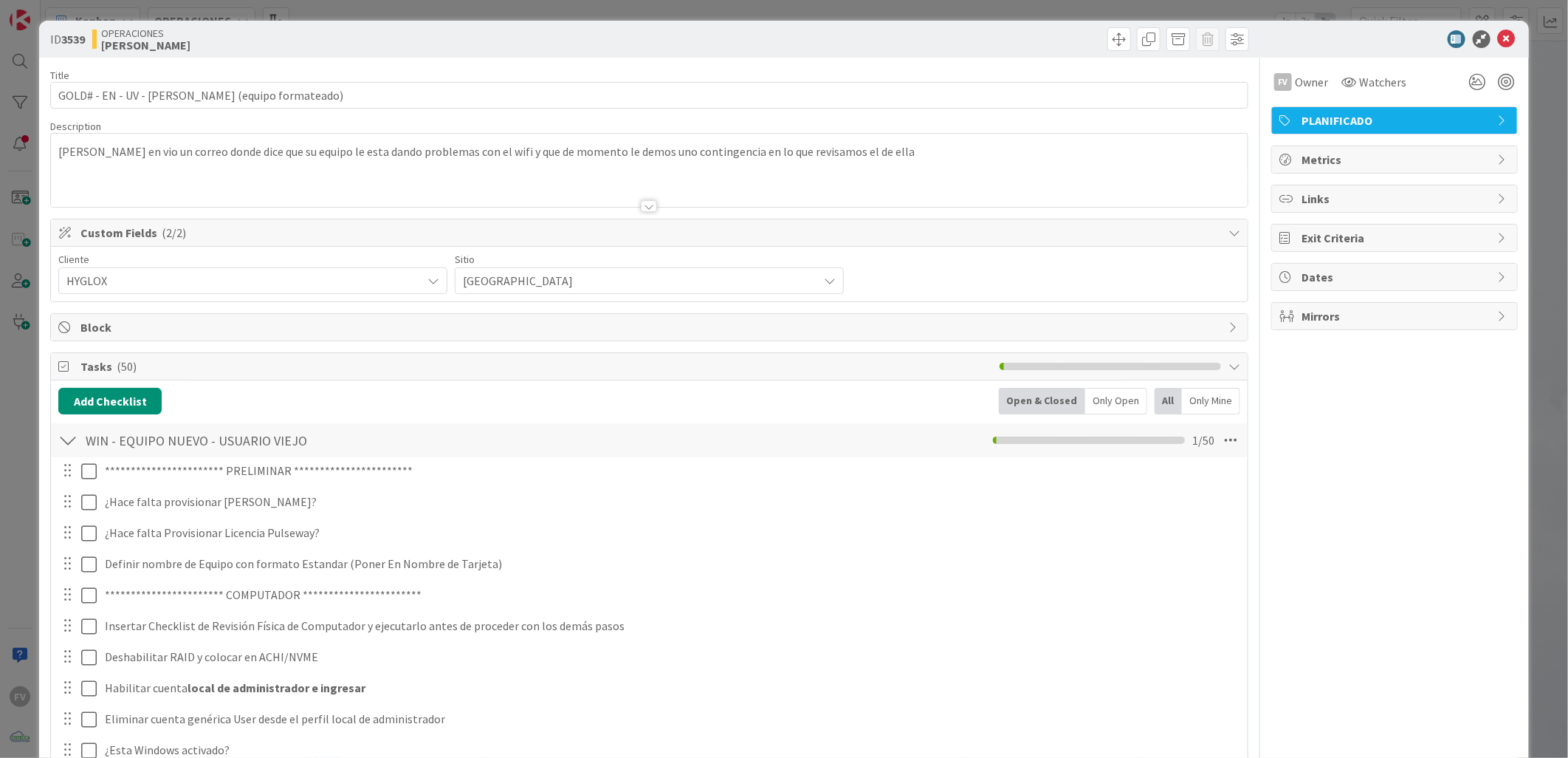
scroll to position [82, 0]
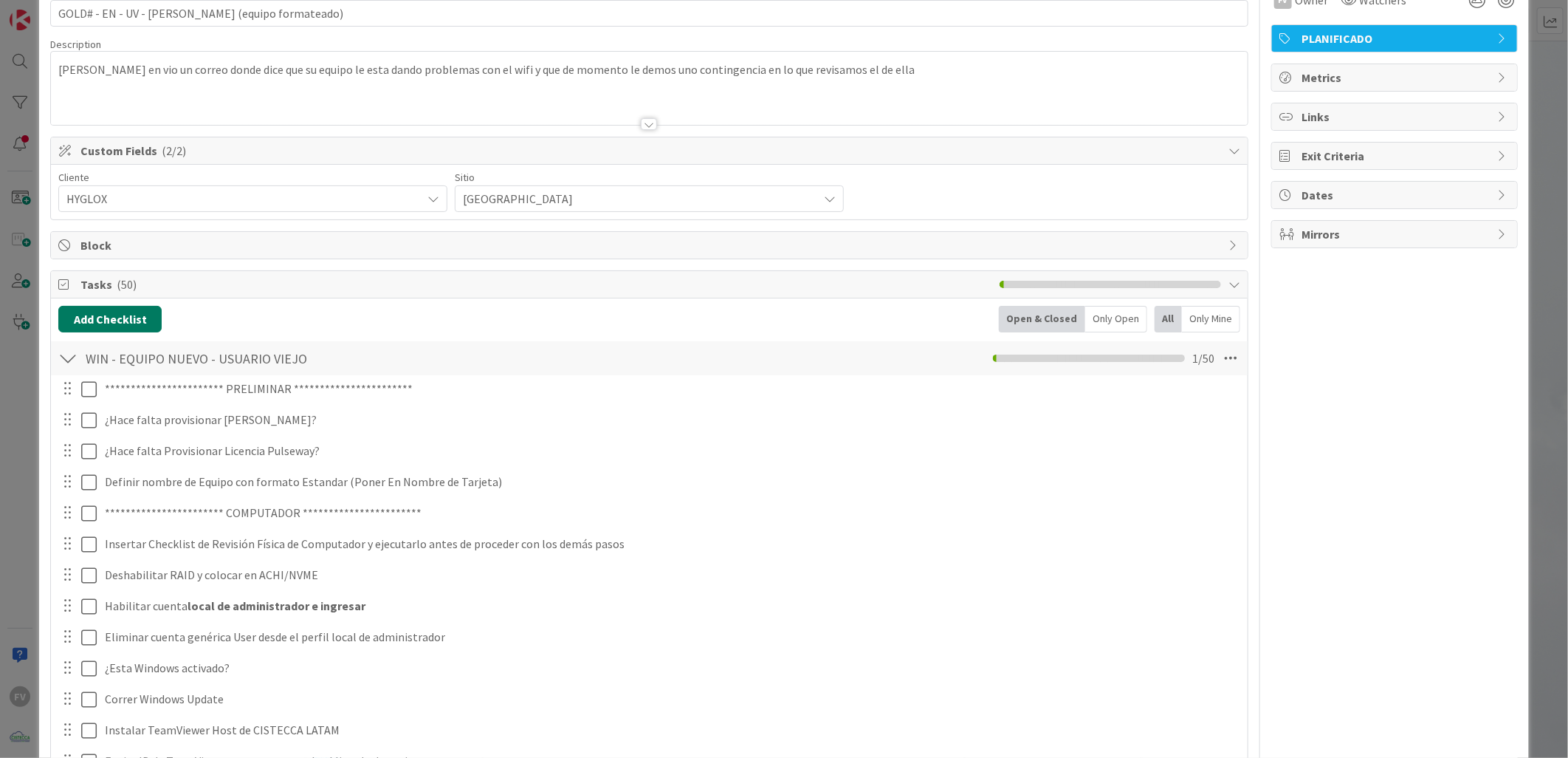
click at [116, 313] on button "Add Checklist" at bounding box center [110, 319] width 103 height 27
click at [116, 445] on link "Load template" at bounding box center [103, 452] width 75 height 15
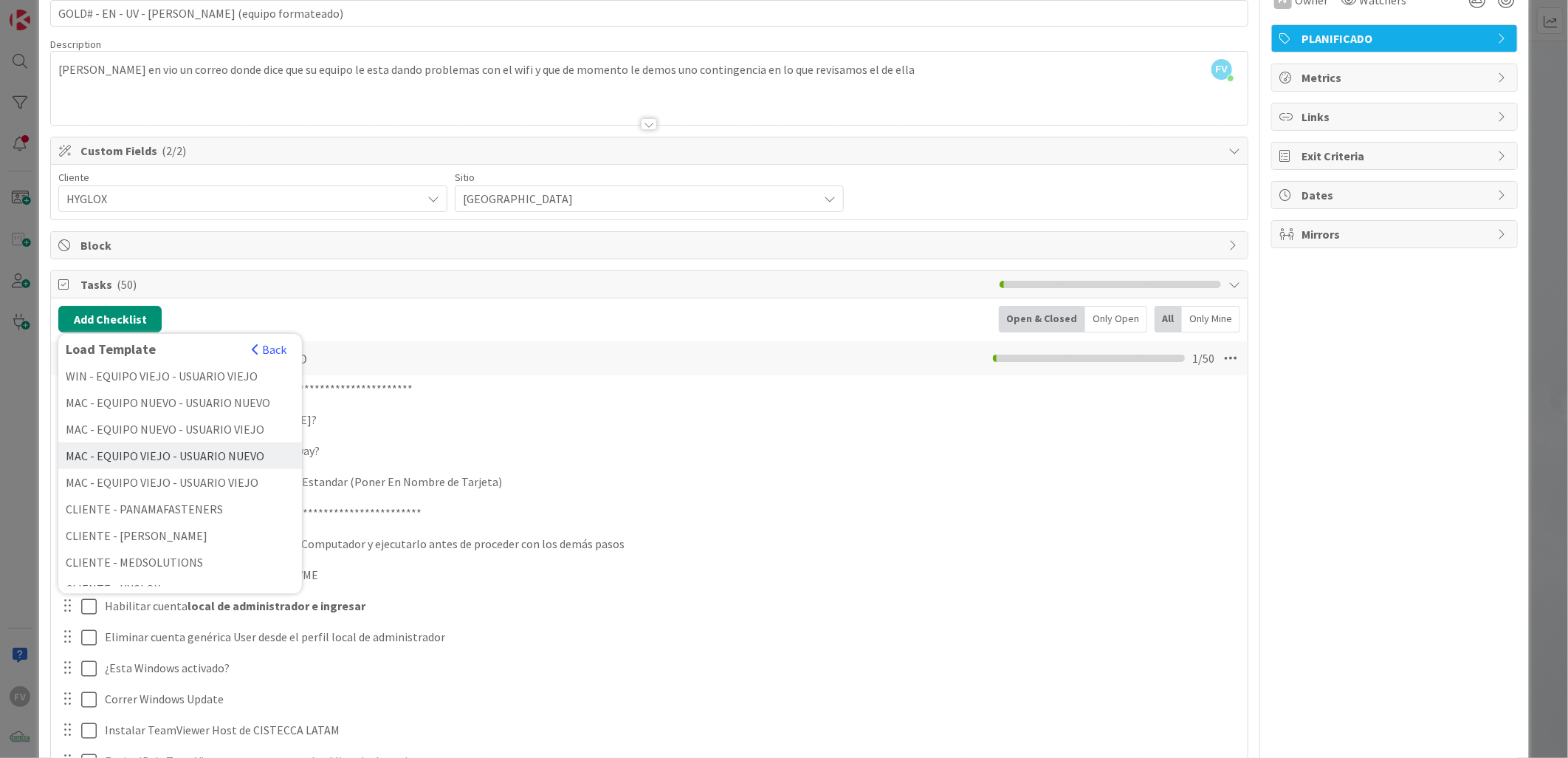
scroll to position [164, 0]
click at [134, 505] on div "CLIENTE - HYGLOX" at bounding box center [180, 507] width 244 height 27
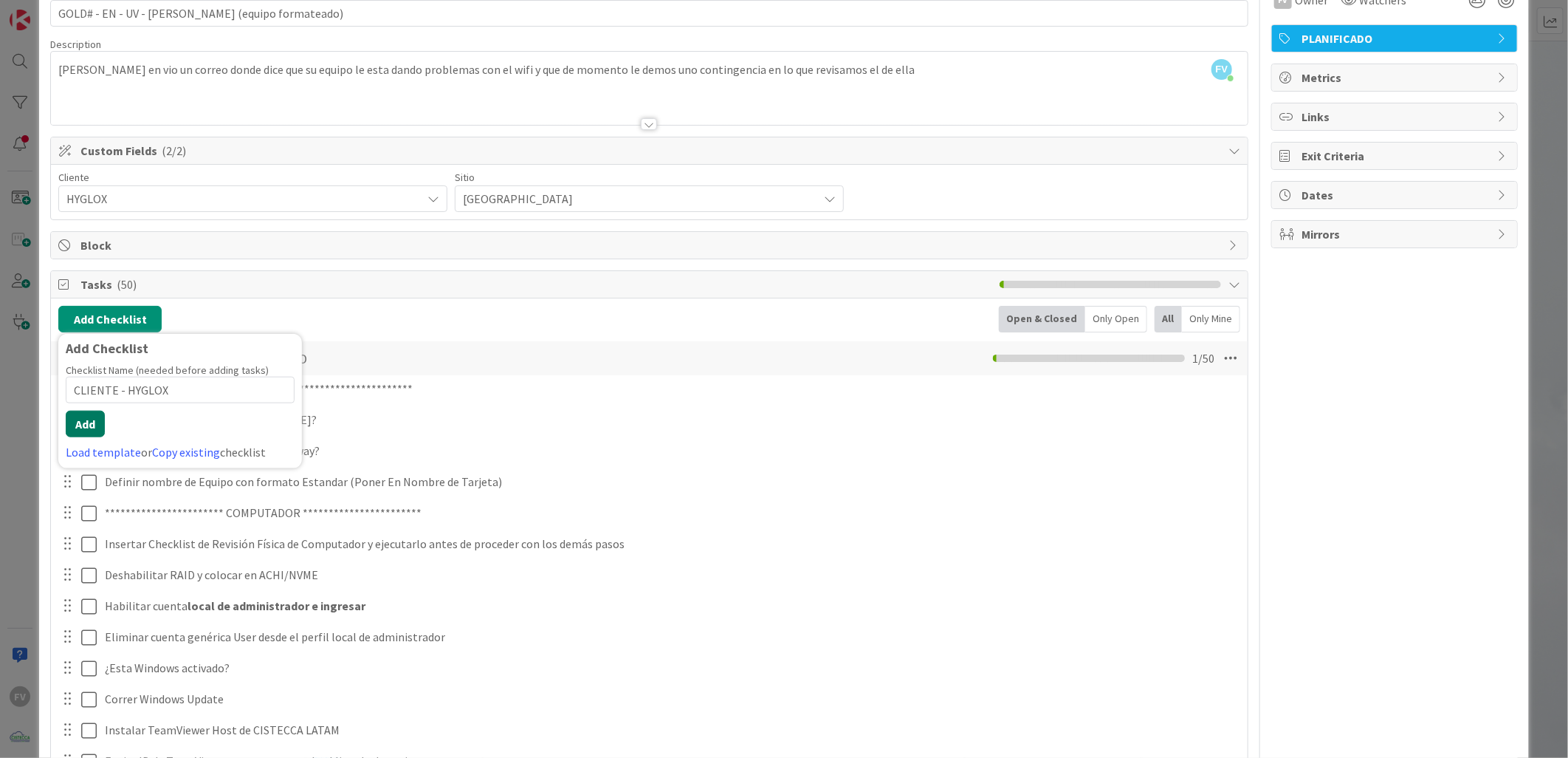
click at [95, 426] on button "Add" at bounding box center [85, 424] width 39 height 27
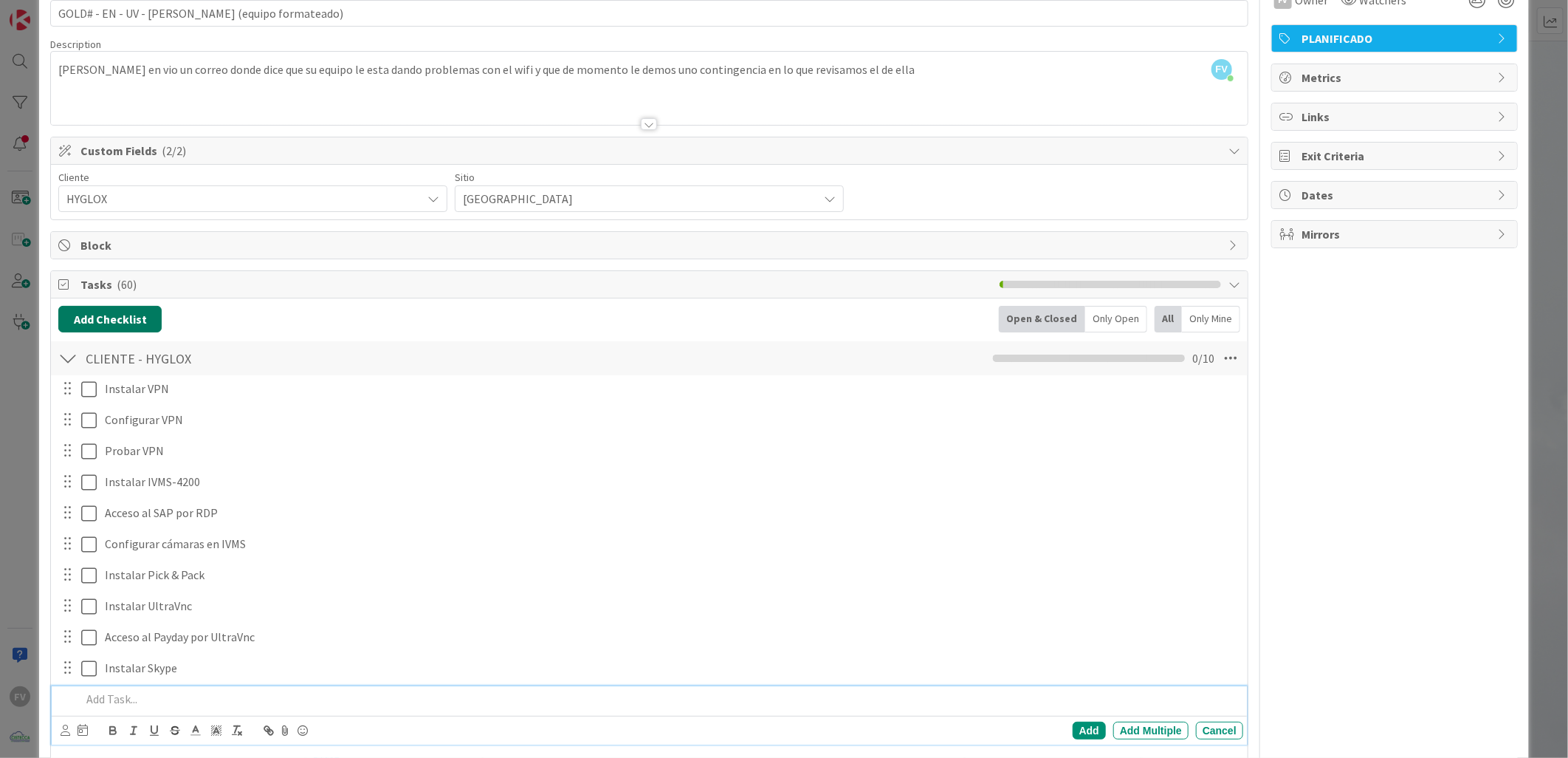
drag, startPoint x: 134, startPoint y: 311, endPoint x: 149, endPoint y: 337, distance: 30.0
click at [134, 311] on button "Add Checklist" at bounding box center [110, 319] width 103 height 27
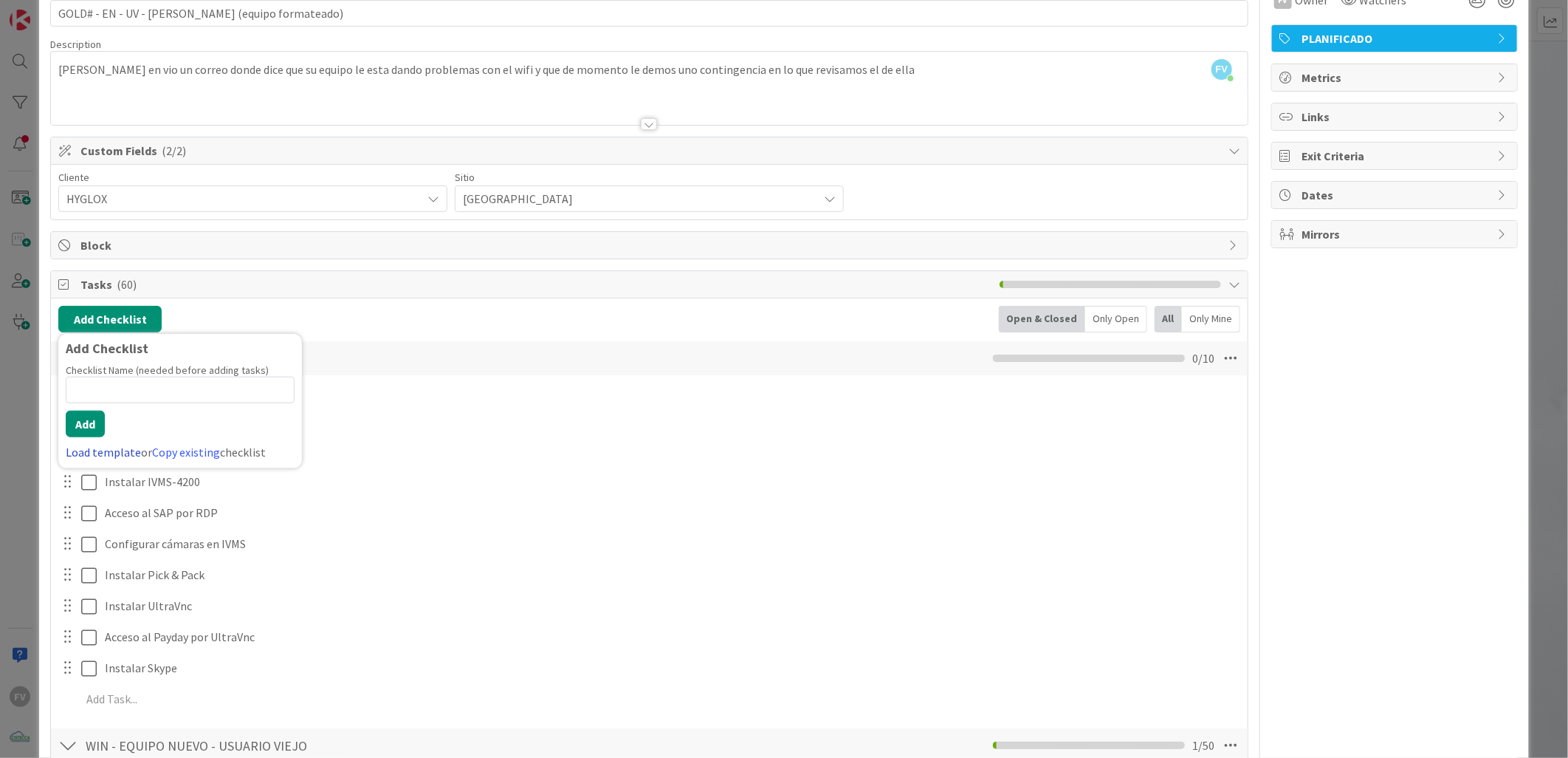
click at [99, 452] on link "Load template" at bounding box center [103, 452] width 75 height 15
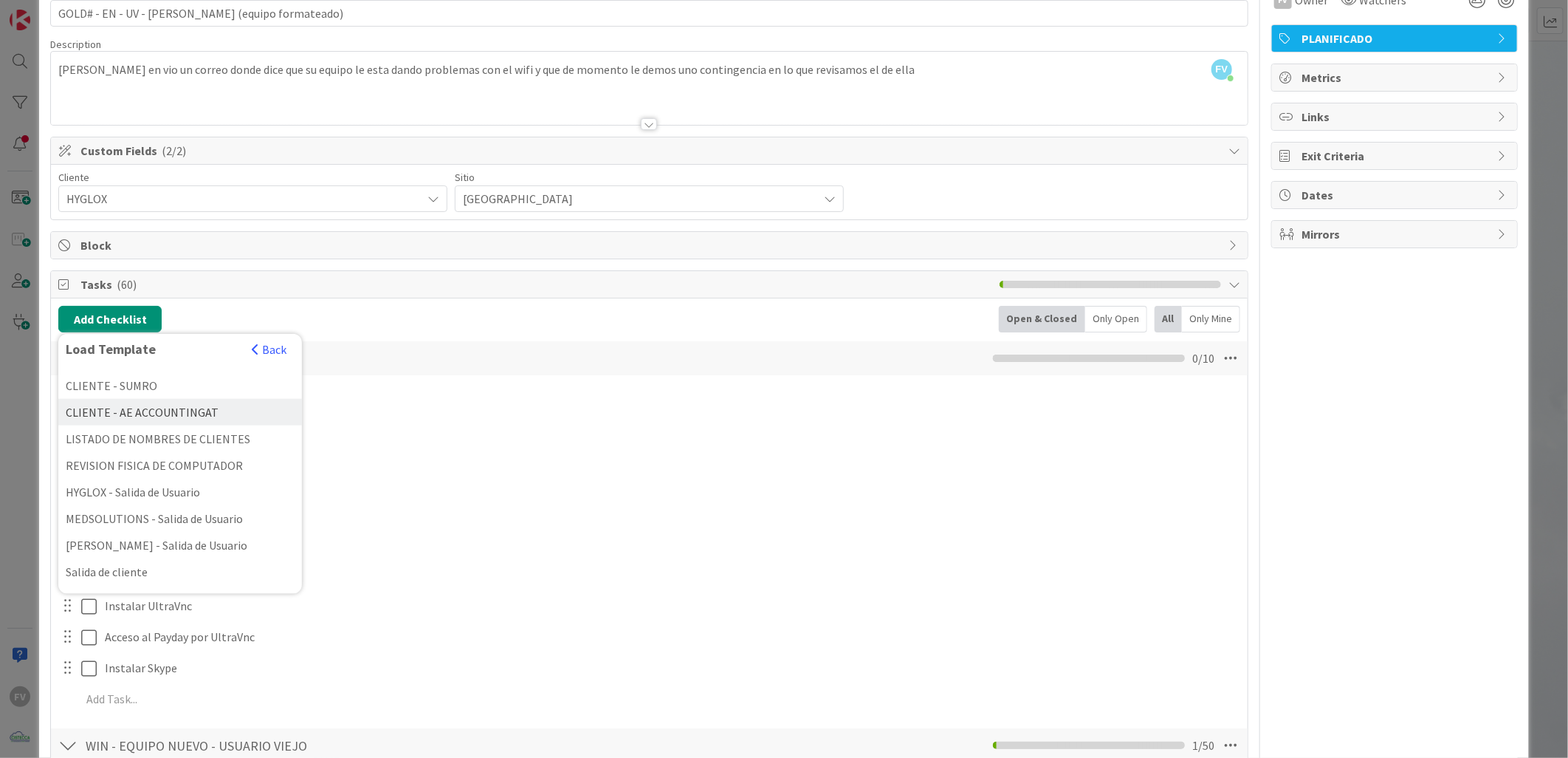
scroll to position [410, 0]
click at [177, 438] on div "REVISION FISICA DE COMPUTADOR" at bounding box center [180, 447] width 244 height 27
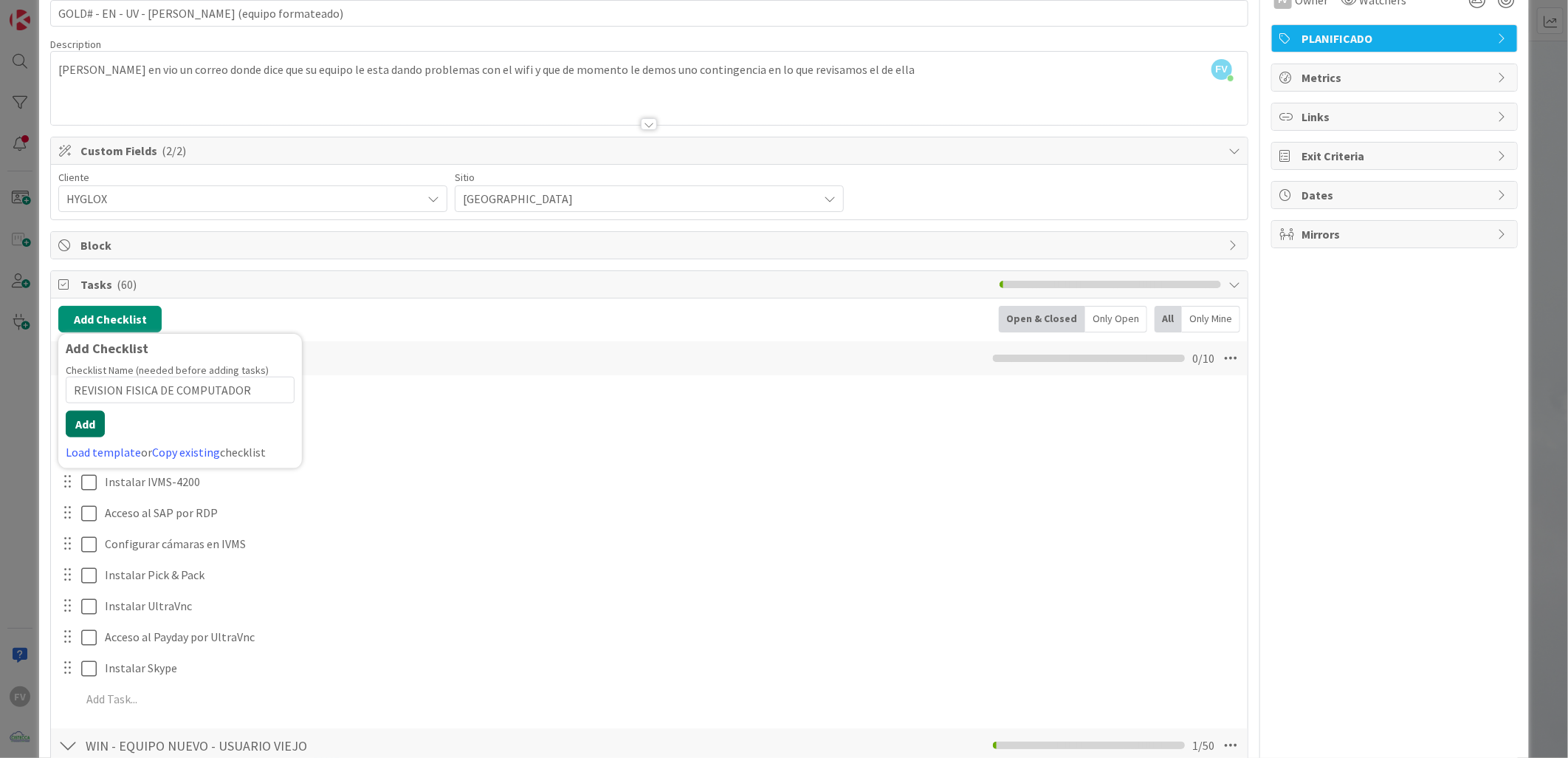
click at [94, 423] on button "Add" at bounding box center [85, 424] width 39 height 27
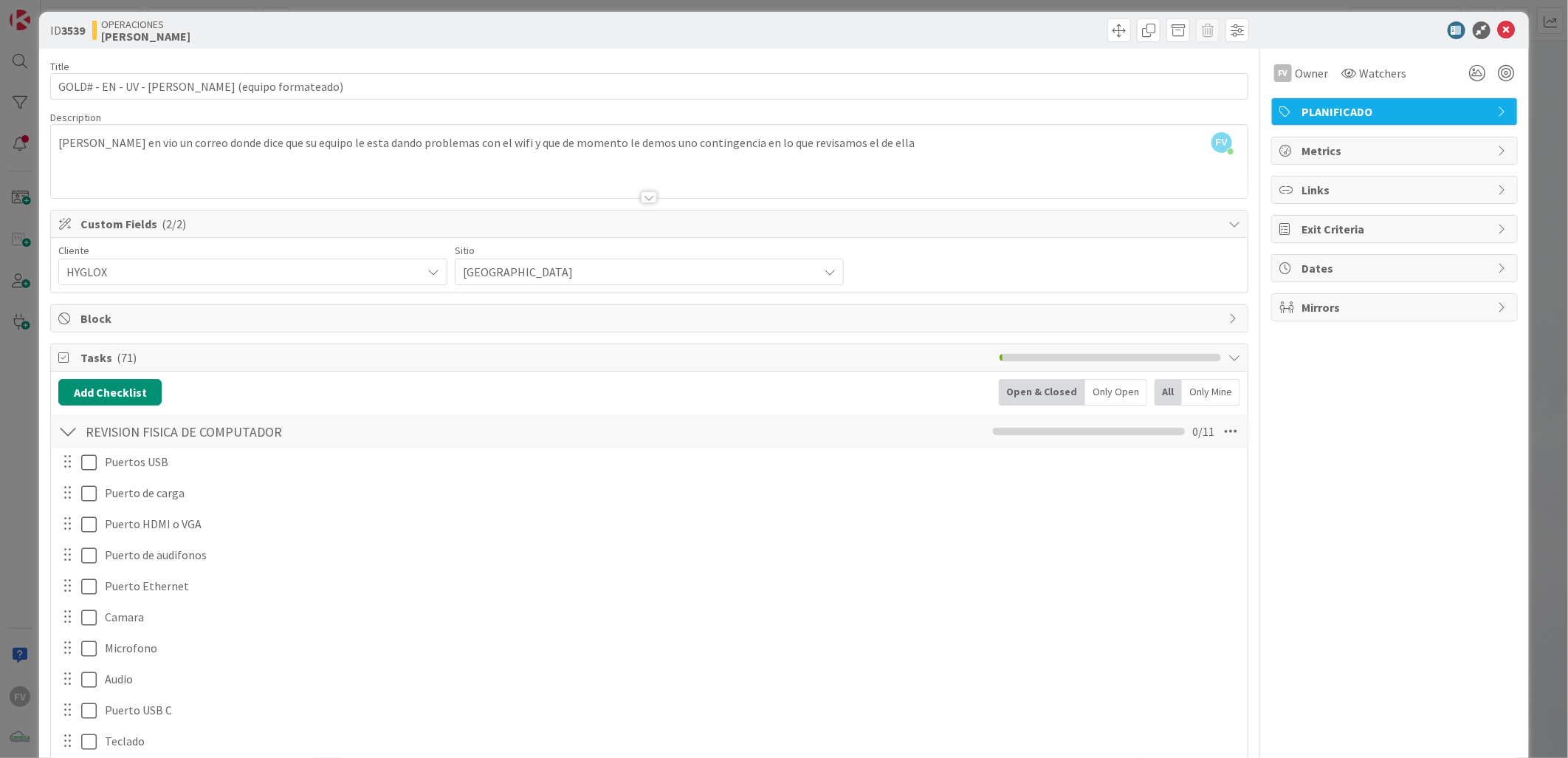
scroll to position [255, 0]
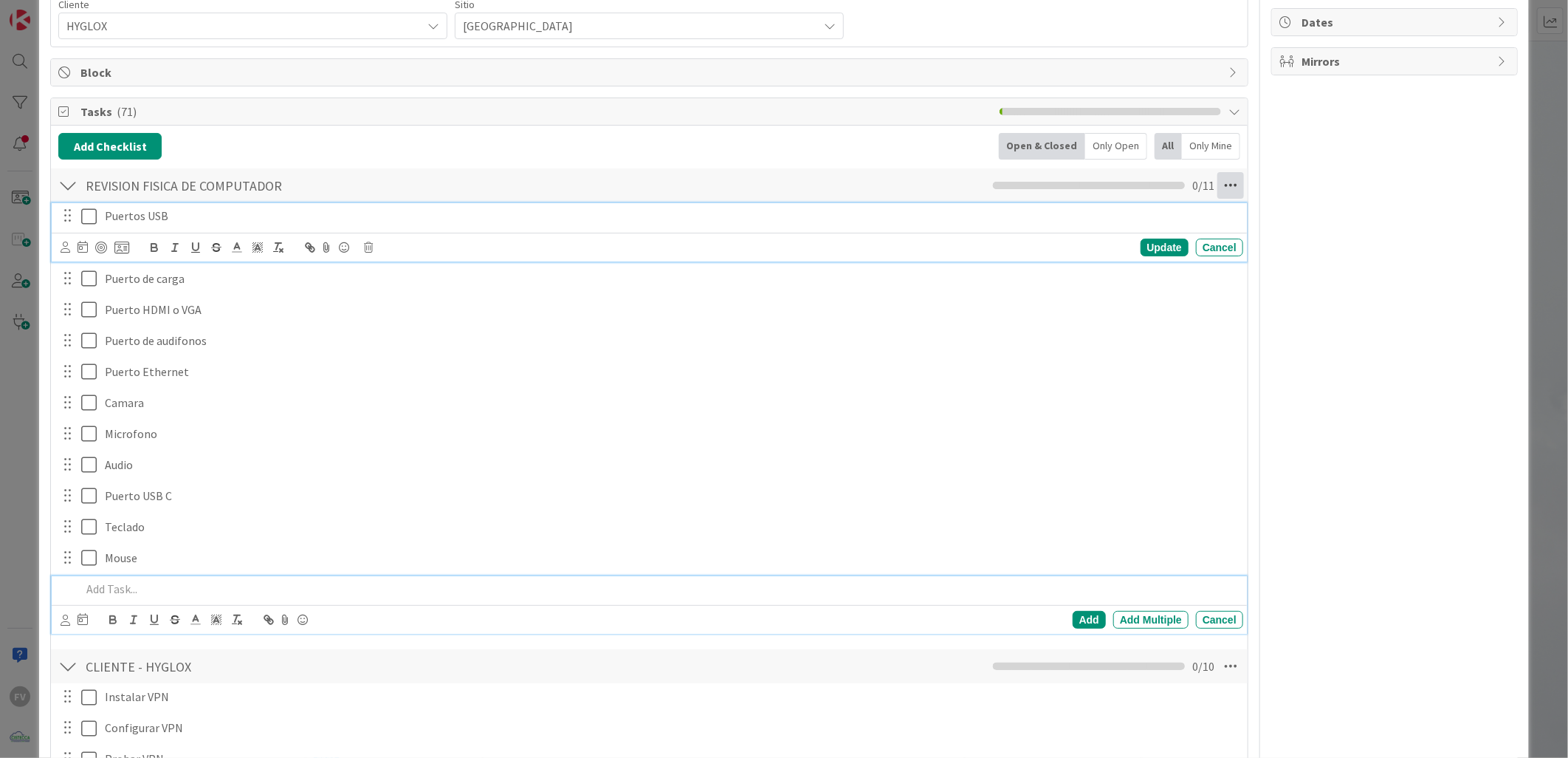
click at [1220, 200] on div "REVISION FISICA DE COMPUTADOR Checklist Name 29 / 64 REVISION FISICA DE COMPUTA…" at bounding box center [649, 403] width 1197 height 473
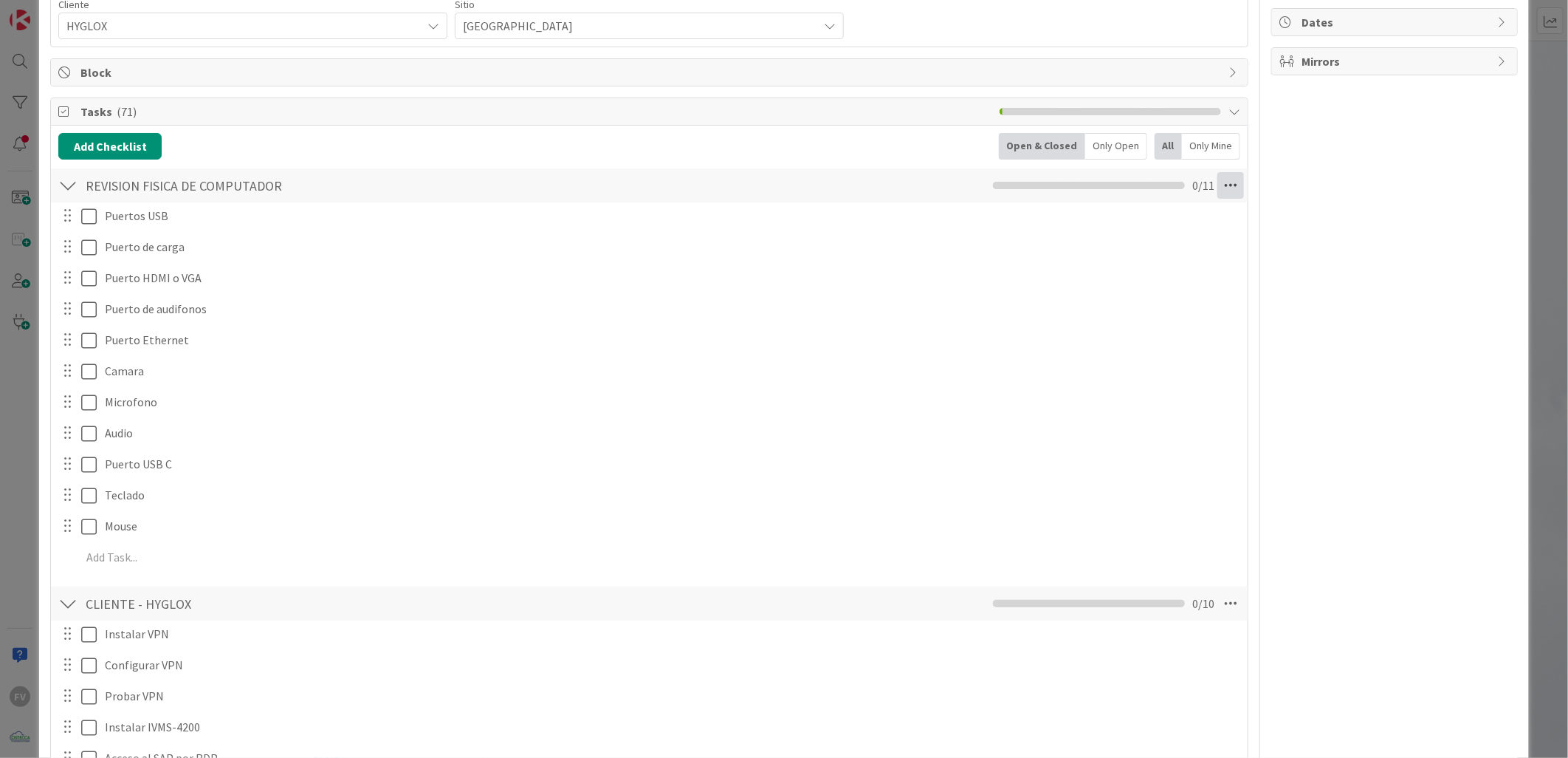
click at [1220, 195] on icon at bounding box center [1230, 185] width 27 height 27
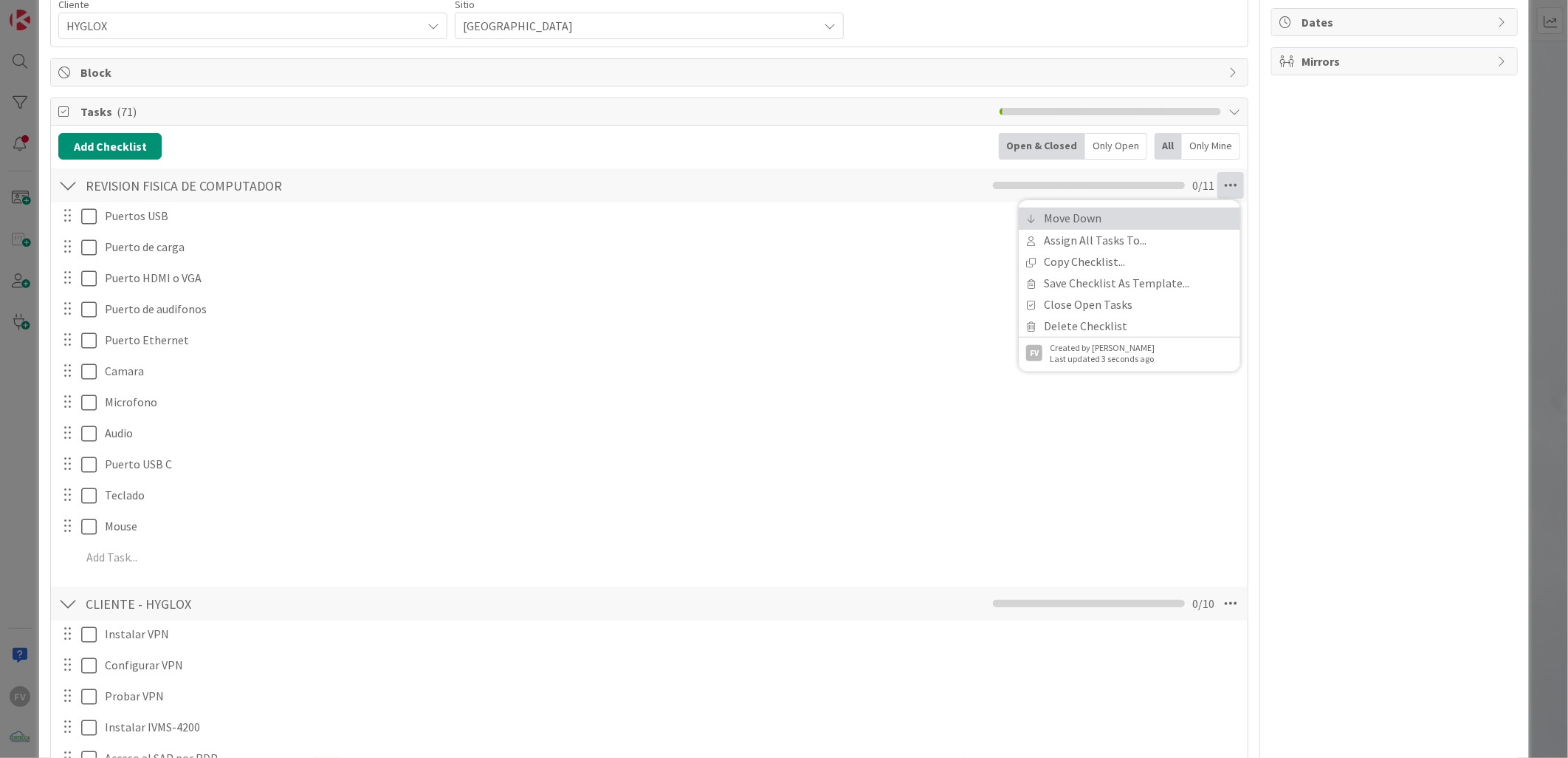
click at [1090, 216] on link "Move Down" at bounding box center [1129, 217] width 222 height 21
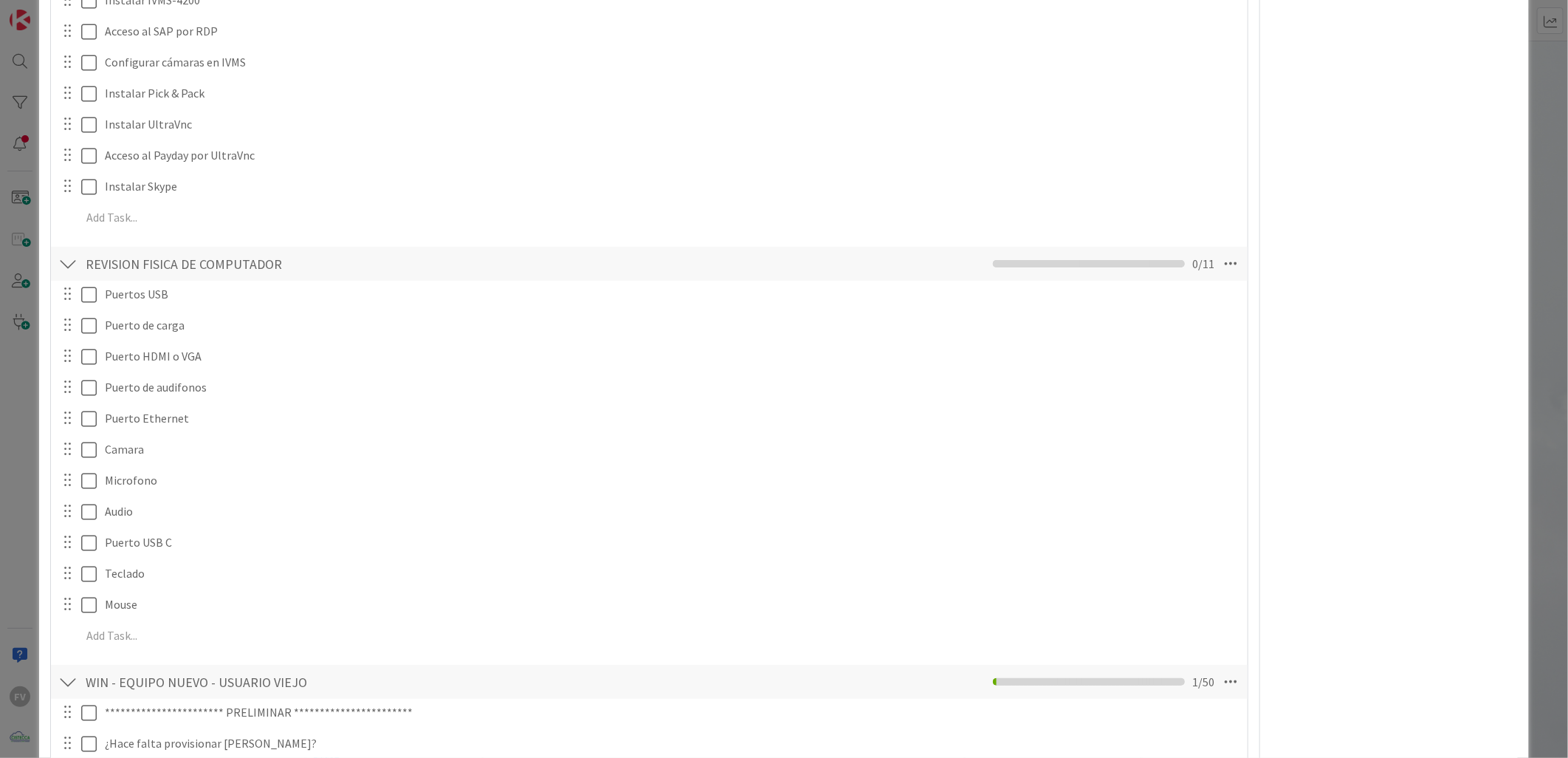
scroll to position [153, 0]
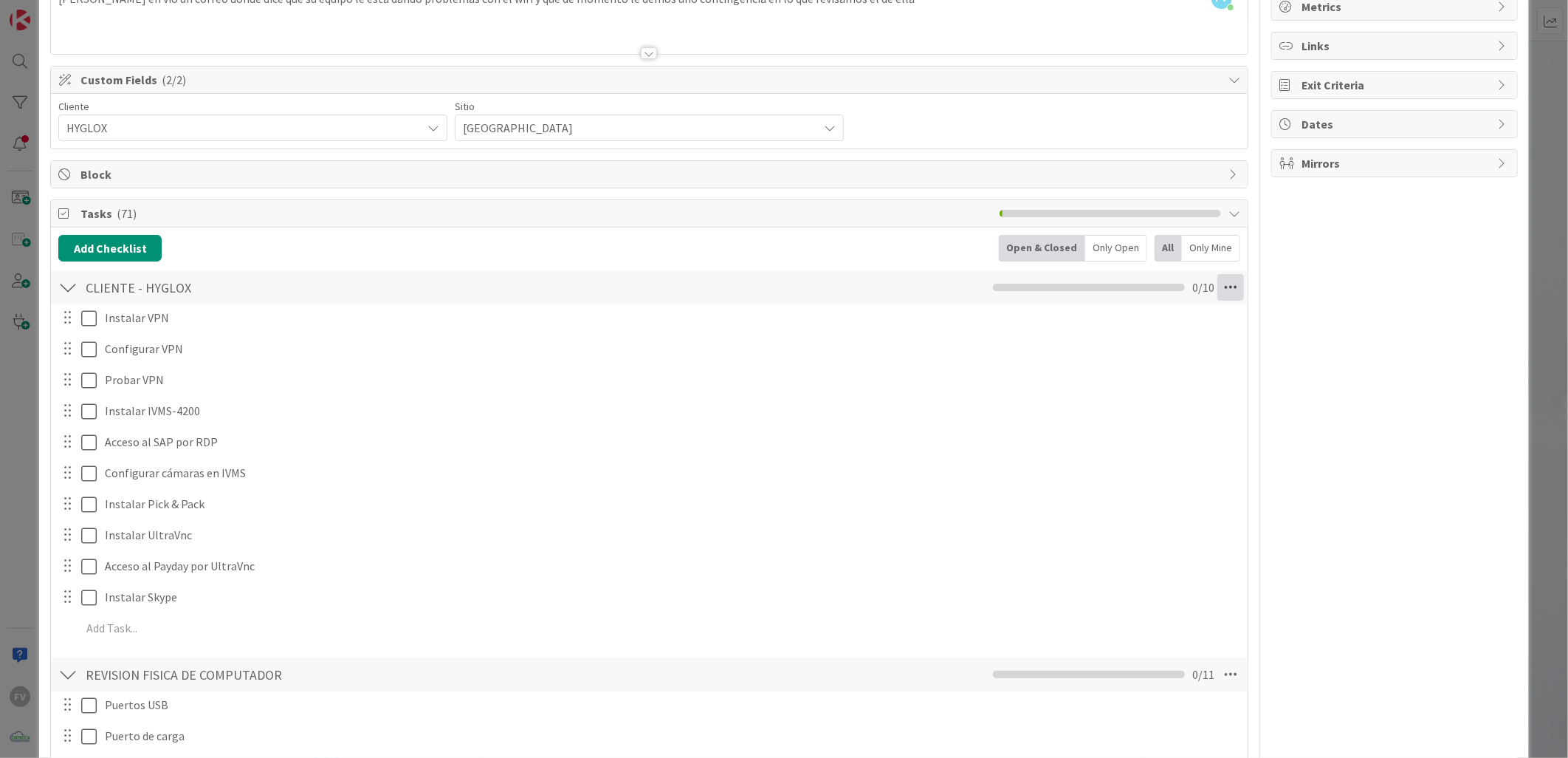
click at [1217, 296] on icon at bounding box center [1230, 286] width 27 height 27
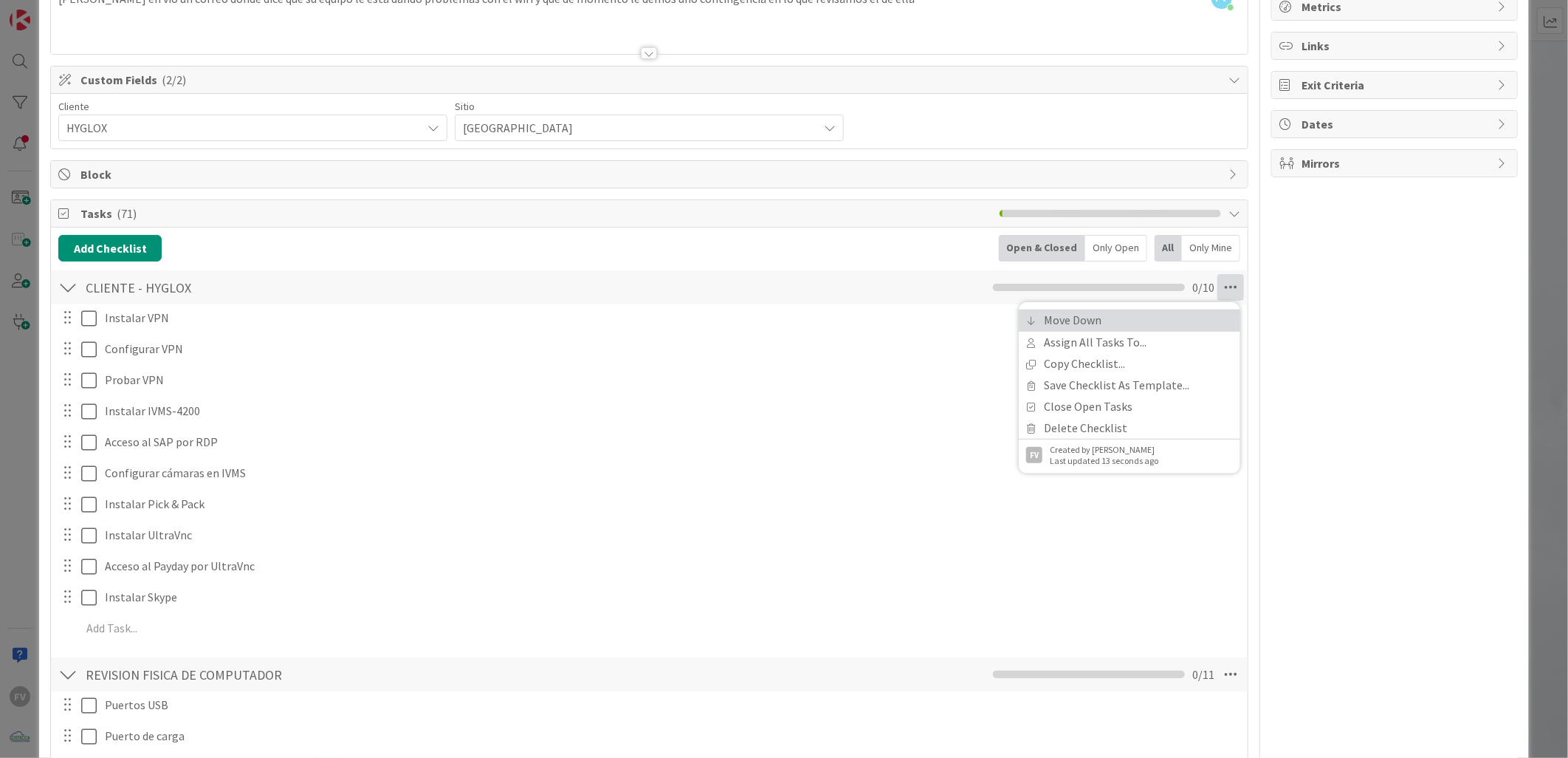
click at [1133, 322] on link "Move Down" at bounding box center [1129, 320] width 222 height 21
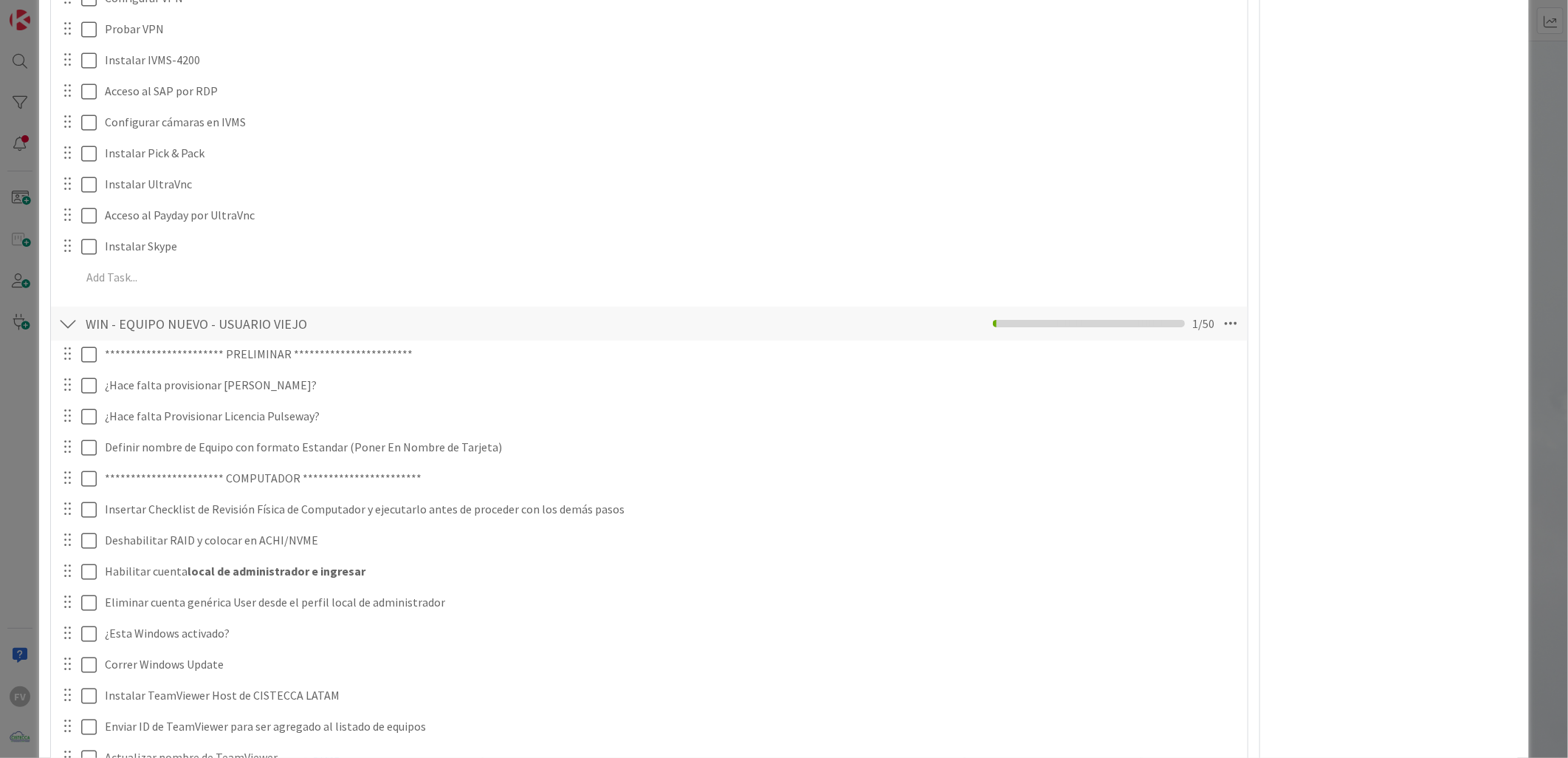
scroll to position [594, 0]
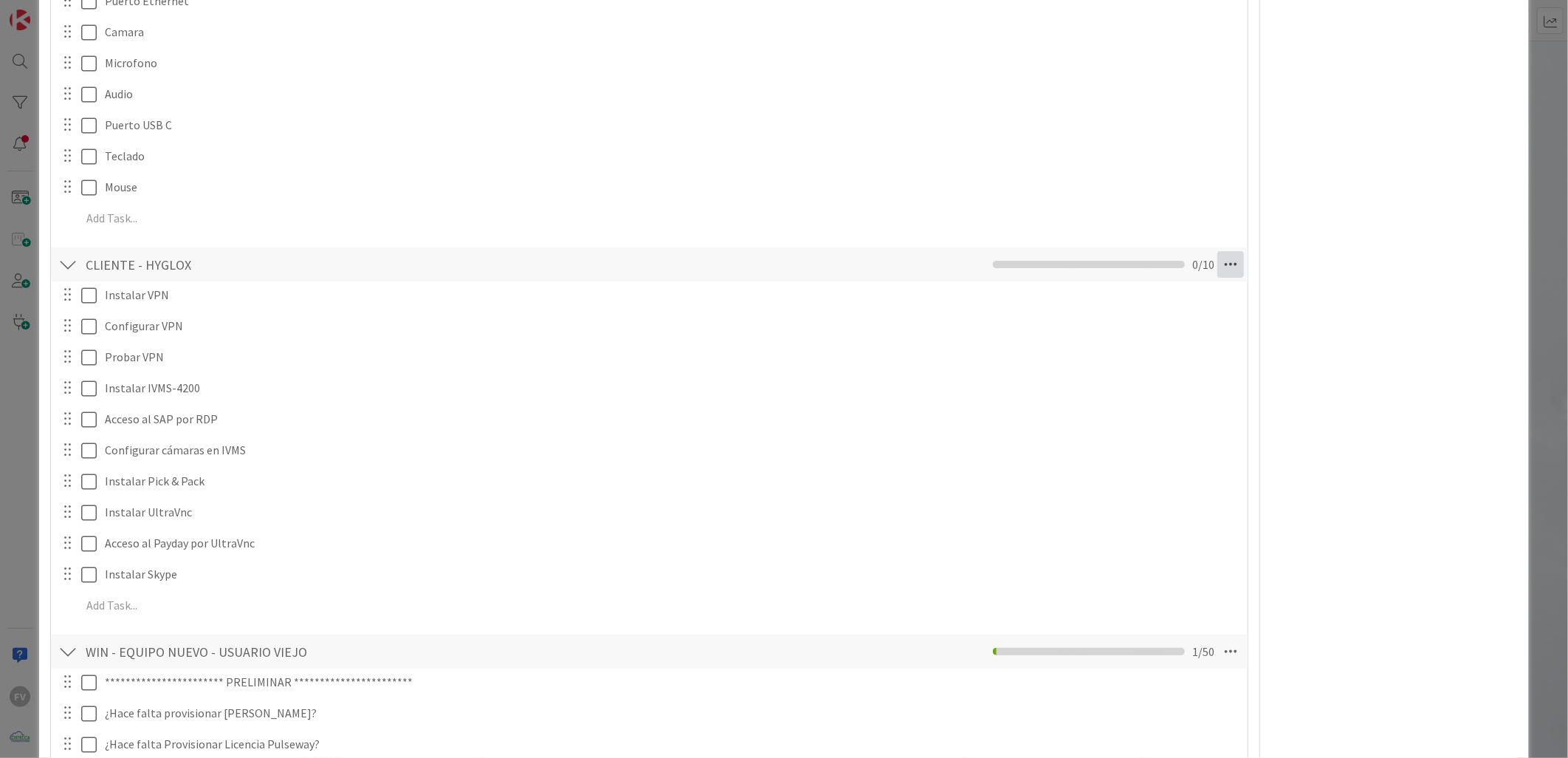
click at [1225, 259] on icon at bounding box center [1230, 264] width 27 height 27
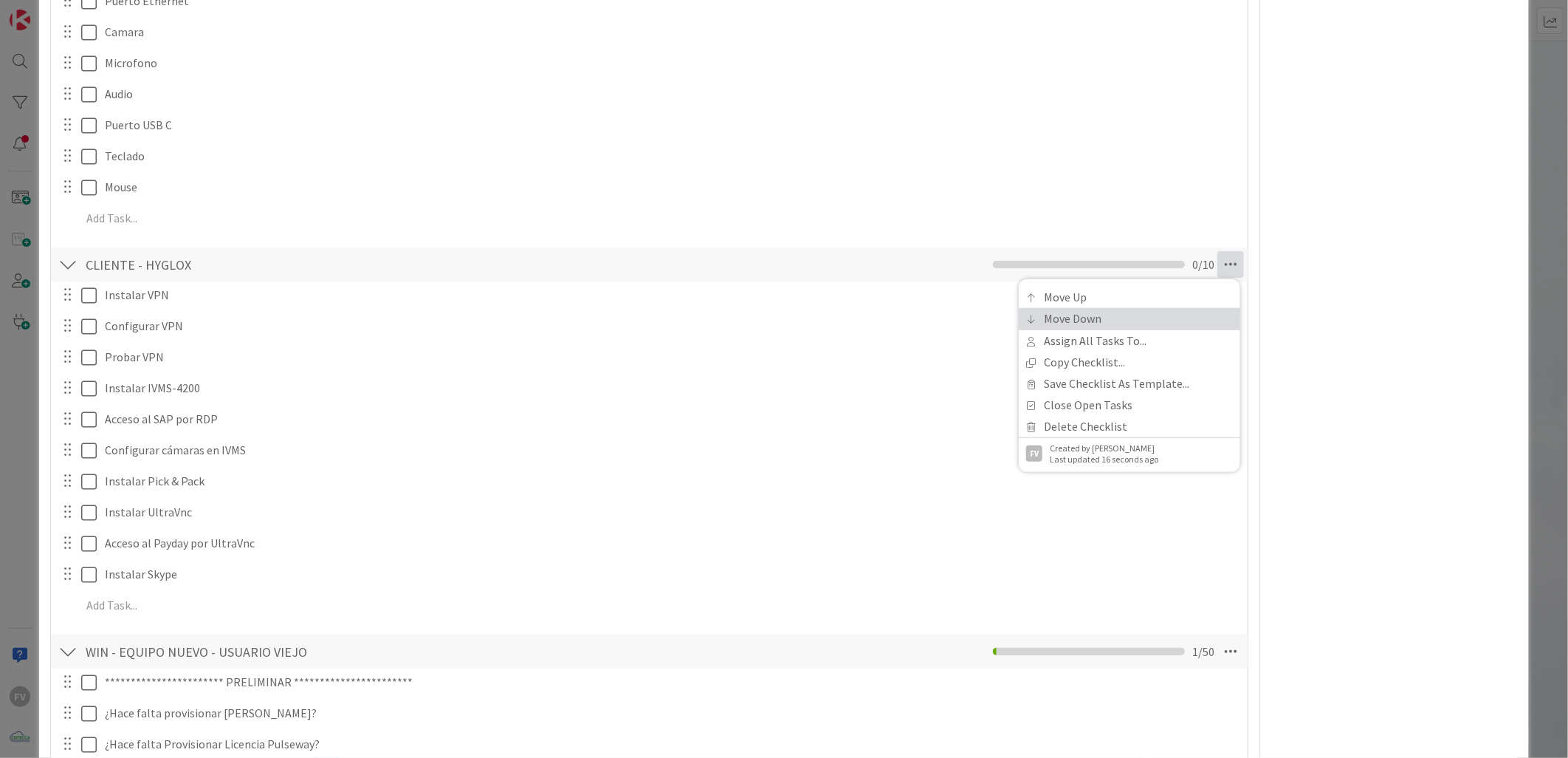
click at [1130, 316] on link "Move Down" at bounding box center [1129, 318] width 222 height 21
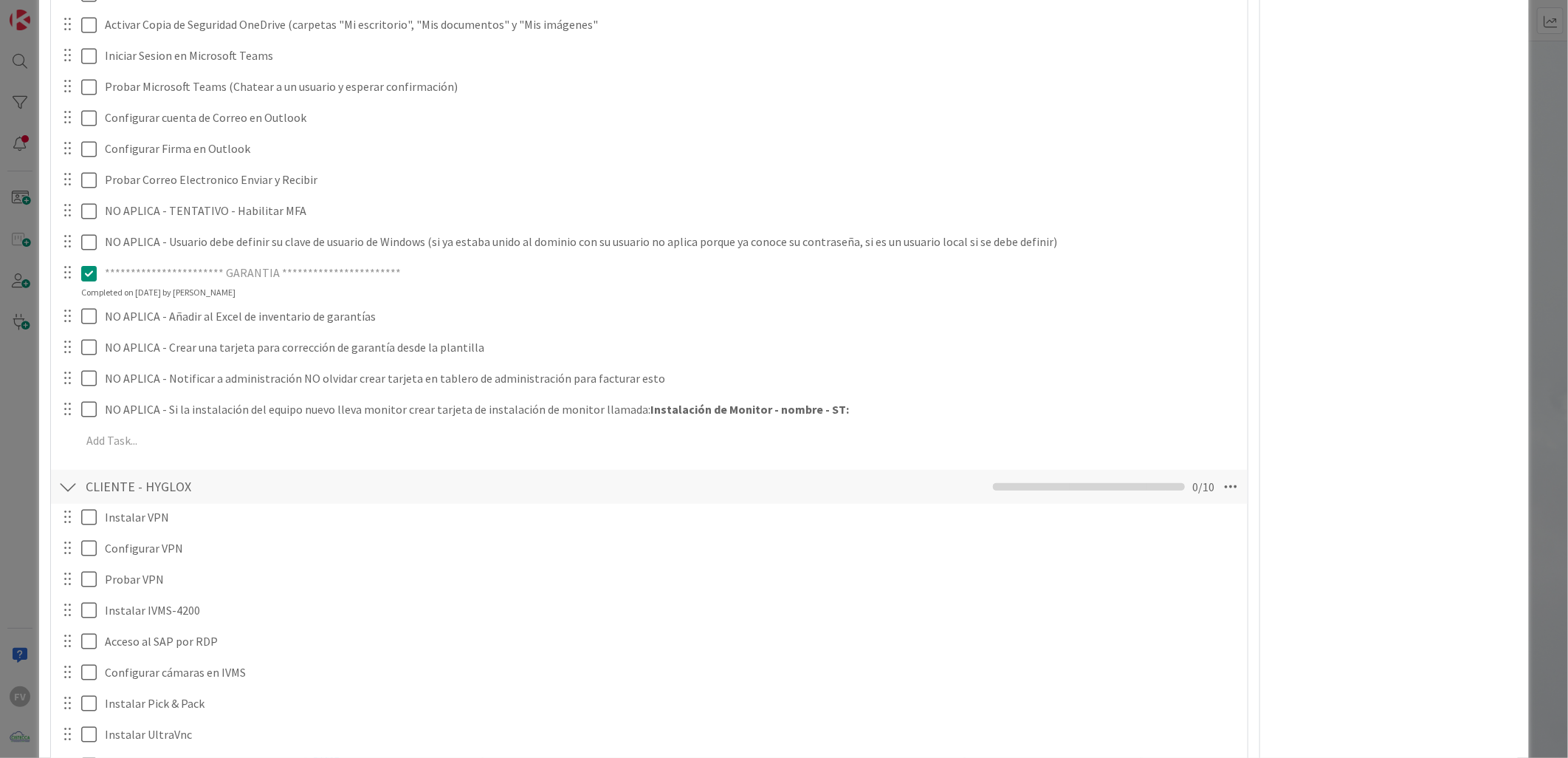
scroll to position [2291, 0]
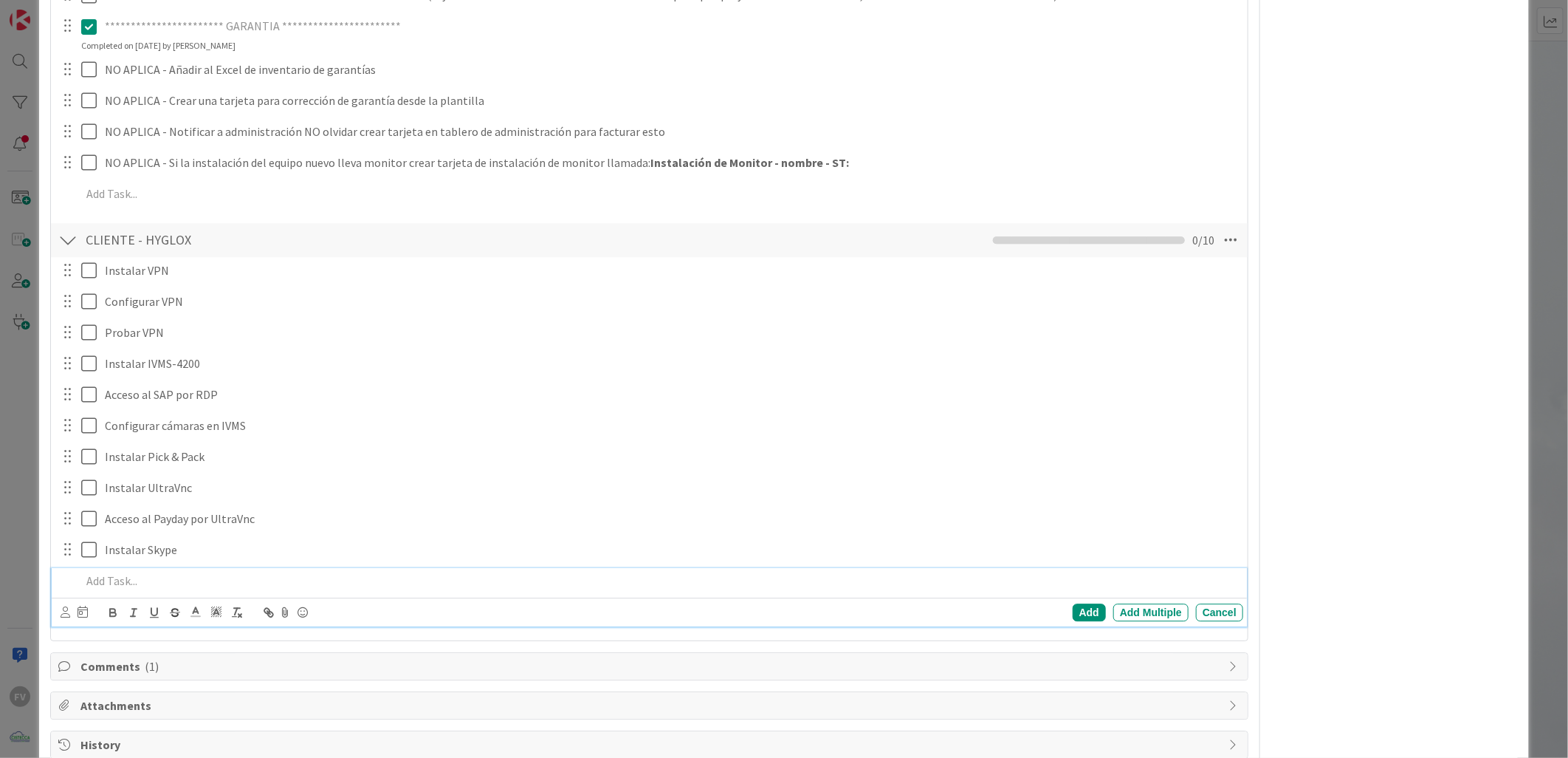
click at [215, 584] on p at bounding box center [659, 580] width 1156 height 17
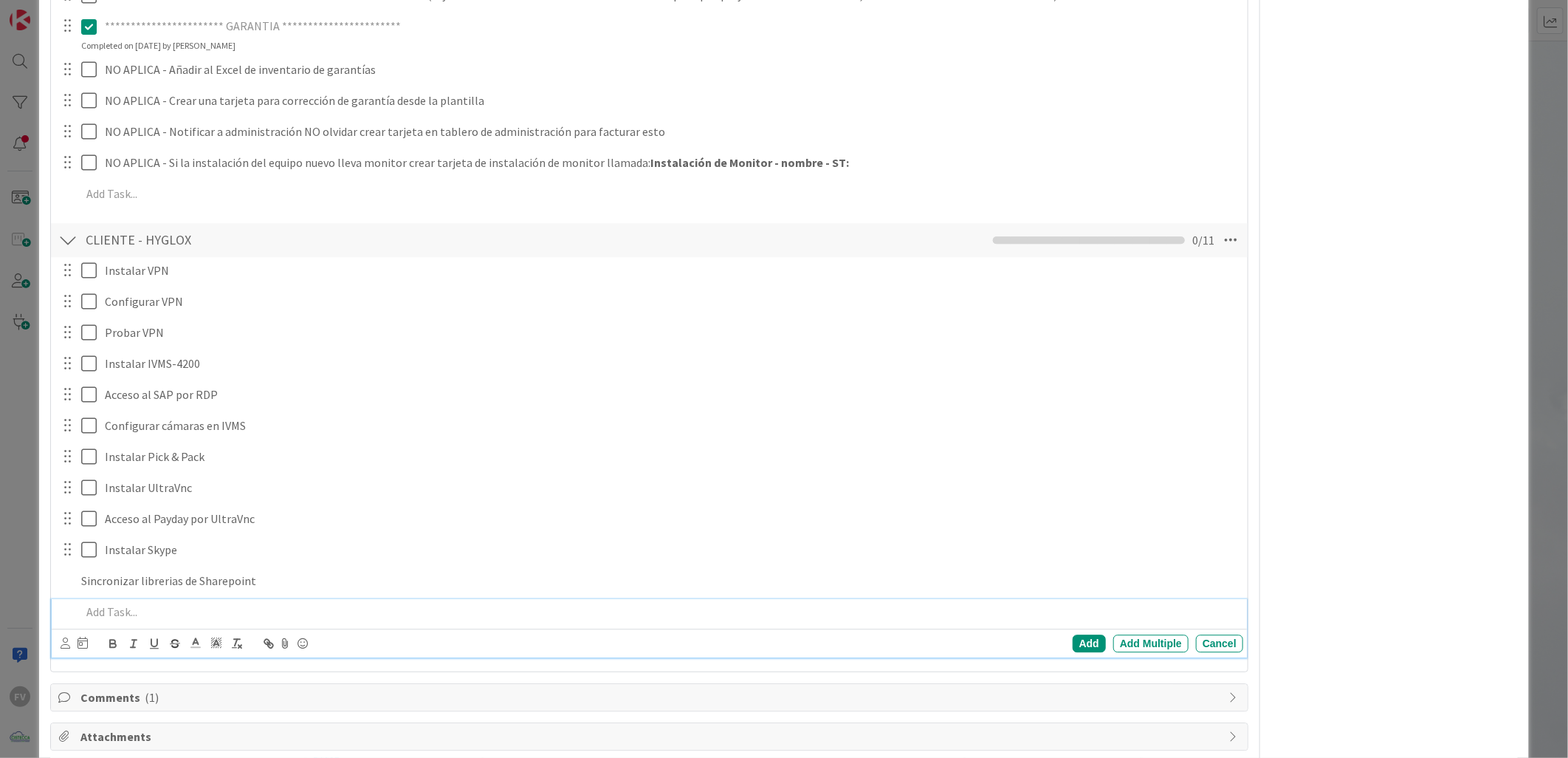
scroll to position [2321, 0]
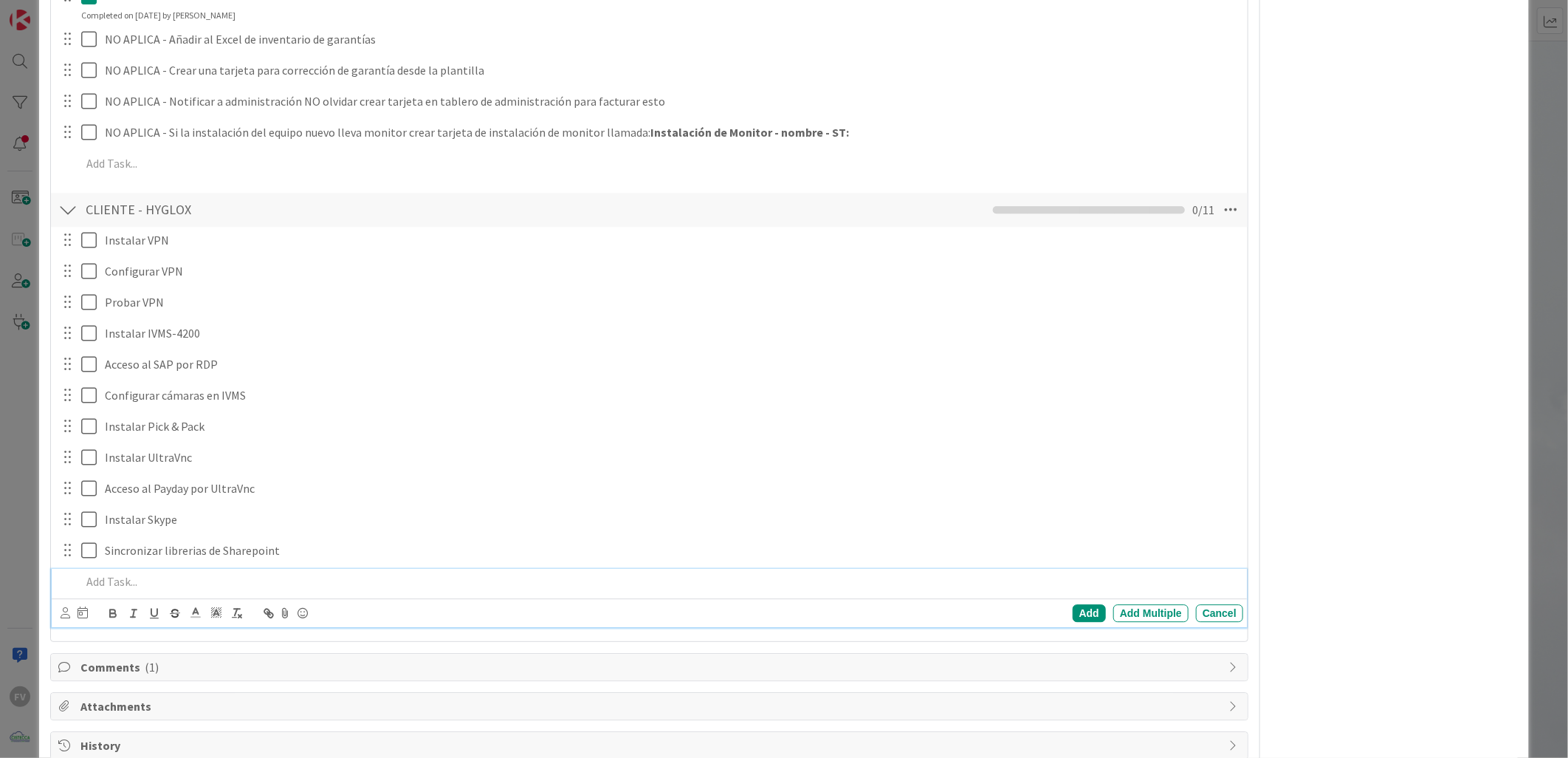
click at [23, 227] on div "ID 3539 OPERACIONES FERNANDO Title 50 / 128 GOLD# - EN - UV - Kathia Reina (equ…" at bounding box center [784, 379] width 1568 height 758
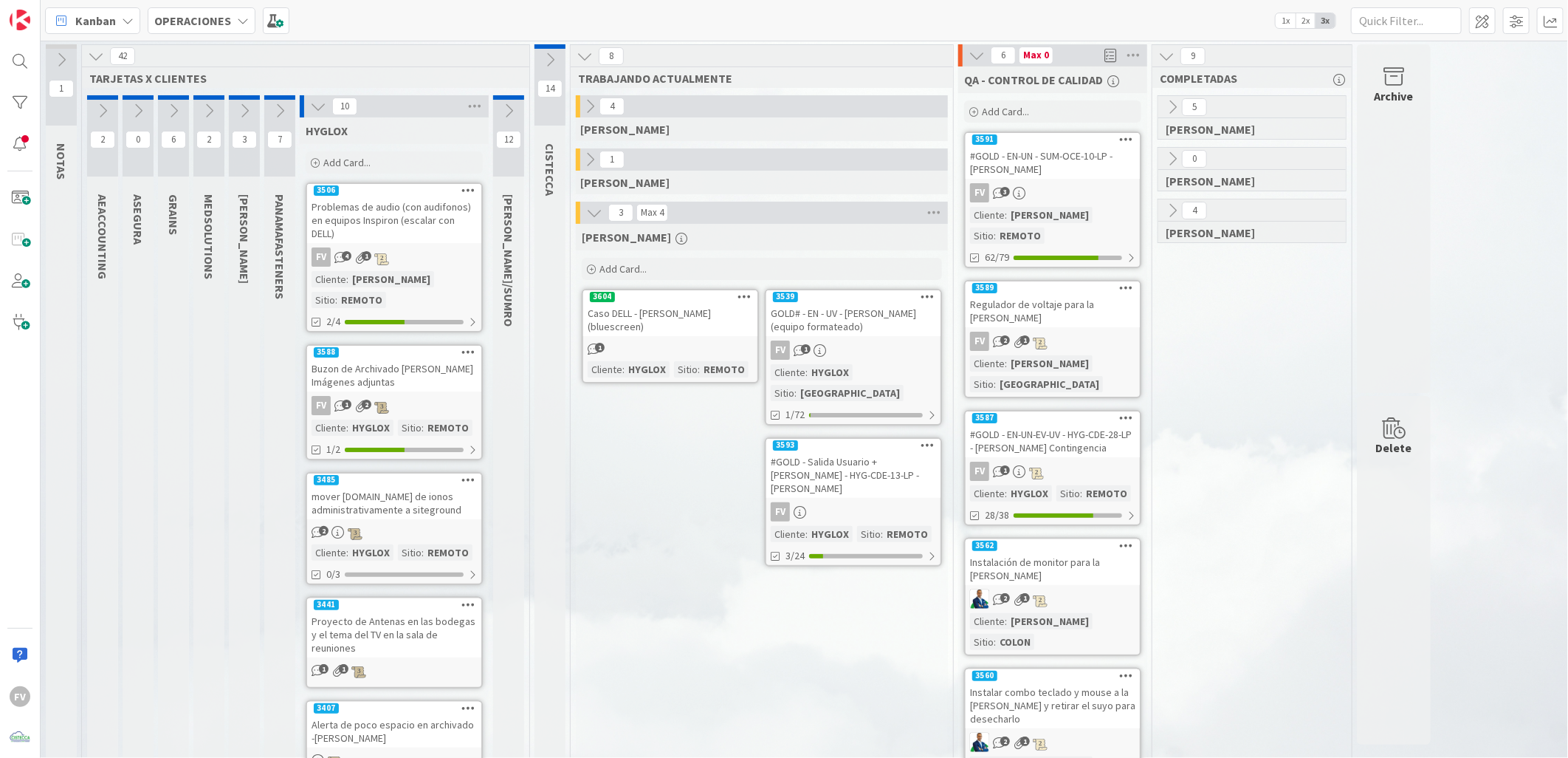
click at [1223, 423] on div "5 GABRIEL 0 NAVIL 4 FERNANDO" at bounding box center [1252, 741] width 193 height 1292
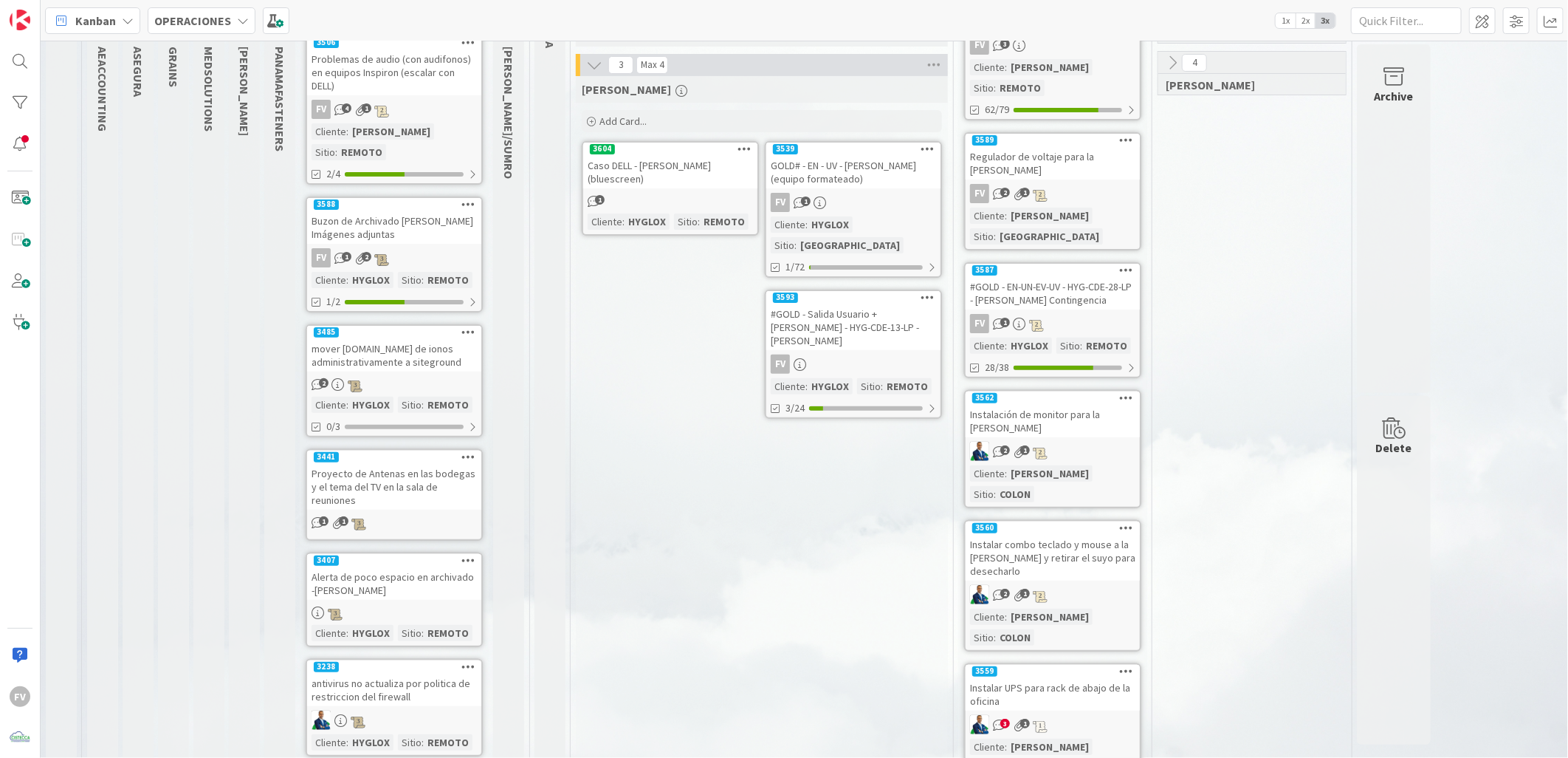
scroll to position [50, 0]
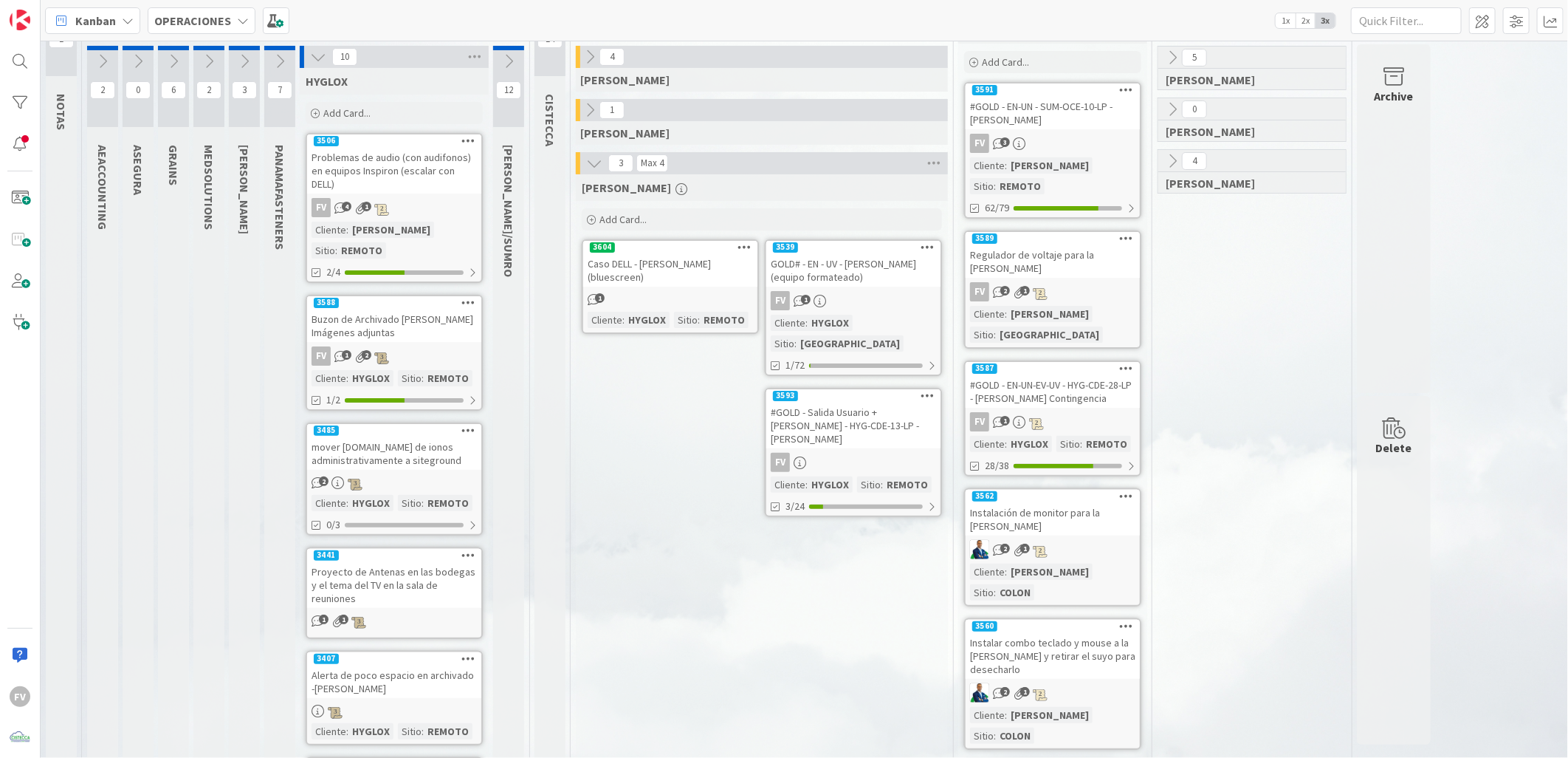
click at [663, 219] on div "Add Card..." at bounding box center [761, 219] width 360 height 22
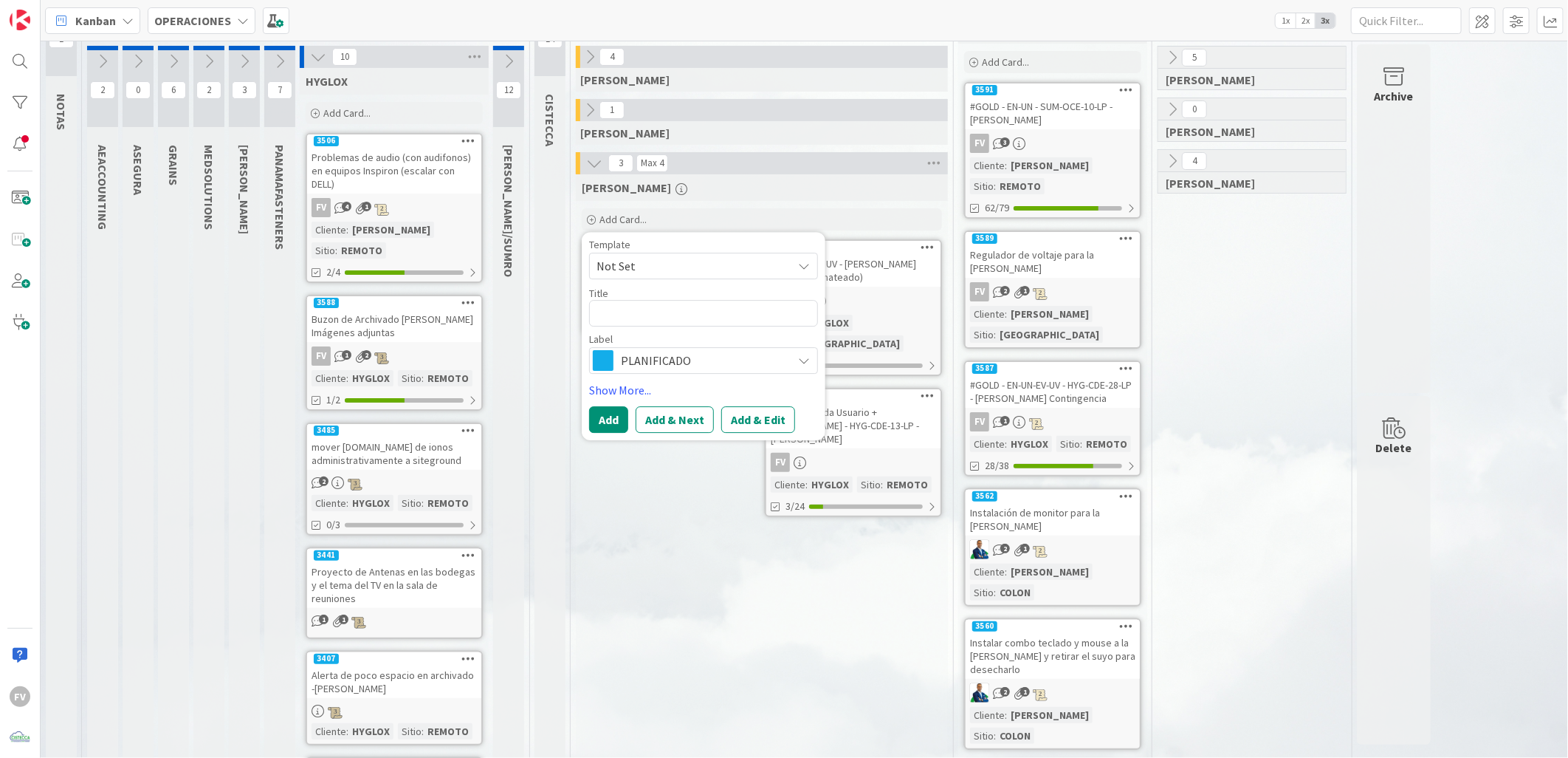
click at [682, 316] on textarea at bounding box center [703, 313] width 229 height 27
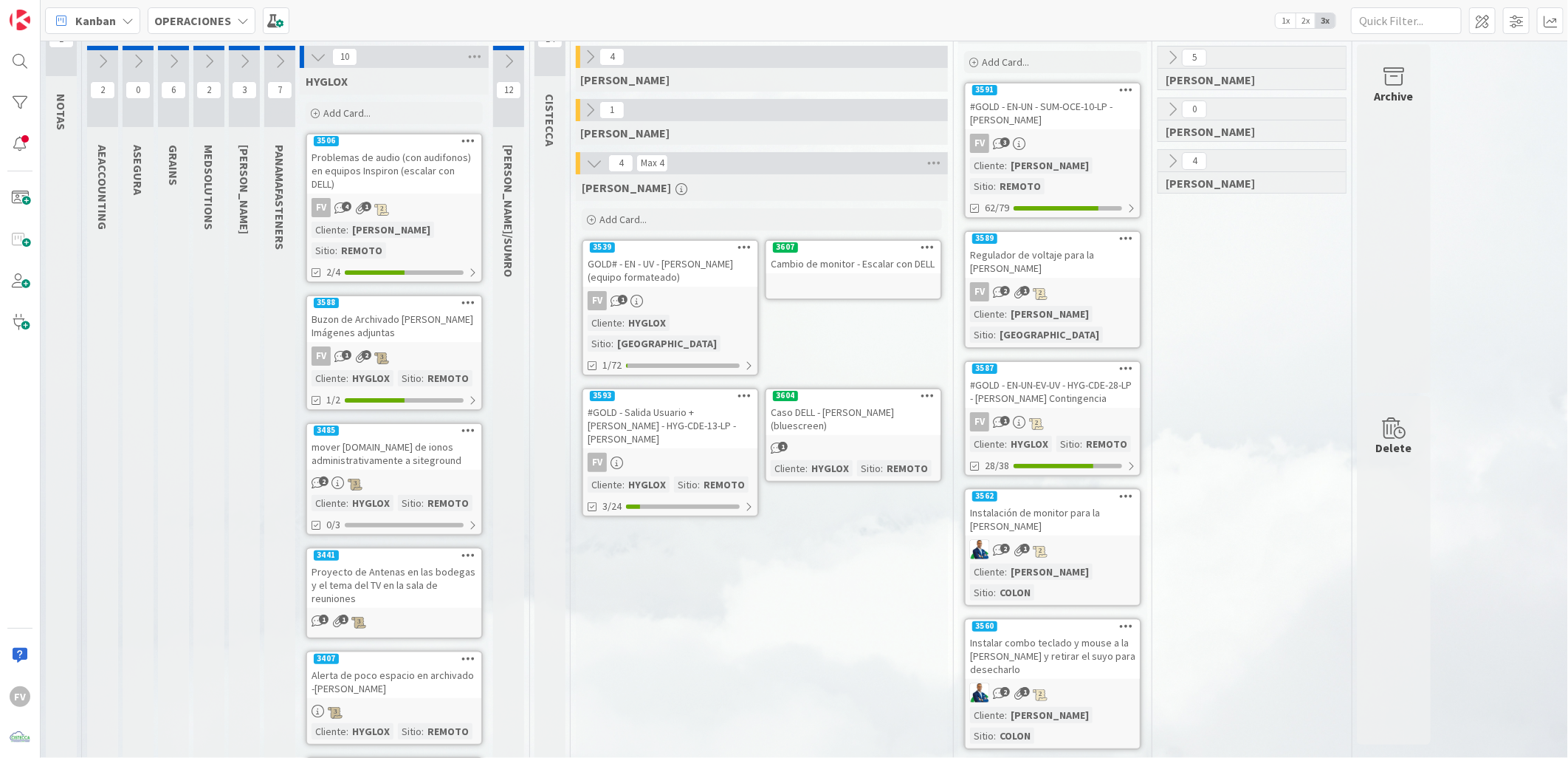
click at [810, 267] on div "Cambio de monitor - Escalar con DELL" at bounding box center [853, 263] width 174 height 19
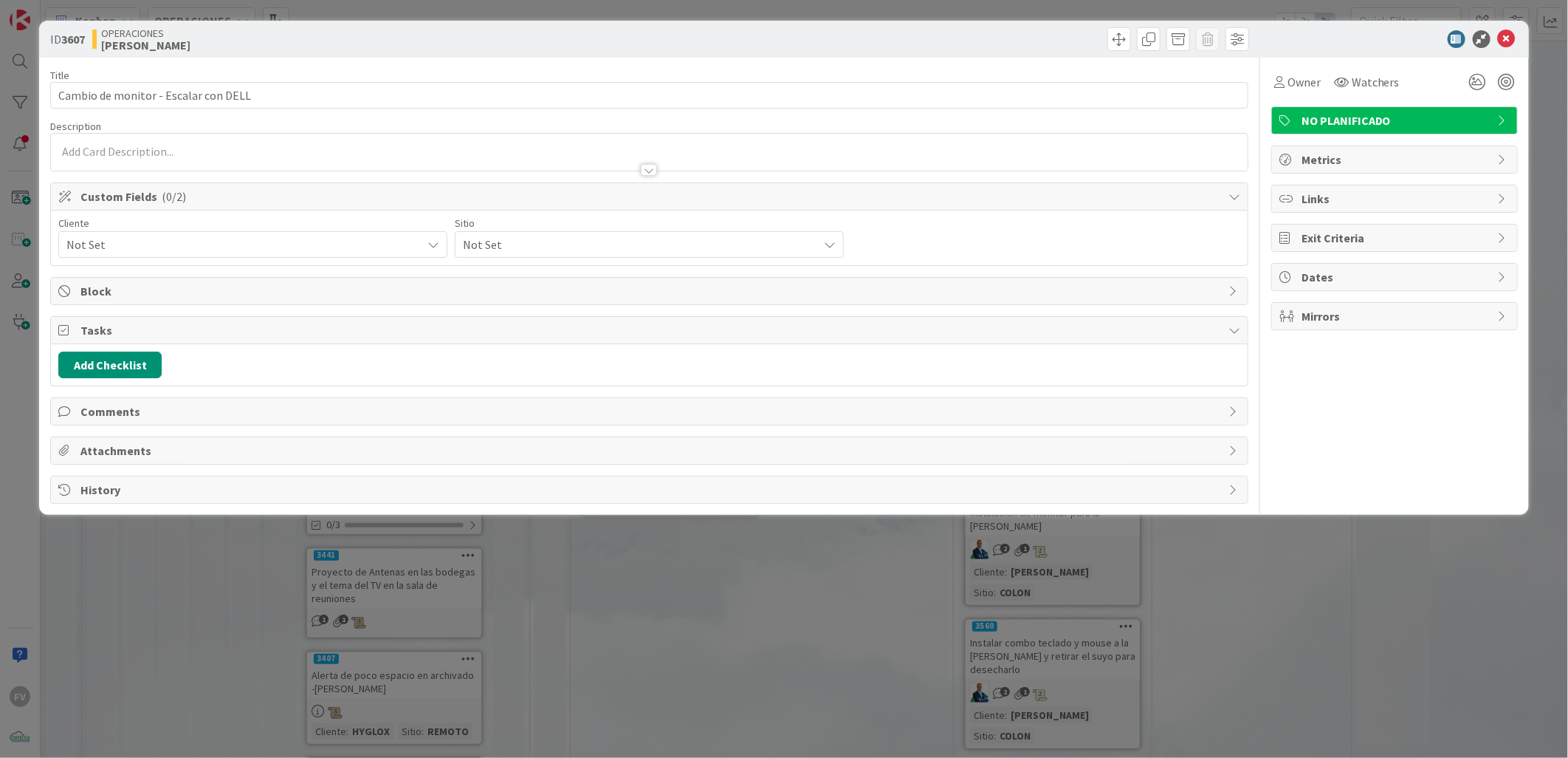
click at [129, 404] on span "Comments" at bounding box center [650, 411] width 1141 height 17
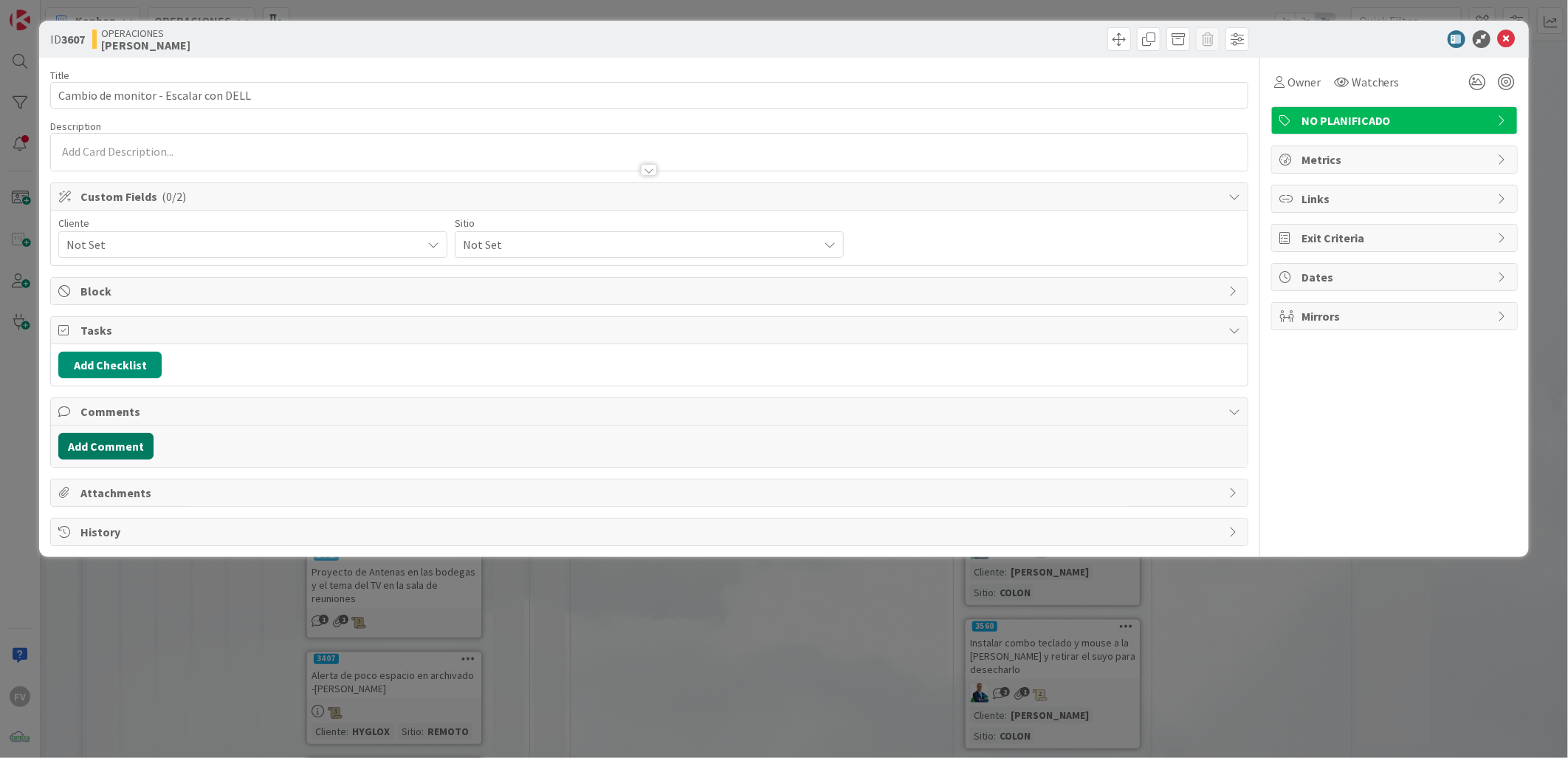
click at [139, 456] on button "Add Comment" at bounding box center [105, 446] width 95 height 27
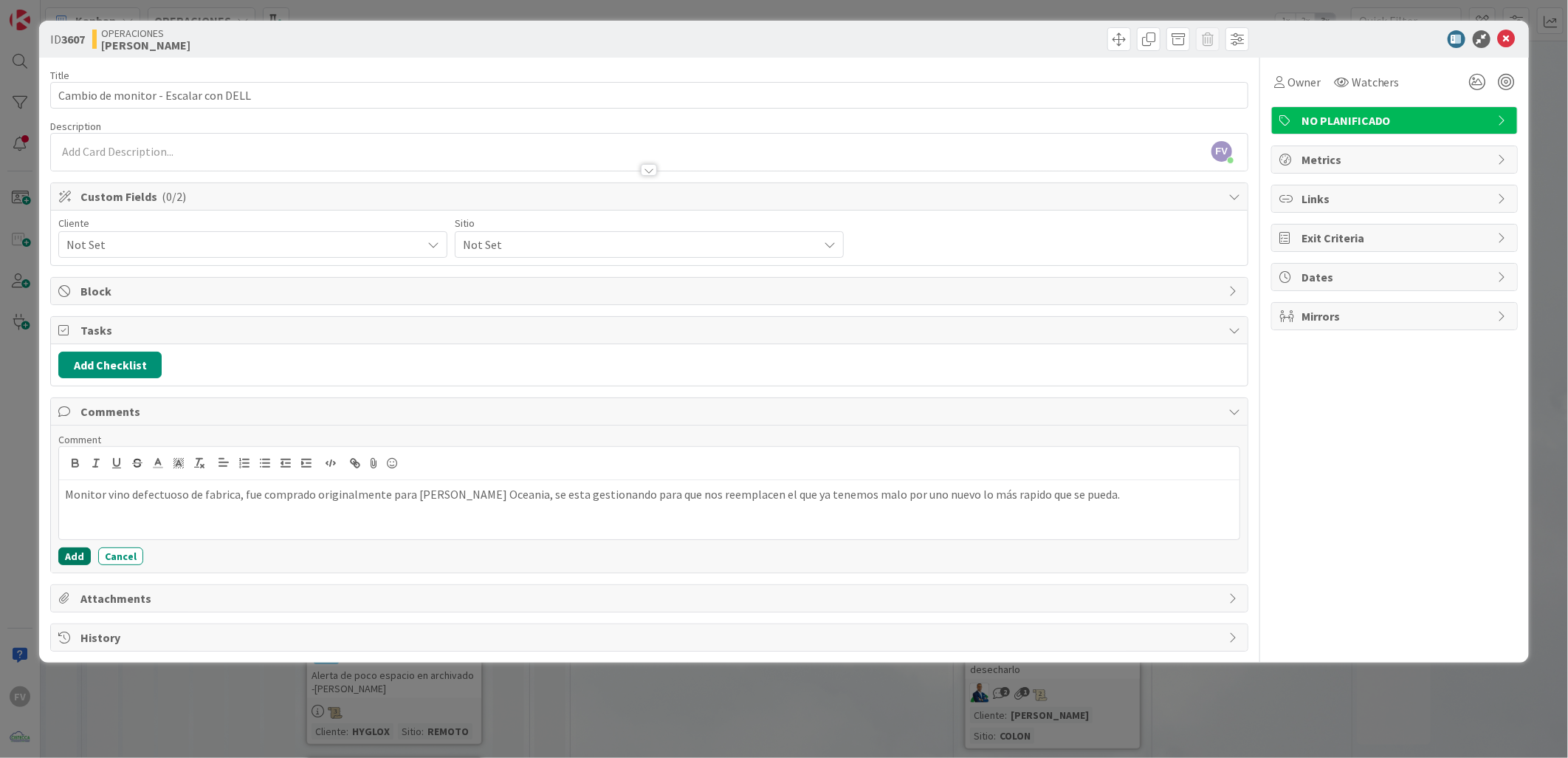
click at [78, 562] on button "Add" at bounding box center [74, 555] width 32 height 17
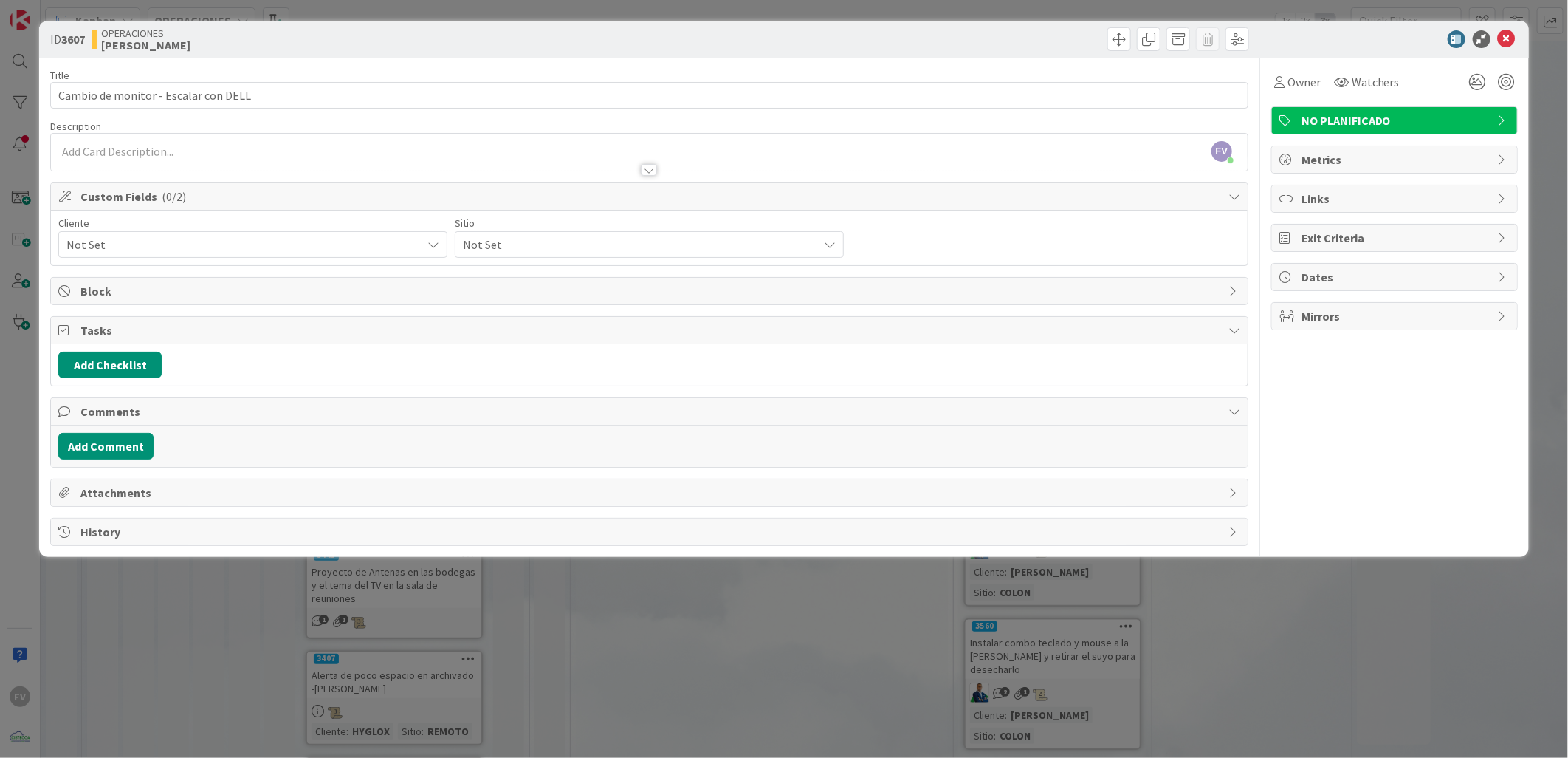
click at [306, 729] on div "ID 3607 OPERACIONES FERNANDO Title 36 / 128 Cambio de monitor - Escalar con DEL…" at bounding box center [784, 379] width 1568 height 758
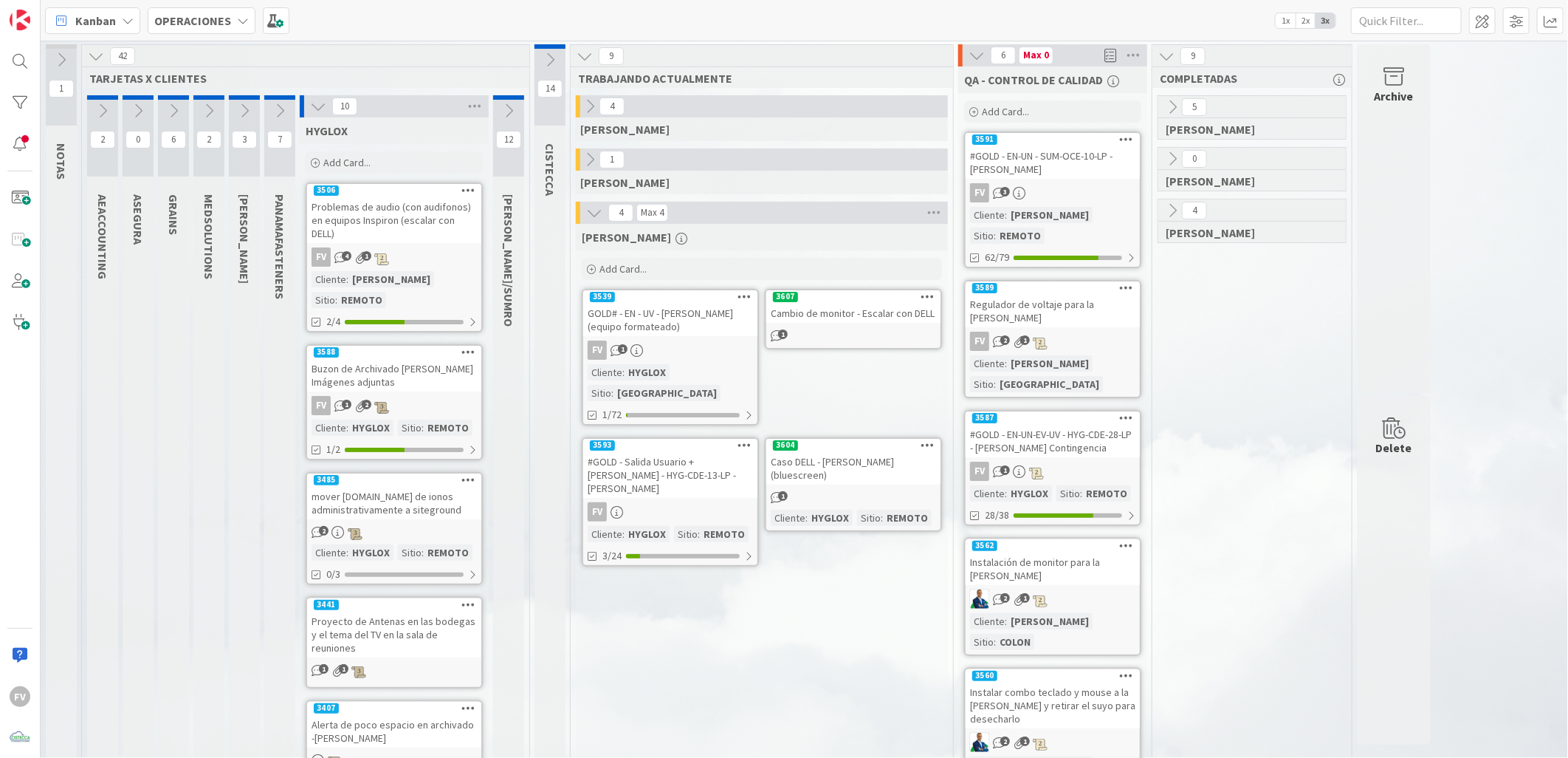
click at [1365, 340] on div "Archive" at bounding box center [1394, 218] width 74 height 348
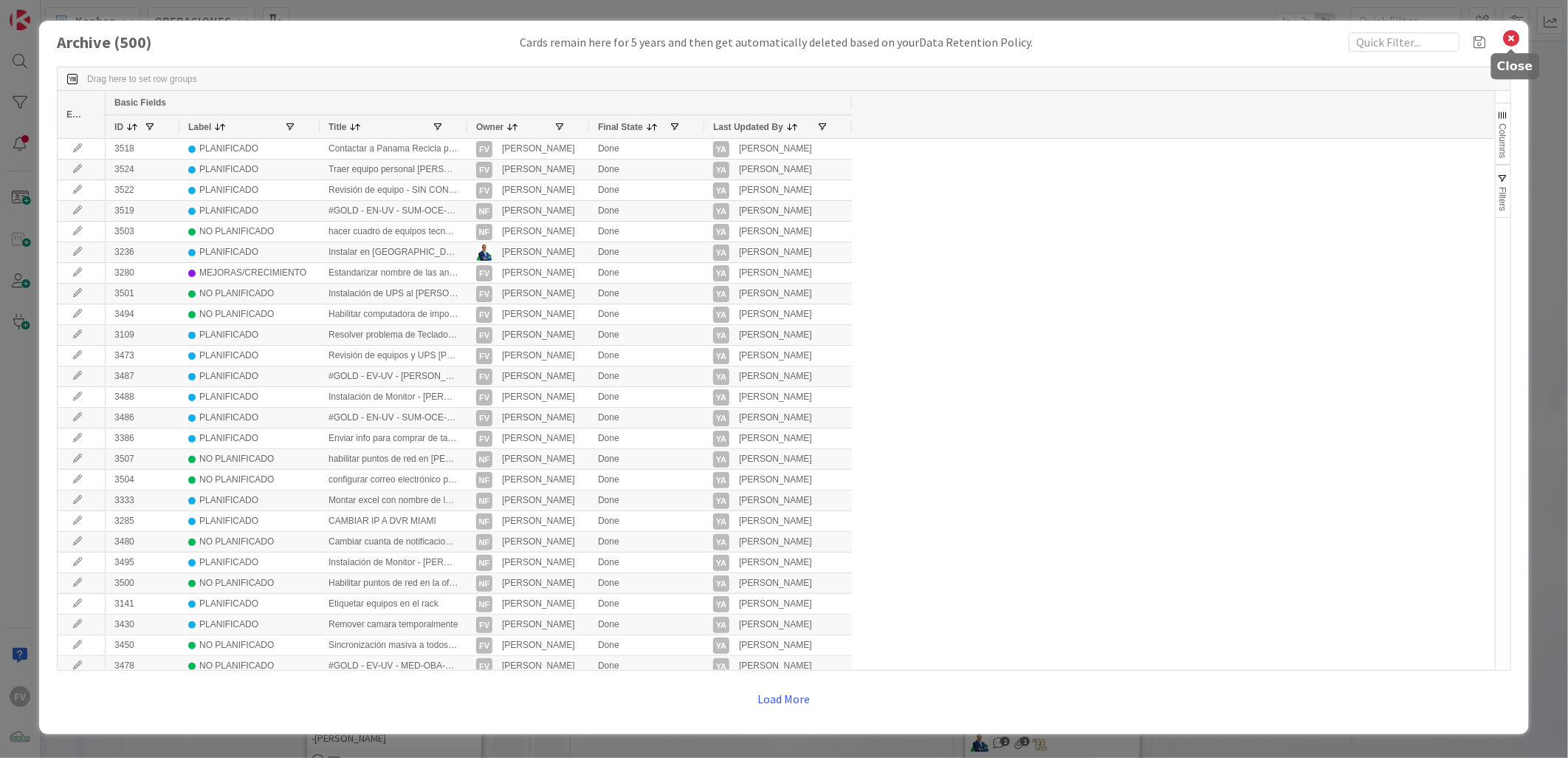
click at [1517, 42] on icon at bounding box center [1512, 38] width 19 height 20
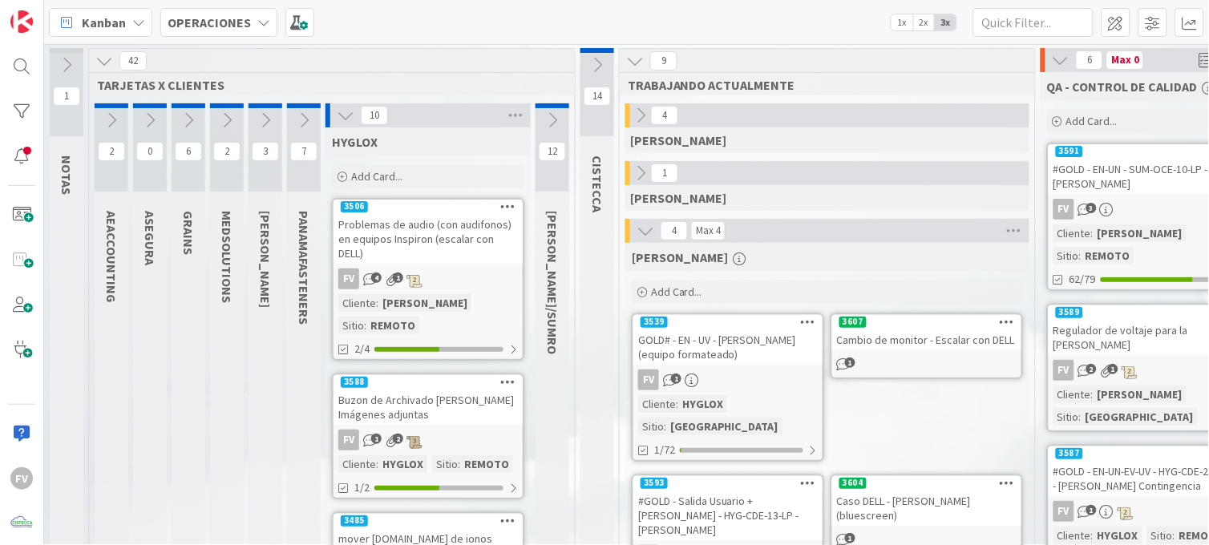
click at [341, 126] on div "10" at bounding box center [428, 115] width 205 height 24
click at [345, 120] on icon at bounding box center [346, 116] width 18 height 18
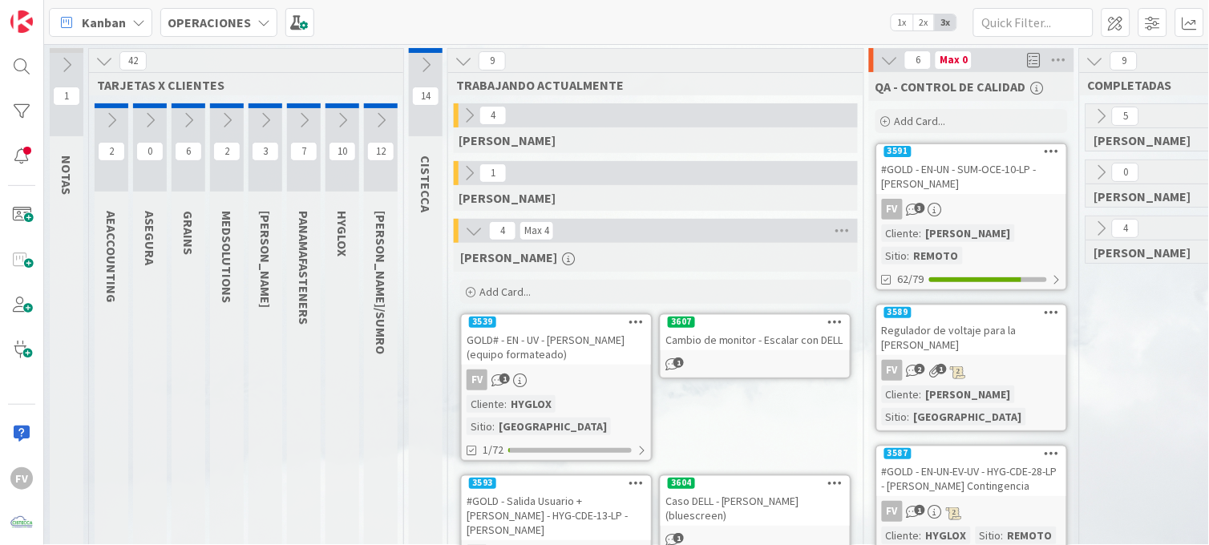
click at [582, 363] on div "GOLD# - EN - UV - Kathia Reina (equipo formateado)" at bounding box center [556, 347] width 189 height 35
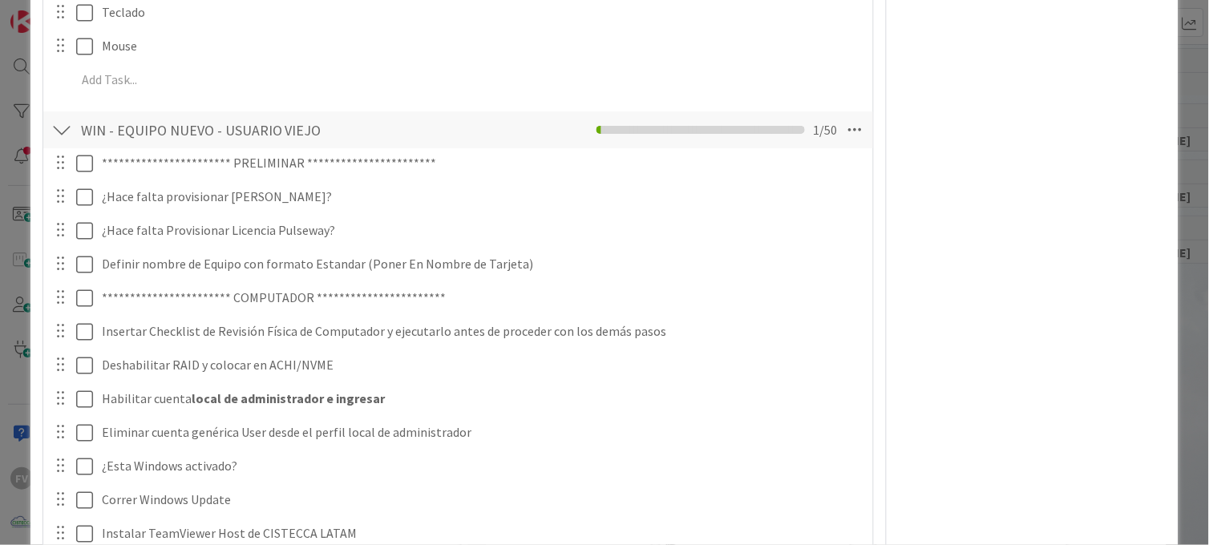
scroll to position [891, 0]
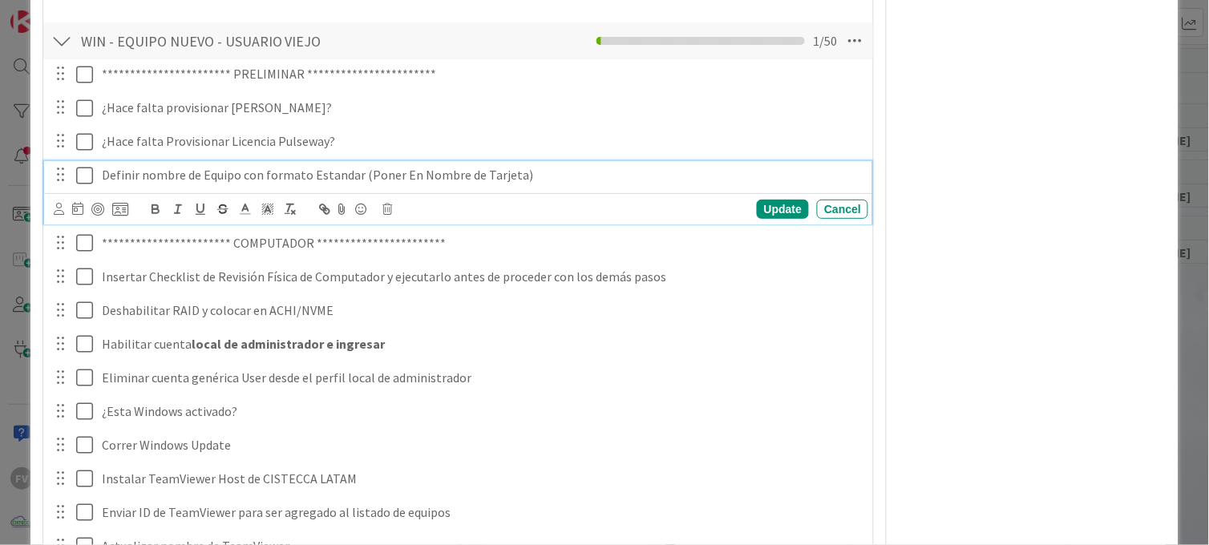
click at [90, 171] on icon at bounding box center [88, 175] width 24 height 19
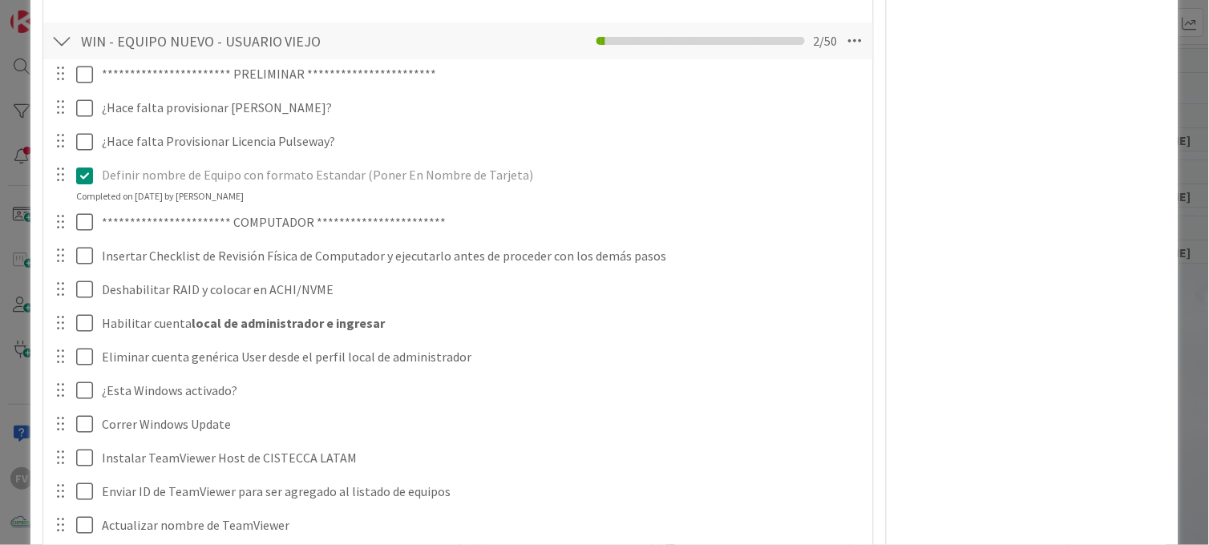
click at [80, 180] on icon at bounding box center [88, 175] width 24 height 19
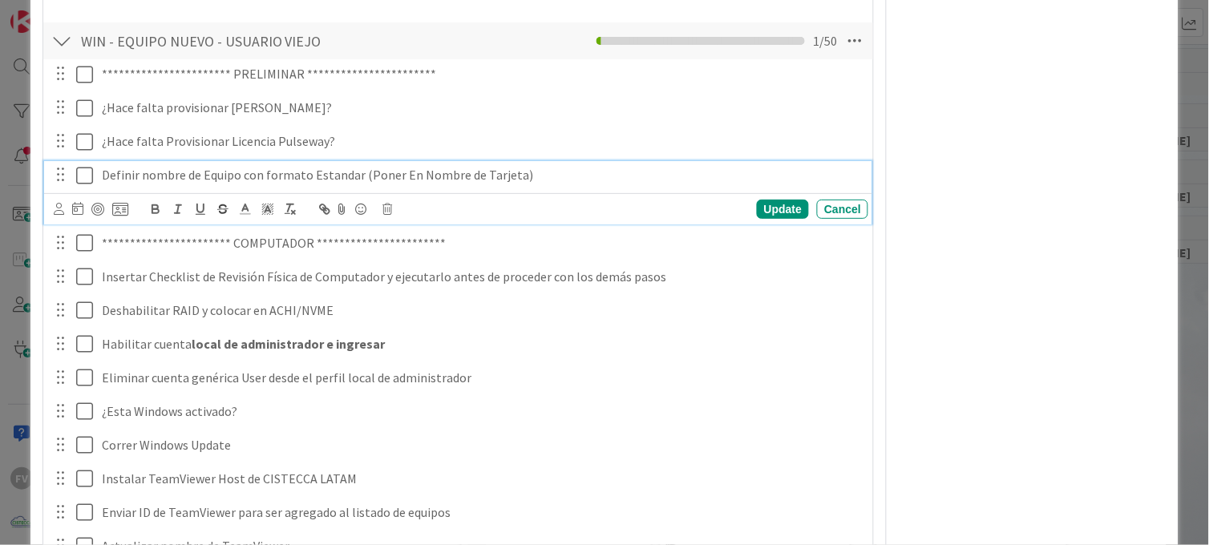
click at [80, 182] on icon at bounding box center [88, 175] width 24 height 19
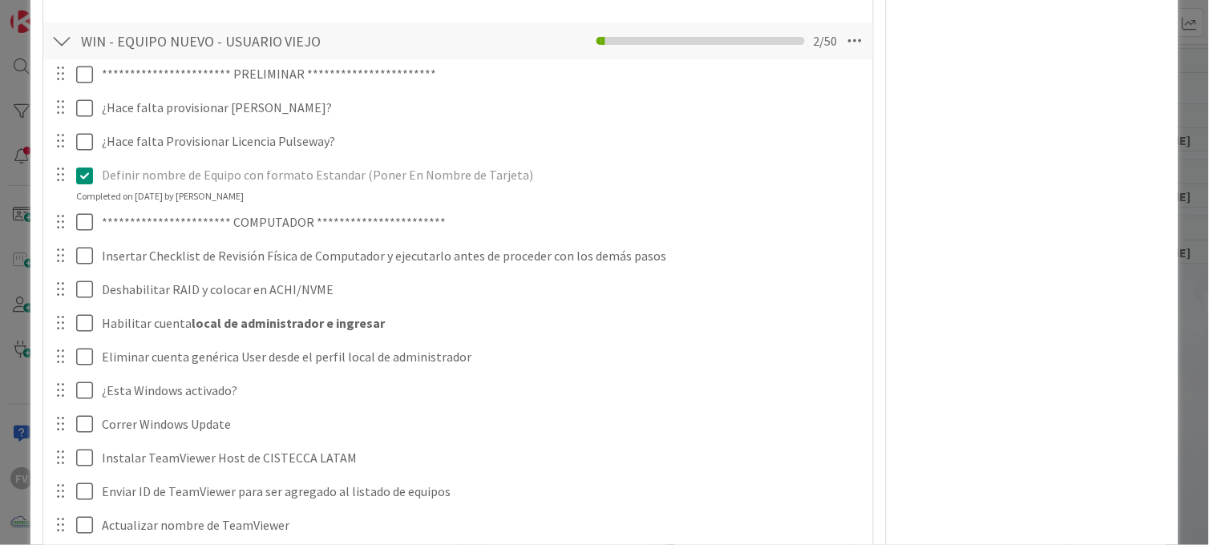
click at [78, 177] on icon at bounding box center [88, 175] width 24 height 19
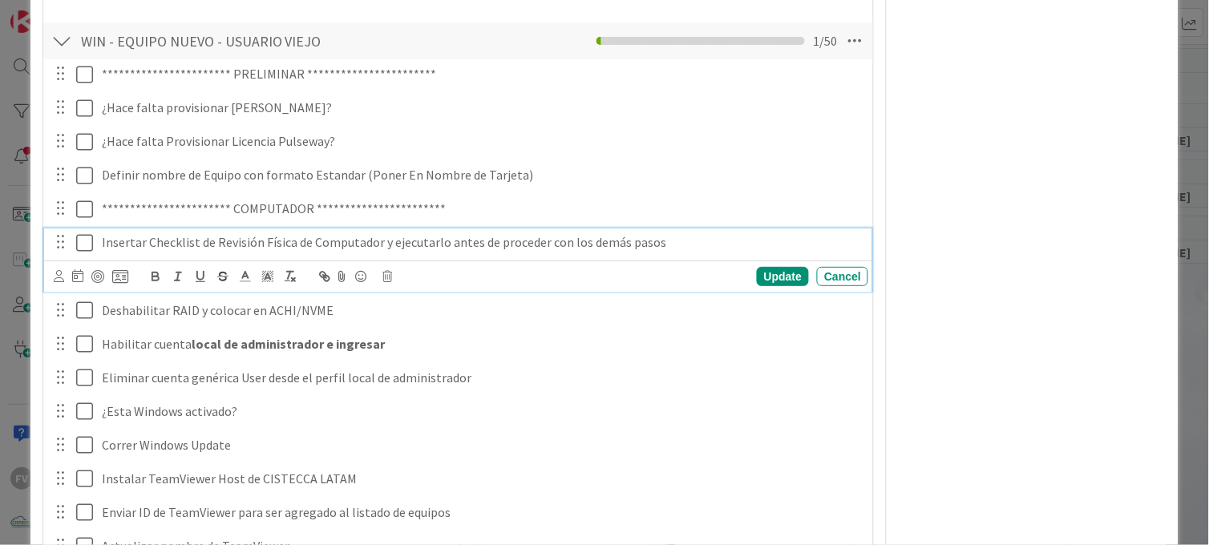
click at [87, 268] on div "Insertar Checklist de Revisión Física de Computador y ejecutarlo antes de proce…" at bounding box center [458, 259] width 829 height 63
click at [79, 244] on icon at bounding box center [88, 242] width 24 height 19
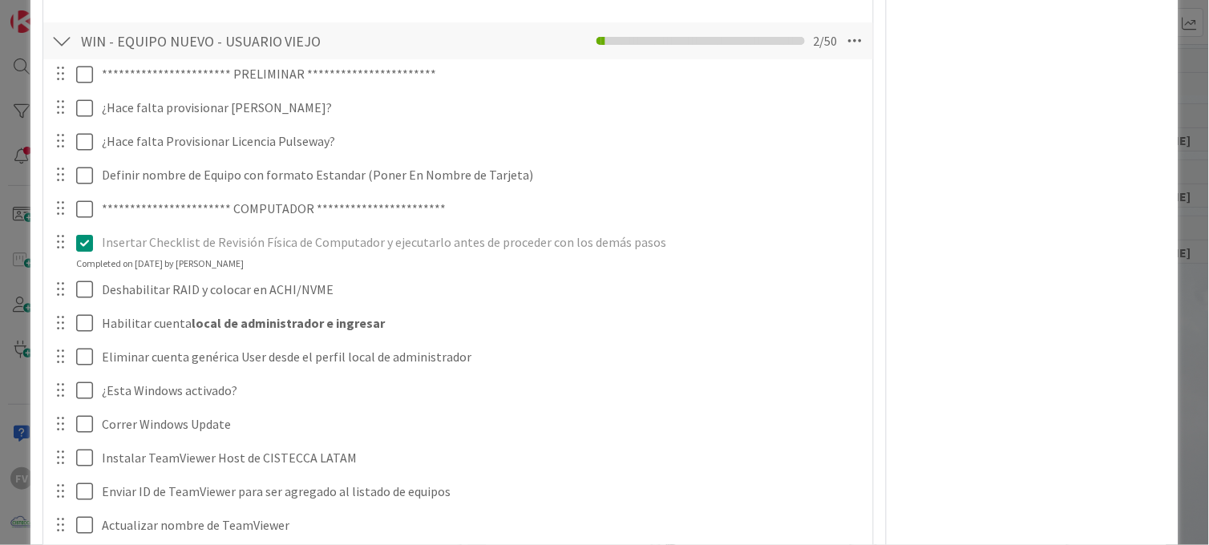
scroll to position [980, 0]
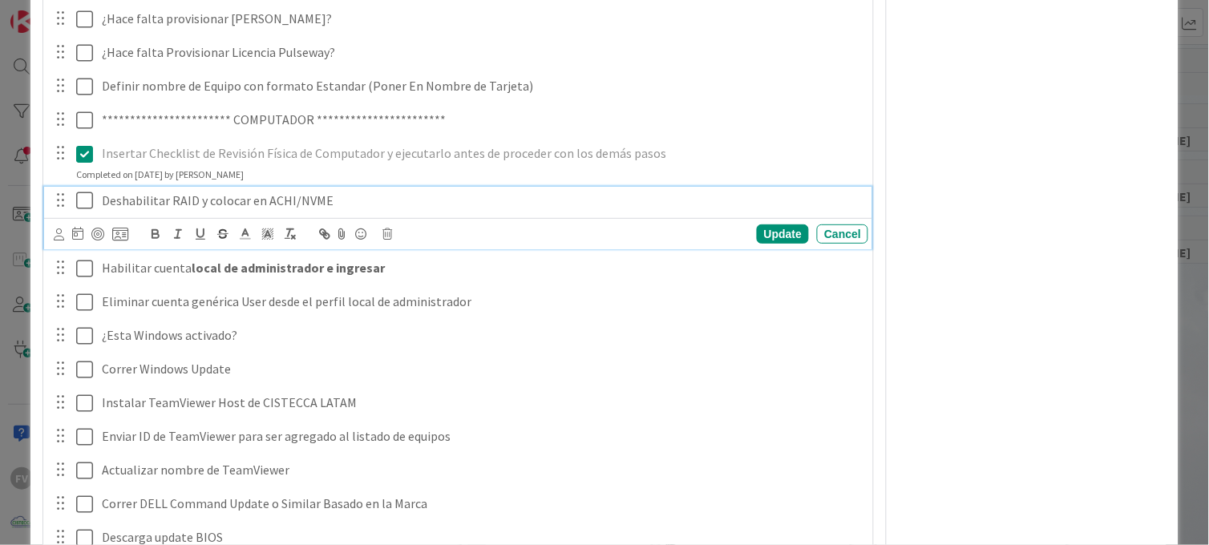
click at [87, 203] on icon at bounding box center [88, 200] width 24 height 19
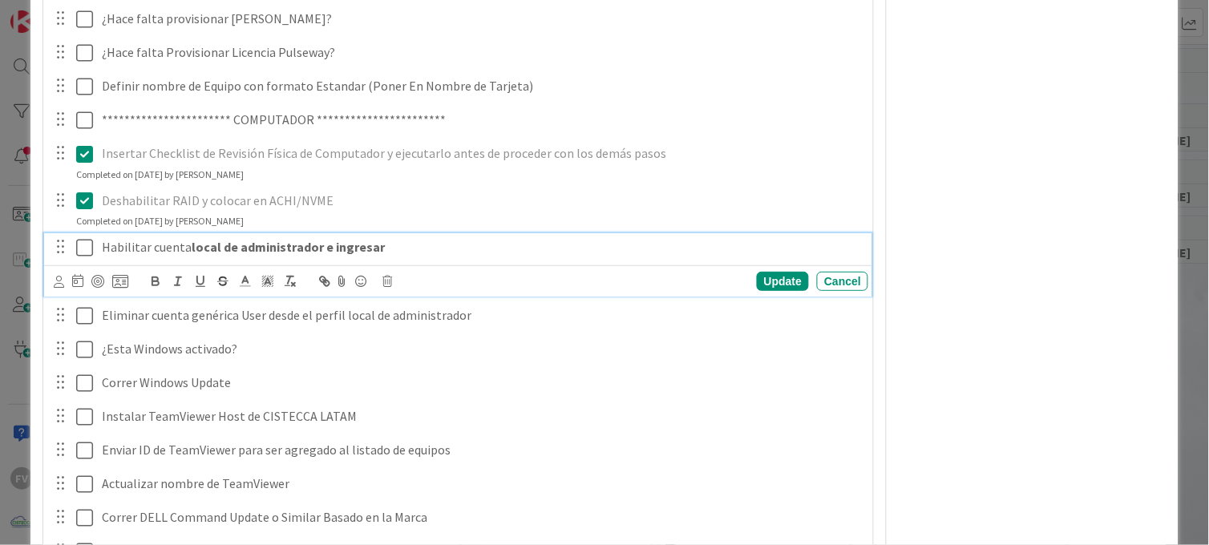
click at [82, 249] on icon at bounding box center [88, 247] width 24 height 19
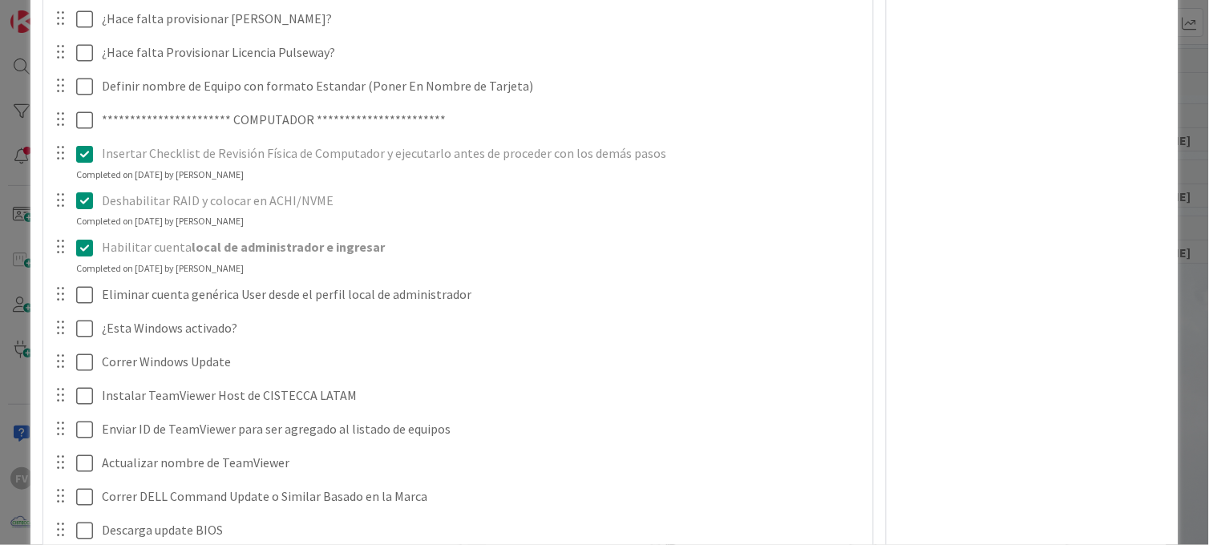
scroll to position [1069, 0]
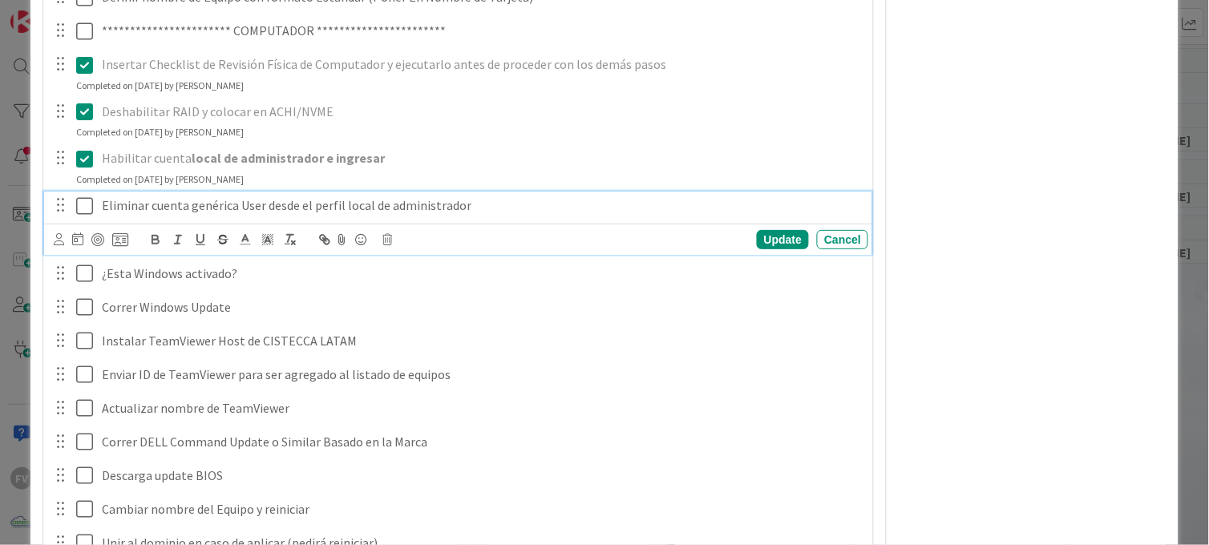
click at [78, 210] on icon at bounding box center [88, 205] width 24 height 19
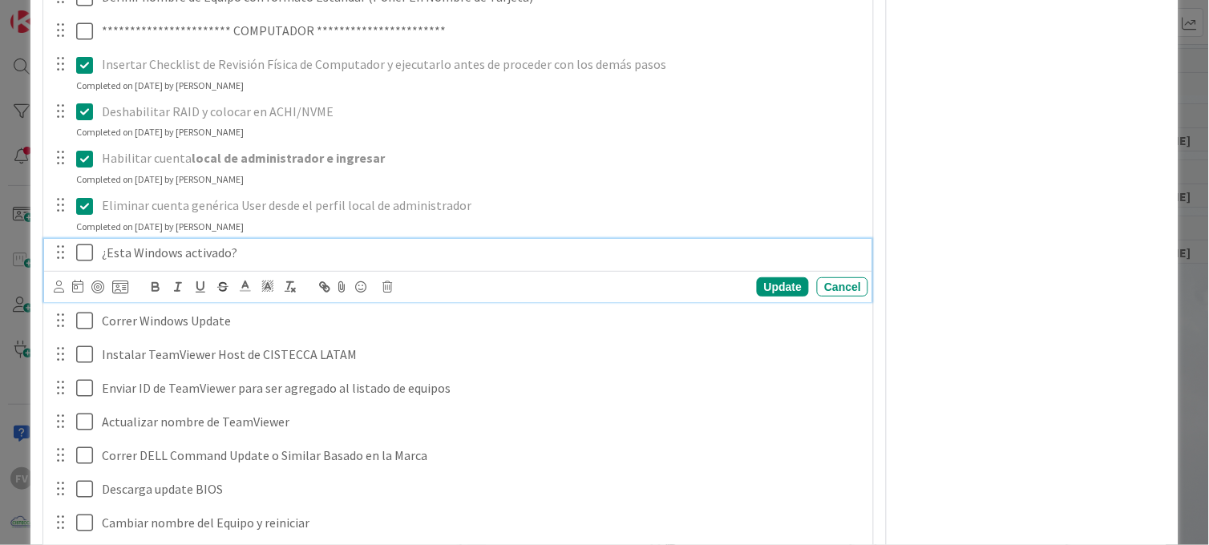
drag, startPoint x: 75, startPoint y: 247, endPoint x: 86, endPoint y: 249, distance: 10.7
click at [76, 247] on icon at bounding box center [88, 252] width 24 height 19
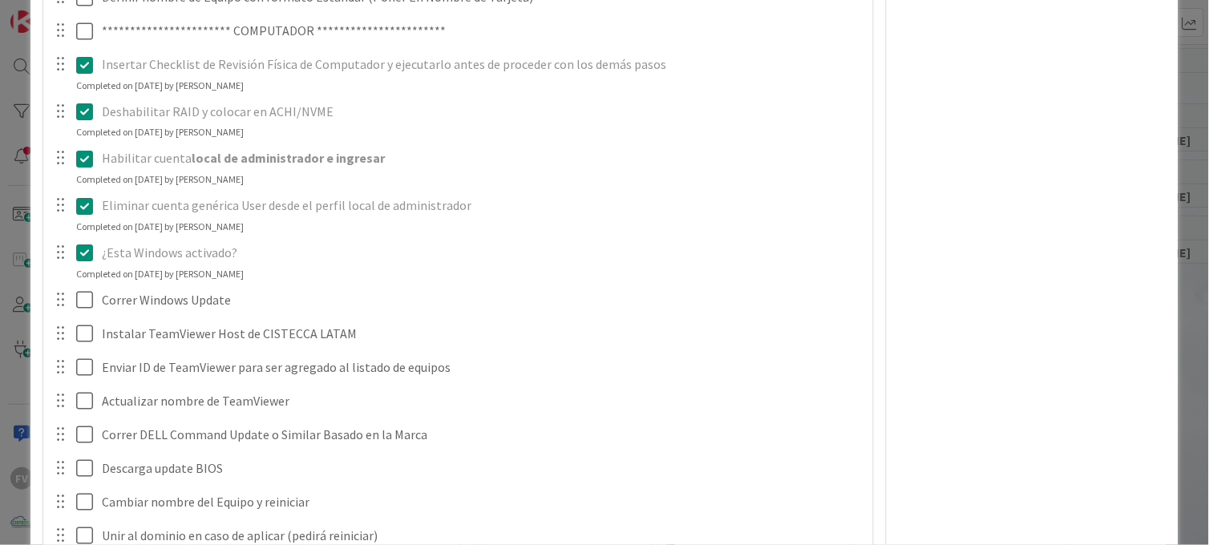
scroll to position [1158, 0]
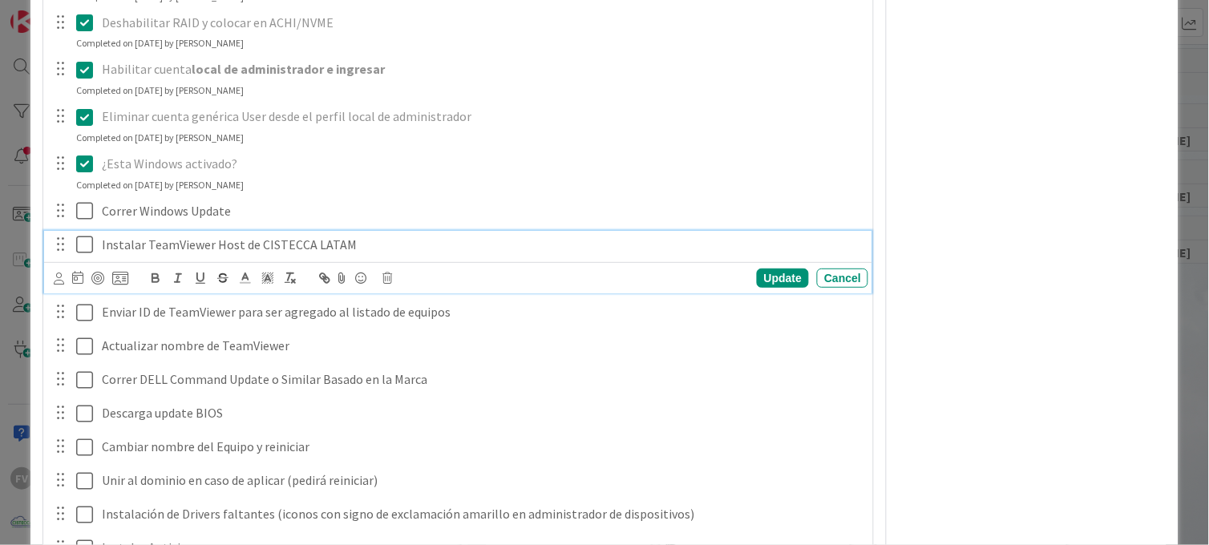
click at [78, 246] on icon at bounding box center [88, 244] width 24 height 19
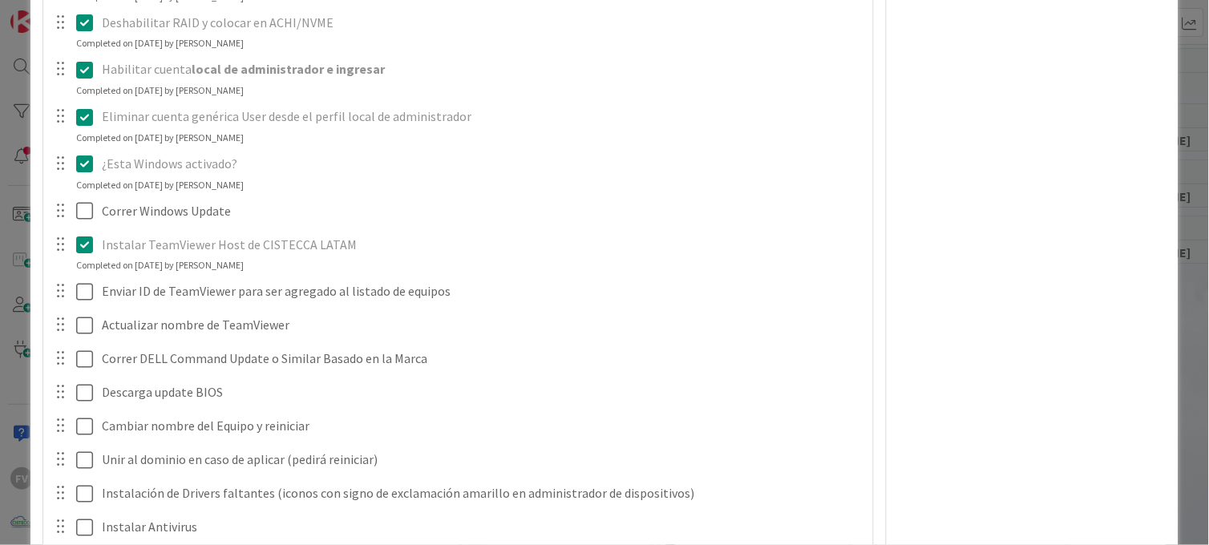
scroll to position [1247, 0]
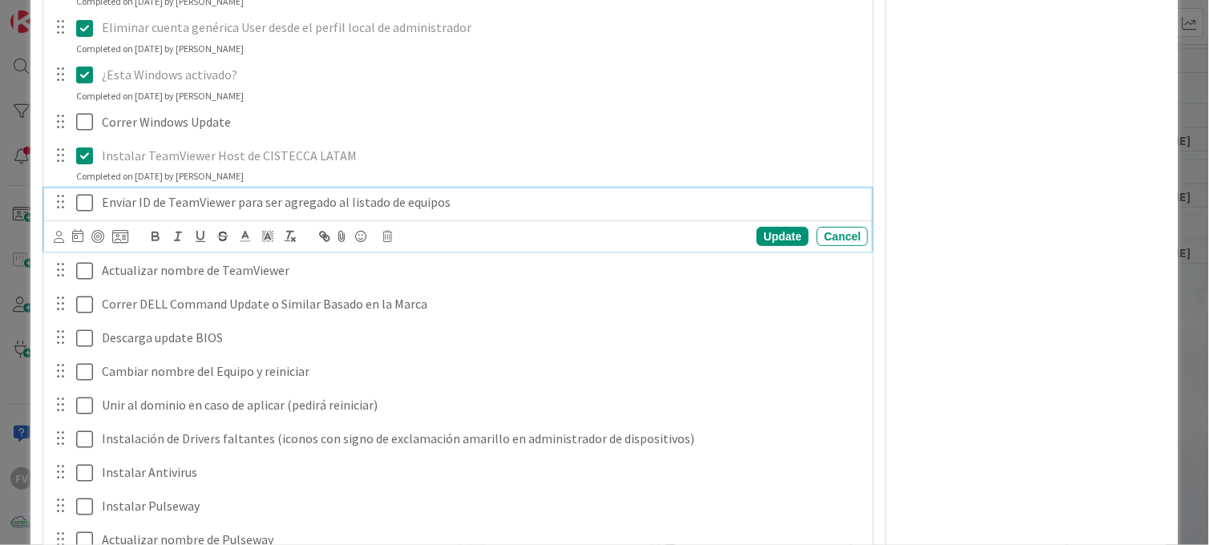
click at [86, 202] on icon at bounding box center [88, 202] width 24 height 19
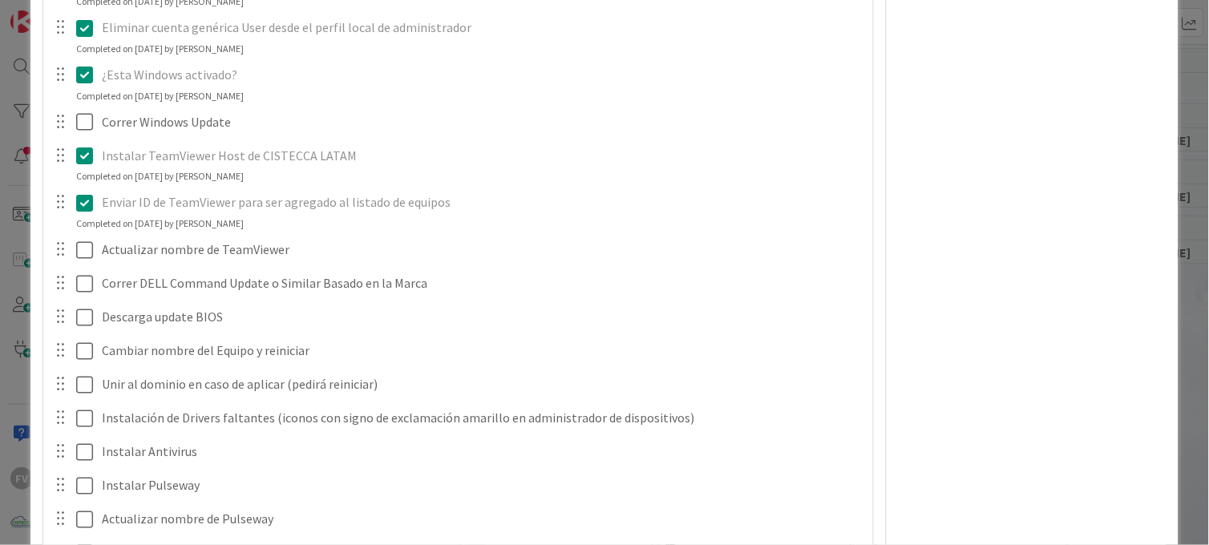
scroll to position [1336, 0]
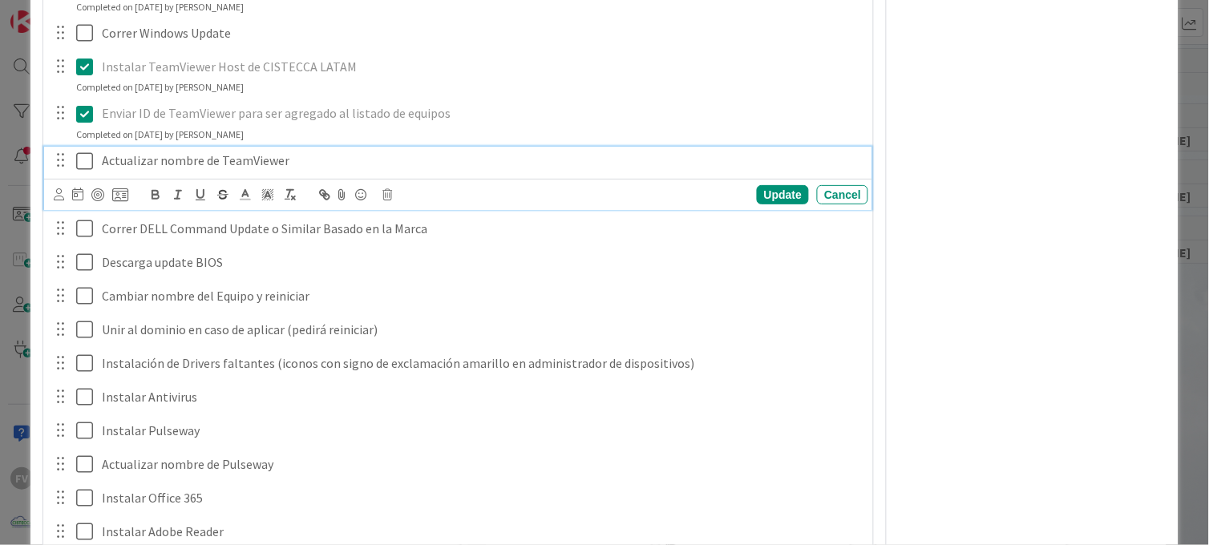
click at [83, 156] on icon at bounding box center [88, 161] width 24 height 19
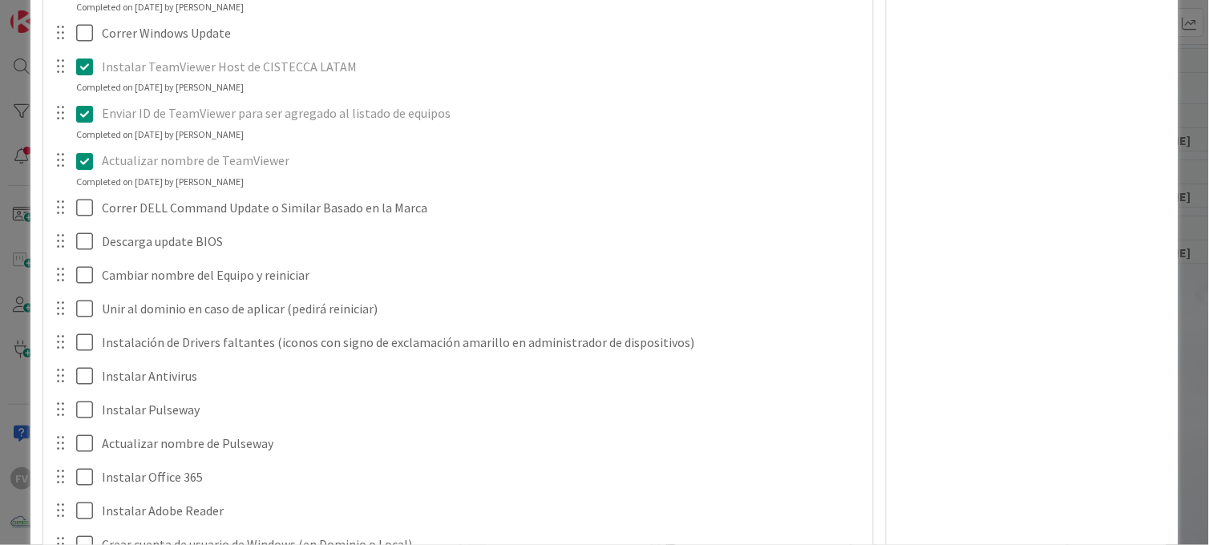
scroll to position [1425, 0]
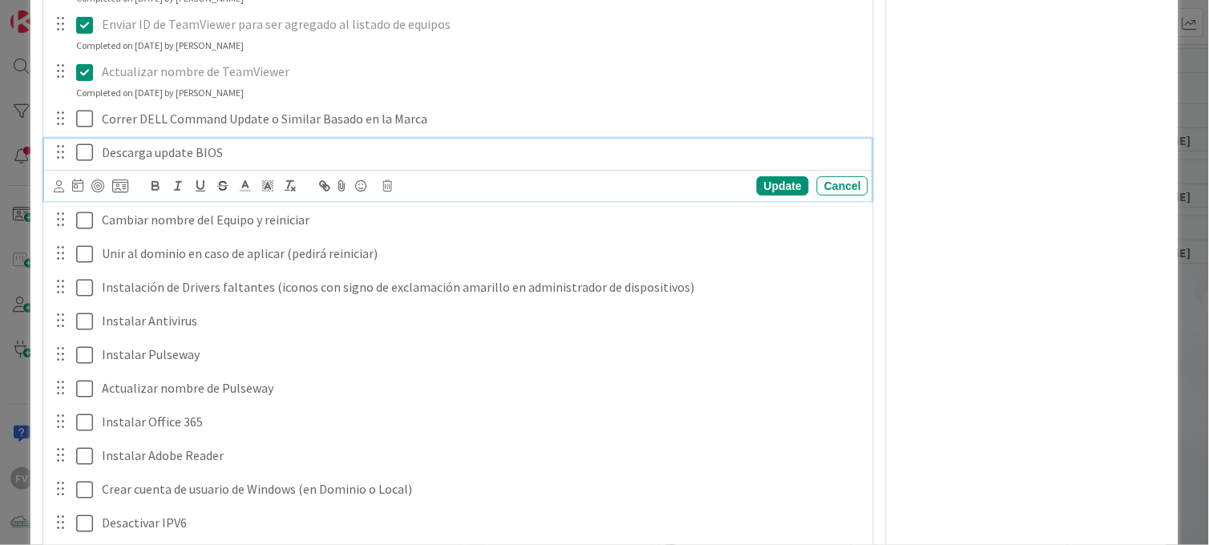
click at [92, 151] on icon at bounding box center [88, 152] width 24 height 19
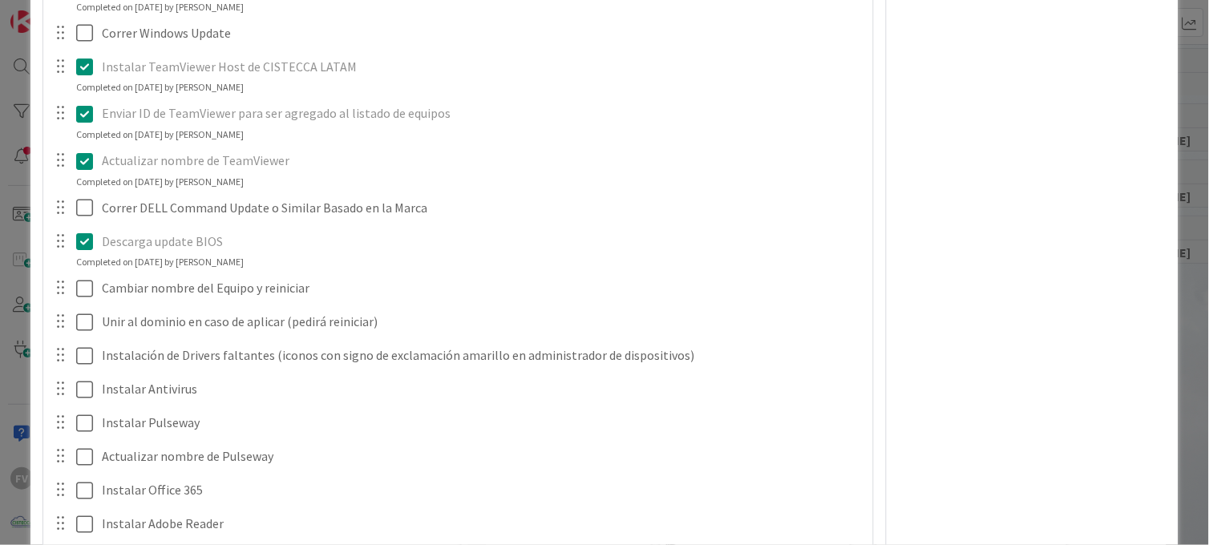
scroll to position [1247, 0]
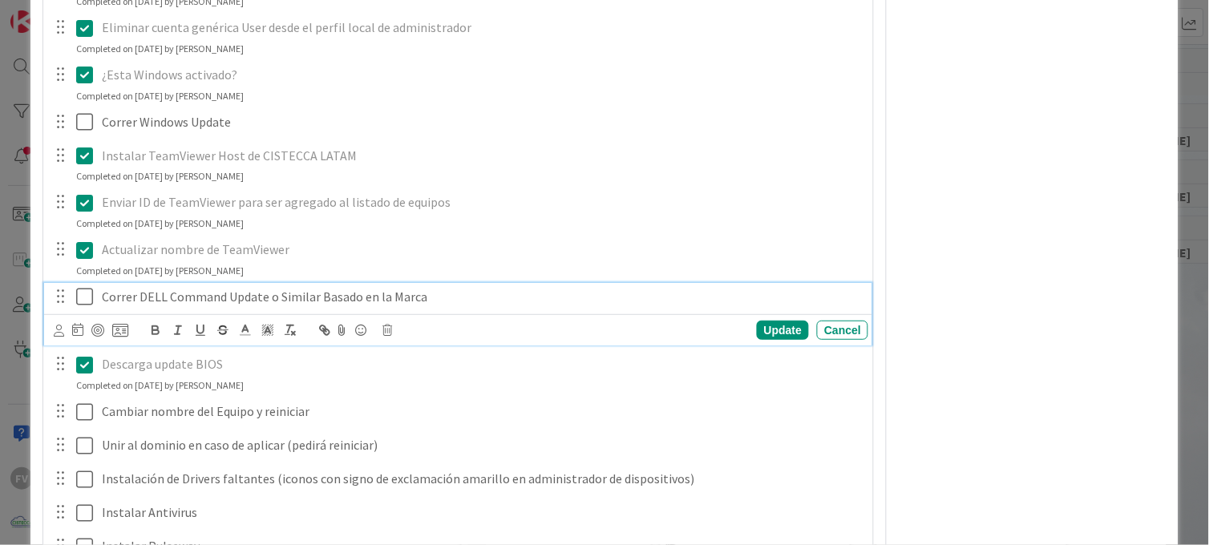
click at [78, 297] on icon at bounding box center [88, 296] width 24 height 19
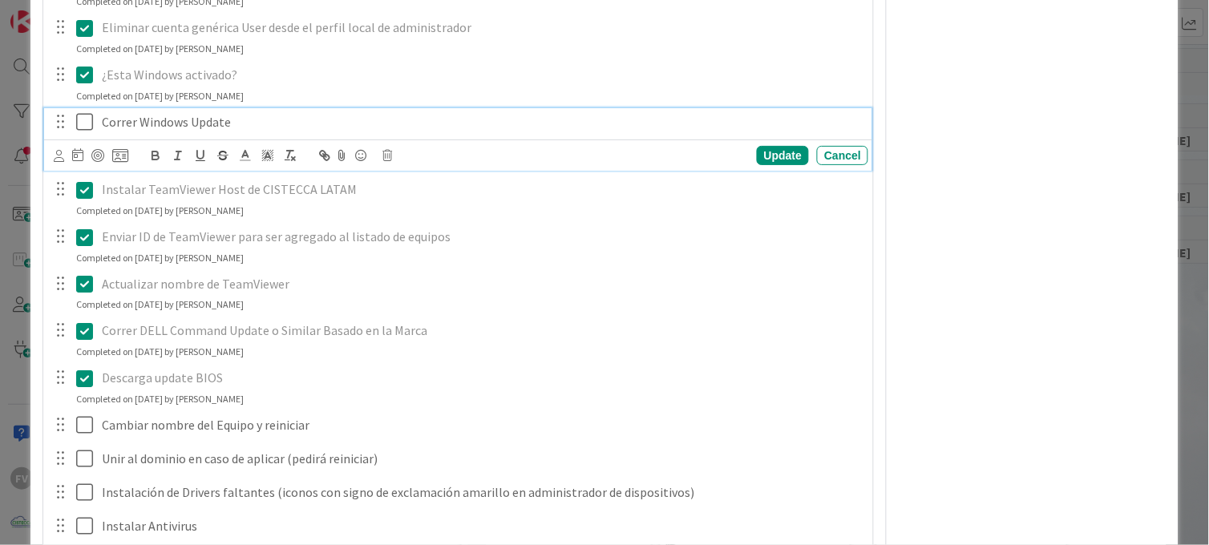
click at [80, 123] on icon at bounding box center [88, 121] width 24 height 19
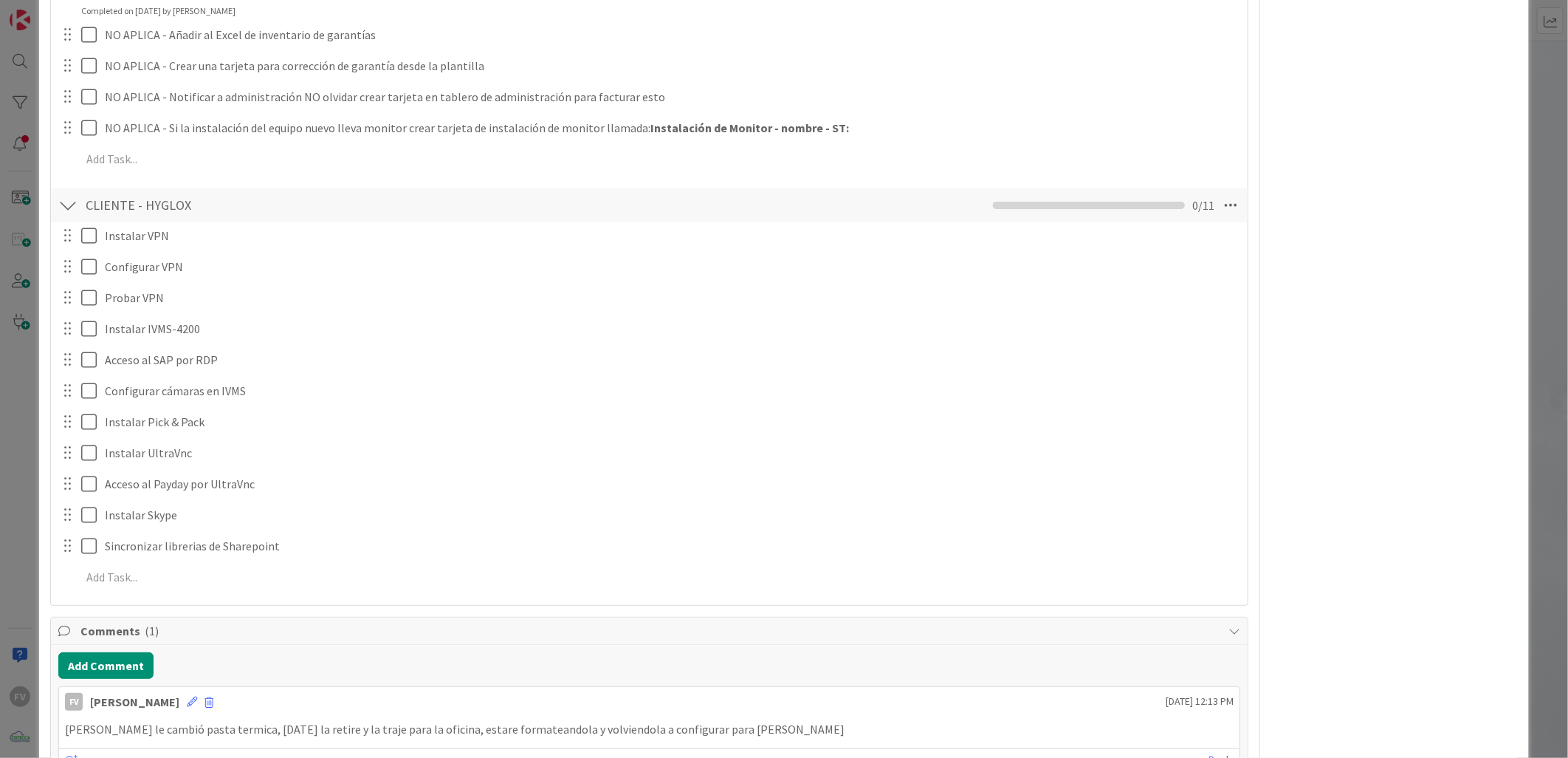
scroll to position [2593, 0]
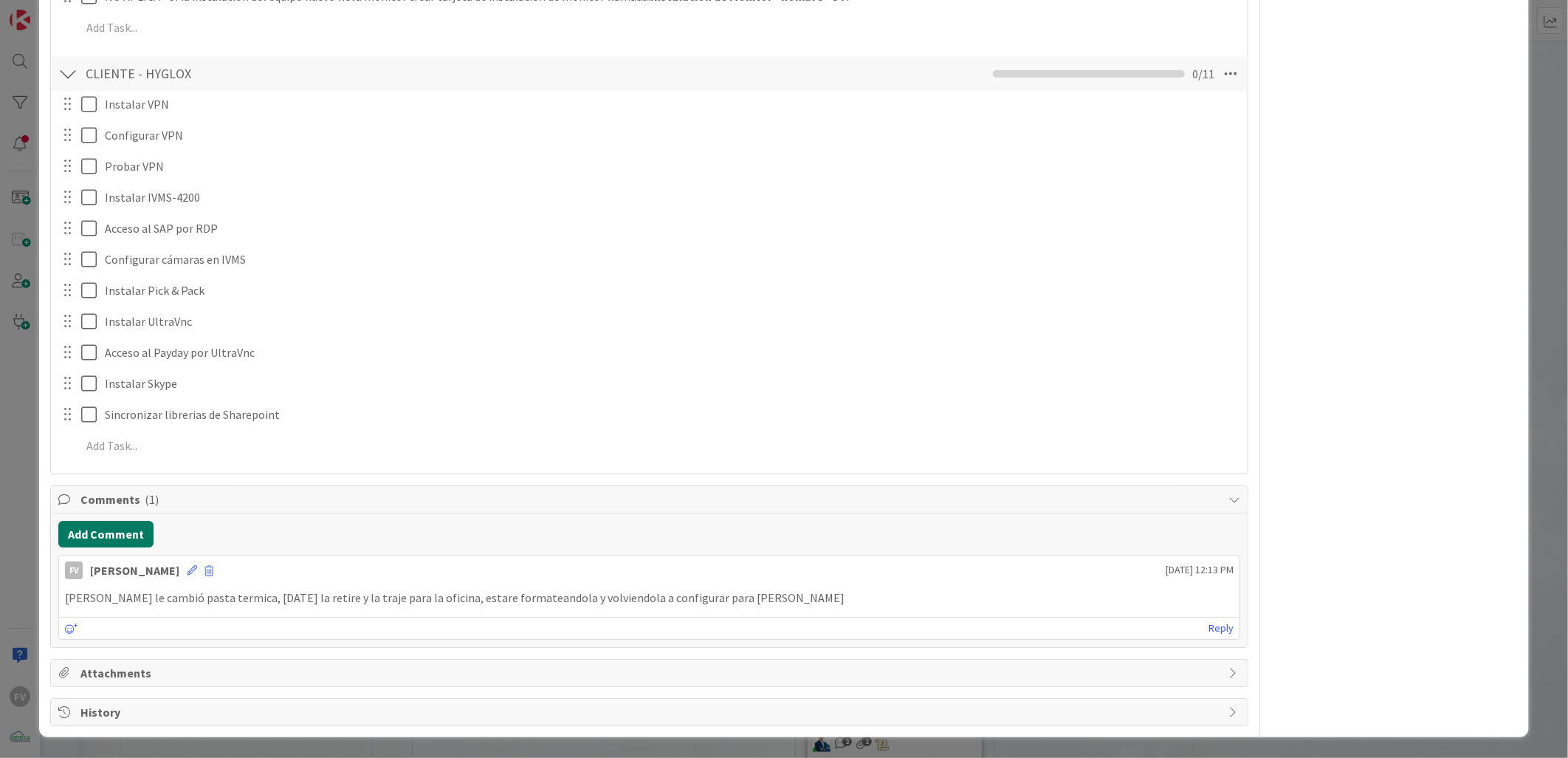
drag, startPoint x: 122, startPoint y: 529, endPoint x: 200, endPoint y: 514, distance: 79.4
click at [122, 529] on button "Add Comment" at bounding box center [105, 533] width 95 height 27
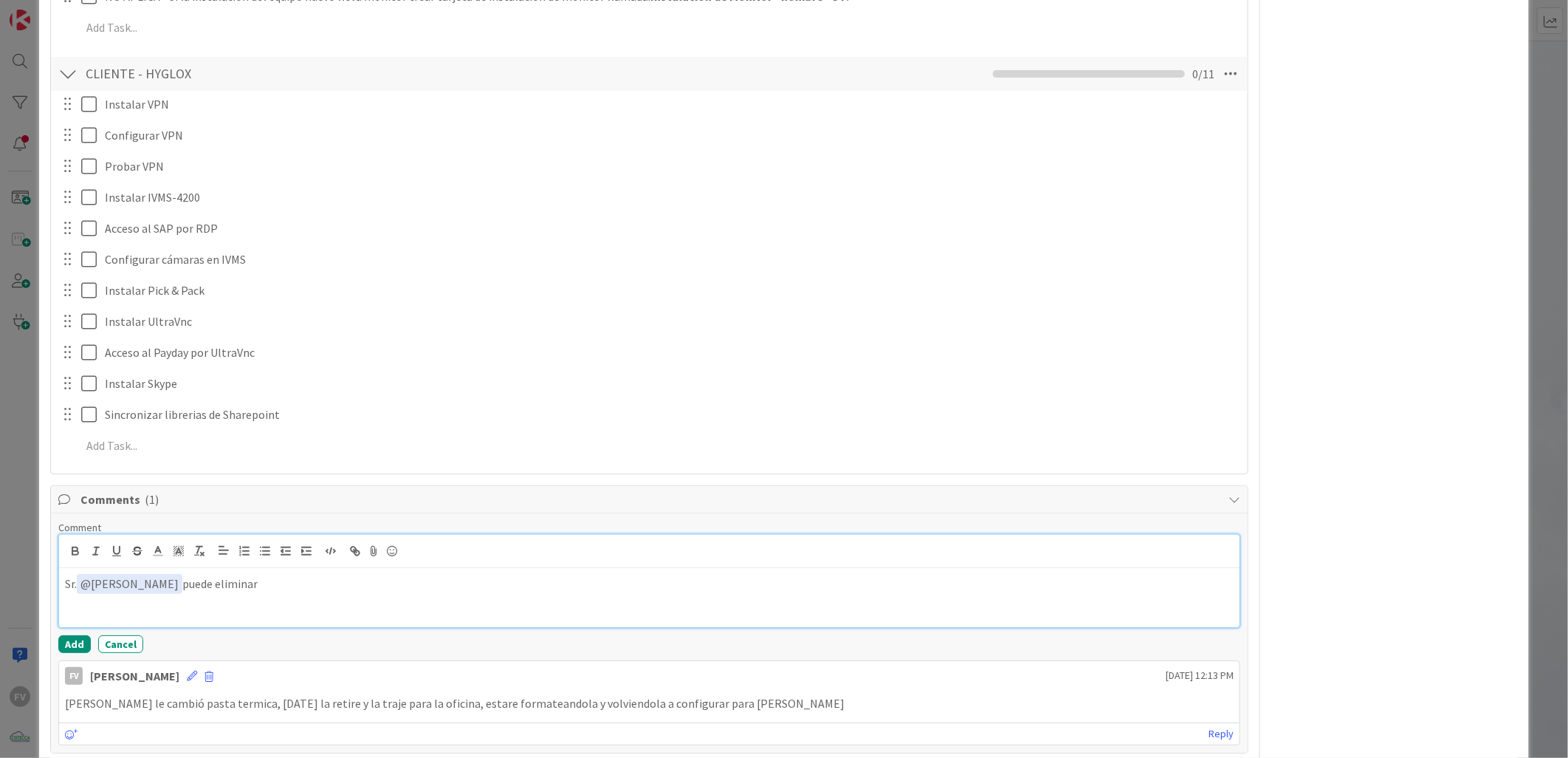
click at [320, 591] on p "Sr. ﻿ @ Gabriel Adrian ﻿ puede eliminar" at bounding box center [649, 584] width 1168 height 20
click at [77, 650] on button "Add" at bounding box center [74, 643] width 32 height 17
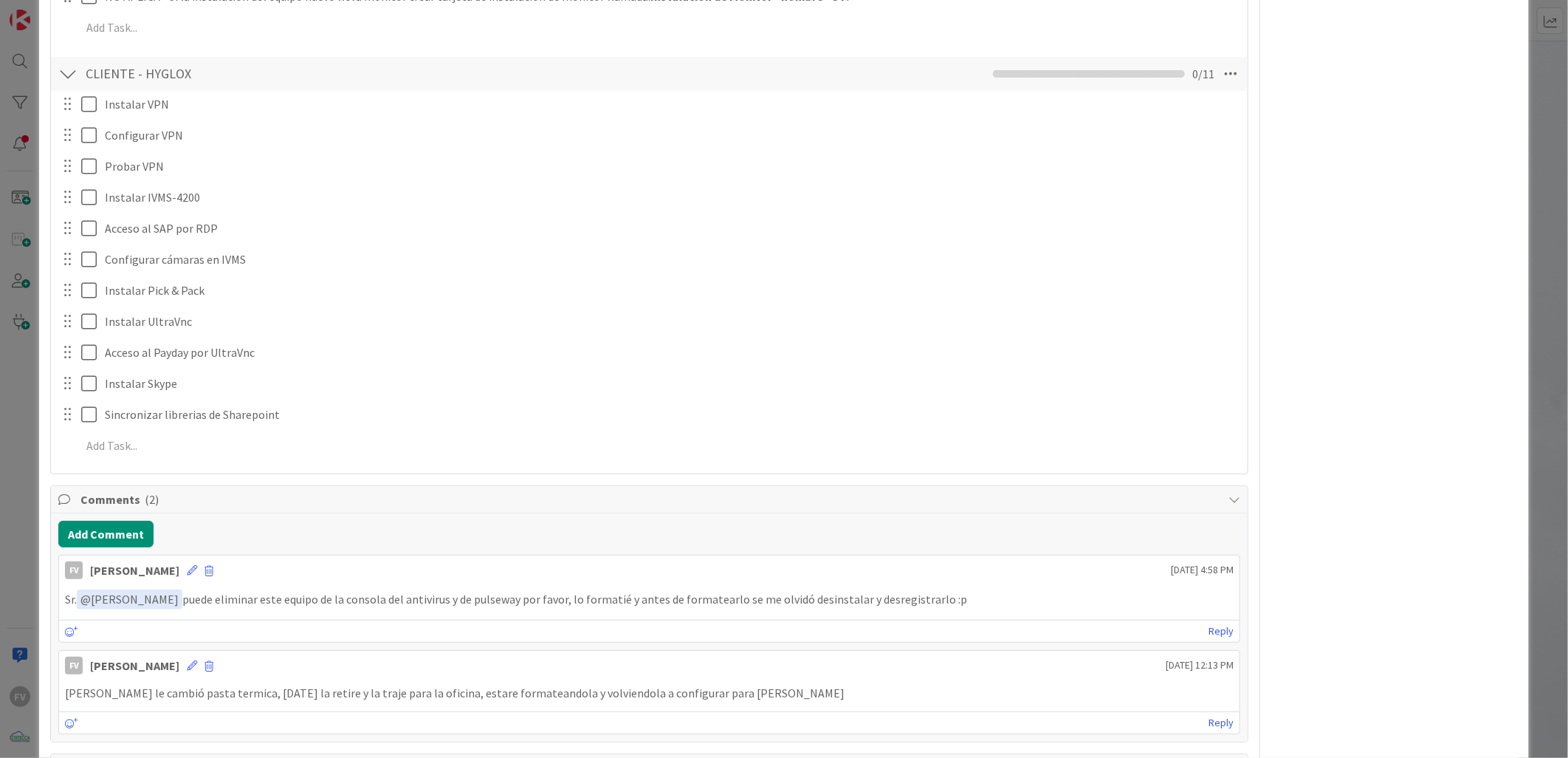
click at [7, 390] on div "**********" at bounding box center [784, 379] width 1568 height 758
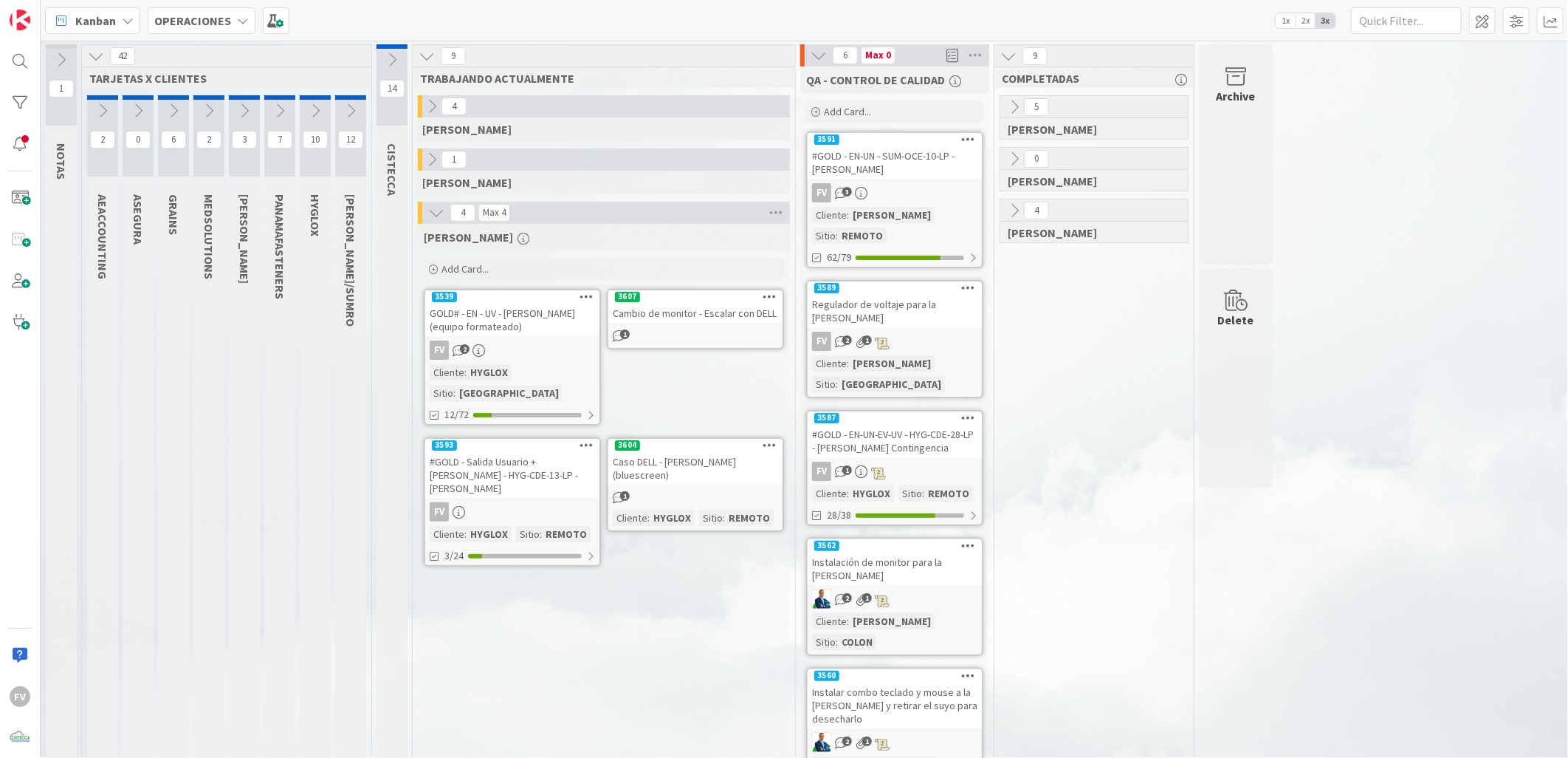
click at [704, 333] on div "1" at bounding box center [695, 335] width 174 height 17
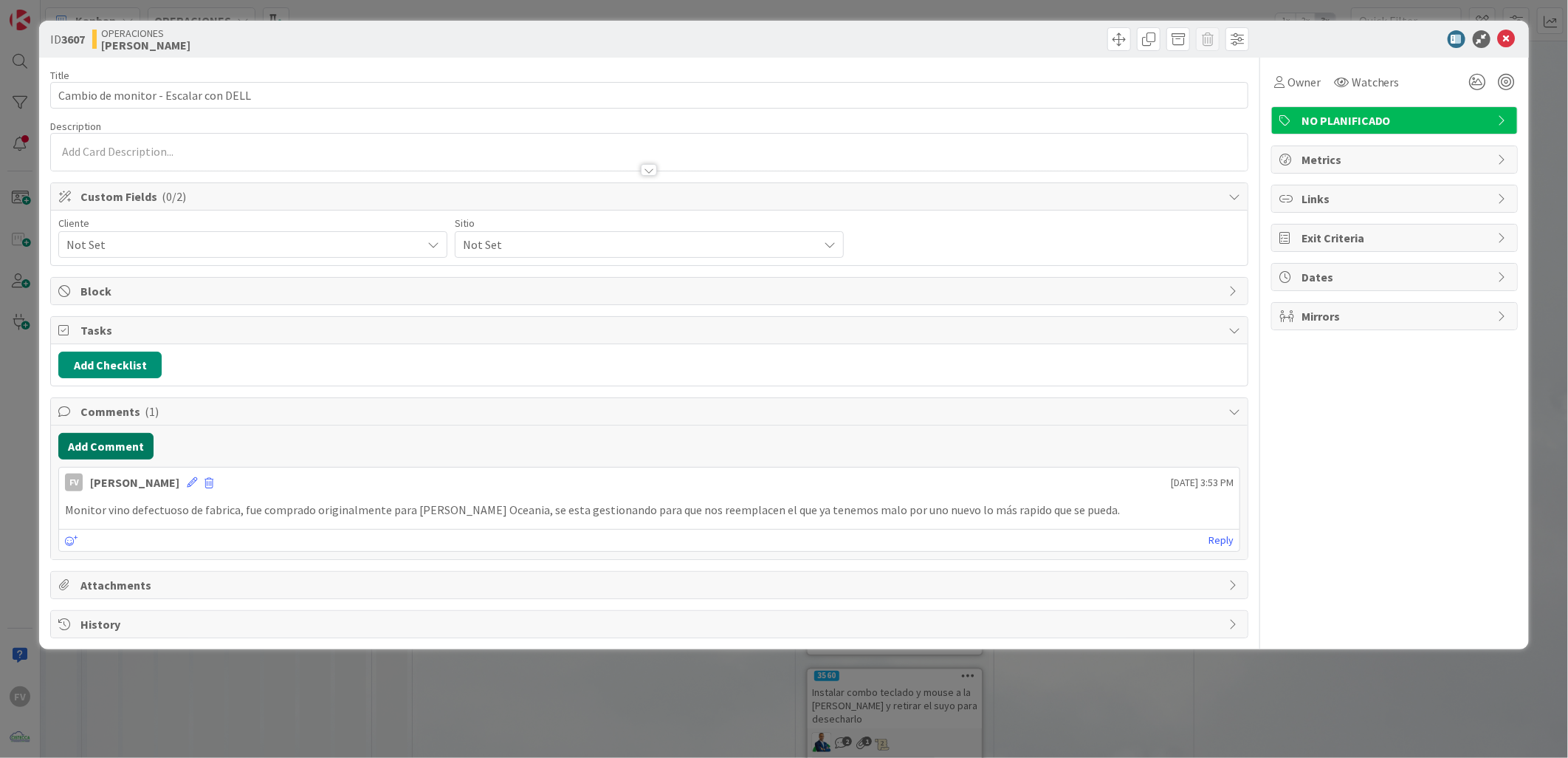
click at [120, 444] on button "Add Comment" at bounding box center [105, 446] width 95 height 27
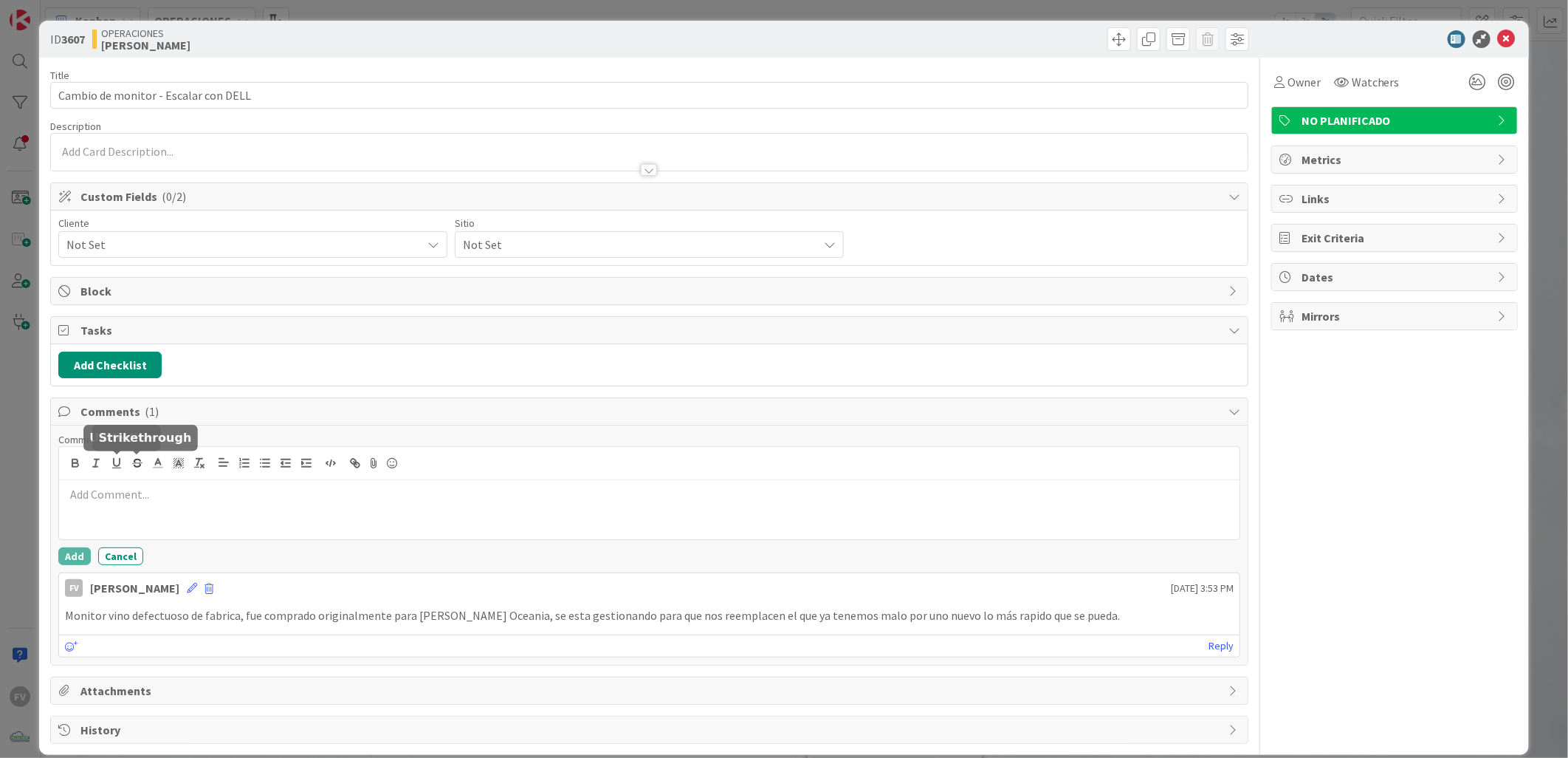
click at [145, 492] on p at bounding box center [649, 495] width 1168 height 17
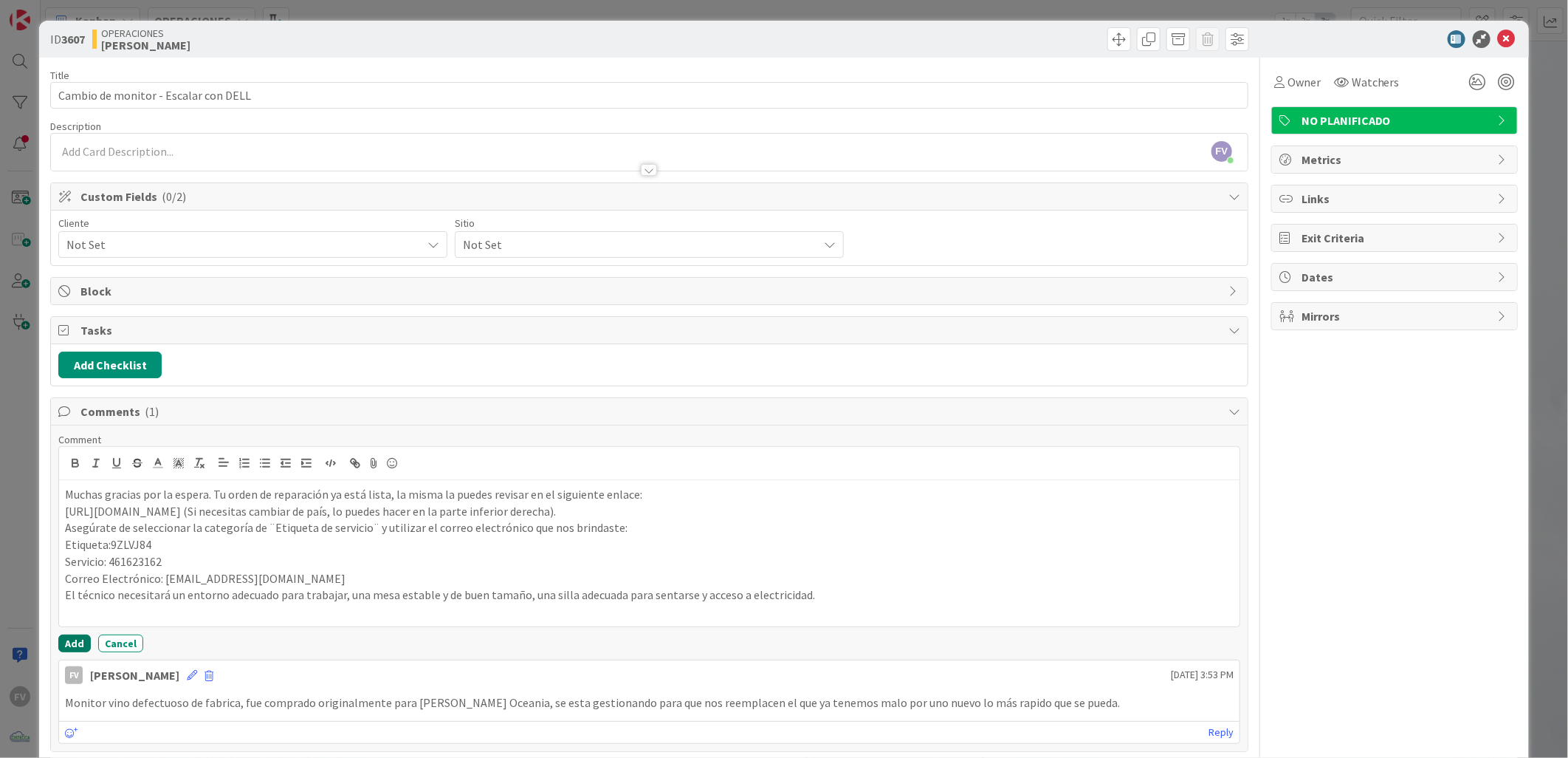
click at [72, 643] on button "Add" at bounding box center [74, 643] width 32 height 17
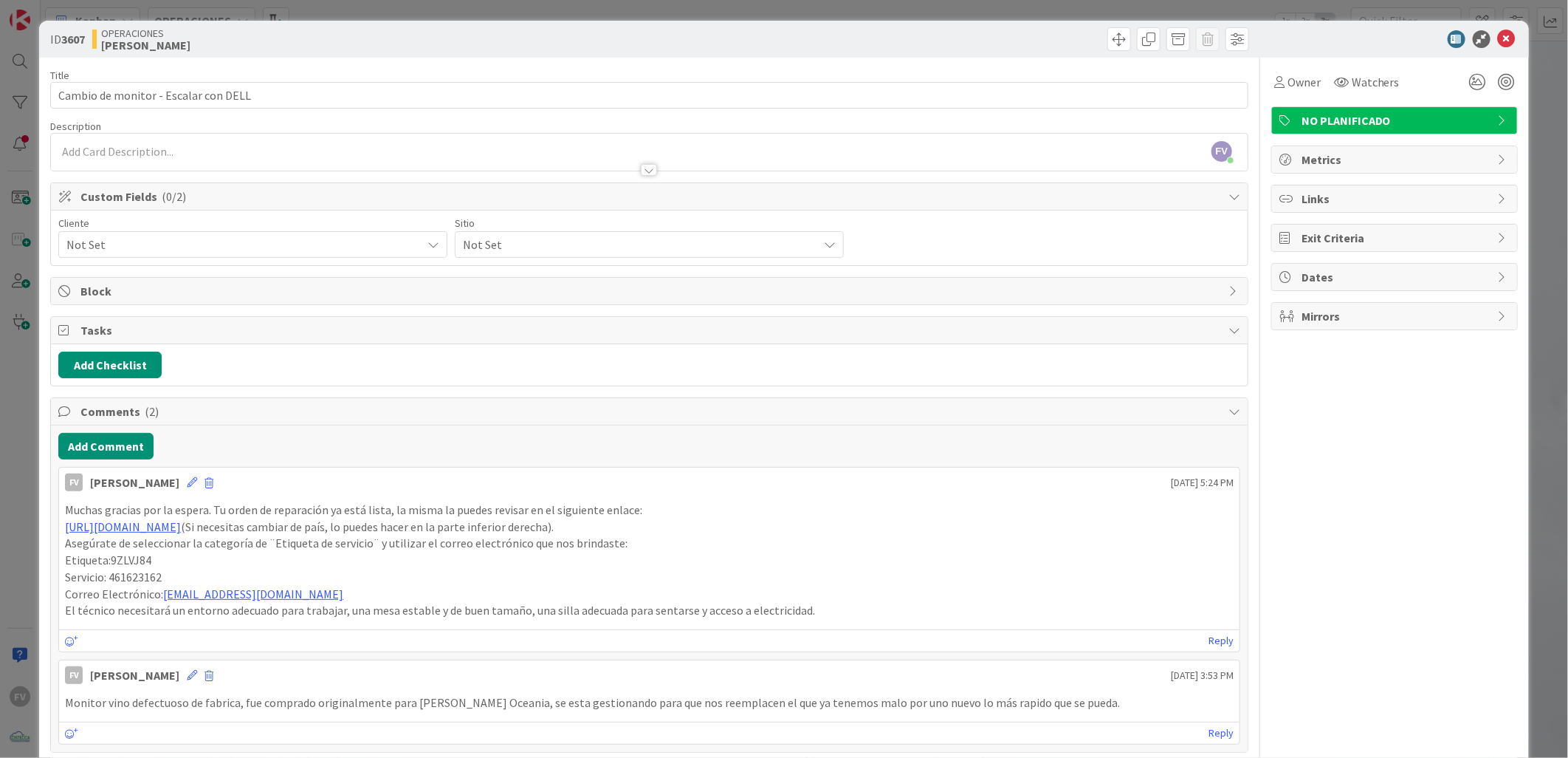
click at [1539, 370] on div "ID 3607 OPERACIONES FERNANDO Title 36 / 128 Cambio de monitor - Escalar con DEL…" at bounding box center [784, 379] width 1568 height 758
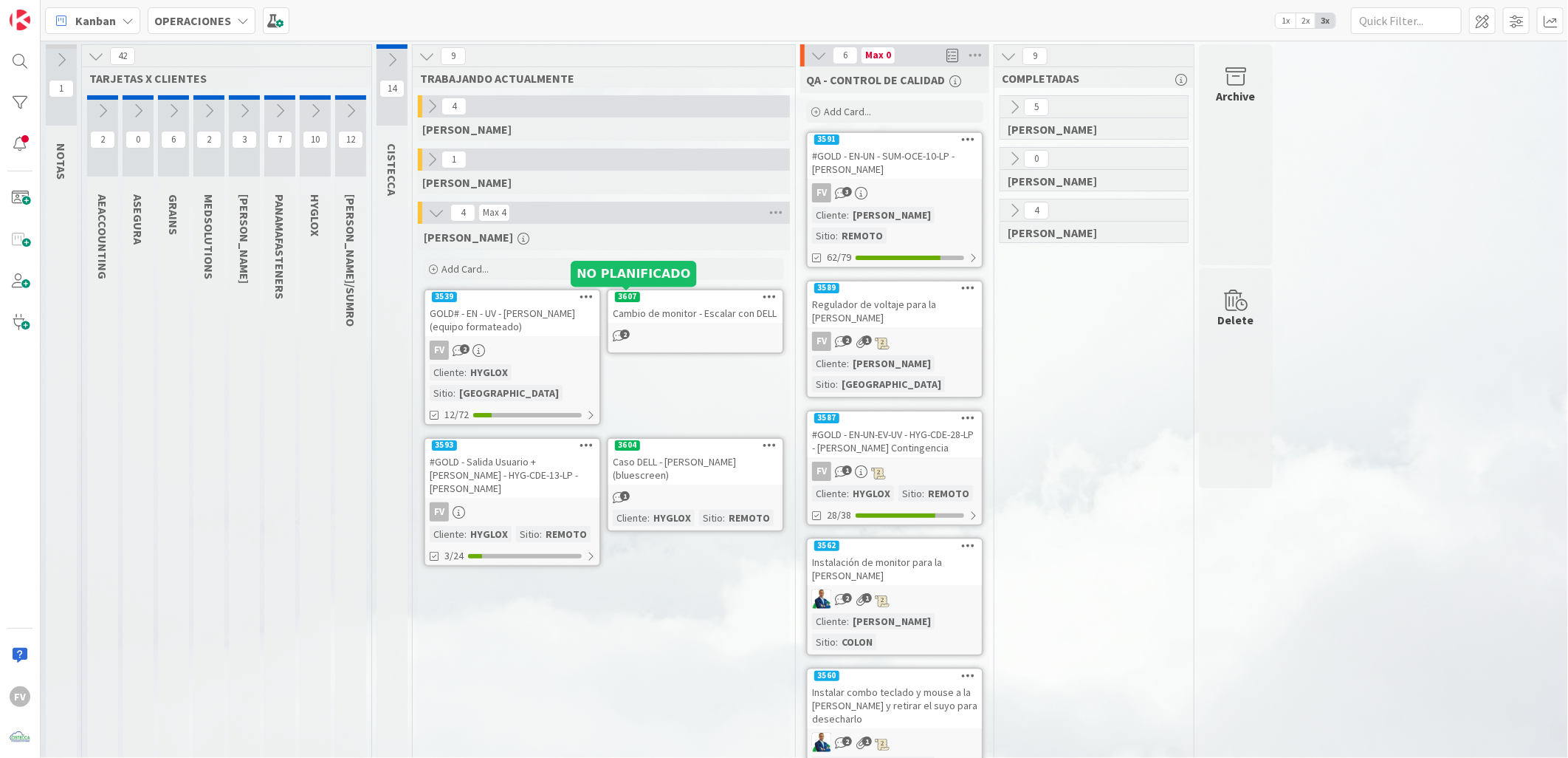
click at [669, 328] on div "2" at bounding box center [695, 335] width 174 height 17
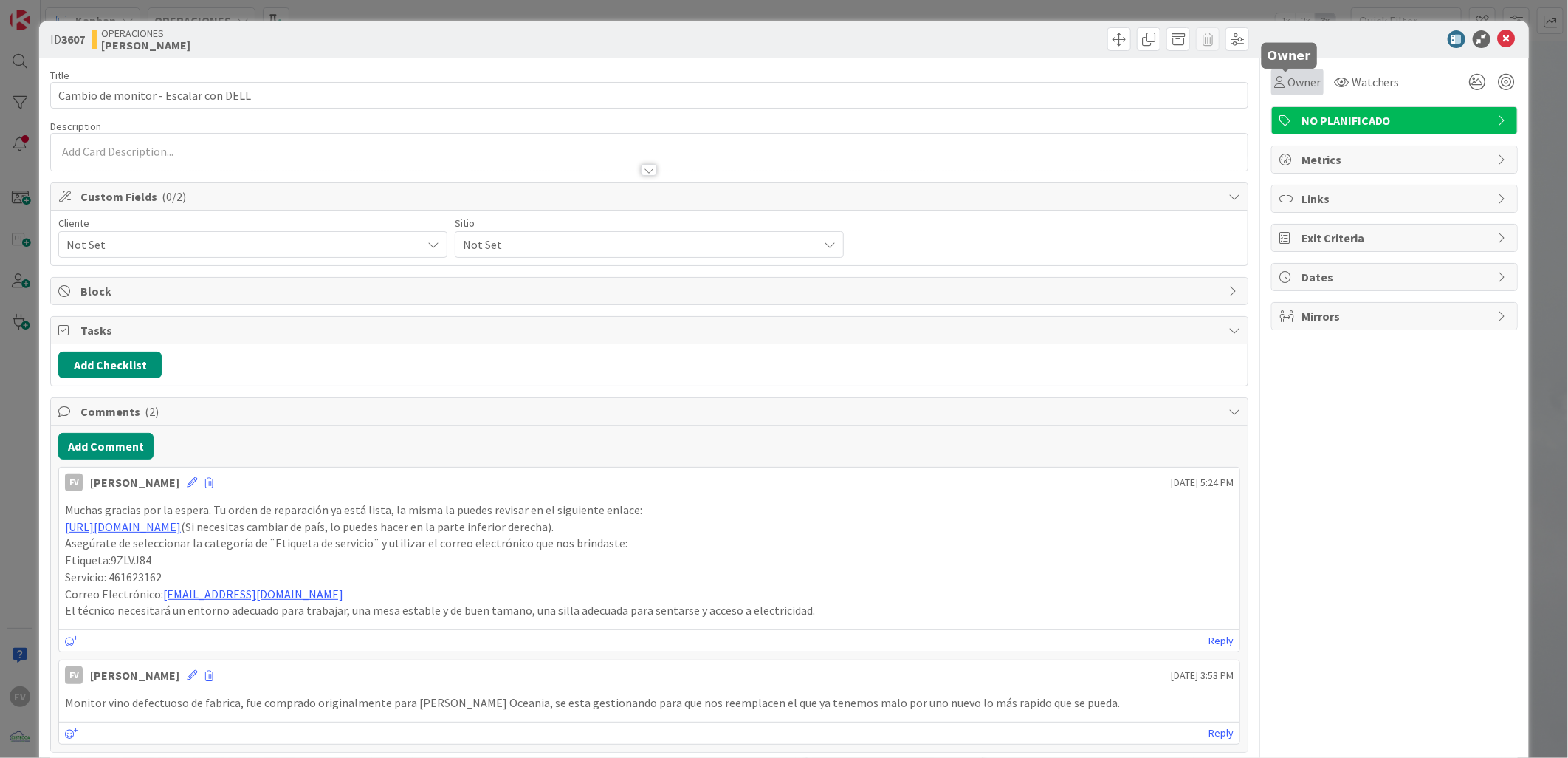
click at [1289, 85] on span "Owner" at bounding box center [1304, 81] width 33 height 17
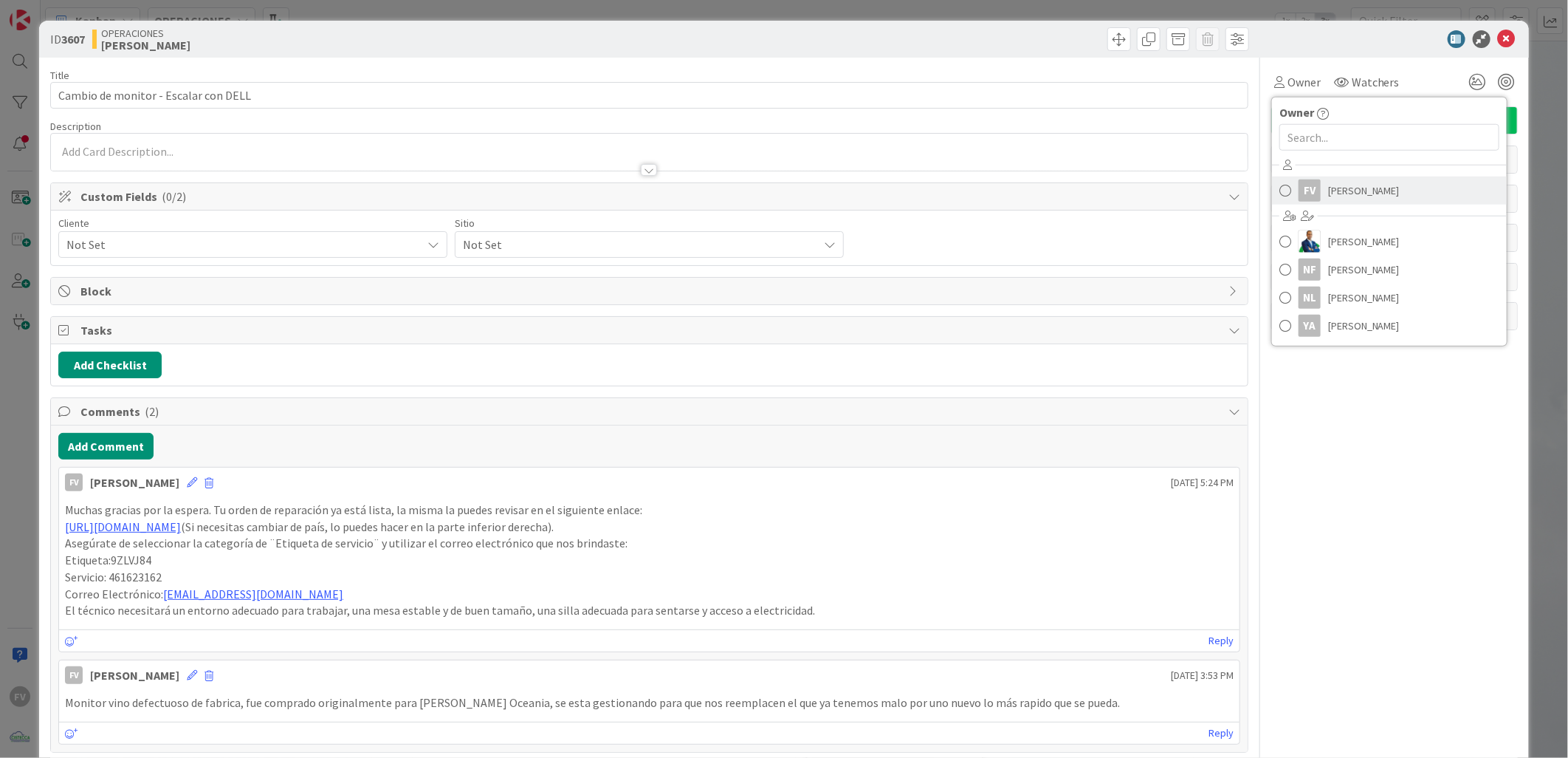
click at [1308, 181] on div "FV" at bounding box center [1309, 191] width 22 height 22
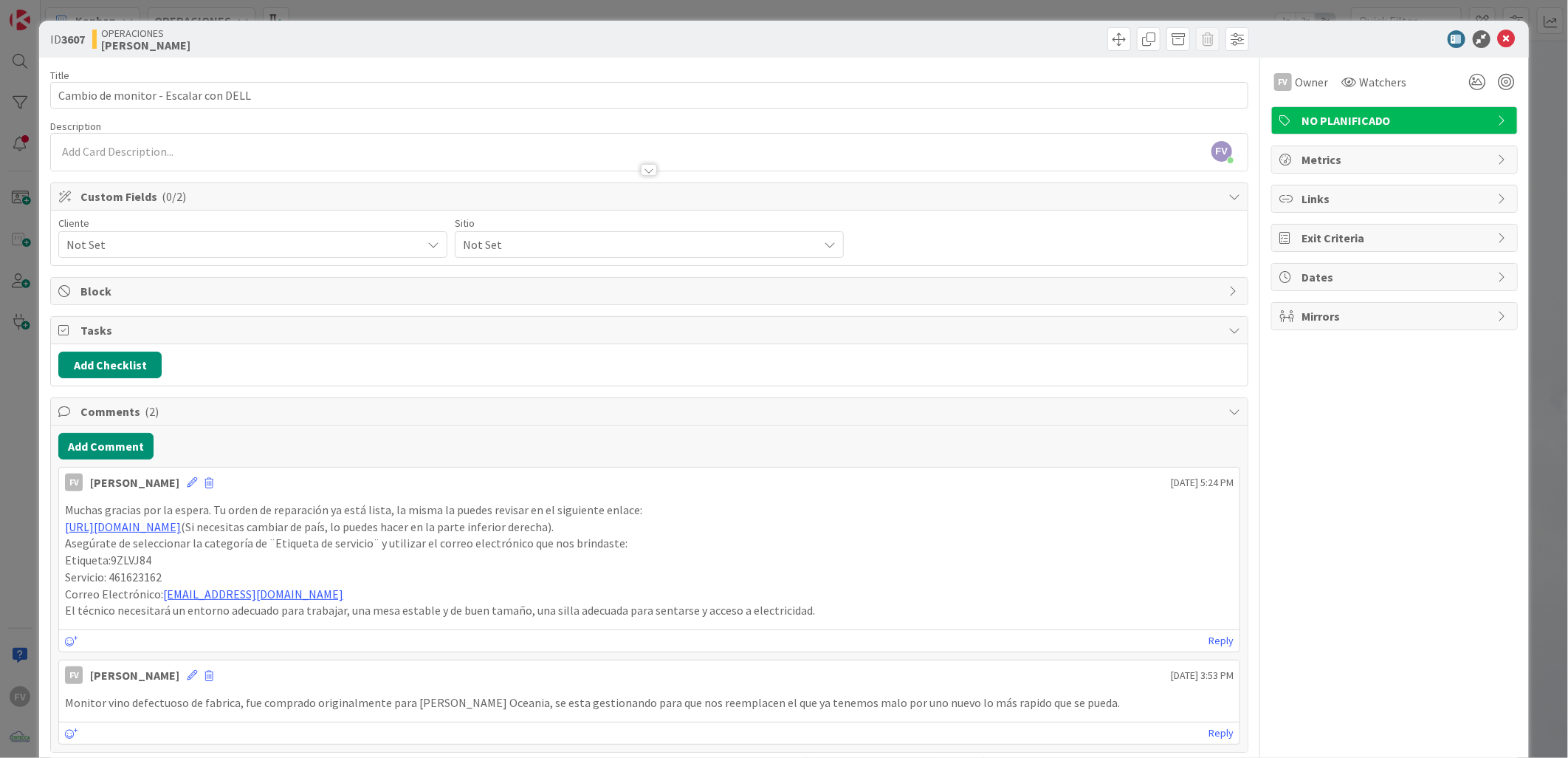
click at [93, 251] on span "Not Set" at bounding box center [240, 244] width 348 height 20
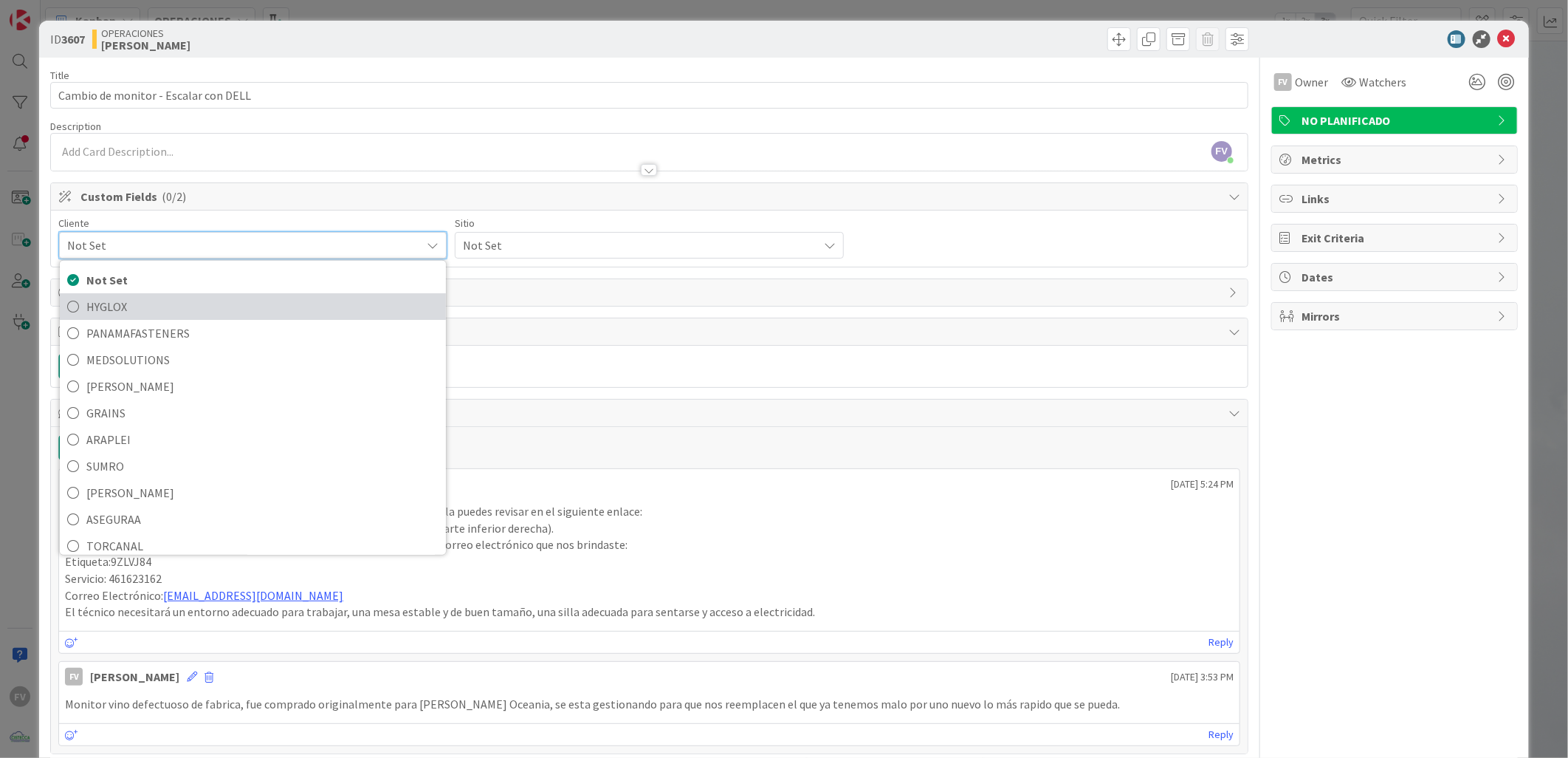
click at [144, 304] on span "HYGLOX" at bounding box center [262, 307] width 352 height 22
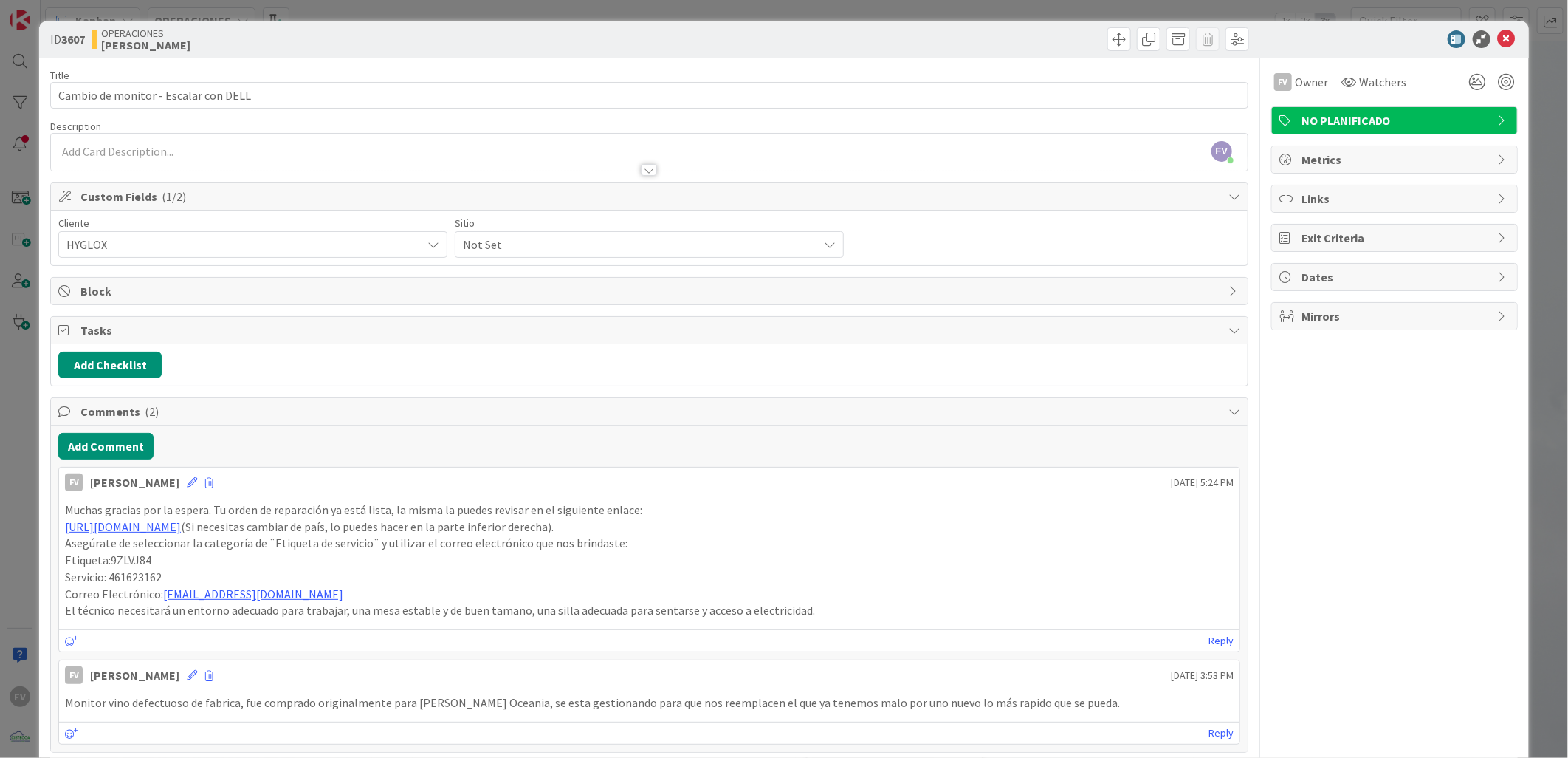
click at [573, 226] on div "Sitio" at bounding box center [649, 223] width 389 height 10
click at [414, 253] on span "Not Set" at bounding box center [240, 244] width 348 height 20
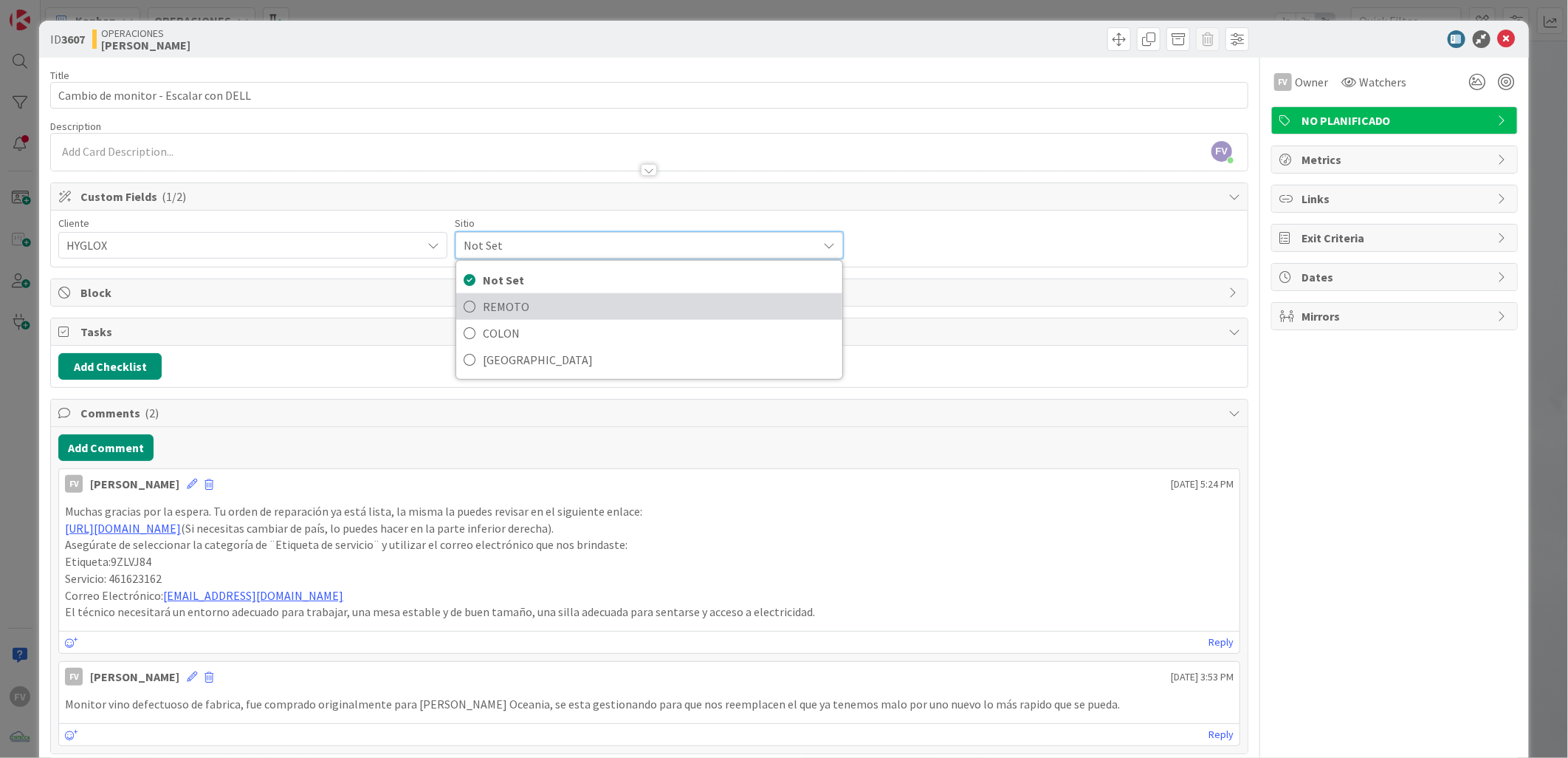
click at [587, 308] on span "REMOTO" at bounding box center [658, 307] width 352 height 22
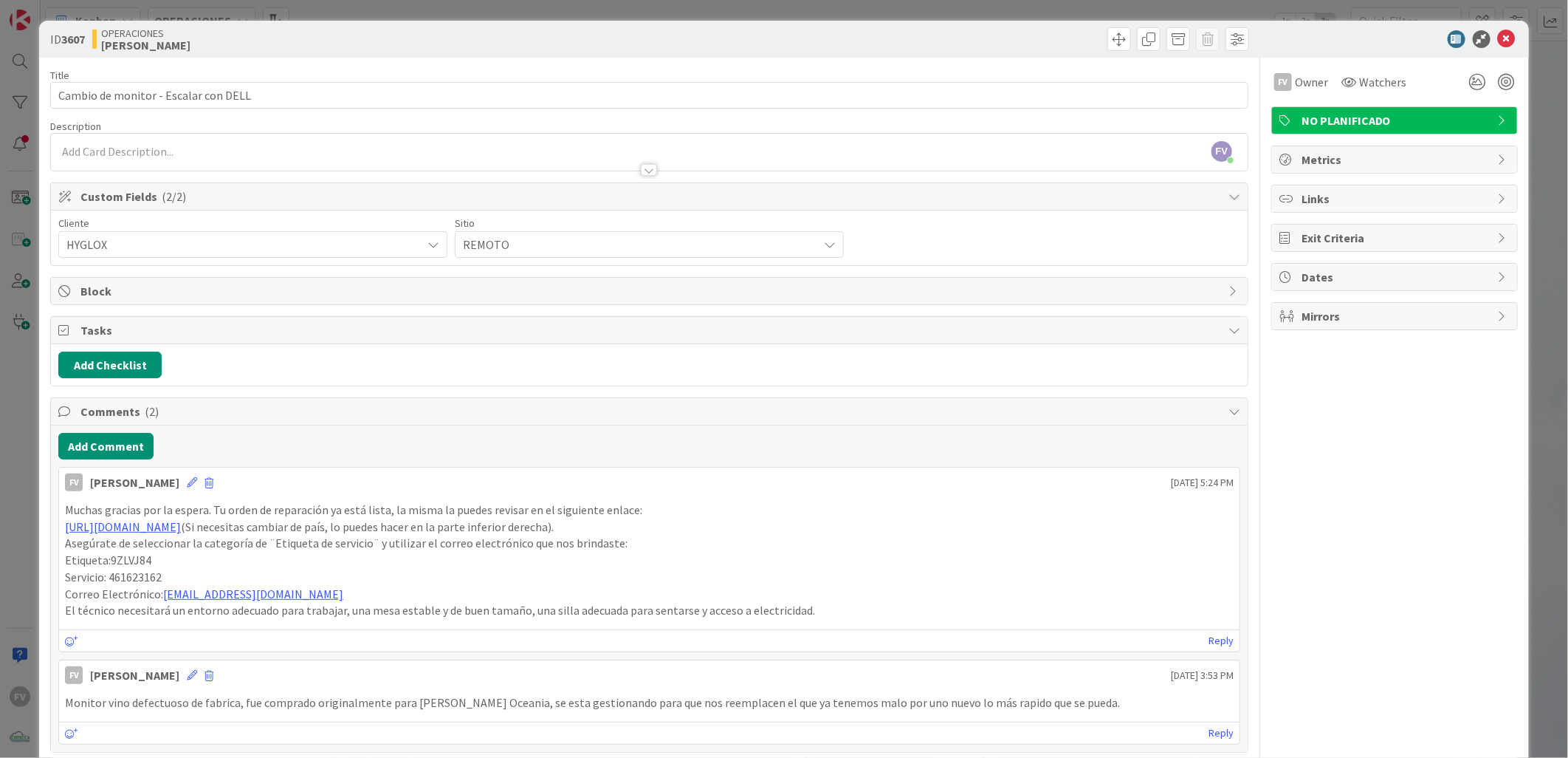
click at [1522, 30] on div "ID 3607 OPERACIONES FERNANDO Title 36 / 128 Cambio de monitor - Escalar con DEL…" at bounding box center [784, 379] width 1568 height 758
